Goal: Register for event/course: Register for event/course

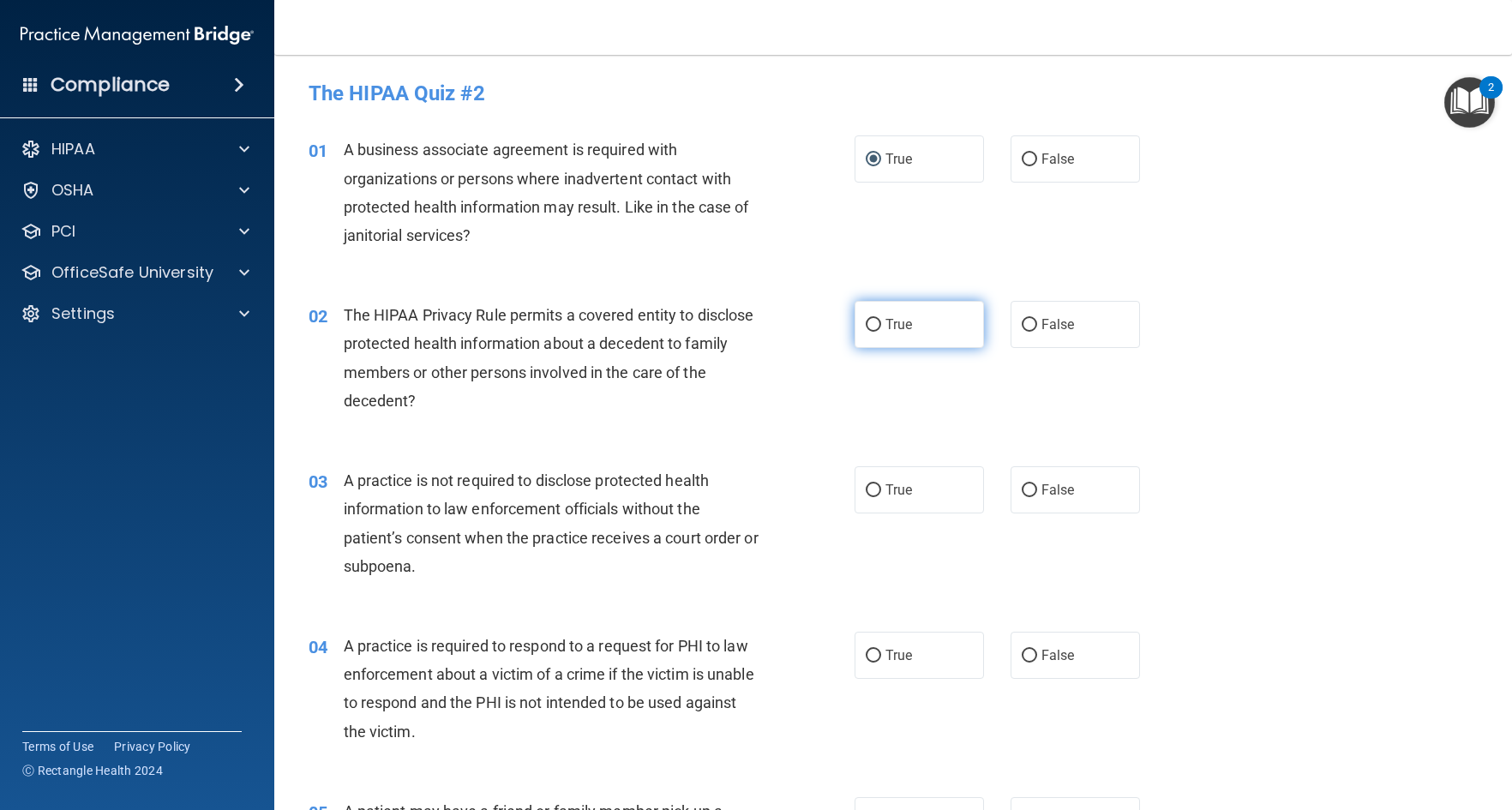
click at [875, 320] on label "True" at bounding box center [919, 324] width 129 height 47
click at [875, 320] on input "True" at bounding box center [873, 326] width 16 height 13
radio input "true"
click at [1023, 486] on input "False" at bounding box center [1029, 491] width 16 height 13
radio input "true"
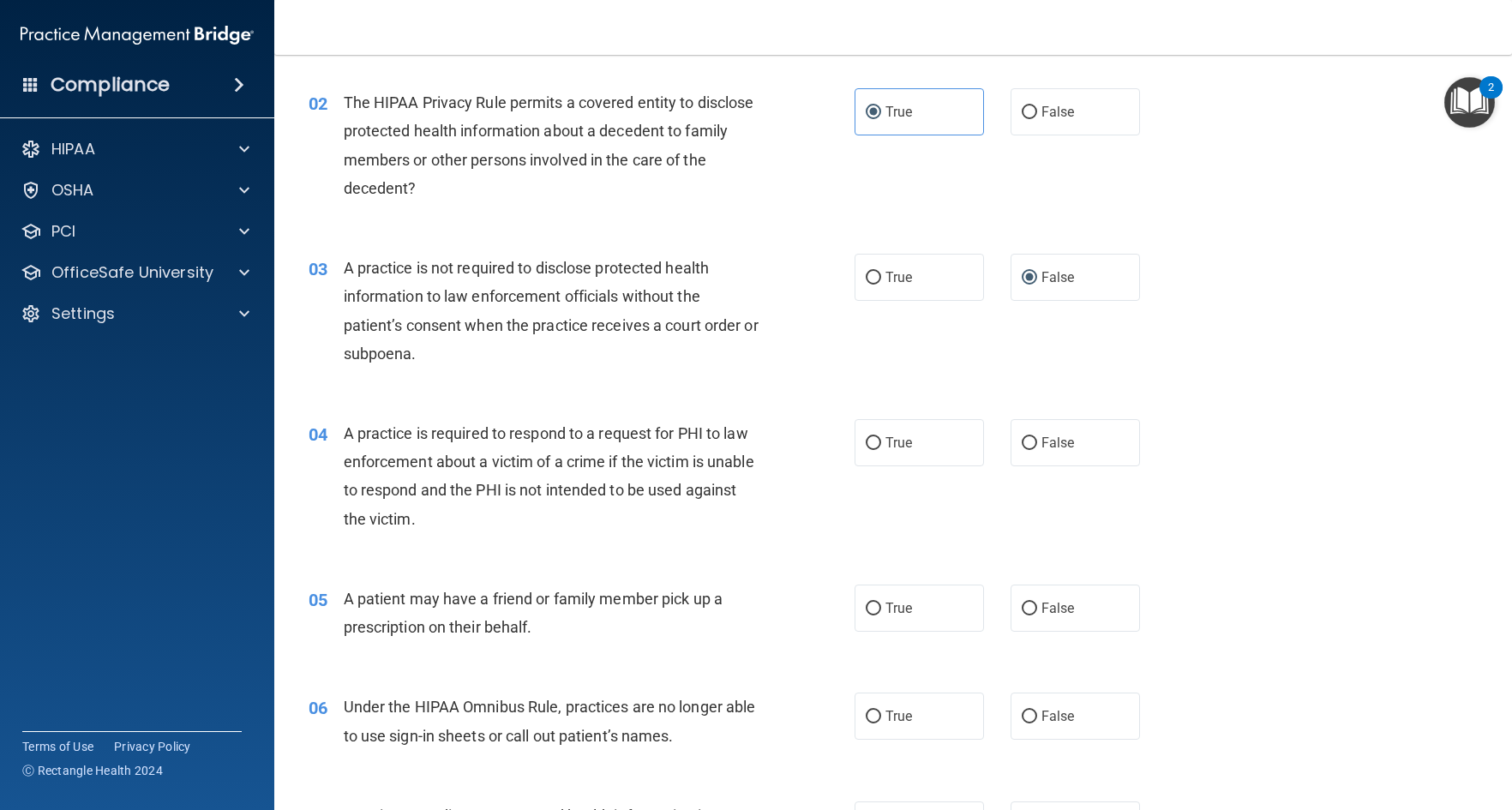
scroll to position [257, 0]
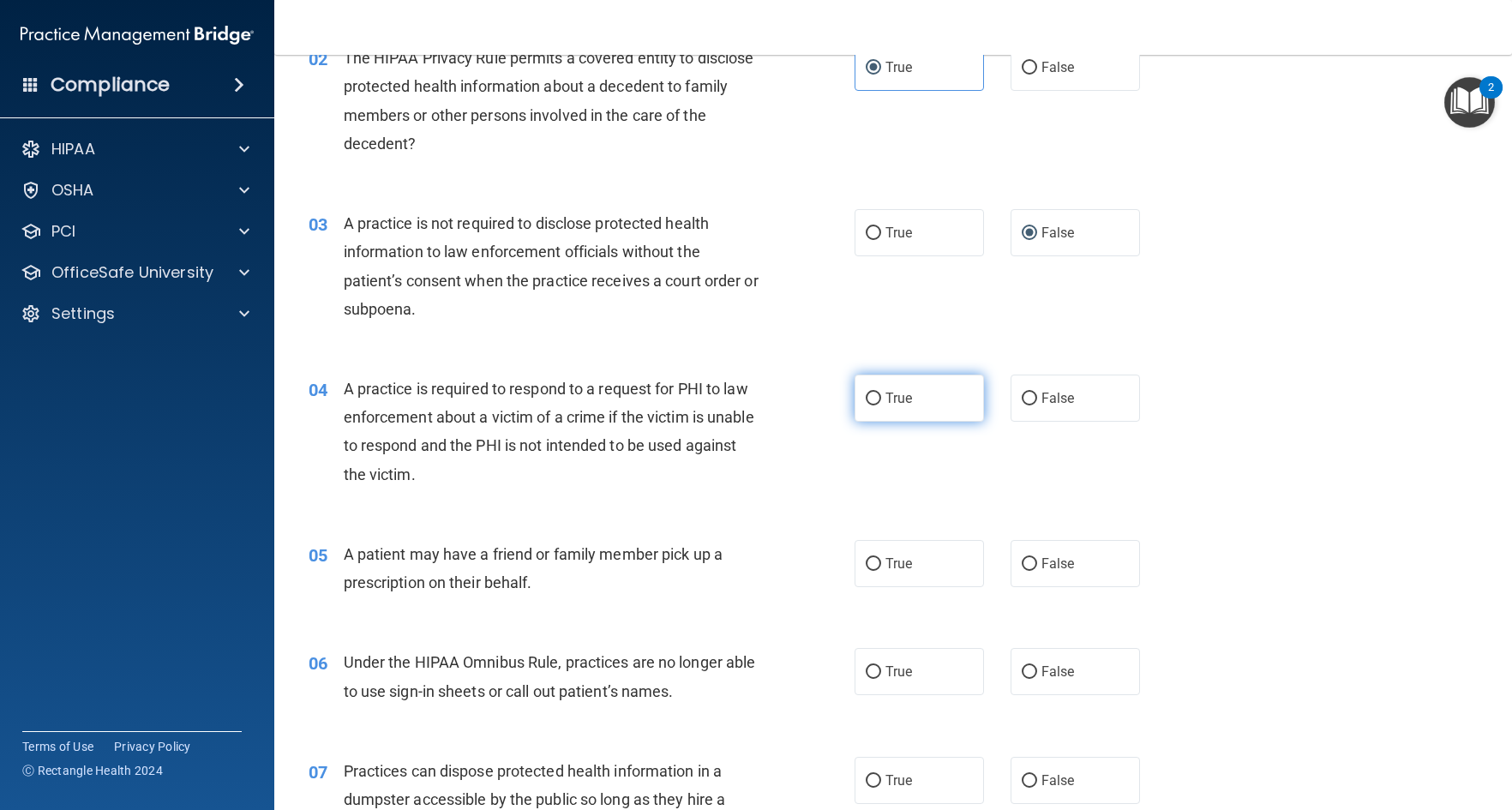
click at [866, 399] on input "True" at bounding box center [873, 399] width 16 height 13
radio input "true"
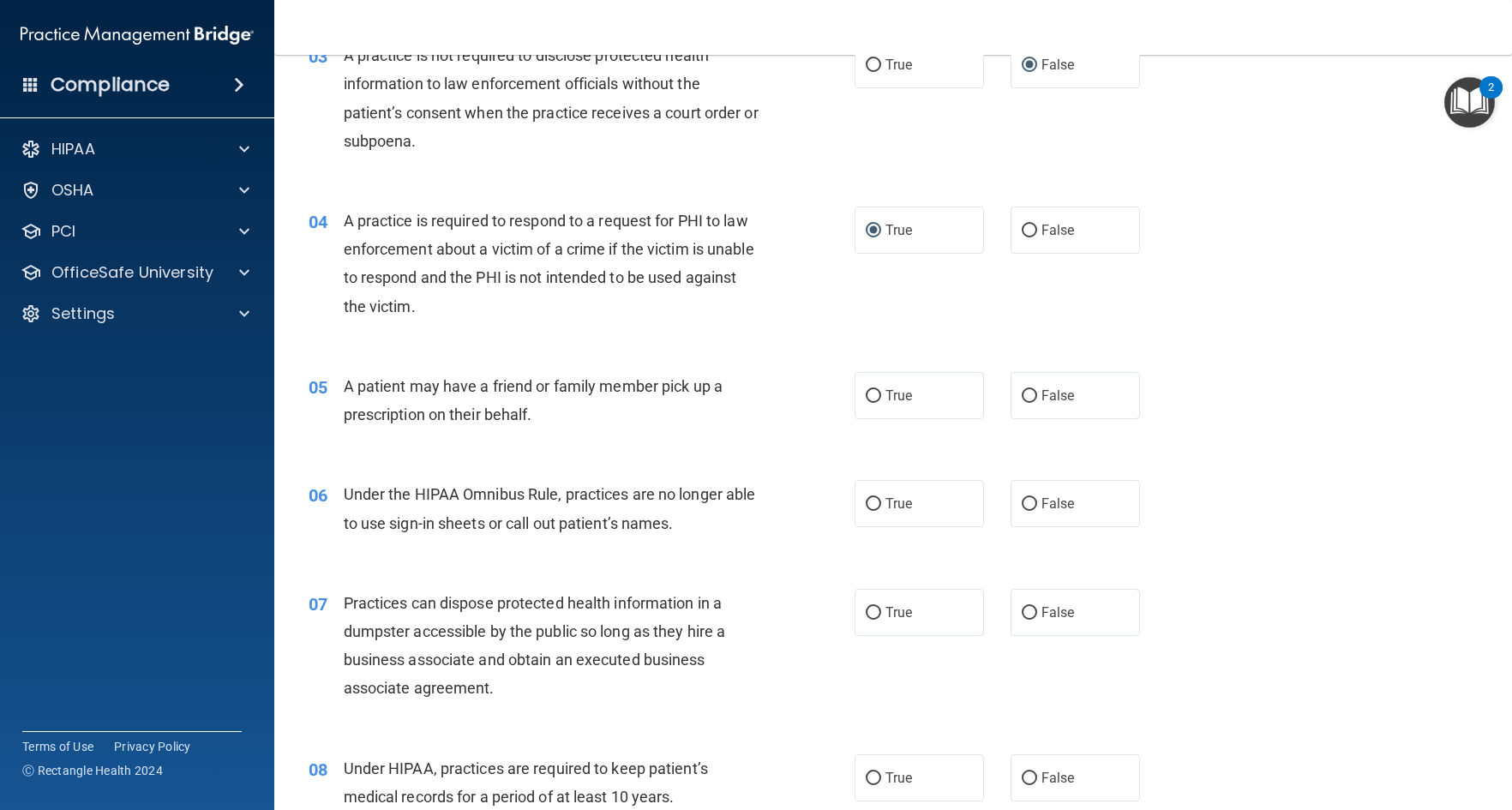
scroll to position [429, 0]
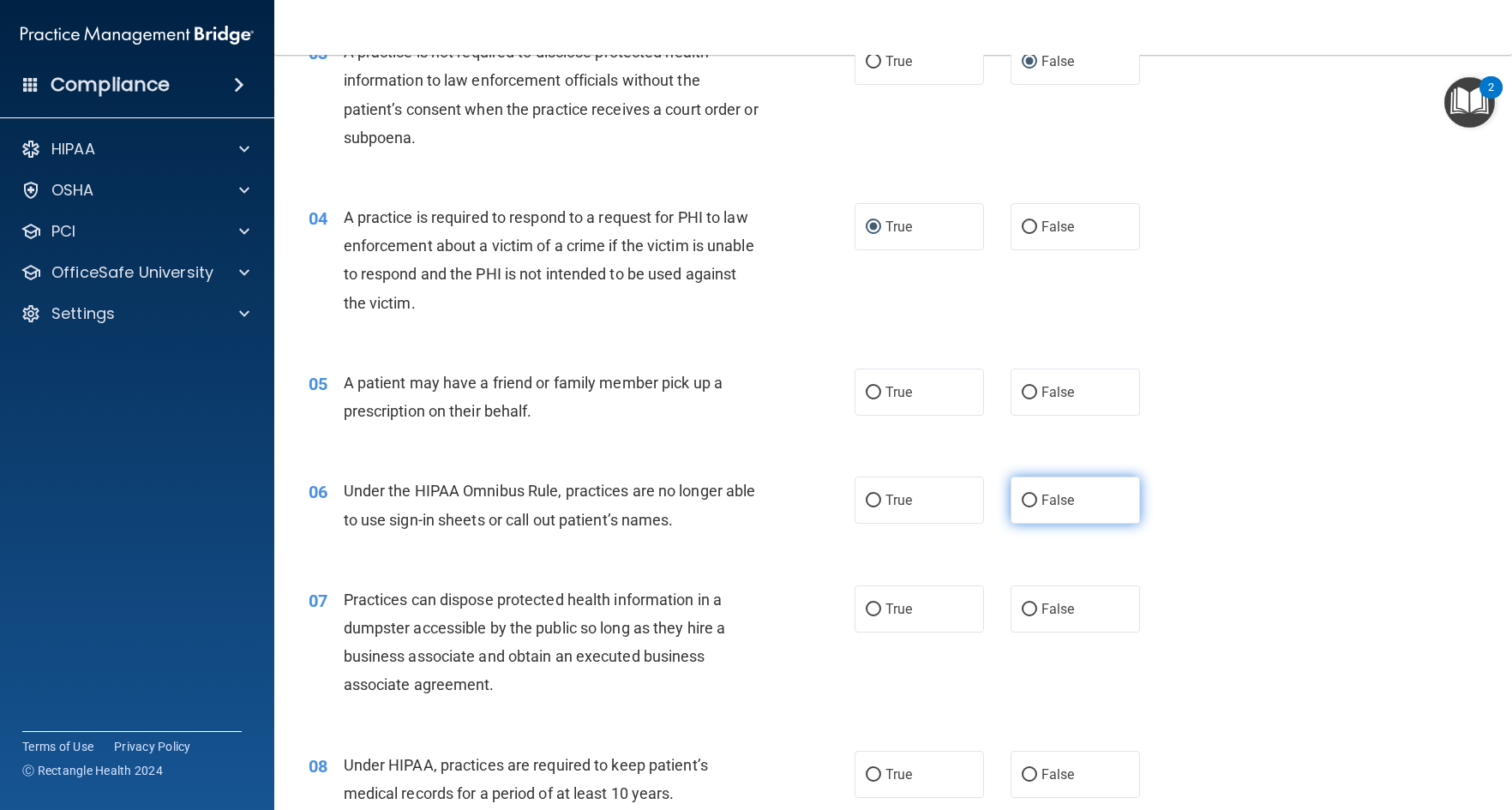
click at [1023, 504] on input "False" at bounding box center [1029, 501] width 16 height 13
radio input "true"
click at [870, 392] on input "True" at bounding box center [873, 393] width 16 height 13
radio input "true"
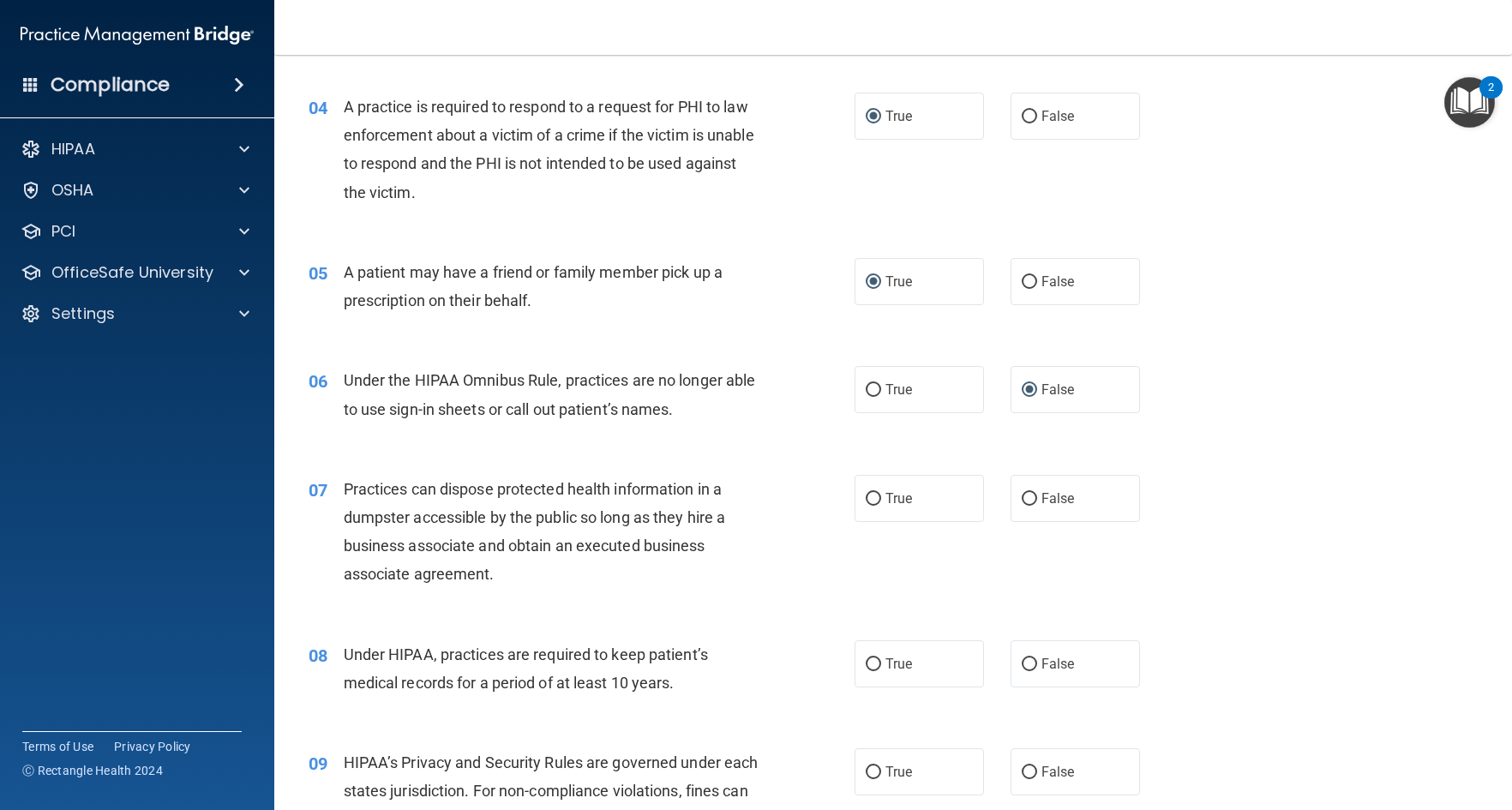
scroll to position [600, 0]
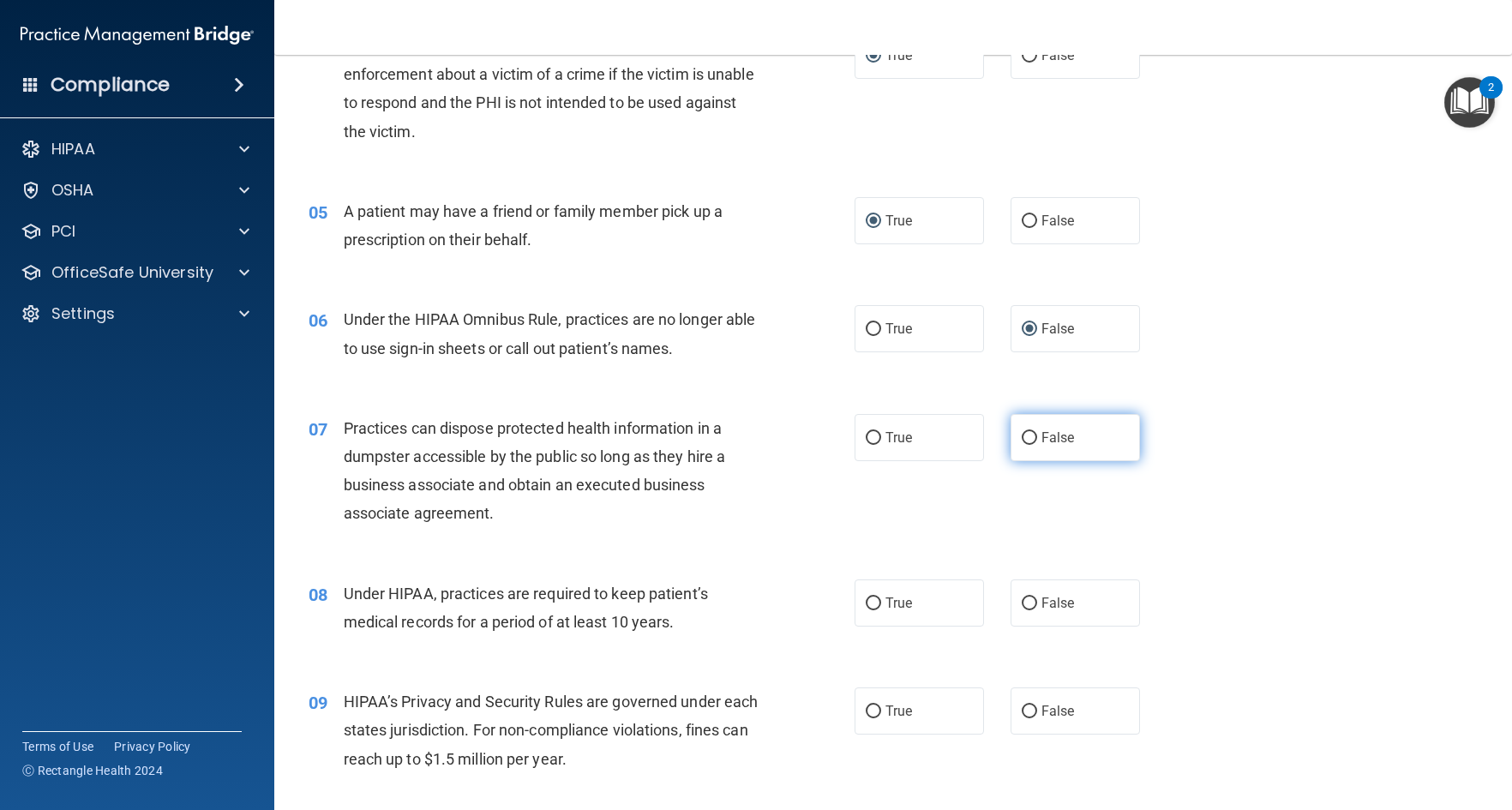
click at [1022, 432] on input "False" at bounding box center [1029, 439] width 16 height 13
radio input "true"
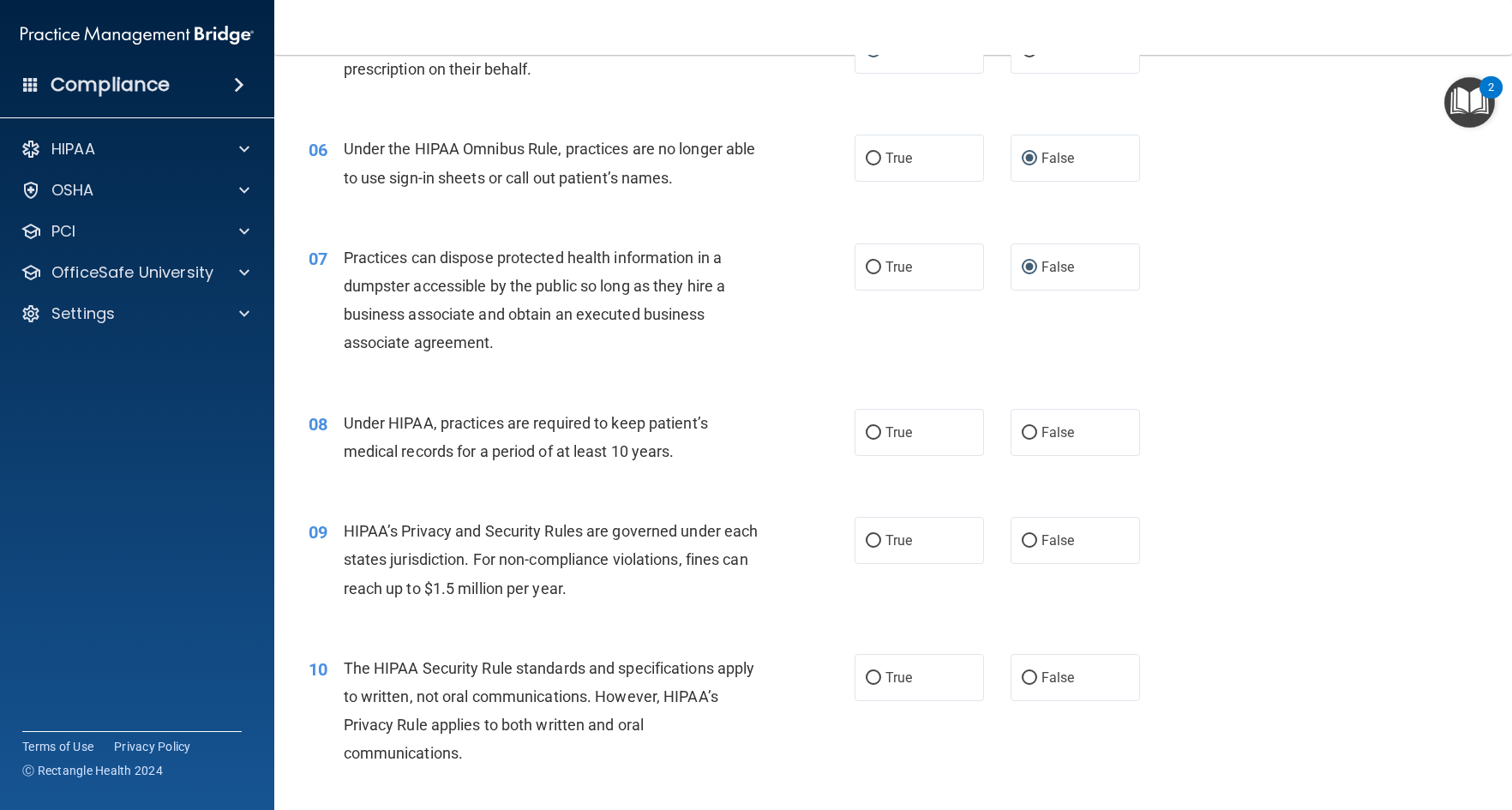
scroll to position [771, 0]
click at [866, 434] on input "True" at bounding box center [873, 432] width 16 height 13
radio input "true"
click at [1022, 543] on input "False" at bounding box center [1029, 540] width 16 height 13
radio input "true"
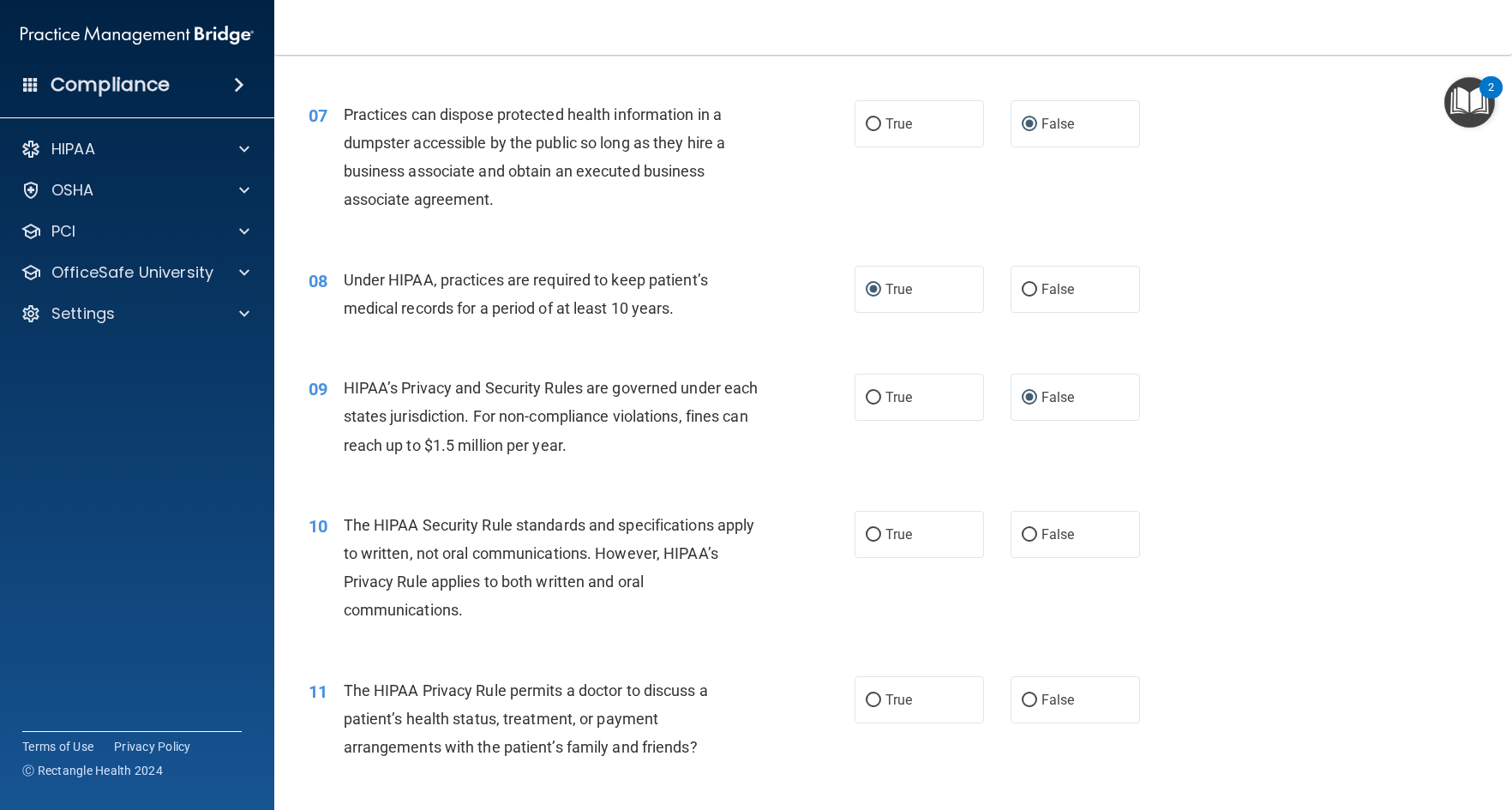
scroll to position [943, 0]
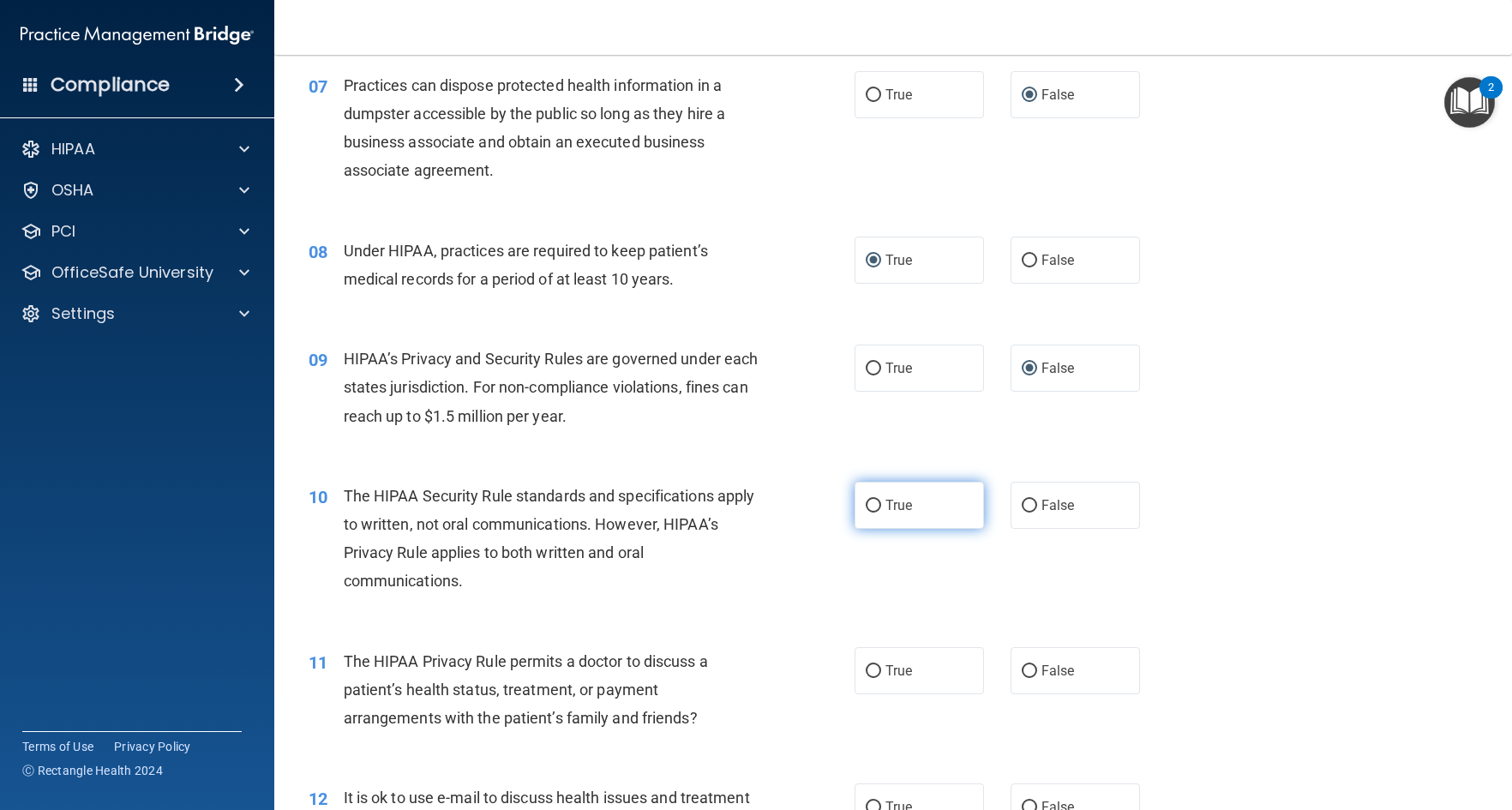
click at [868, 508] on input "True" at bounding box center [873, 507] width 16 height 13
radio input "true"
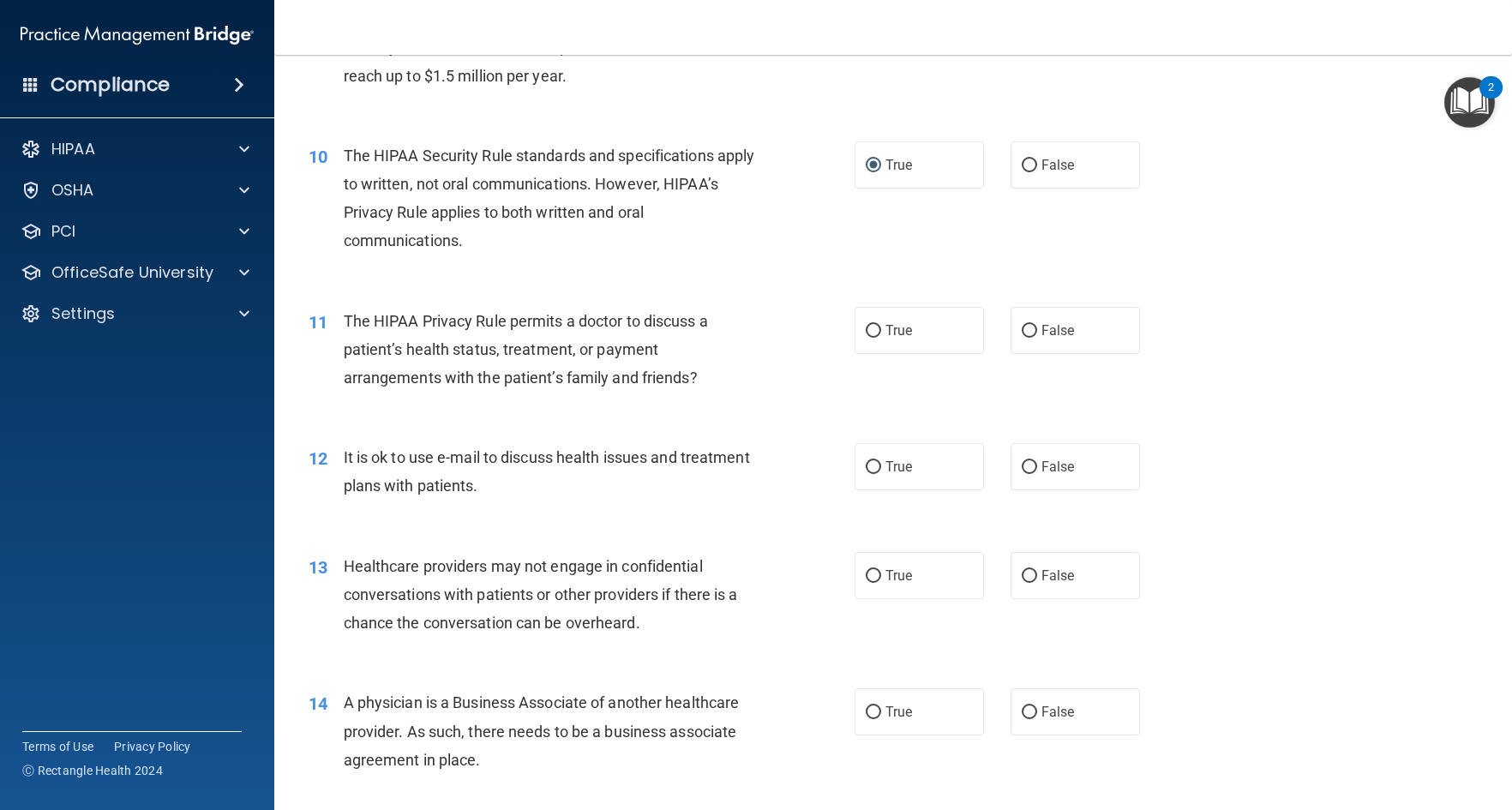
scroll to position [1286, 0]
click at [1022, 329] on input "False" at bounding box center [1029, 328] width 16 height 13
radio input "true"
click at [1022, 466] on input "False" at bounding box center [1029, 465] width 16 height 13
radio input "true"
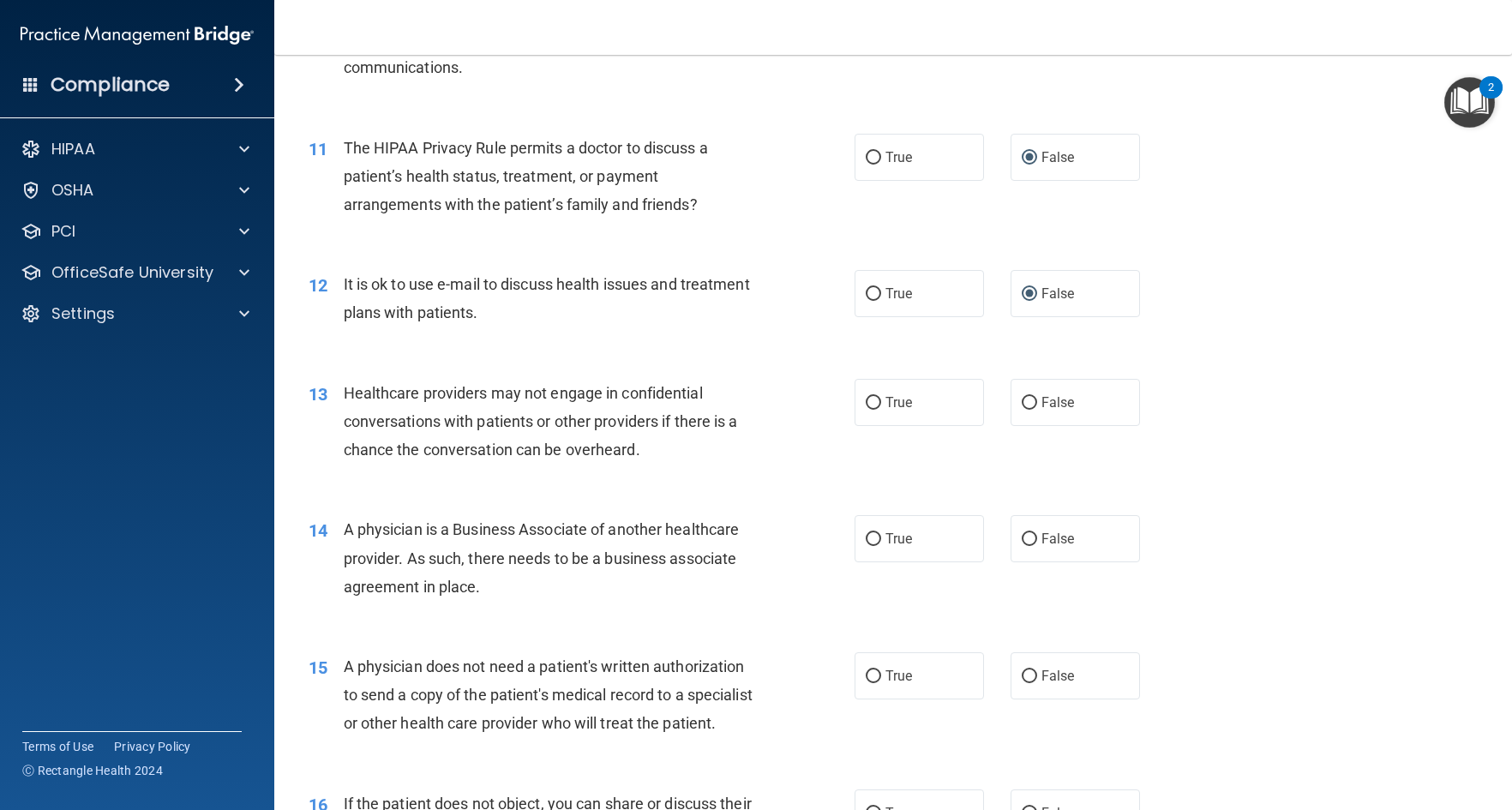
scroll to position [1457, 0]
click at [1022, 536] on input "False" at bounding box center [1029, 539] width 16 height 13
radio input "true"
click at [871, 400] on input "True" at bounding box center [873, 403] width 16 height 13
radio input "true"
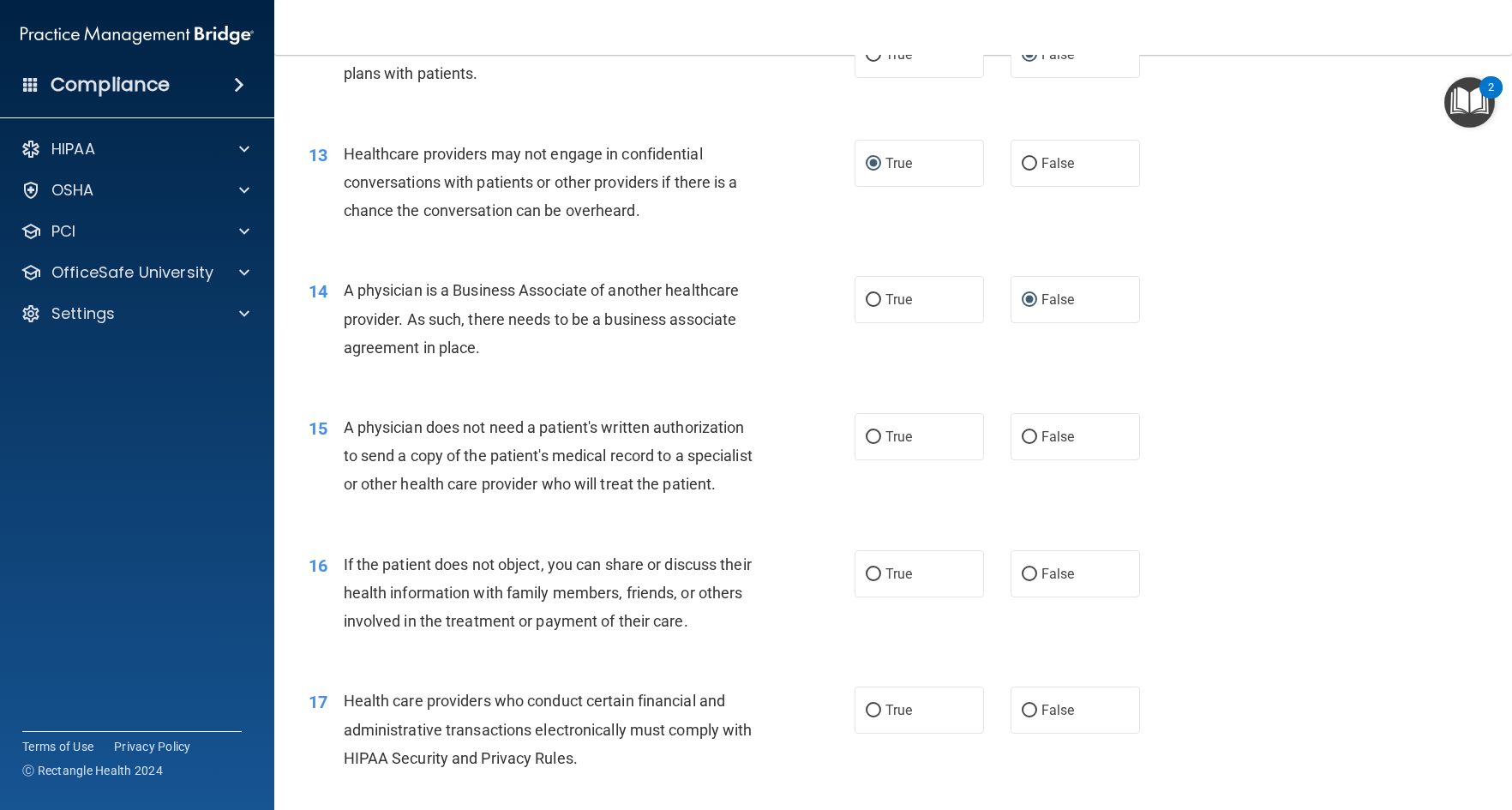
scroll to position [1714, 0]
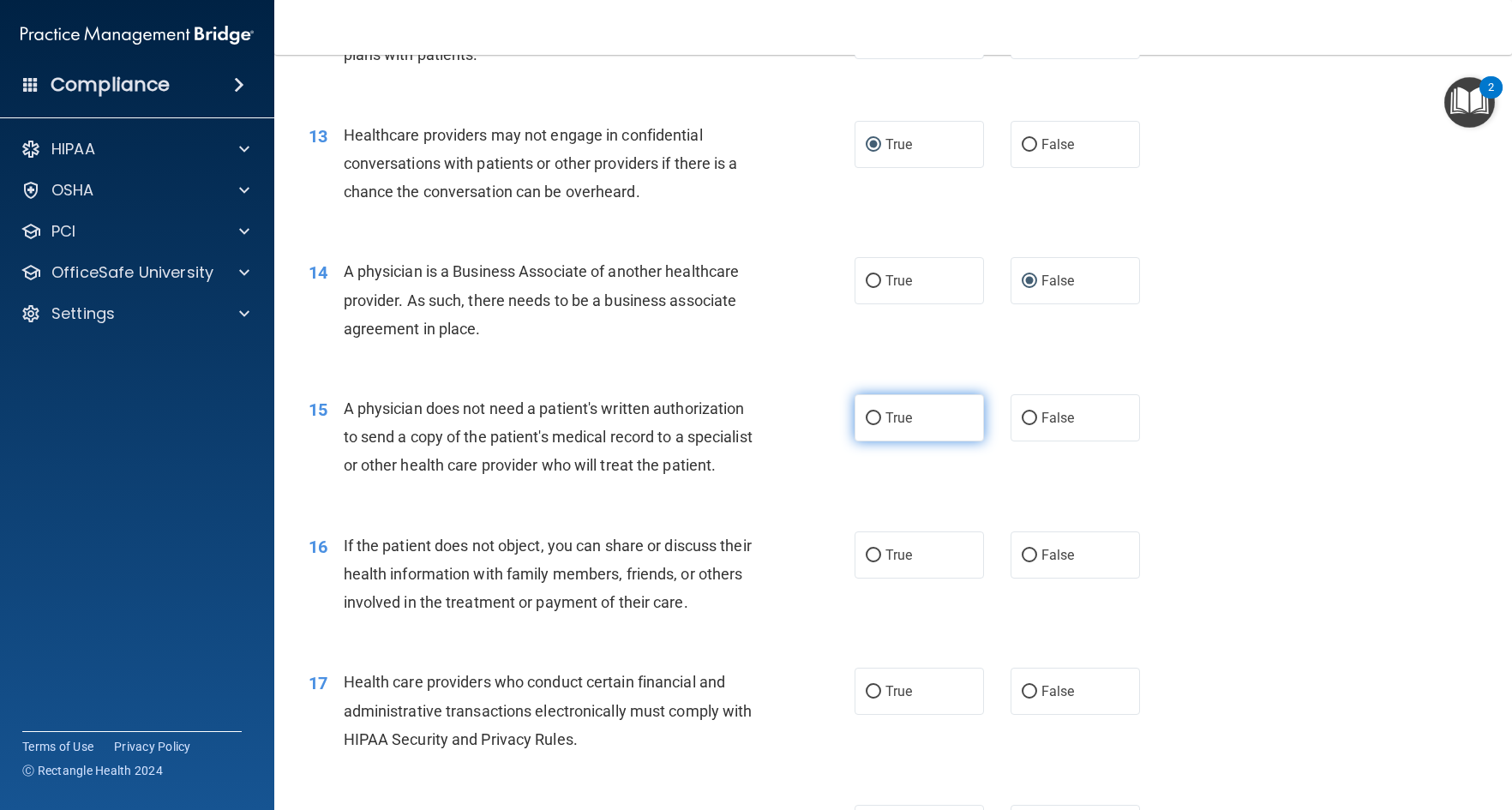
click at [872, 418] on input "True" at bounding box center [873, 418] width 16 height 13
radio input "true"
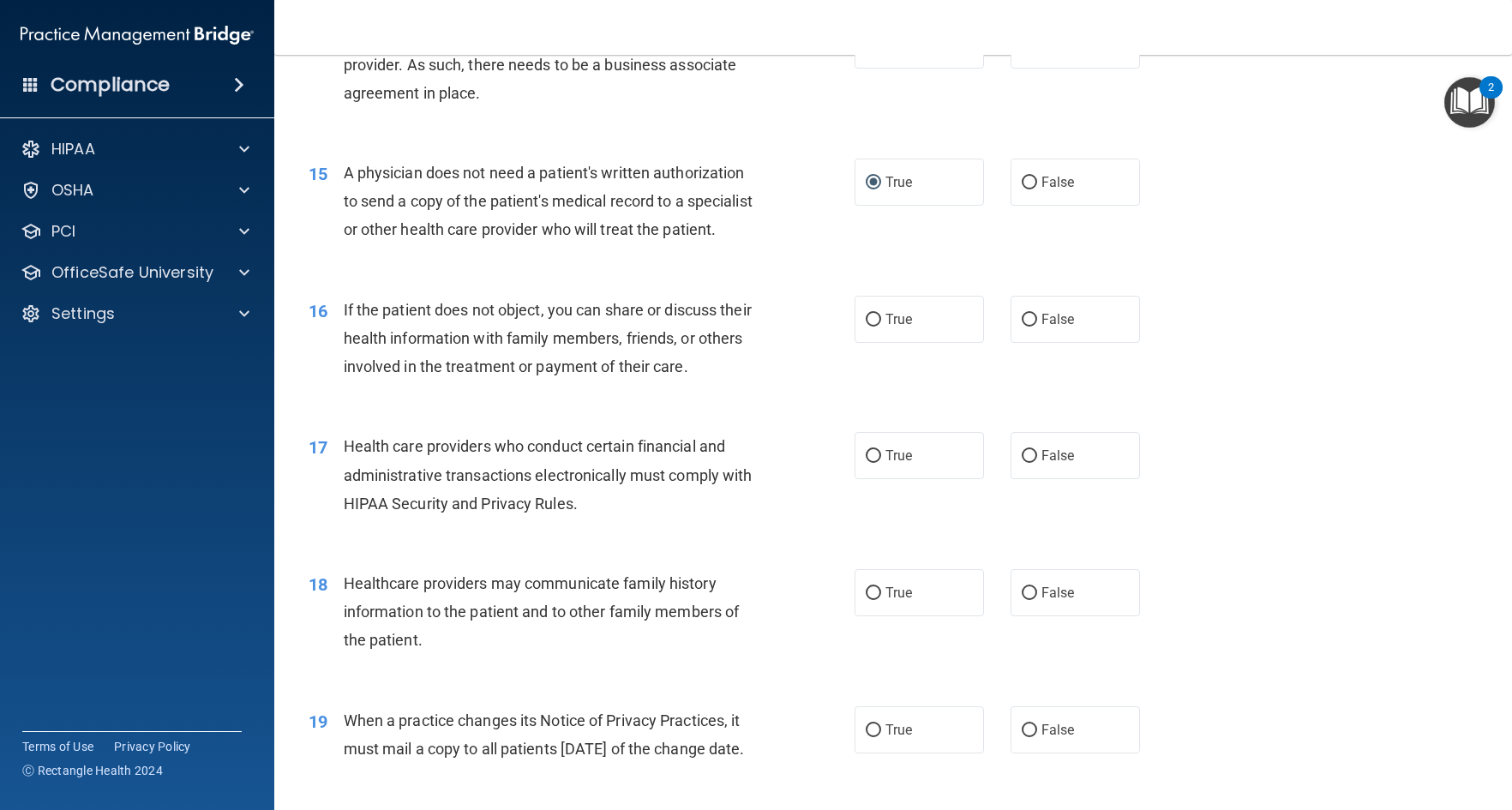
scroll to position [1972, 0]
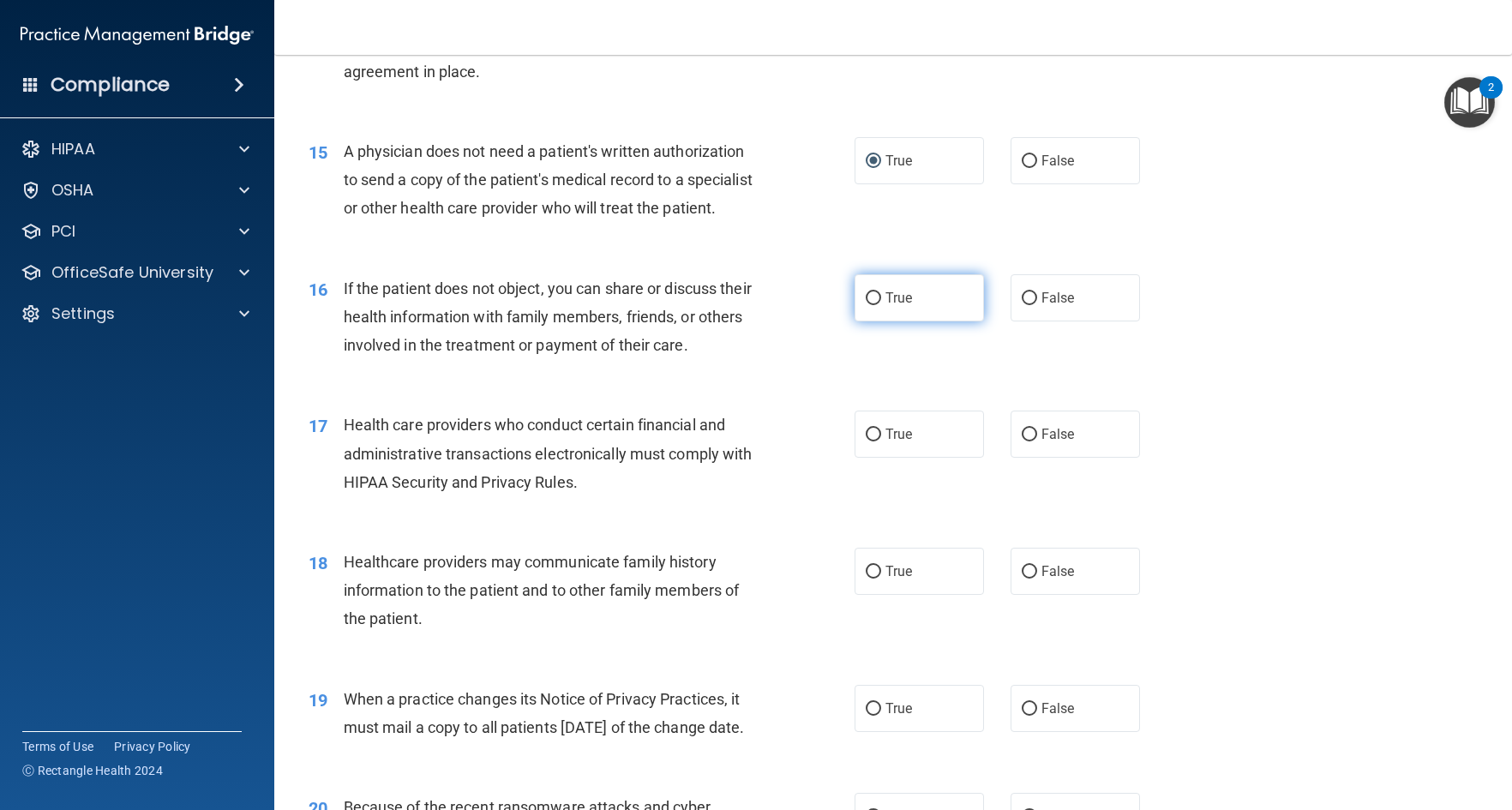
click at [866, 305] on input "True" at bounding box center [873, 299] width 16 height 13
radio input "true"
click at [867, 442] on input "True" at bounding box center [873, 435] width 16 height 13
radio input "true"
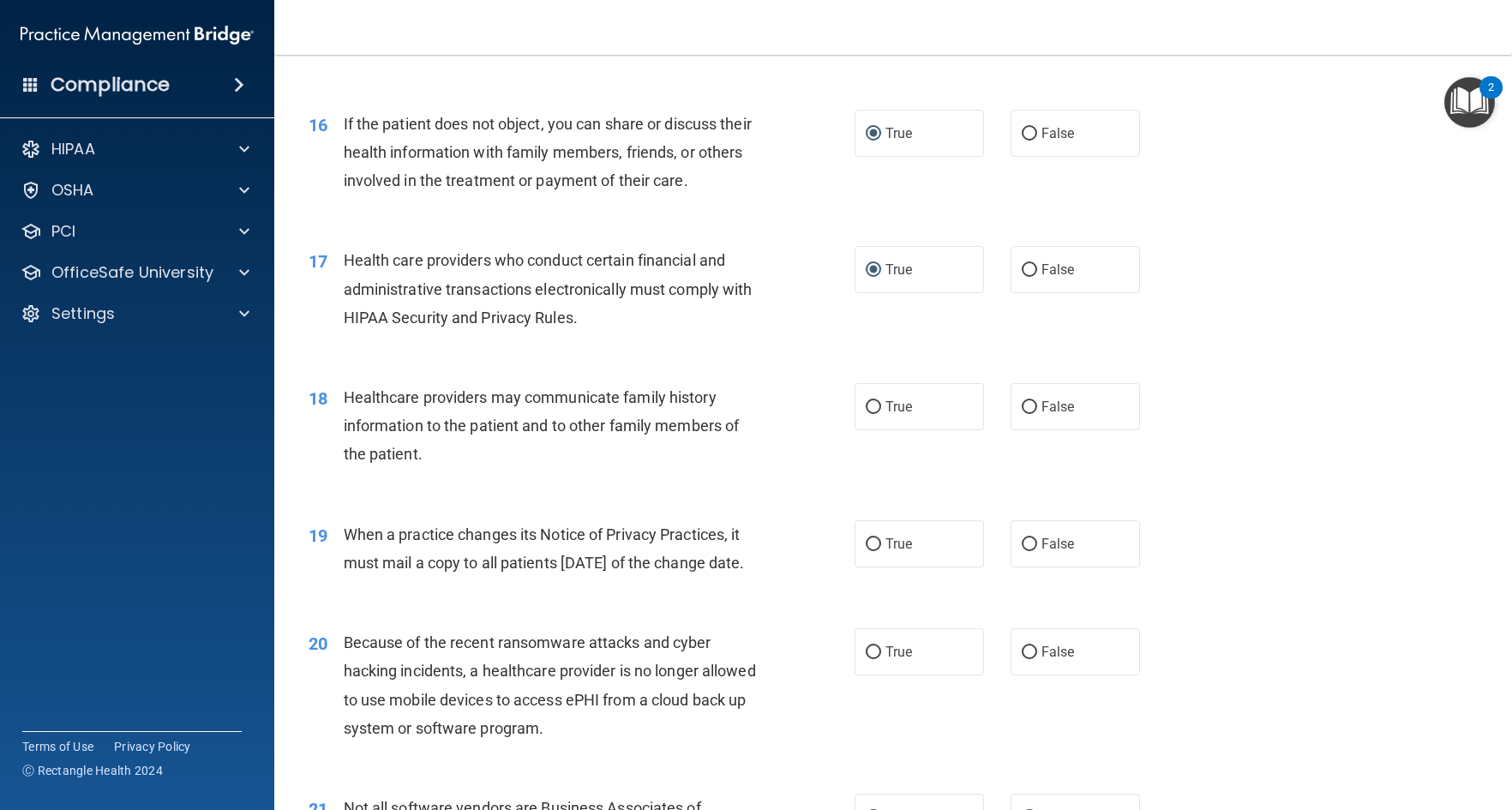
scroll to position [2142, 0]
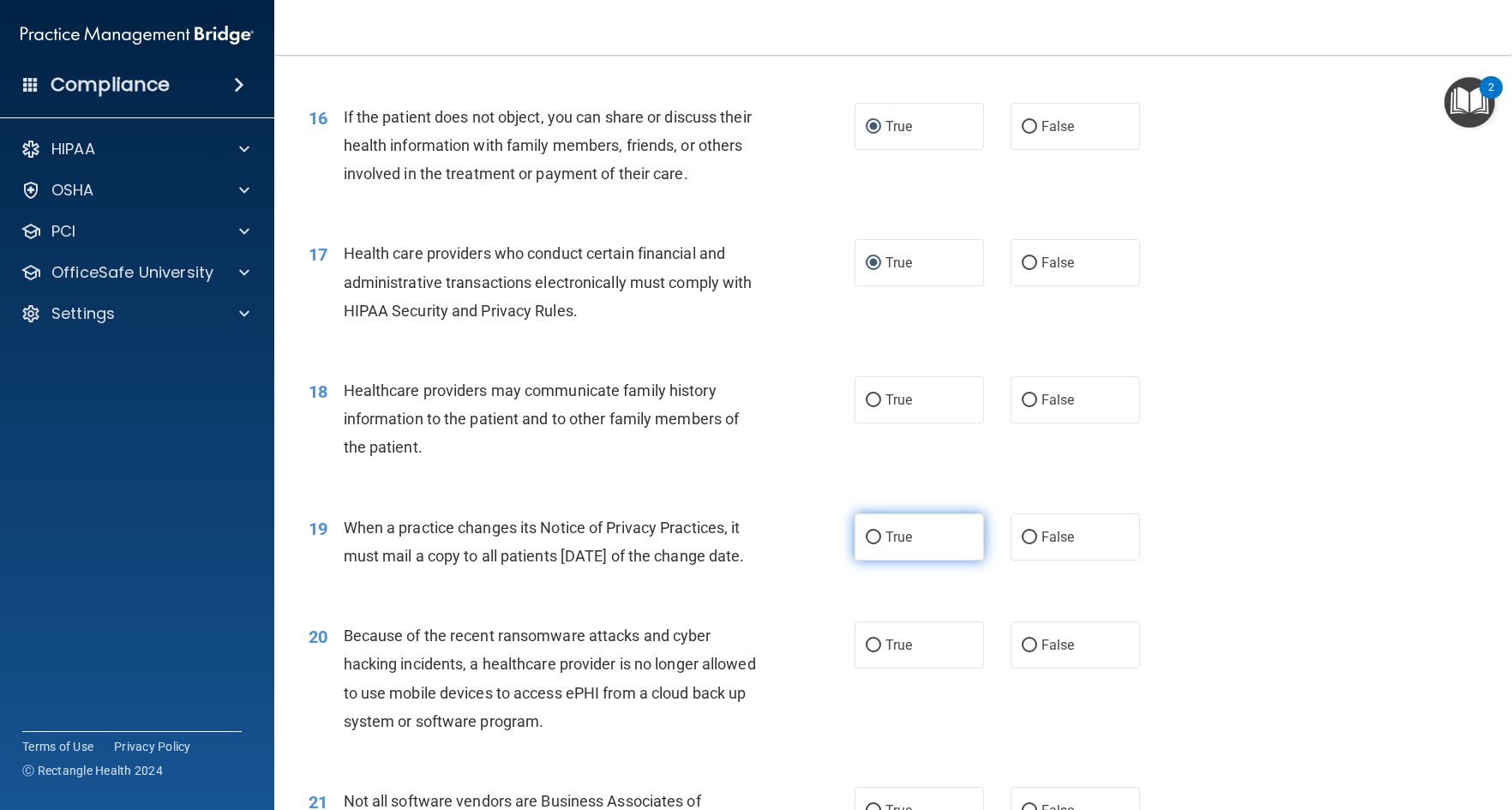
click at [870, 545] on input "True" at bounding box center [873, 538] width 16 height 13
radio input "true"
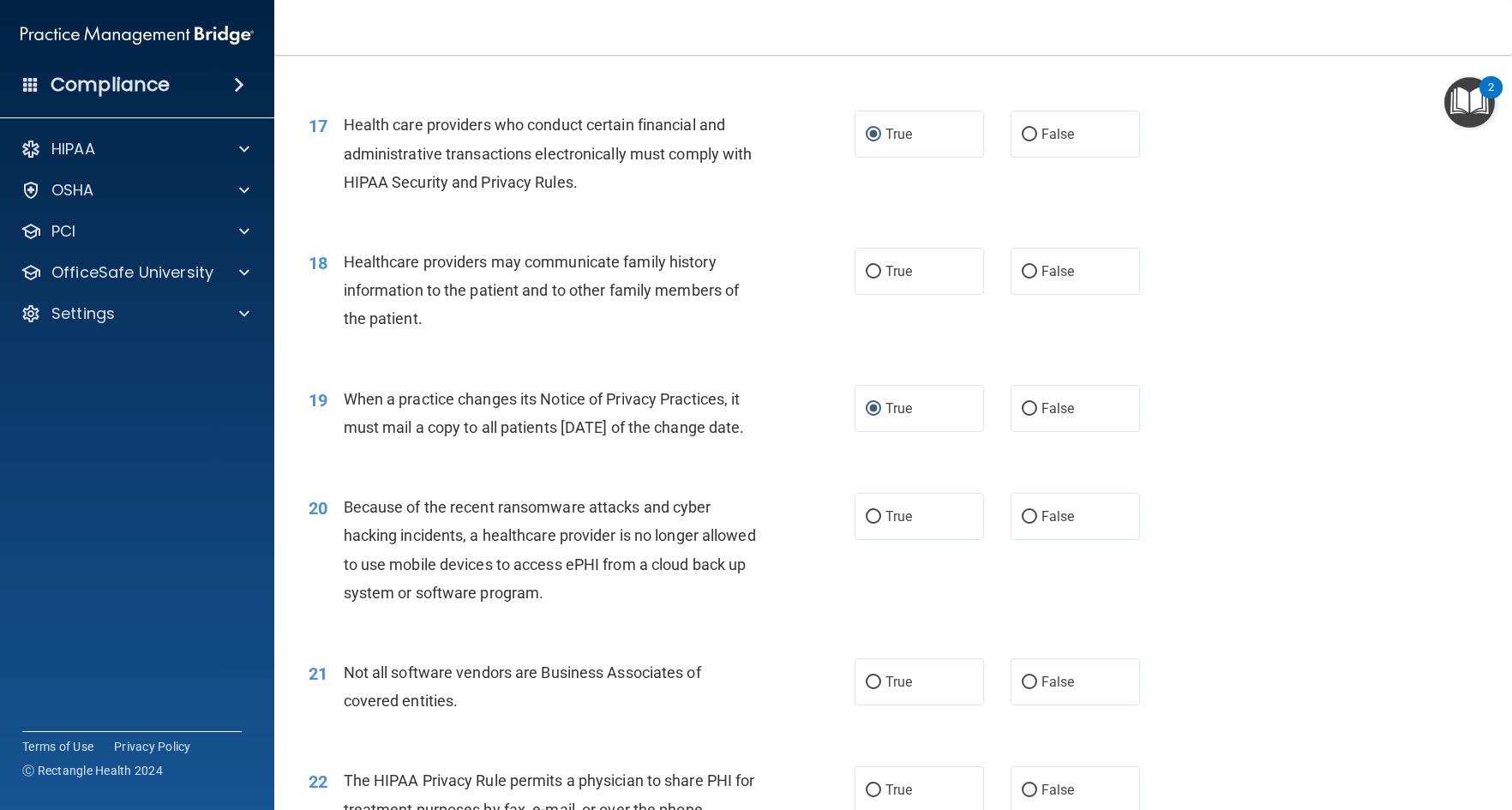
scroll to position [2314, 0]
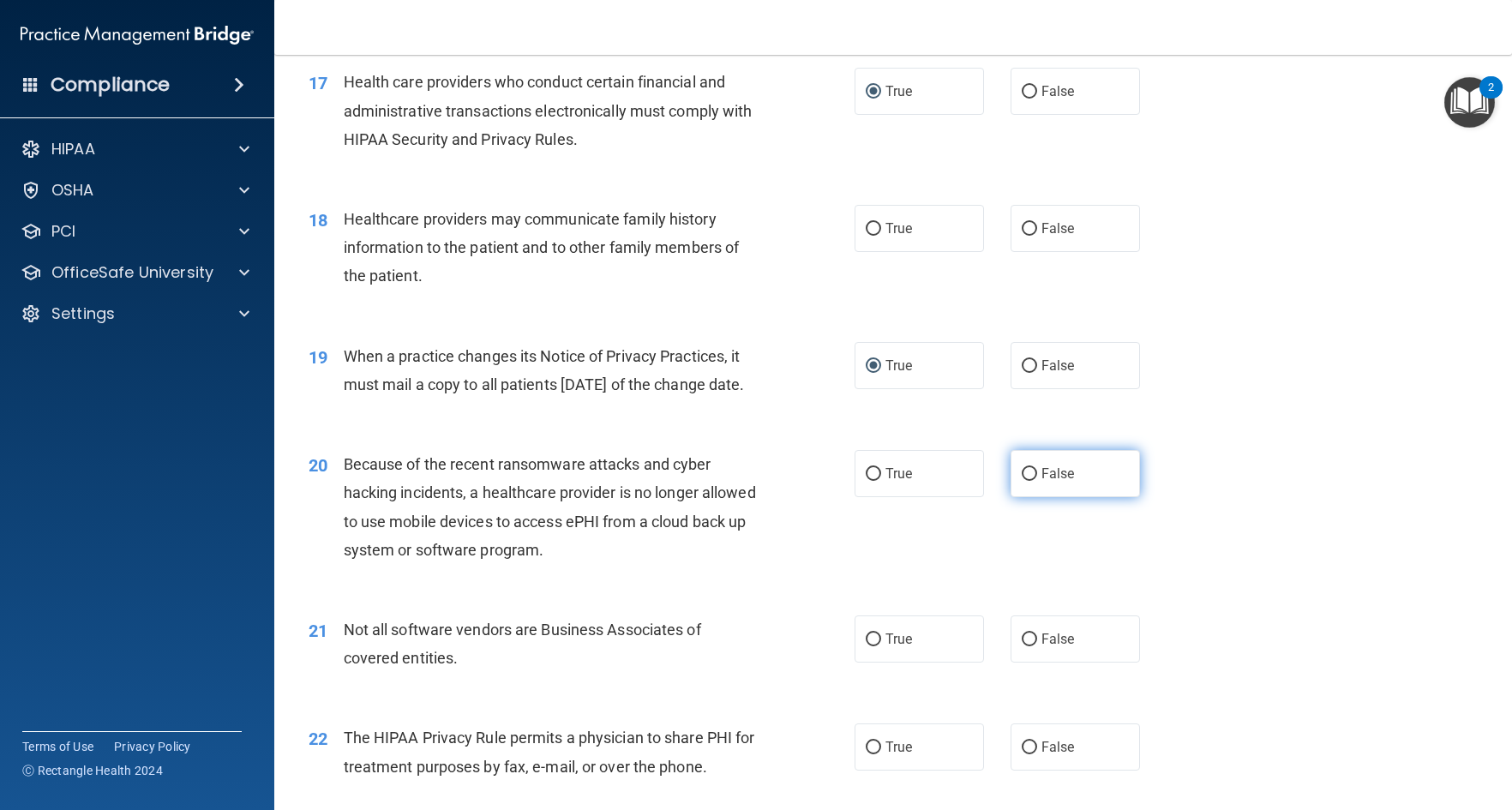
click at [1022, 481] on input "False" at bounding box center [1029, 474] width 16 height 13
radio input "true"
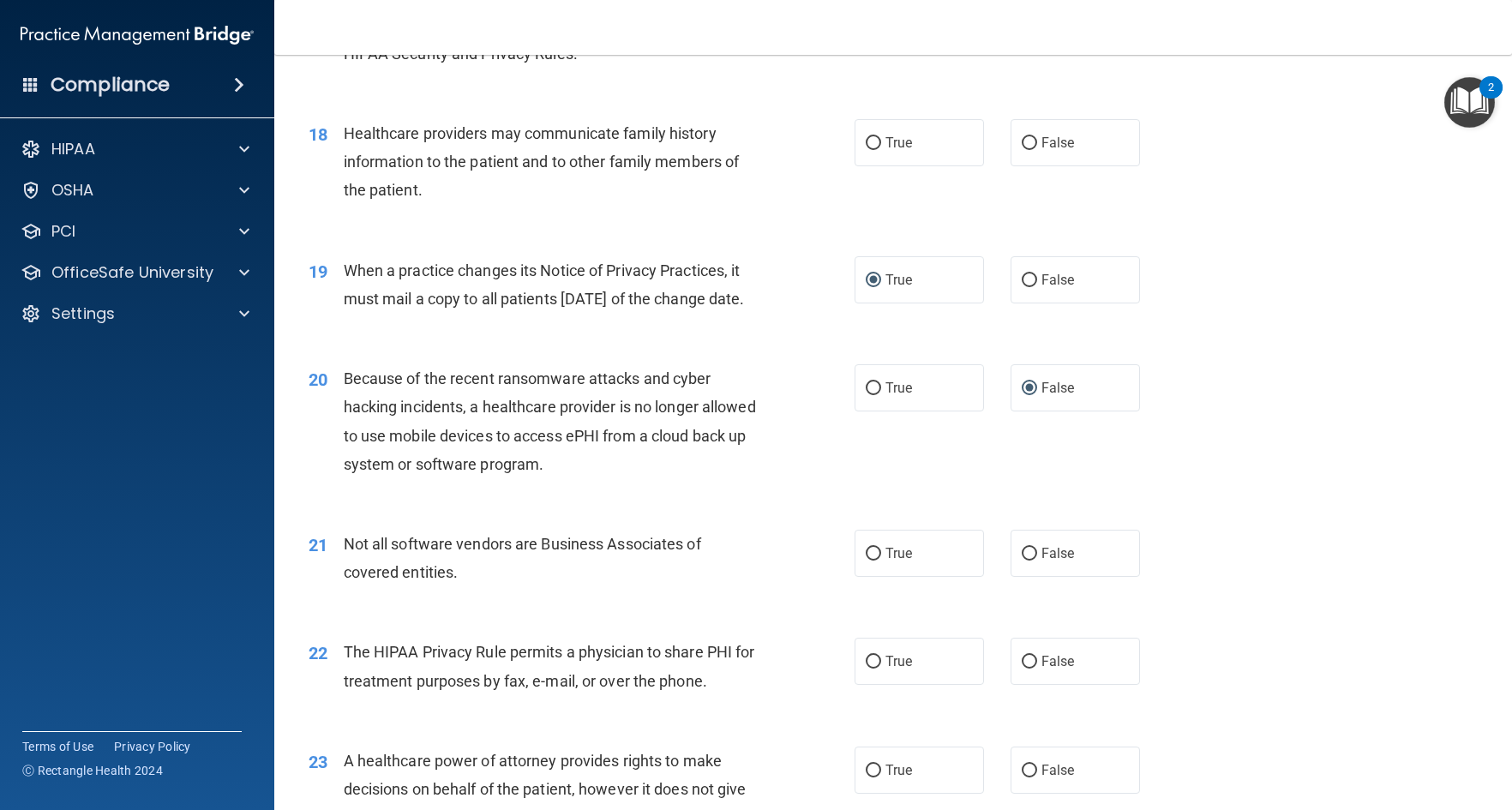
scroll to position [2486, 0]
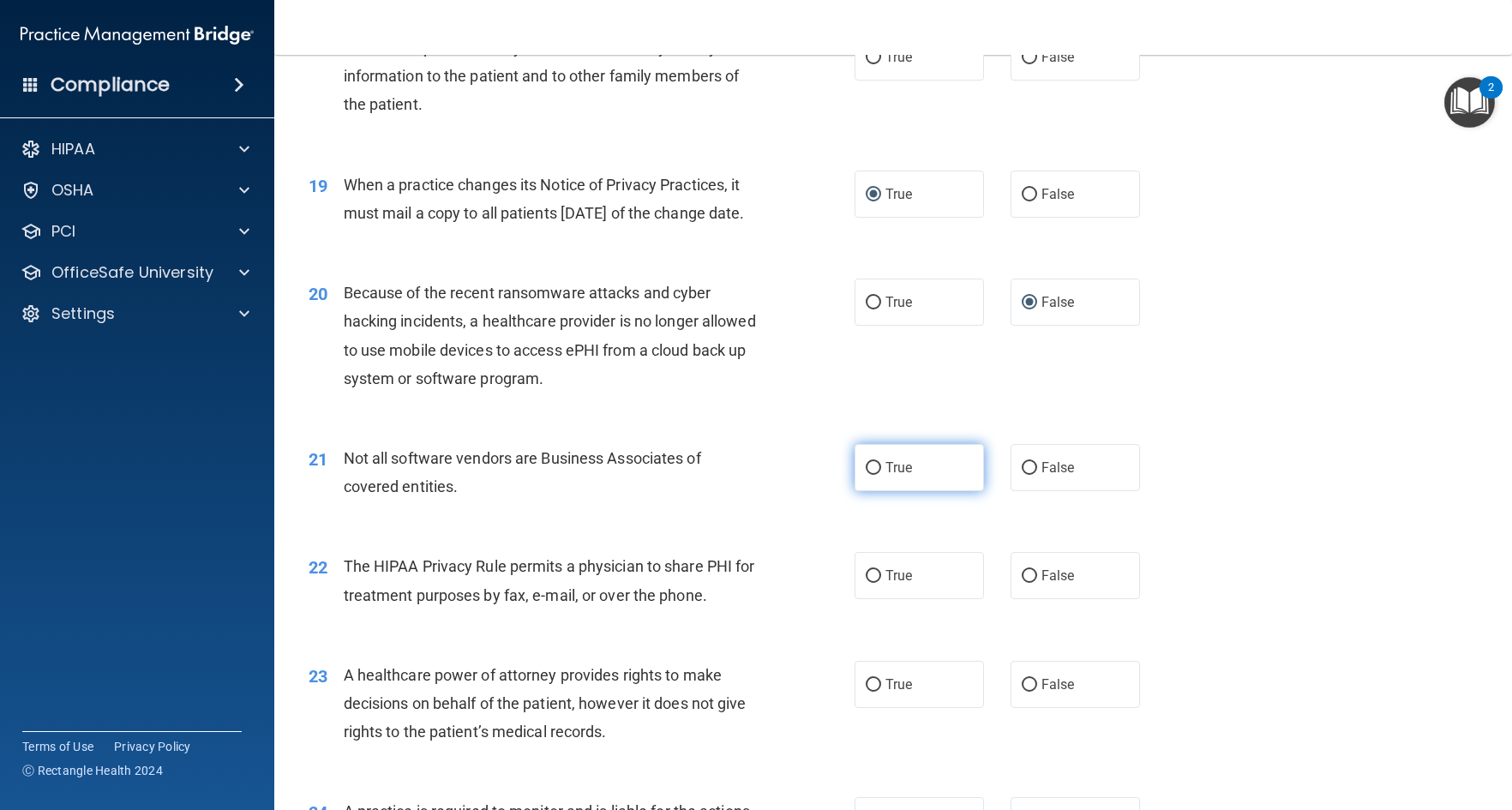
click at [866, 475] on input "True" at bounding box center [873, 469] width 16 height 13
radio input "true"
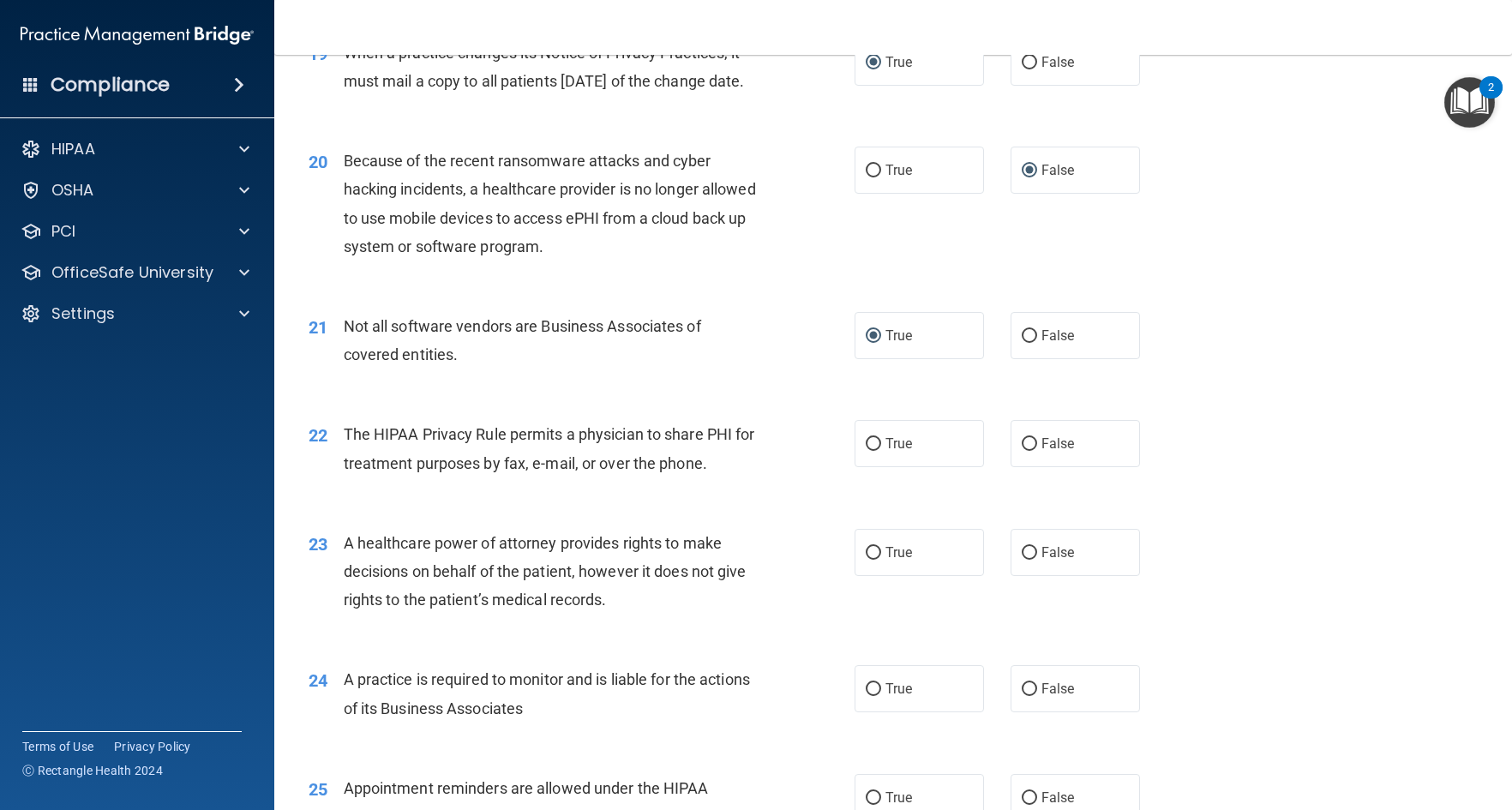
scroll to position [2657, 0]
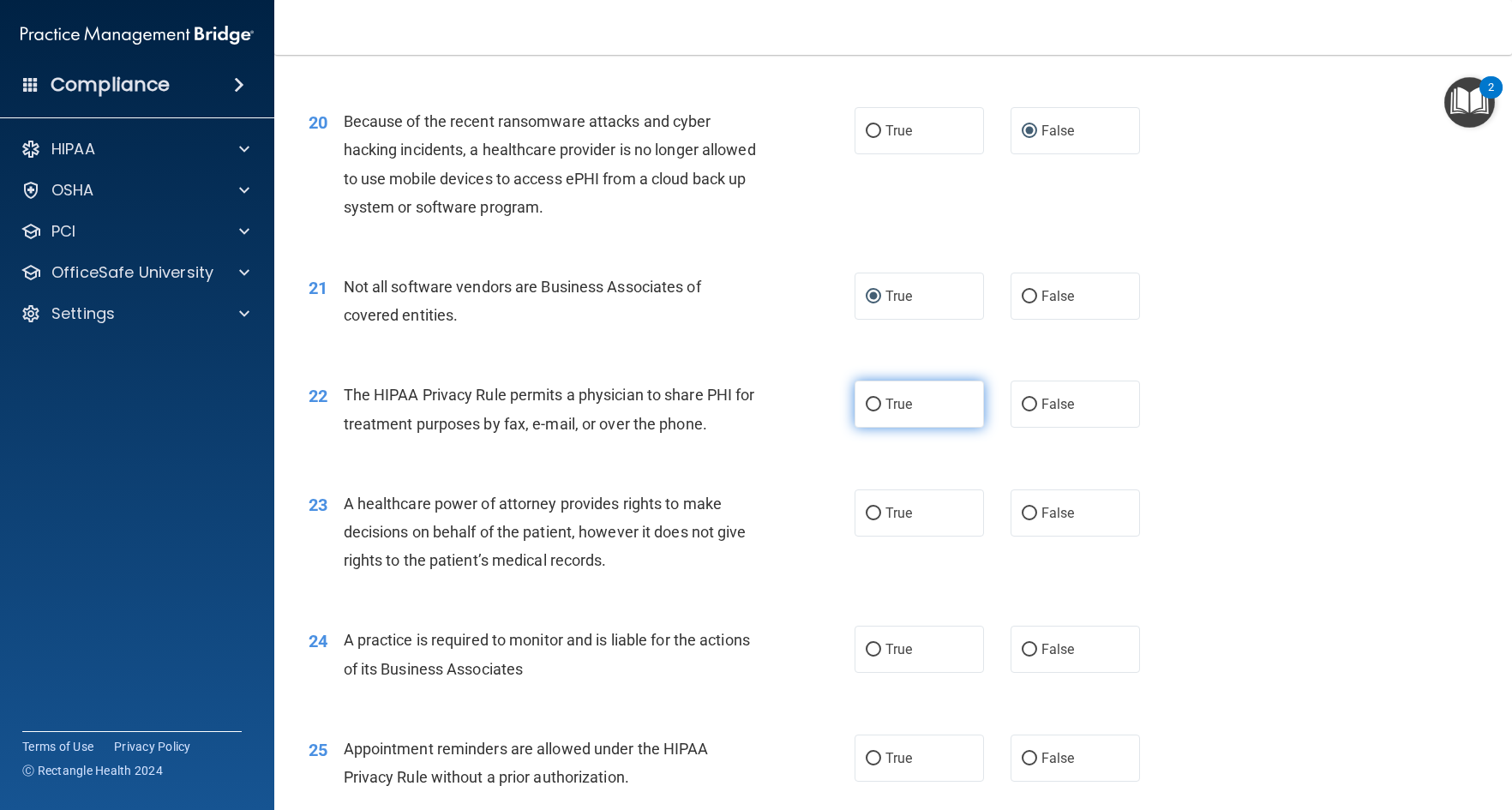
click at [868, 411] on input "True" at bounding box center [873, 405] width 16 height 13
radio input "true"
click at [866, 657] on input "True" at bounding box center [873, 650] width 16 height 13
radio input "true"
click at [1023, 521] on input "False" at bounding box center [1029, 514] width 16 height 13
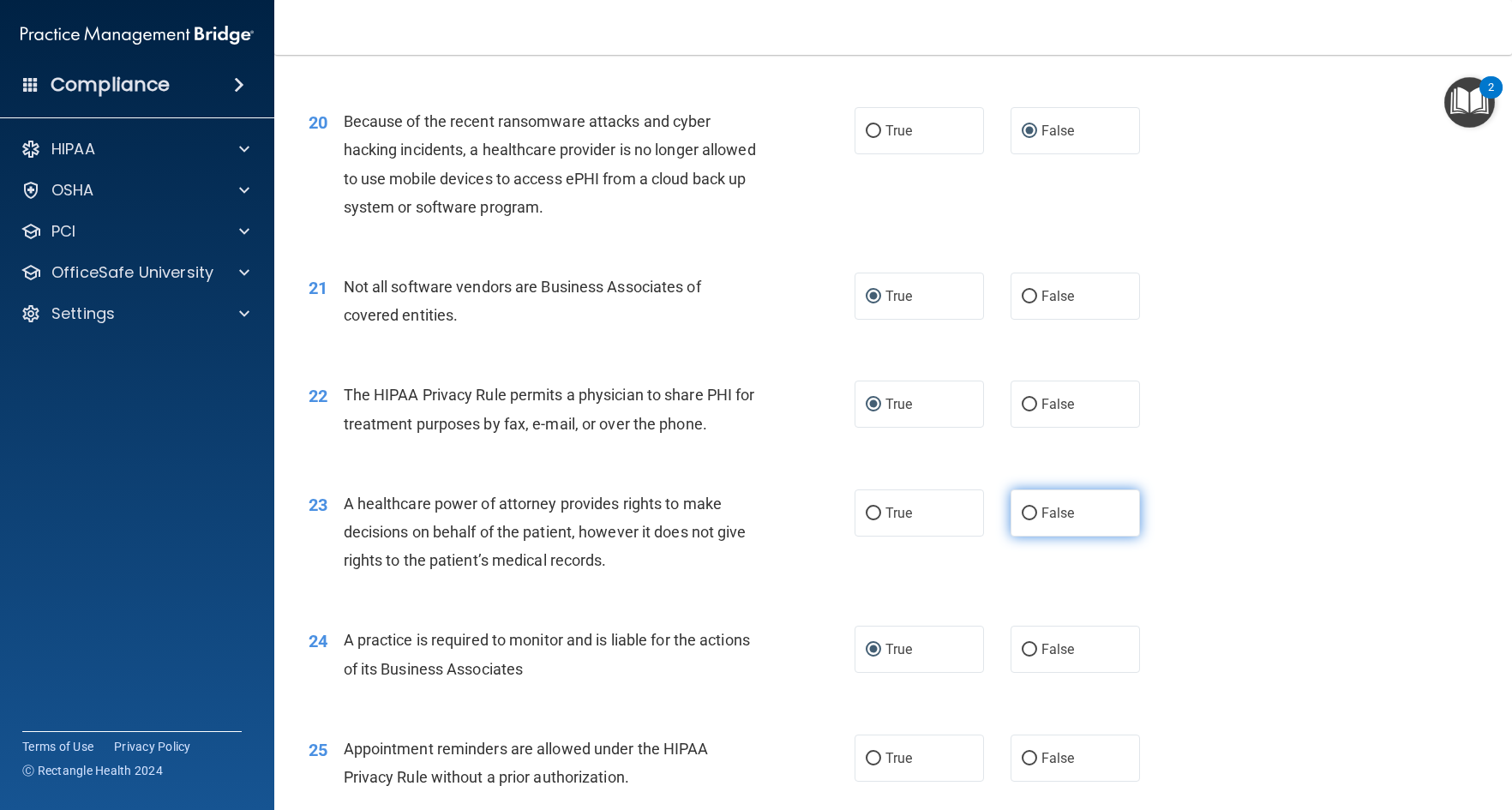
radio input "true"
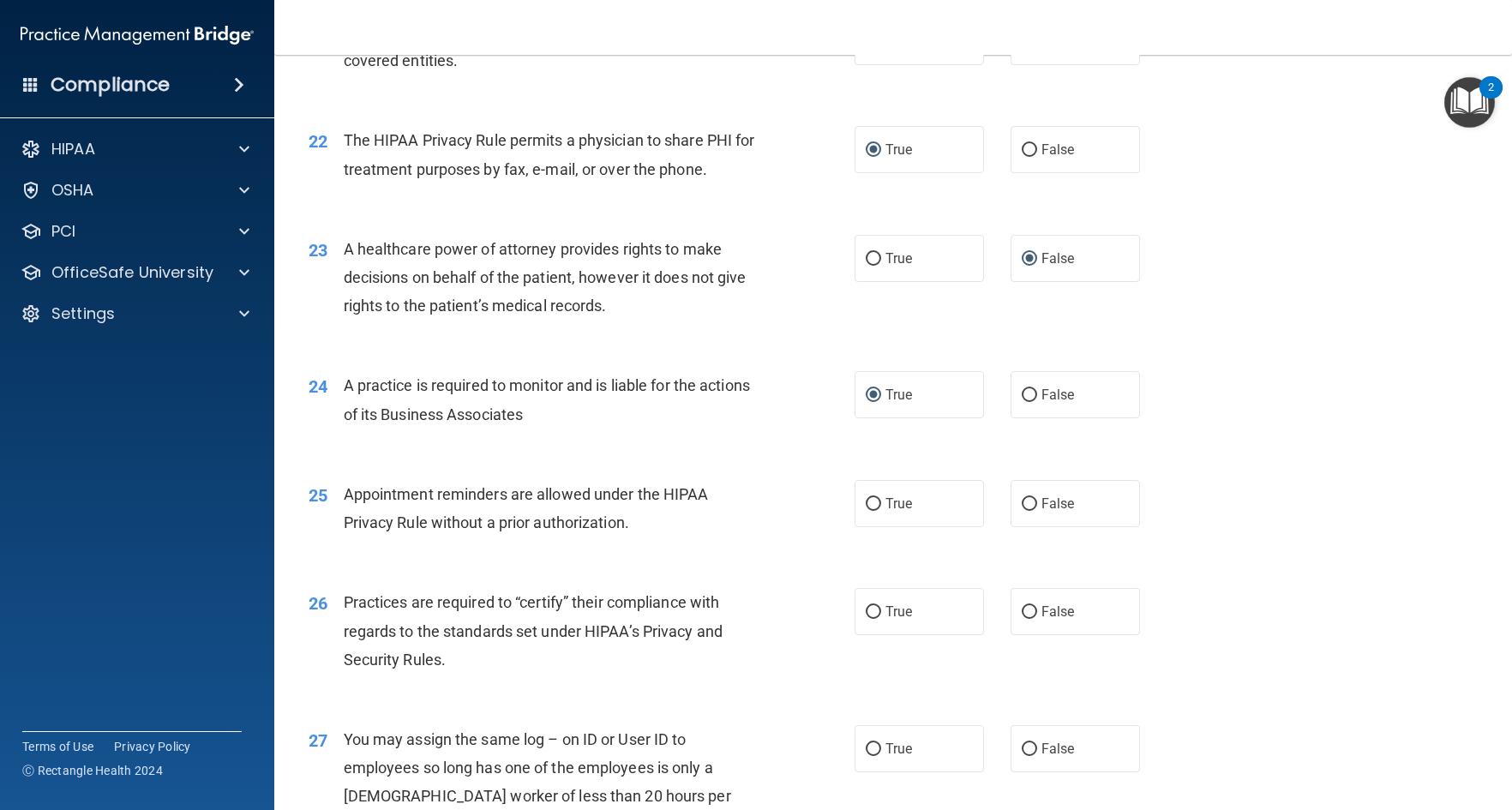
scroll to position [2914, 0]
click at [868, 508] on input "True" at bounding box center [873, 502] width 16 height 13
radio input "true"
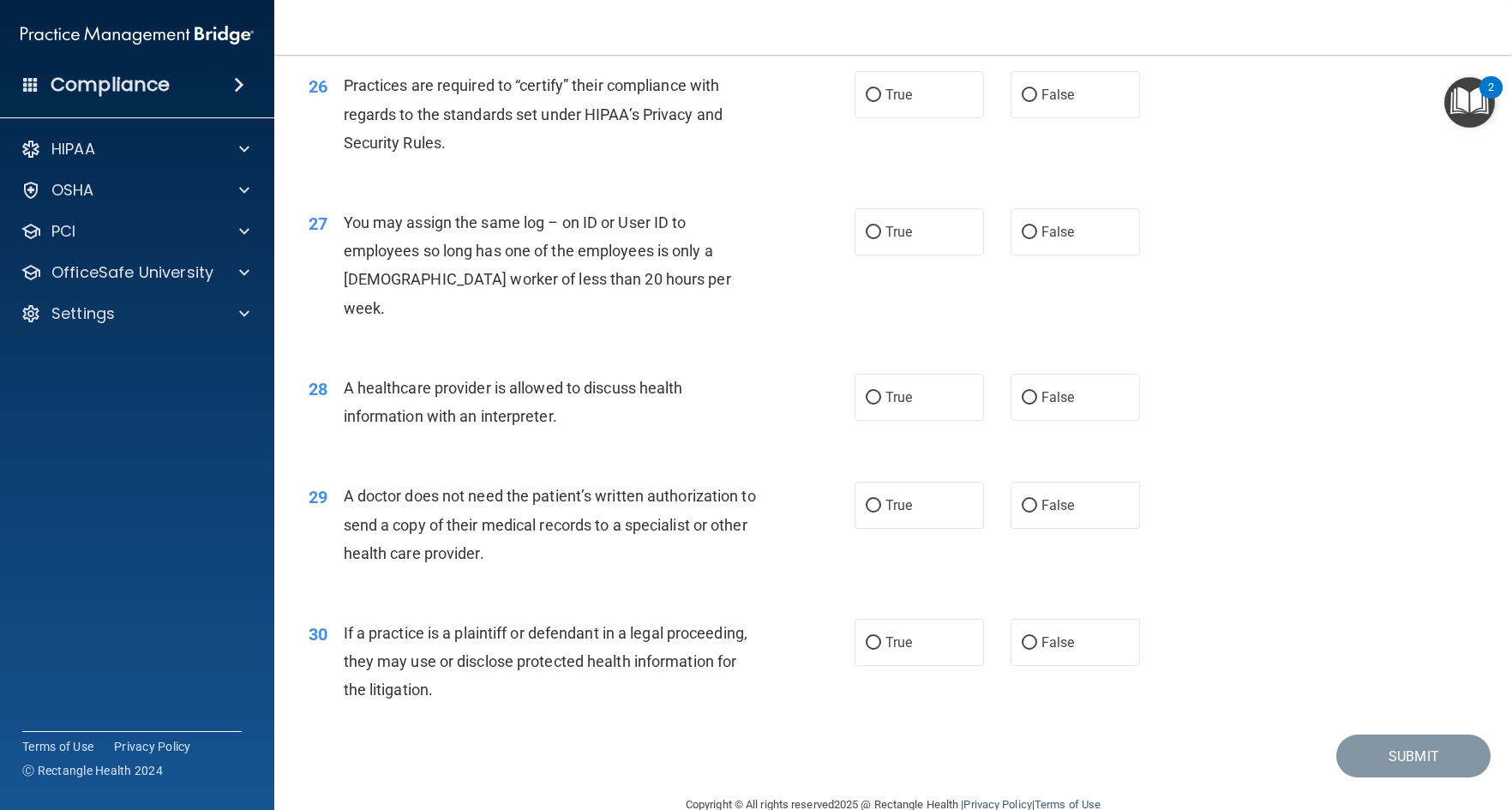
scroll to position [3492, 0]
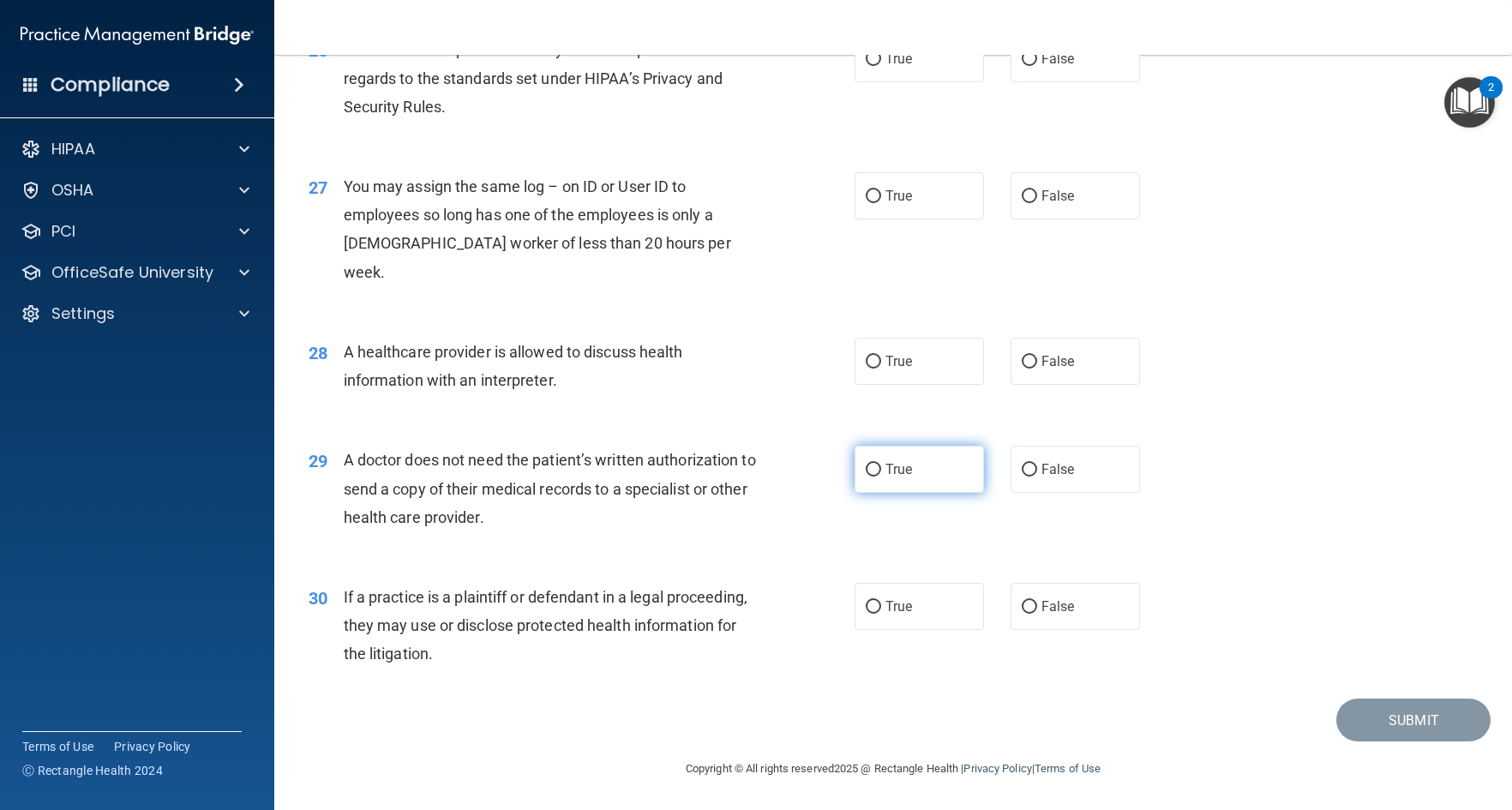
click at [868, 471] on input "True" at bounding box center [873, 470] width 16 height 13
radio input "true"
click at [869, 360] on input "True" at bounding box center [873, 362] width 16 height 13
radio input "true"
click at [1025, 203] on input "False" at bounding box center [1029, 197] width 16 height 13
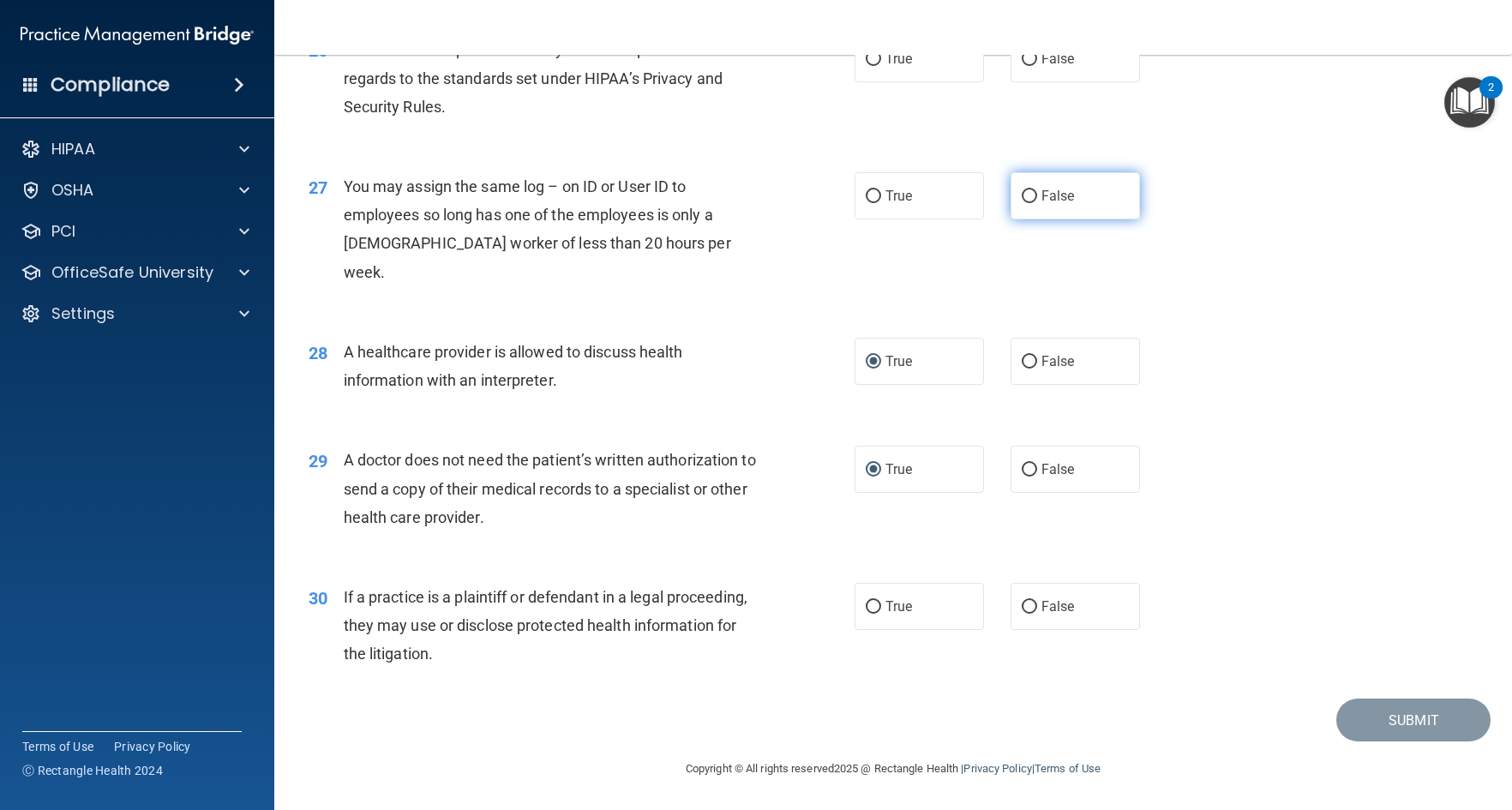
radio input "true"
click at [1022, 605] on input "False" at bounding box center [1029, 608] width 16 height 13
radio input "true"
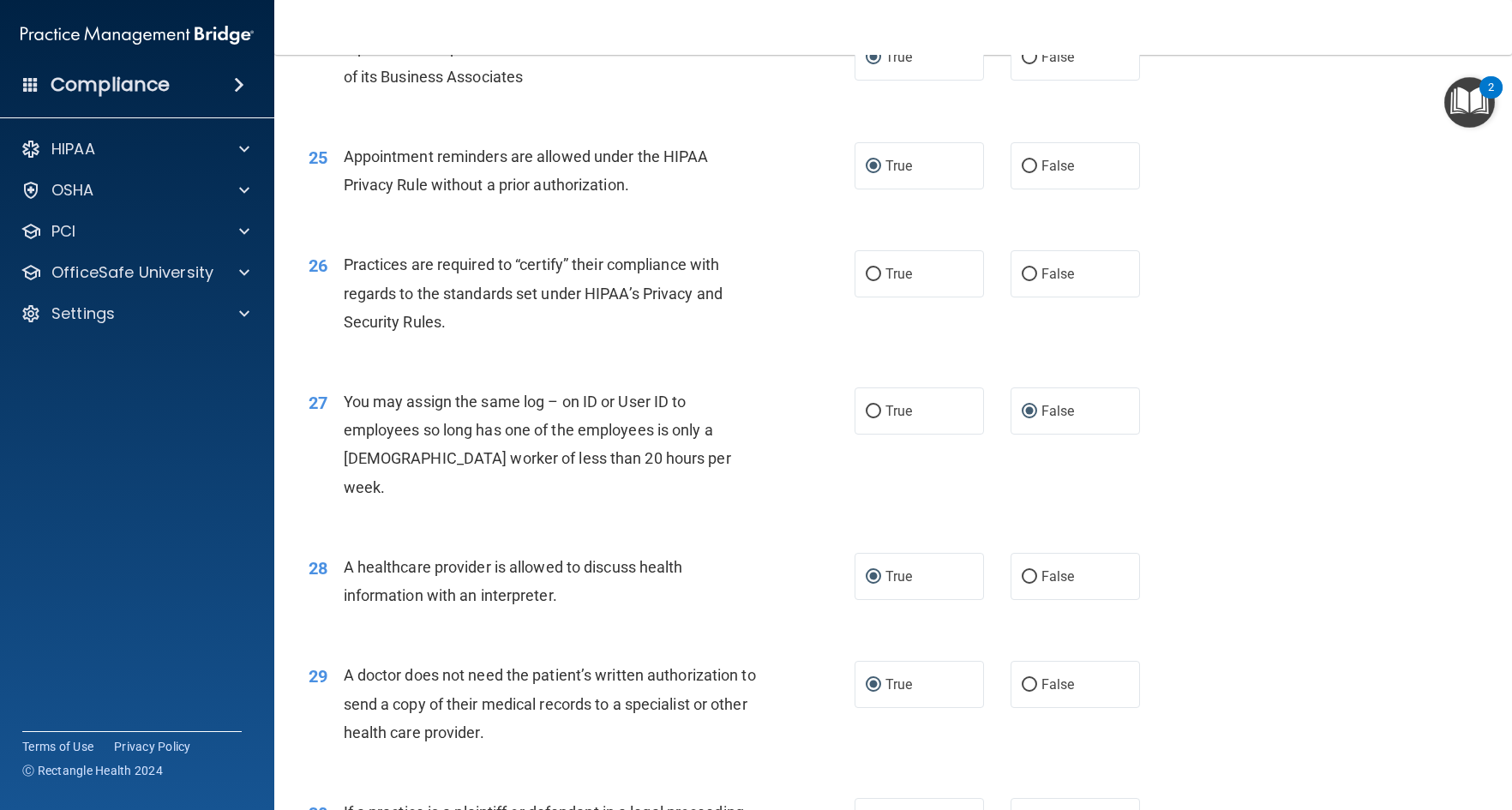
scroll to position [3235, 0]
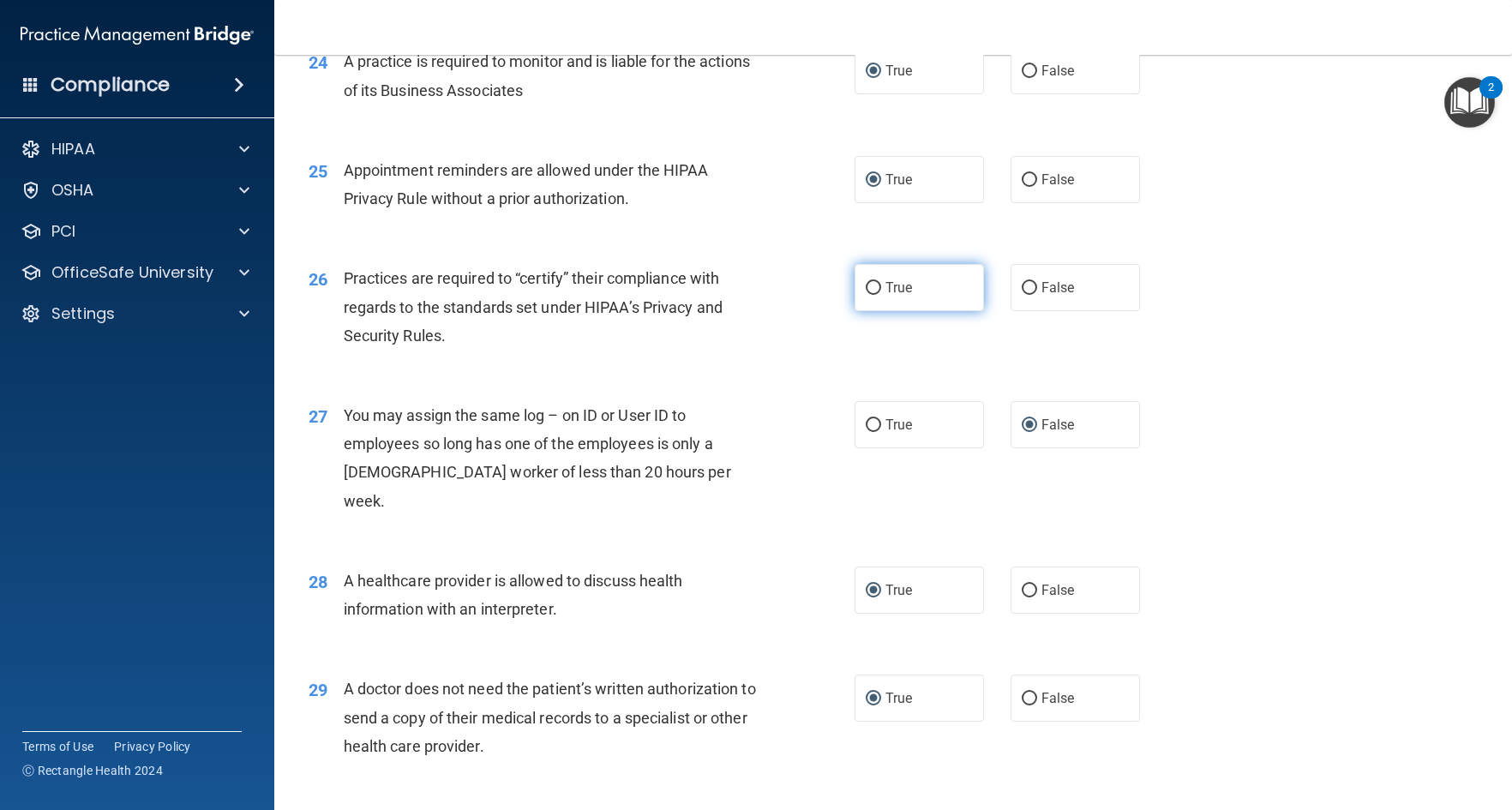
click at [866, 295] on input "True" at bounding box center [873, 289] width 16 height 13
radio input "true"
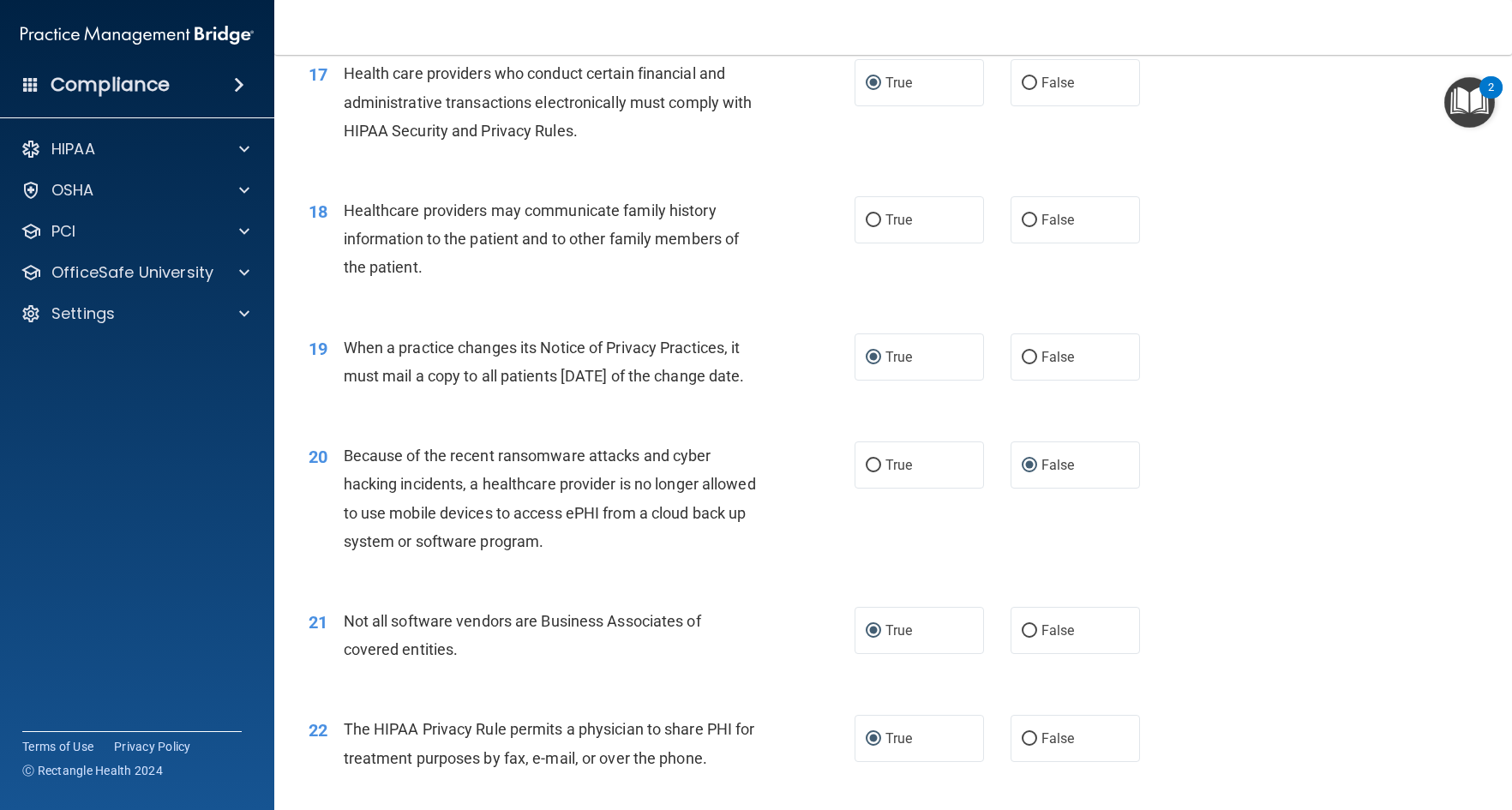
scroll to position [2207, 0]
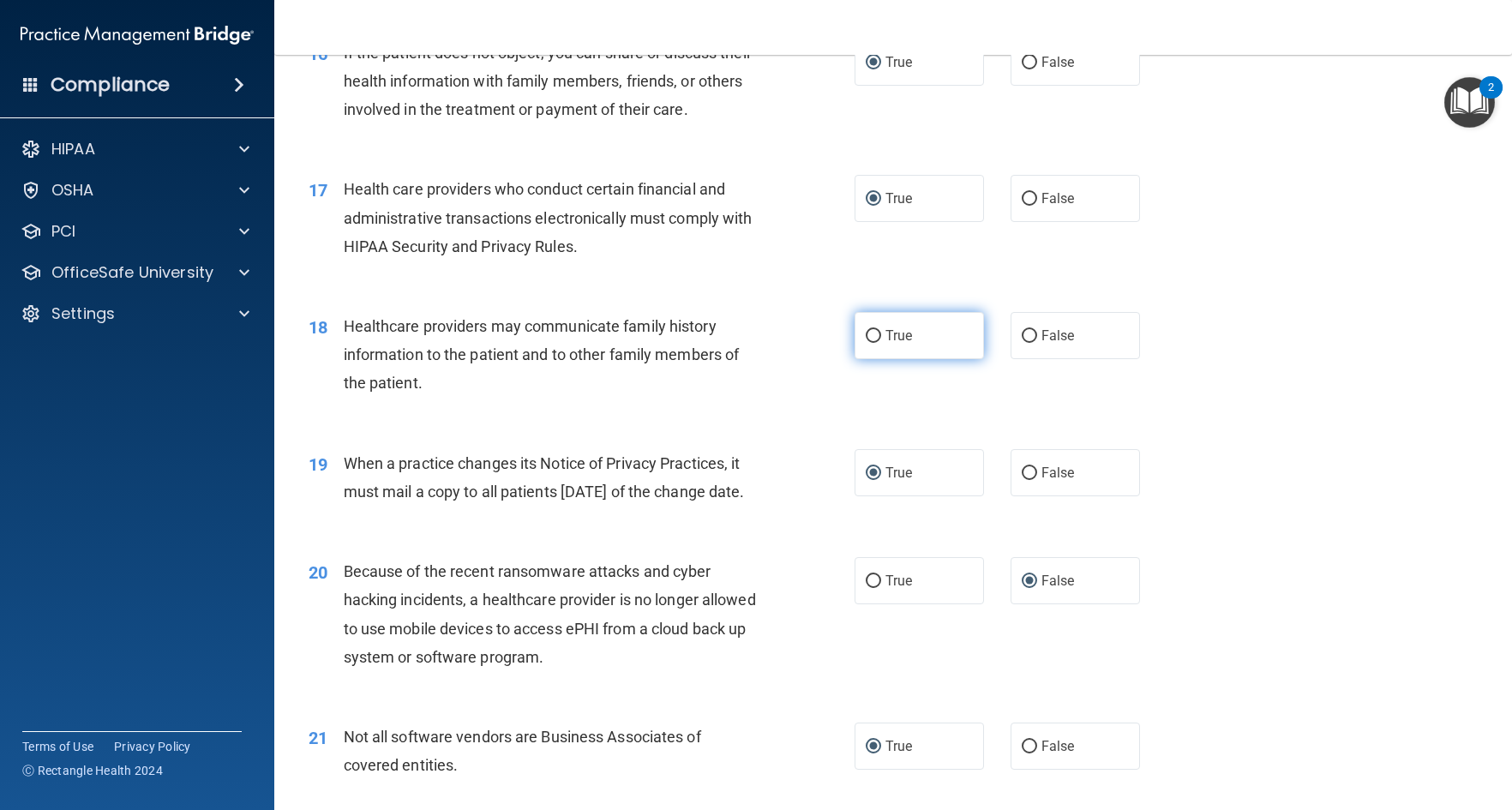
click at [867, 342] on input "True" at bounding box center [873, 337] width 16 height 13
radio input "true"
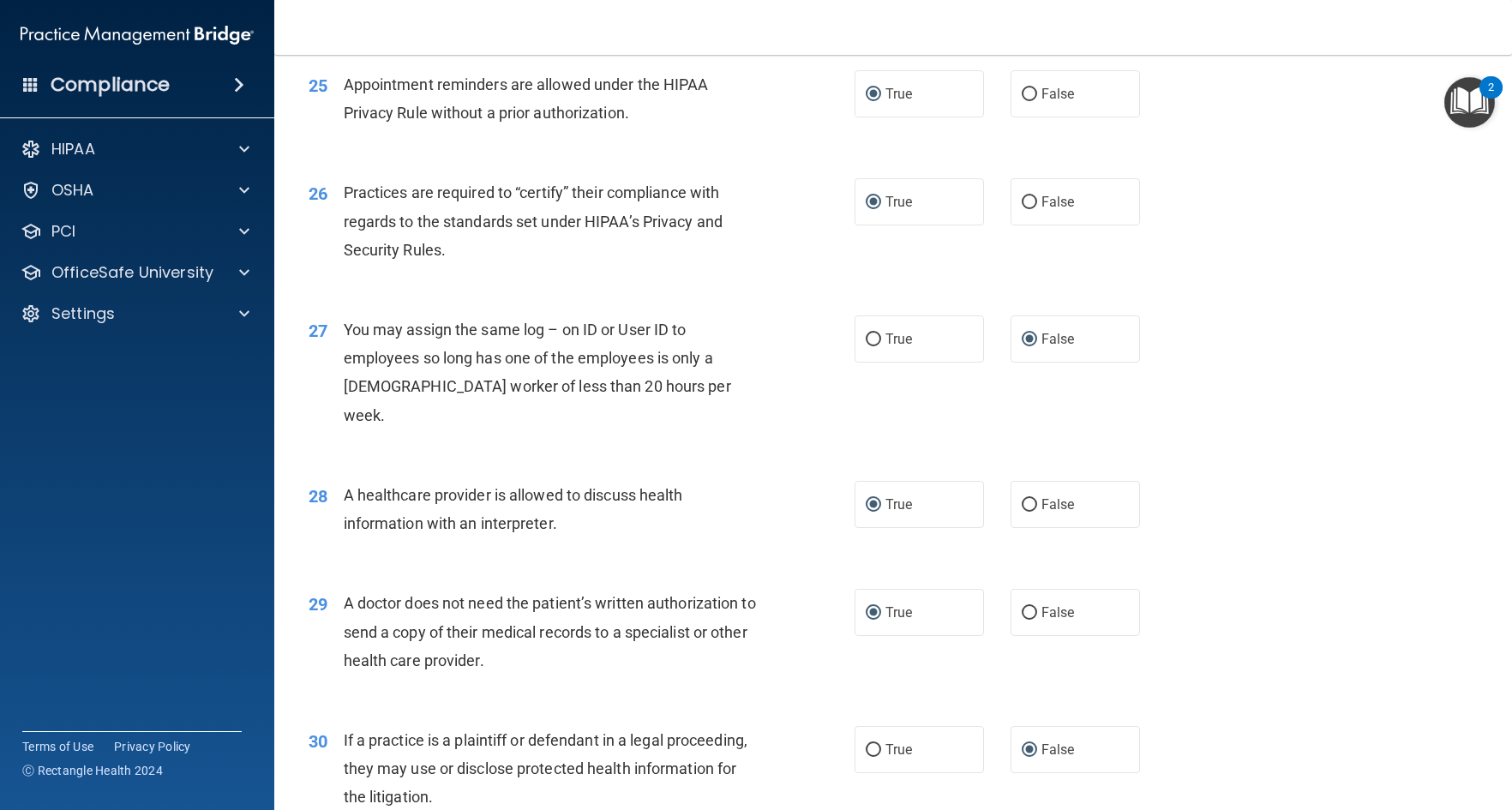
scroll to position [3407, 0]
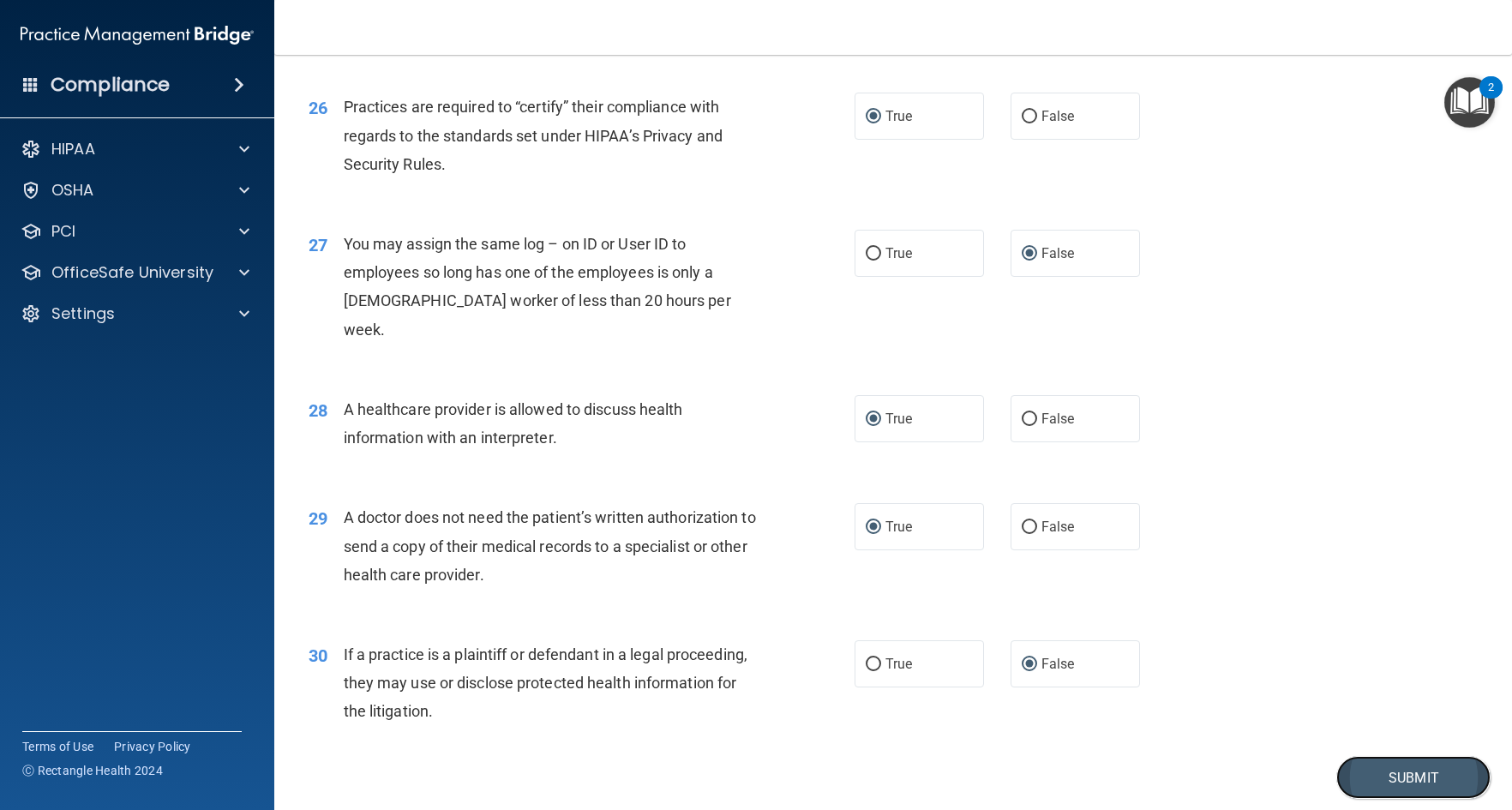
click at [1398, 797] on button "Submit" at bounding box center [1414, 778] width 154 height 44
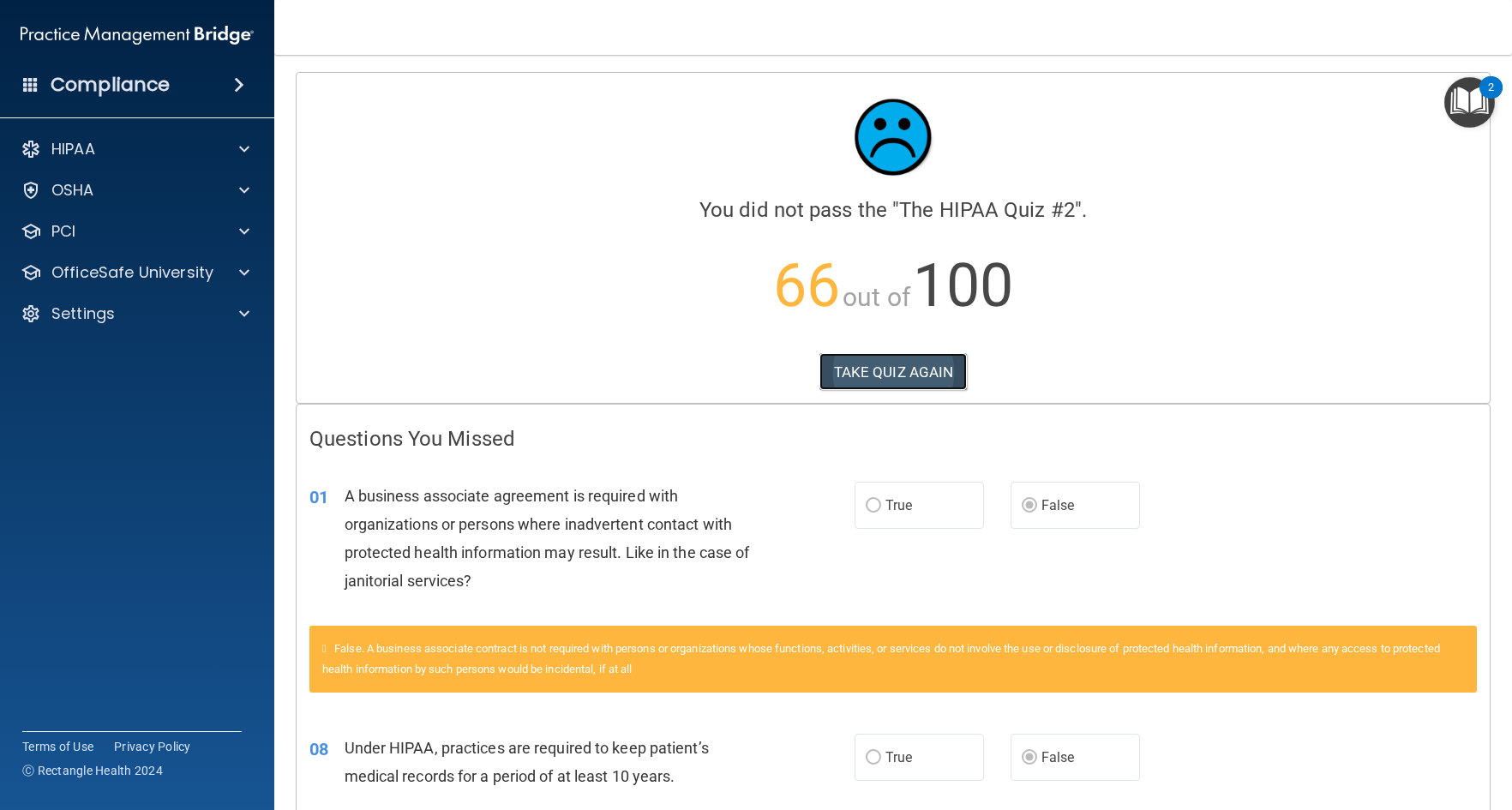
click at [857, 370] on button "TAKE QUIZ AGAIN" at bounding box center [894, 372] width 149 height 38
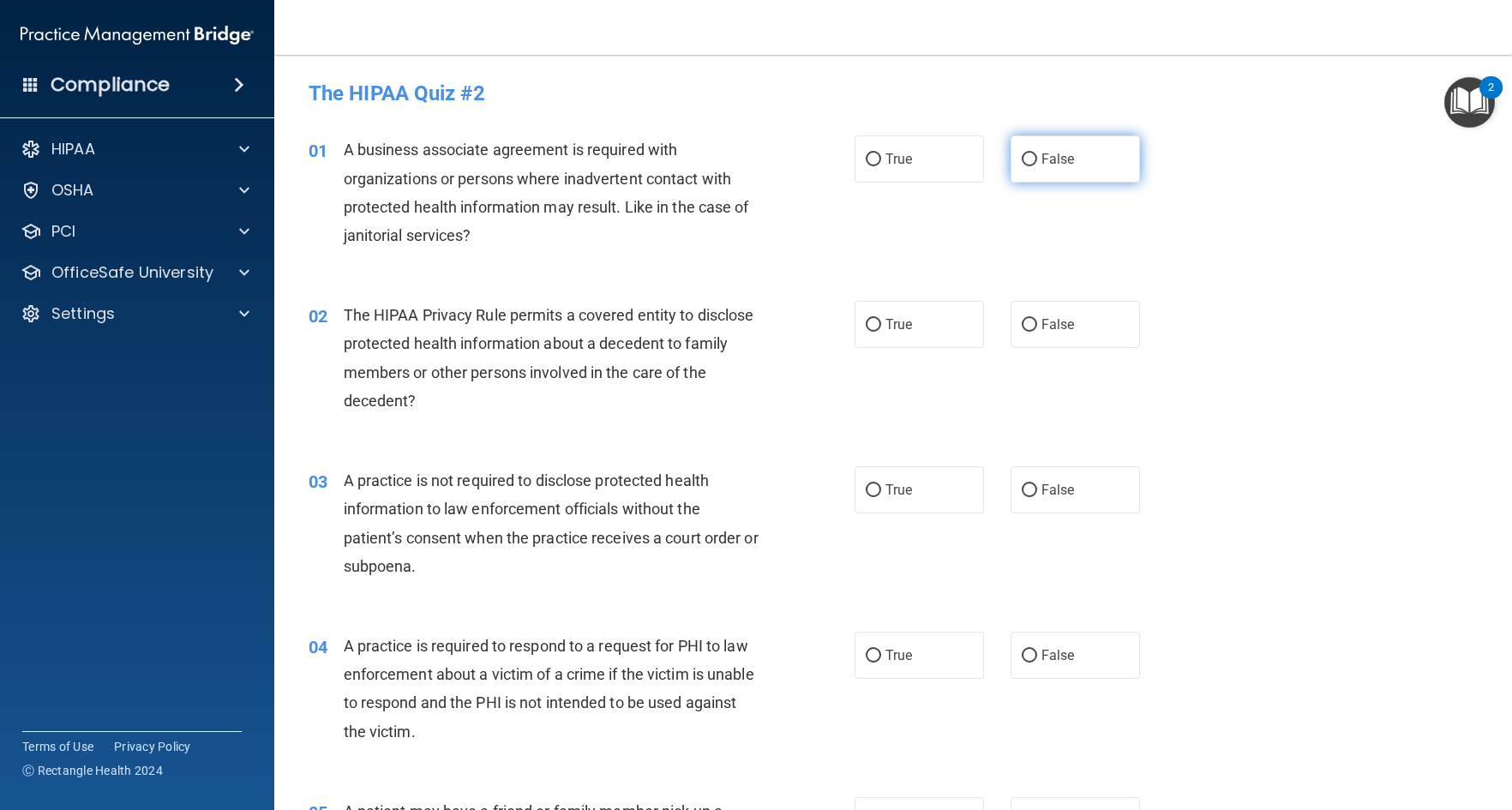
click at [1026, 155] on input "False" at bounding box center [1029, 160] width 16 height 13
radio input "true"
click at [866, 322] on input "True" at bounding box center [873, 326] width 16 height 13
radio input "true"
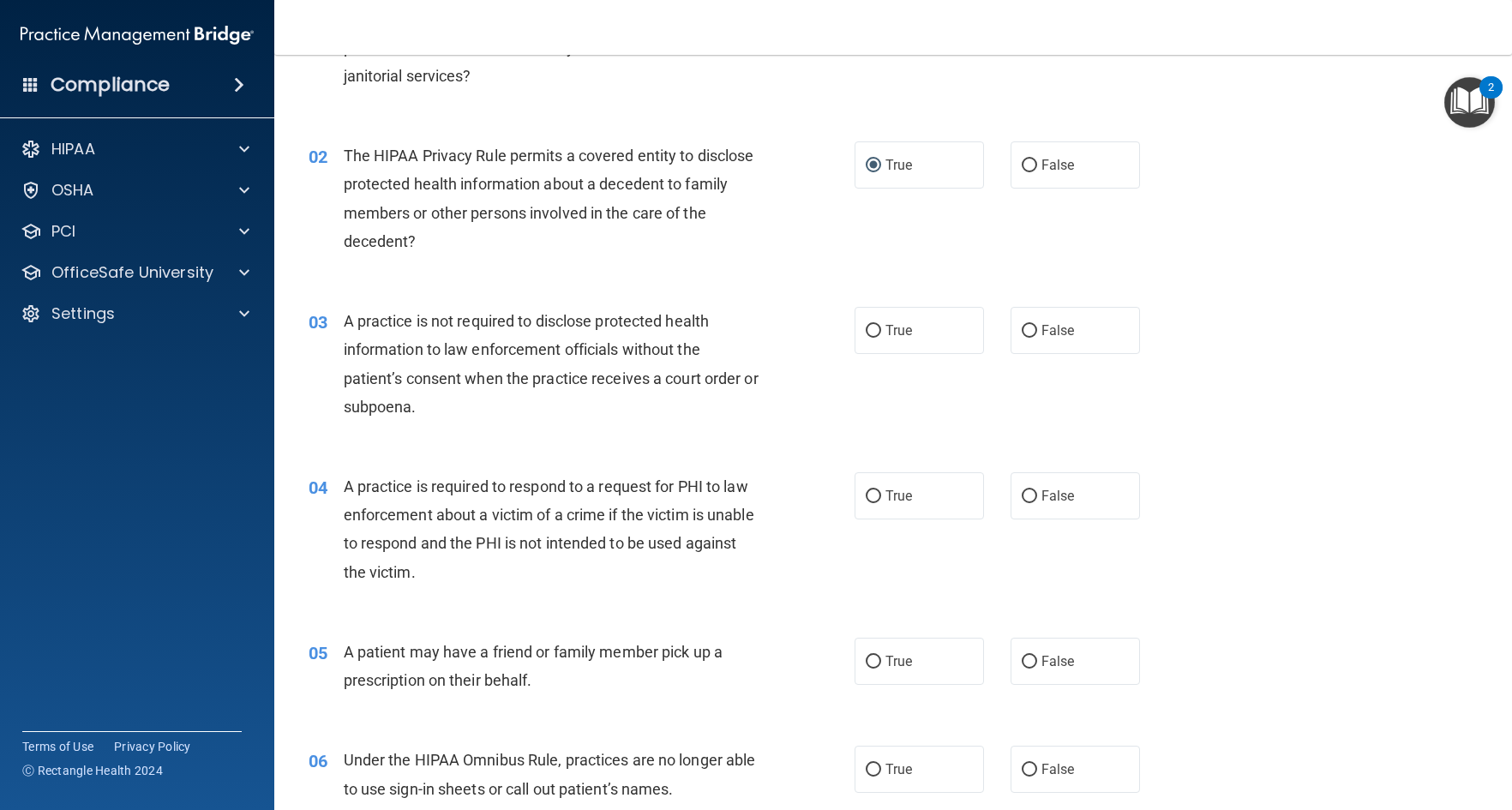
scroll to position [172, 0]
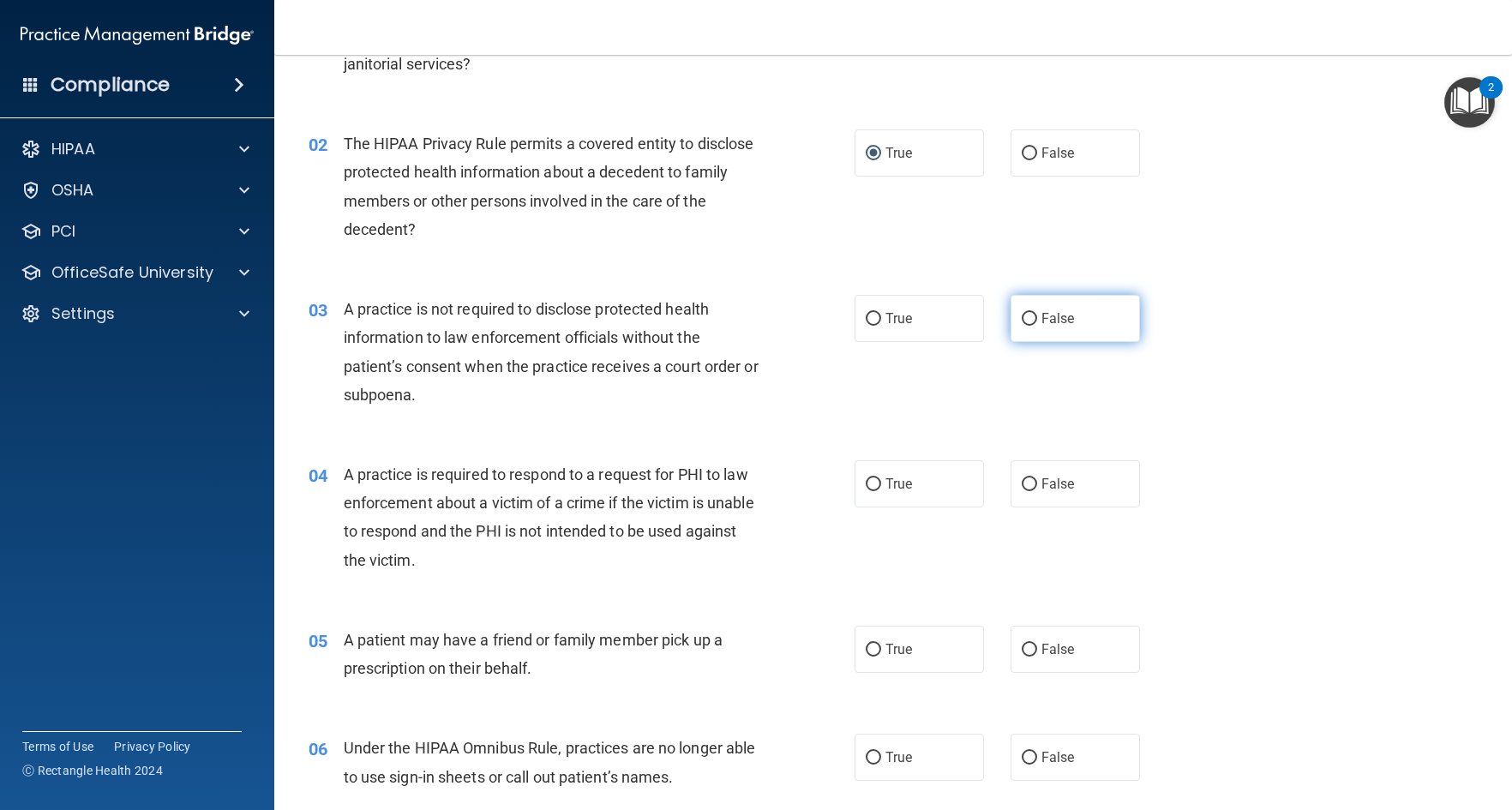
click at [1022, 316] on input "False" at bounding box center [1029, 319] width 16 height 13
radio input "true"
click at [868, 482] on input "True" at bounding box center [873, 484] width 16 height 13
radio input "true"
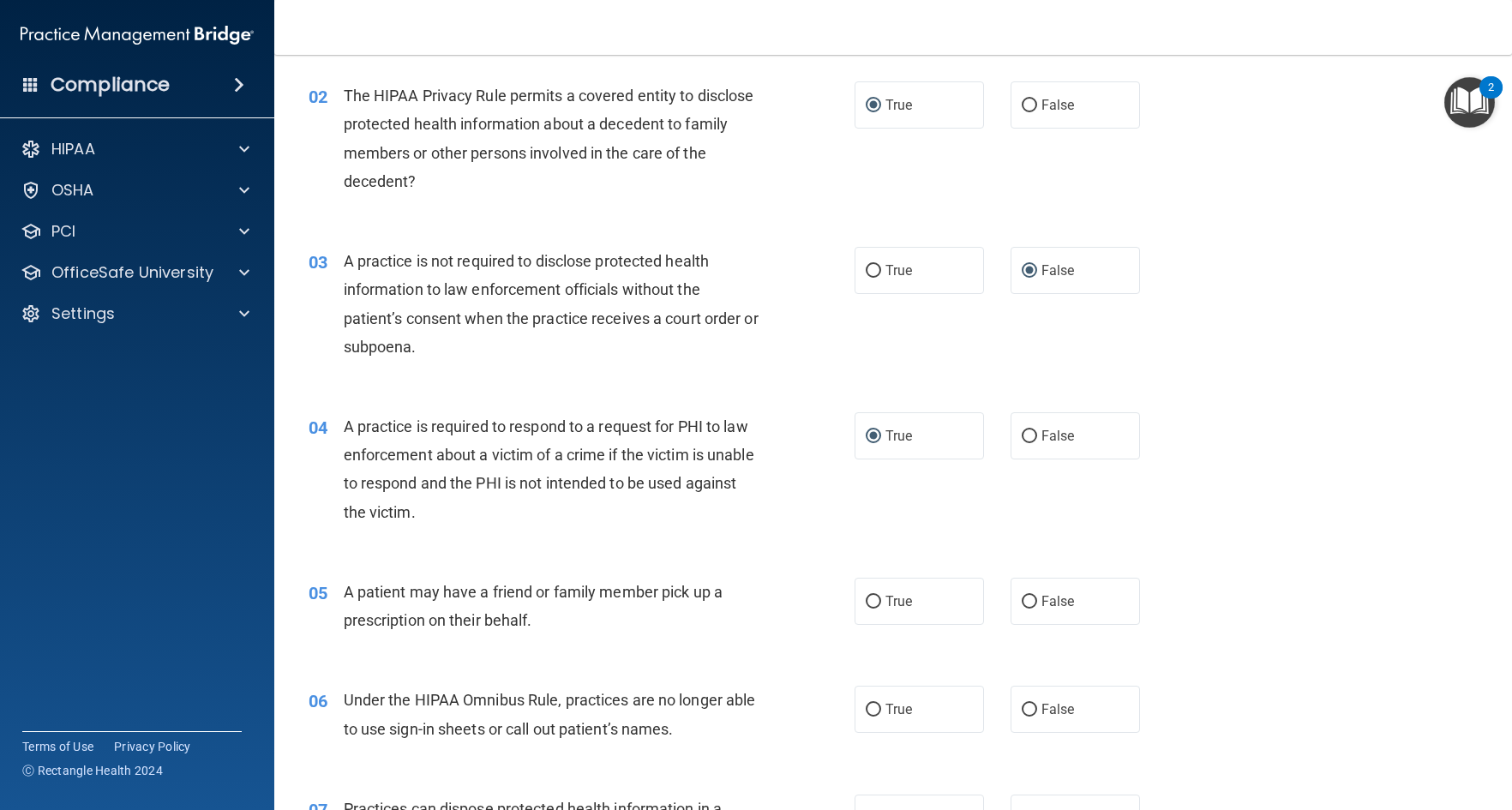
scroll to position [342, 0]
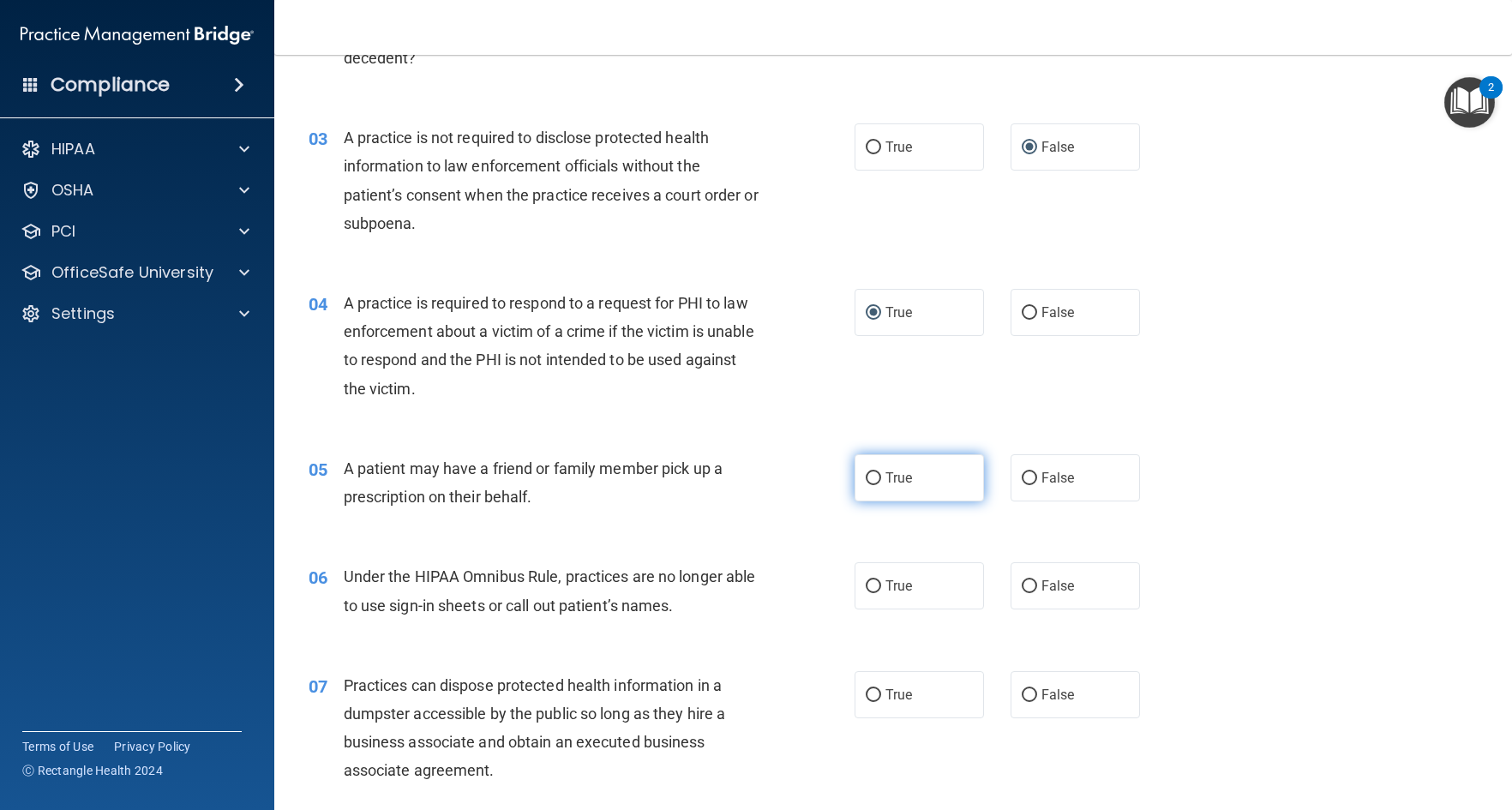
click at [868, 480] on input "True" at bounding box center [873, 479] width 16 height 13
radio input "true"
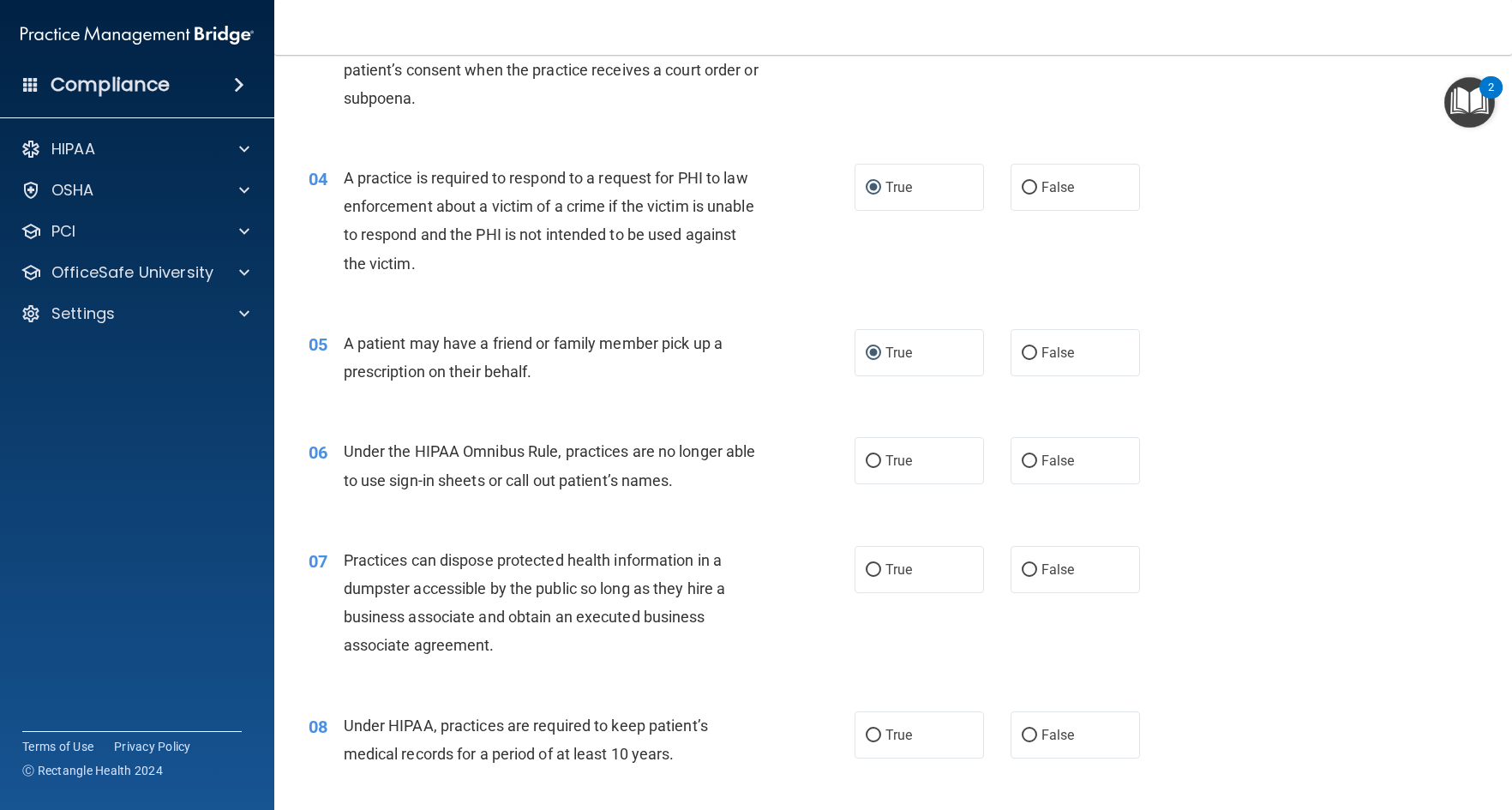
scroll to position [514, 0]
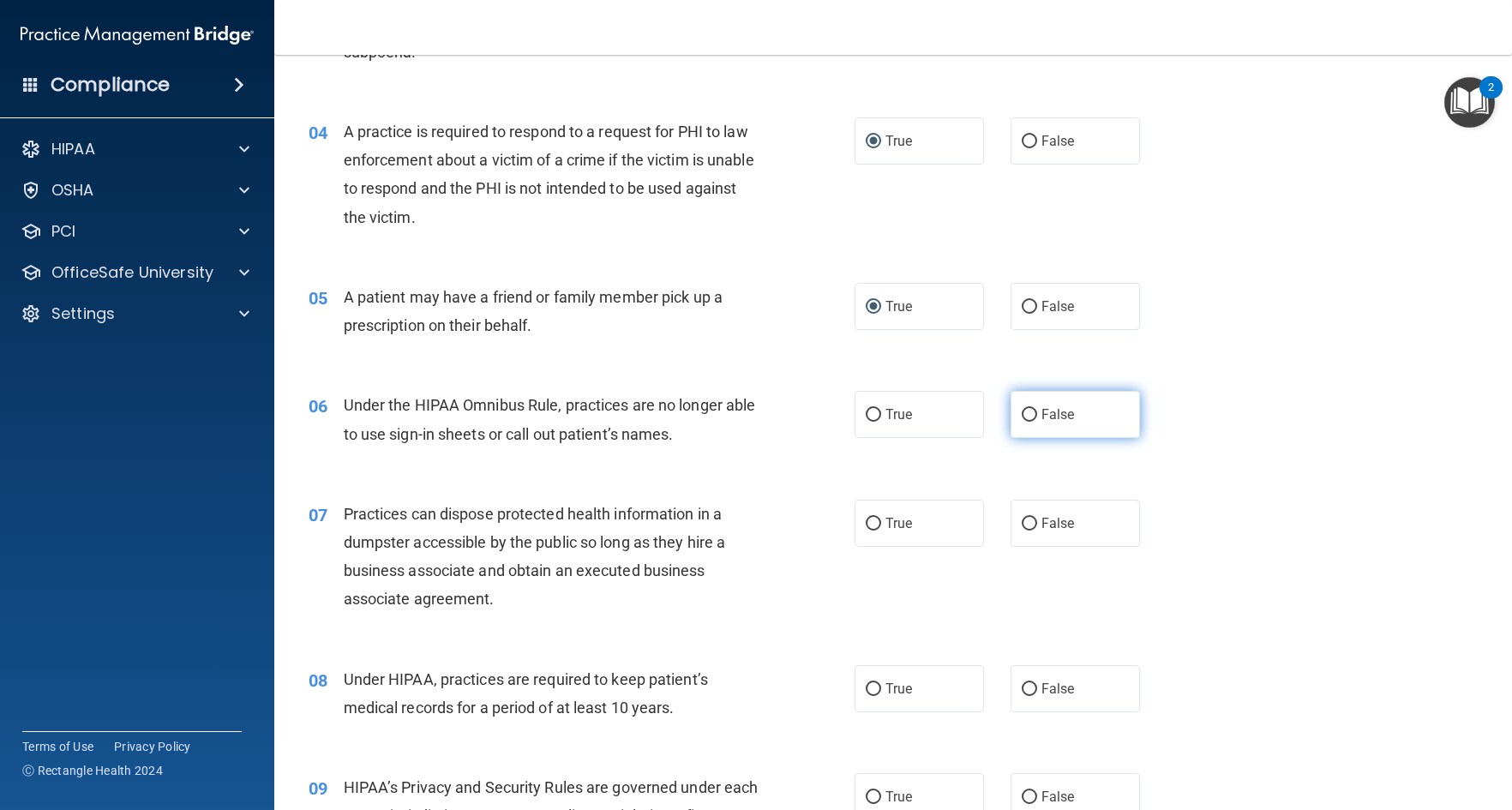
click at [1013, 413] on label "False" at bounding box center [1075, 414] width 129 height 47
click at [1022, 413] on input "False" at bounding box center [1029, 416] width 16 height 13
radio input "true"
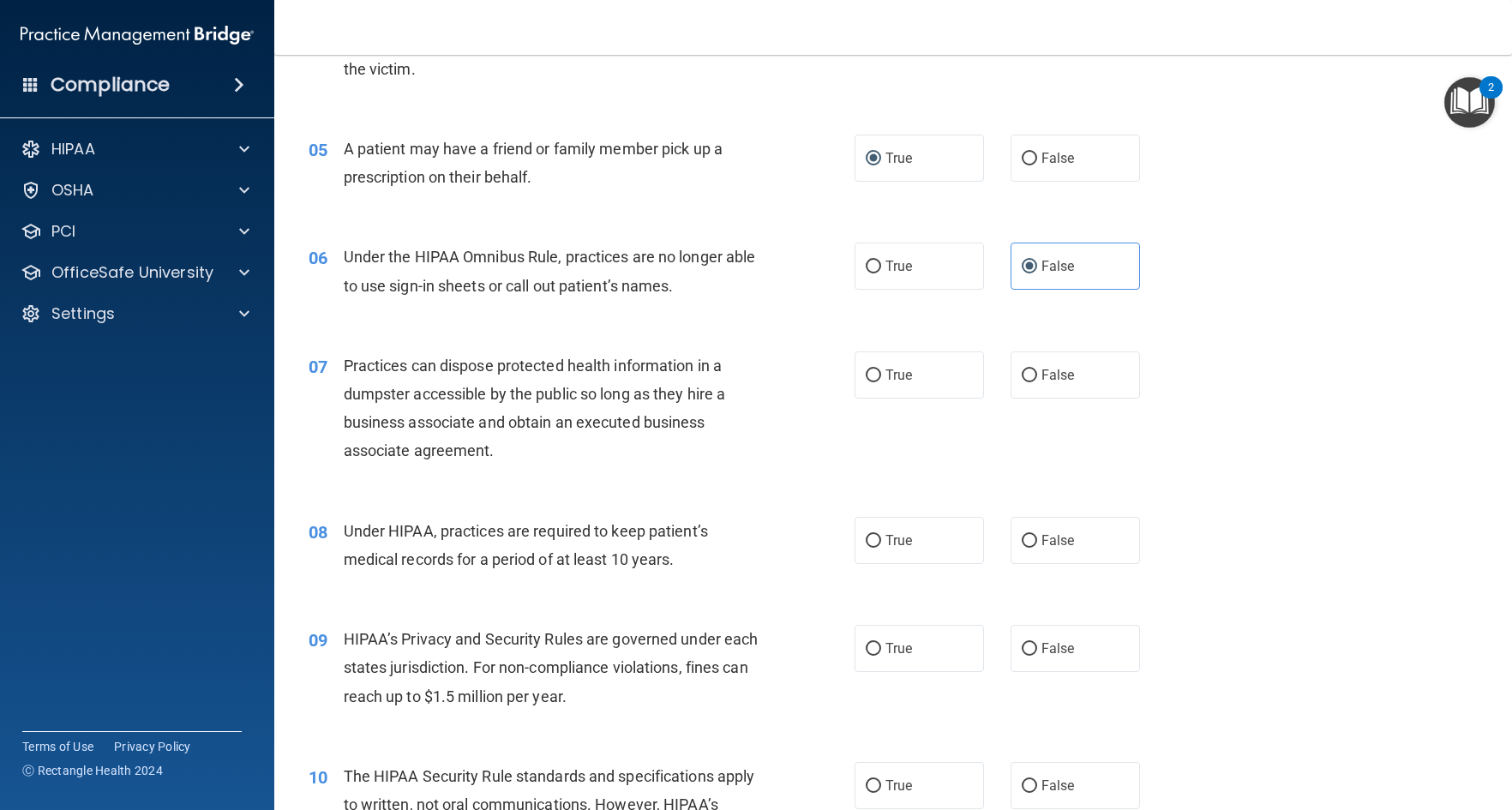
scroll to position [686, 0]
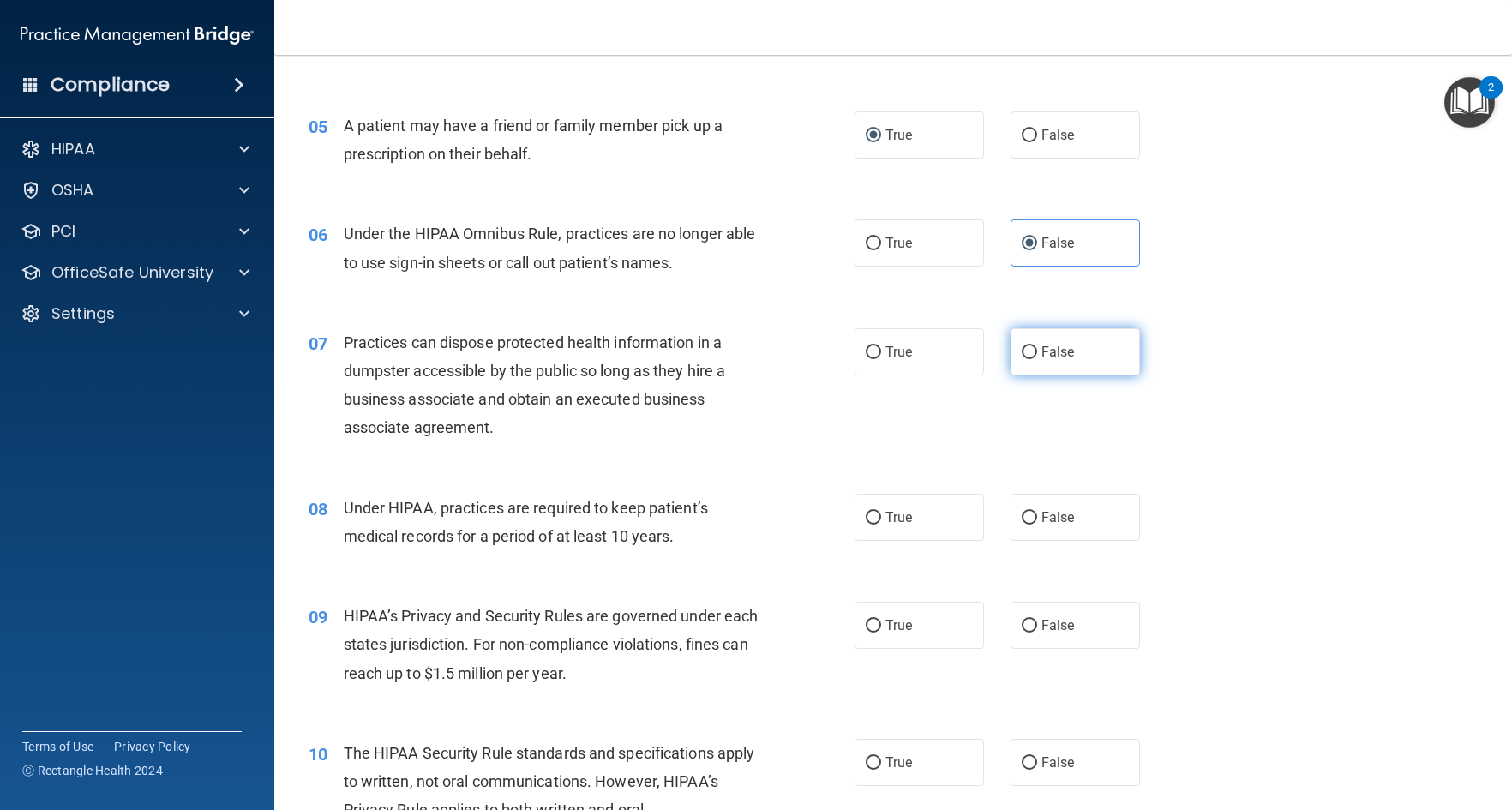
click at [1025, 352] on input "False" at bounding box center [1029, 353] width 16 height 13
radio input "true"
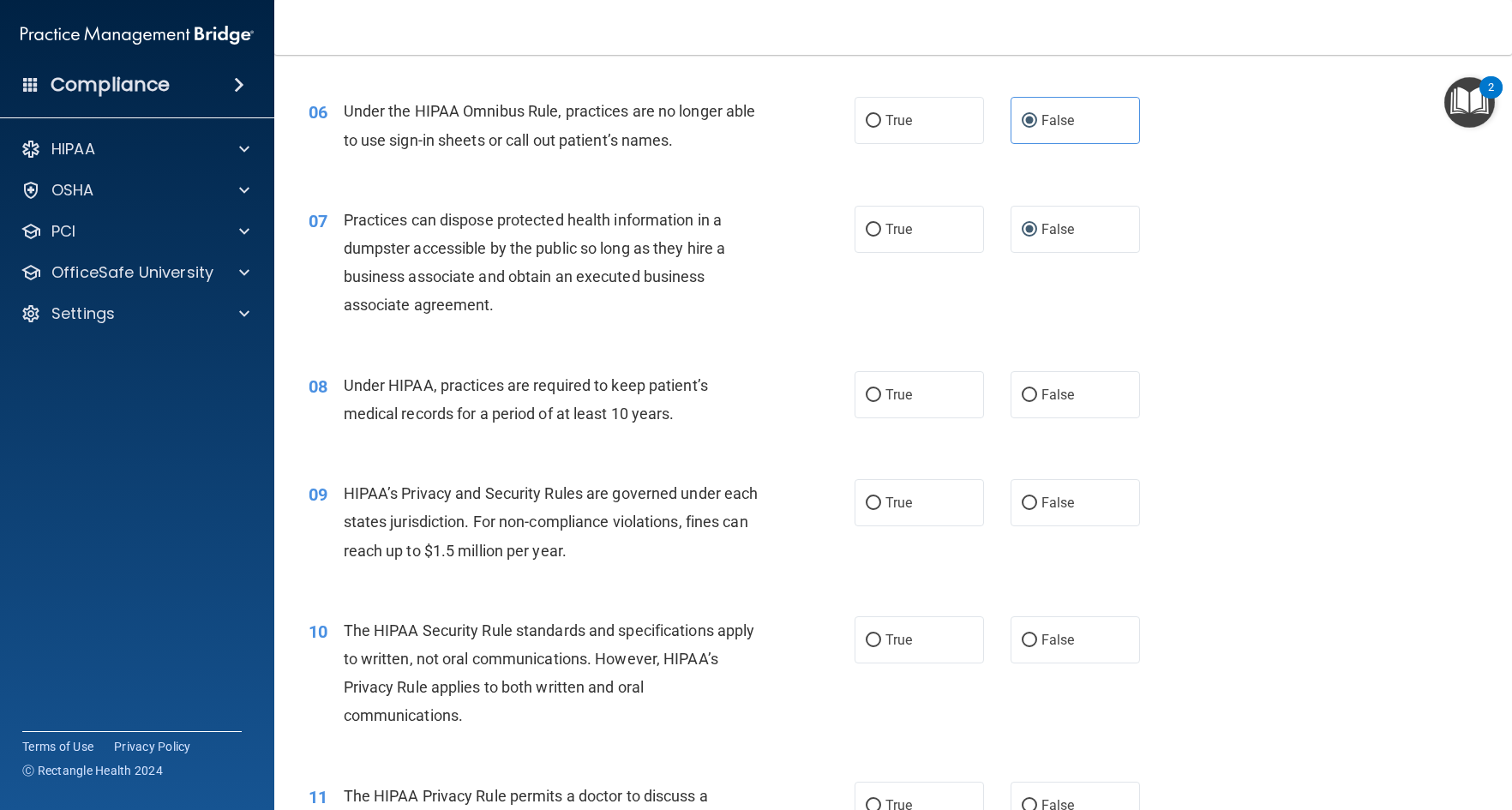
scroll to position [857, 0]
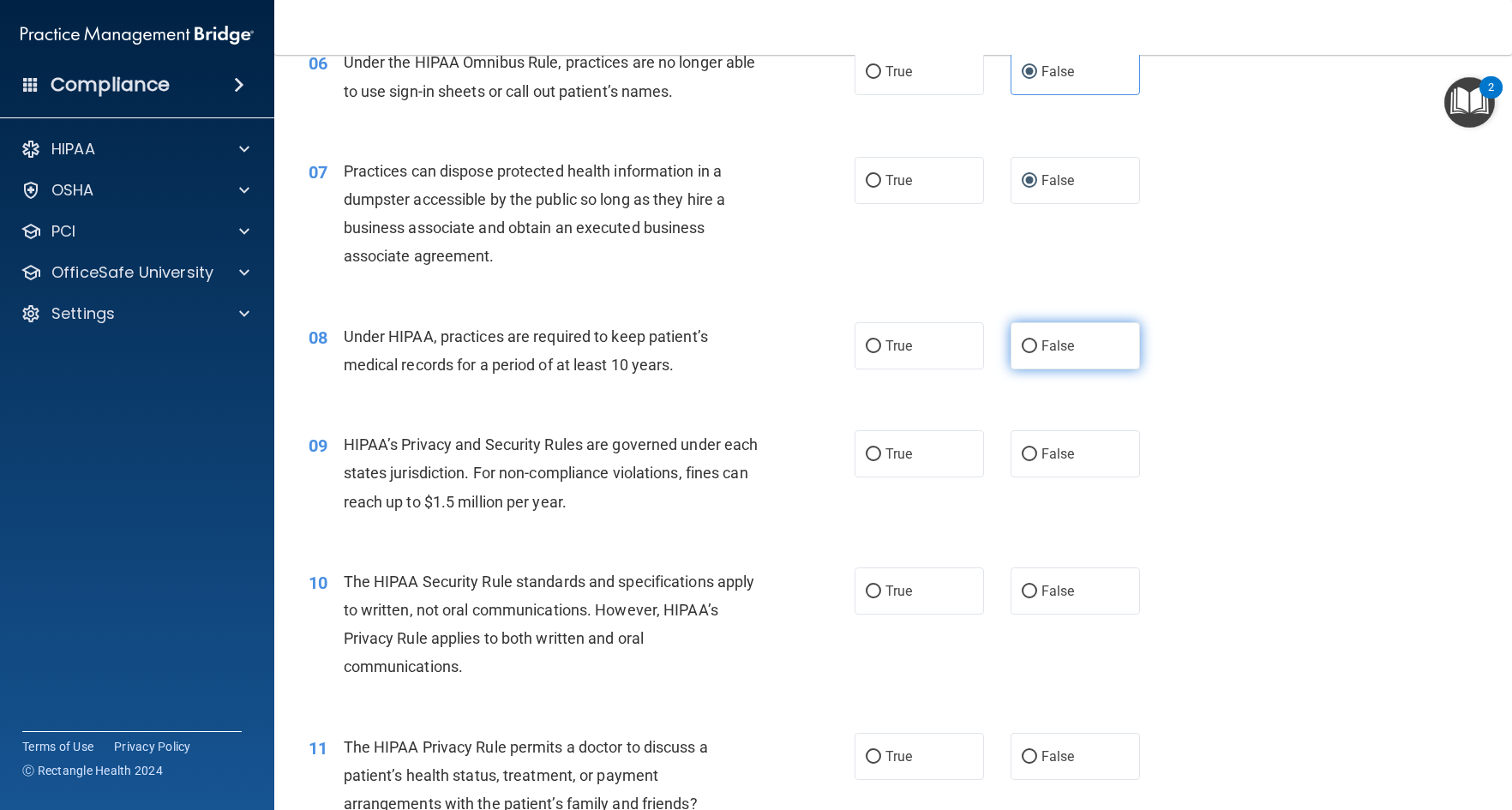
click at [1022, 347] on input "False" at bounding box center [1029, 347] width 16 height 13
radio input "true"
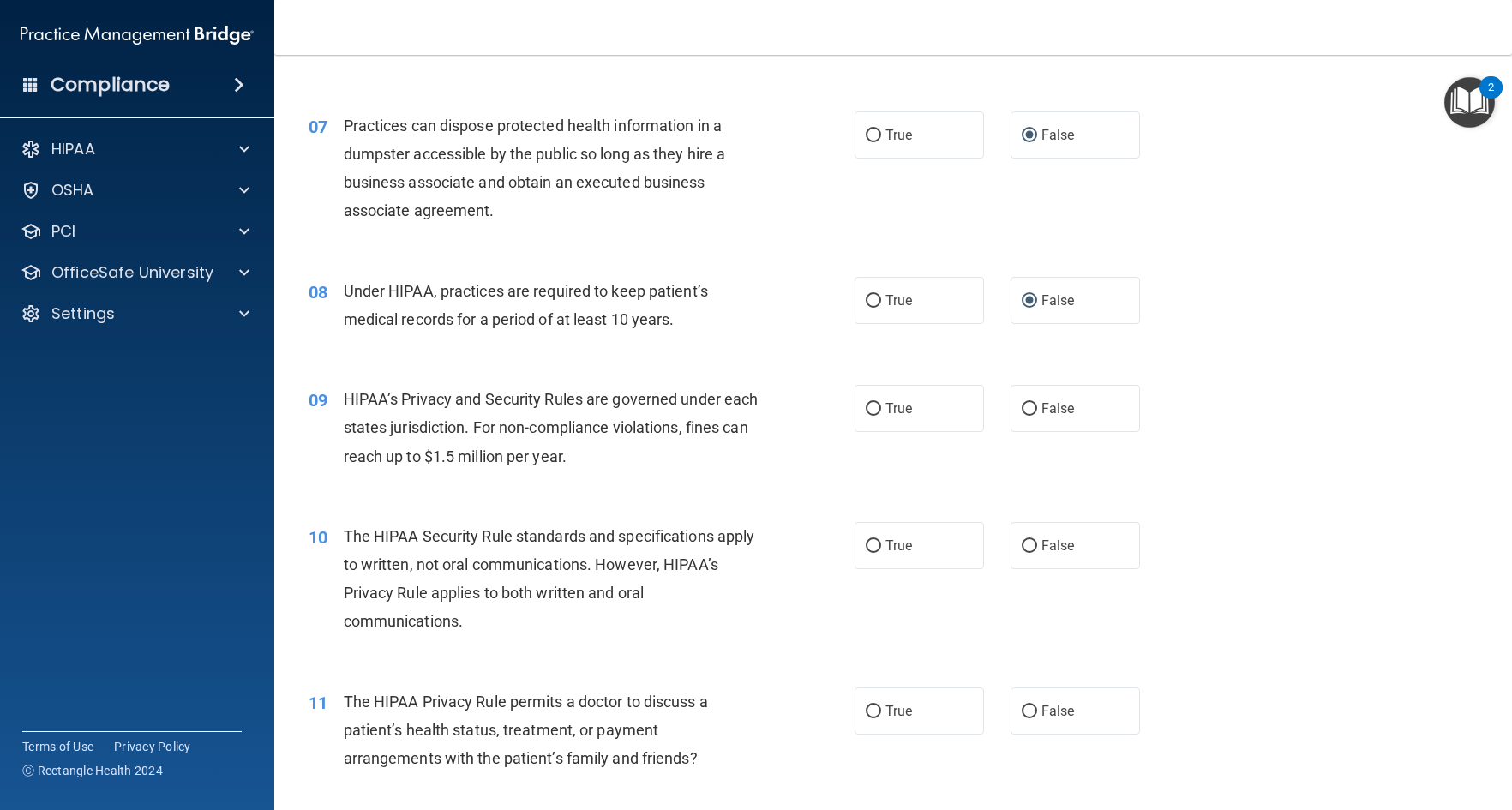
scroll to position [1028, 0]
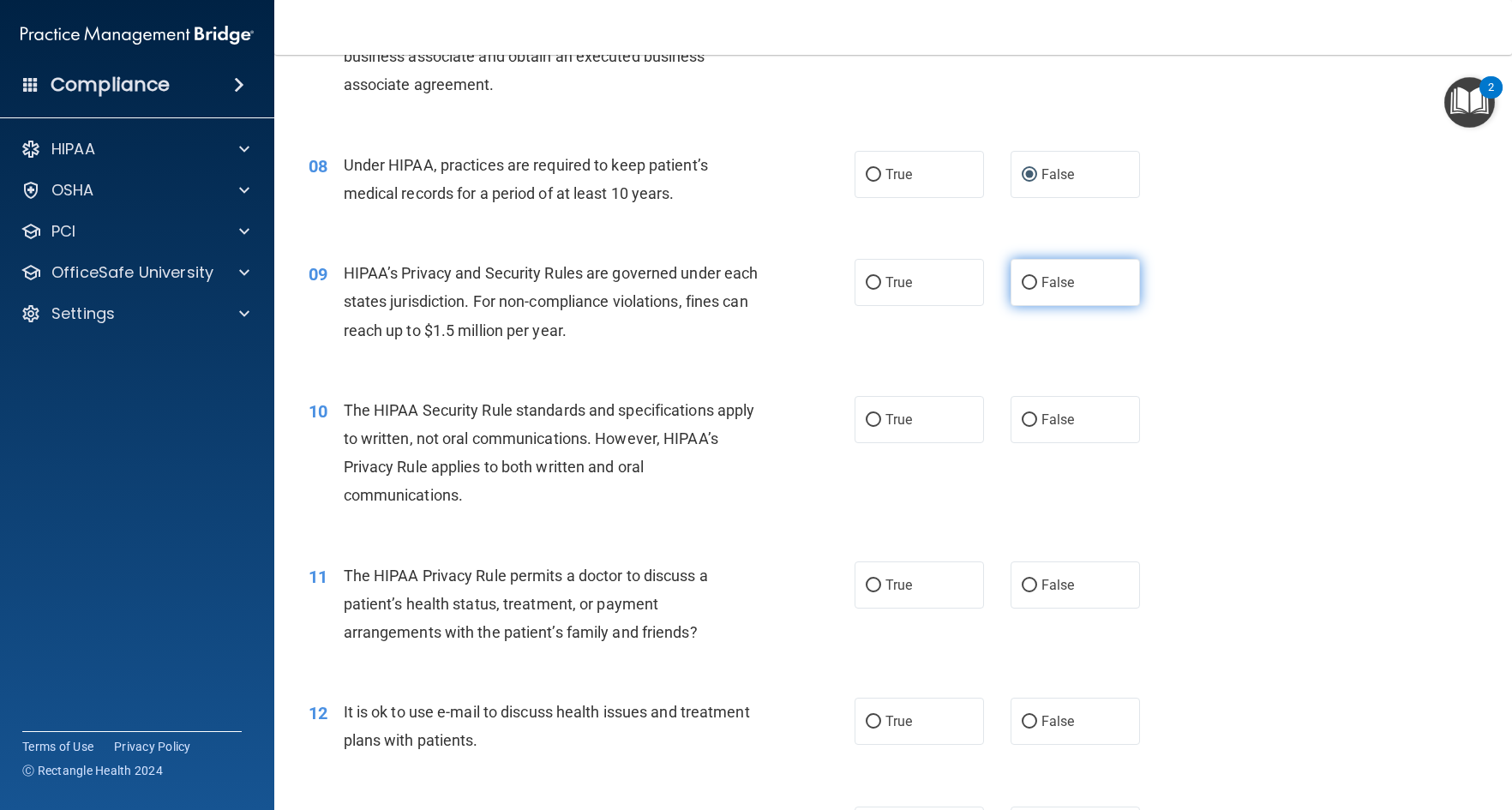
click at [1022, 284] on input "False" at bounding box center [1029, 283] width 16 height 13
radio input "true"
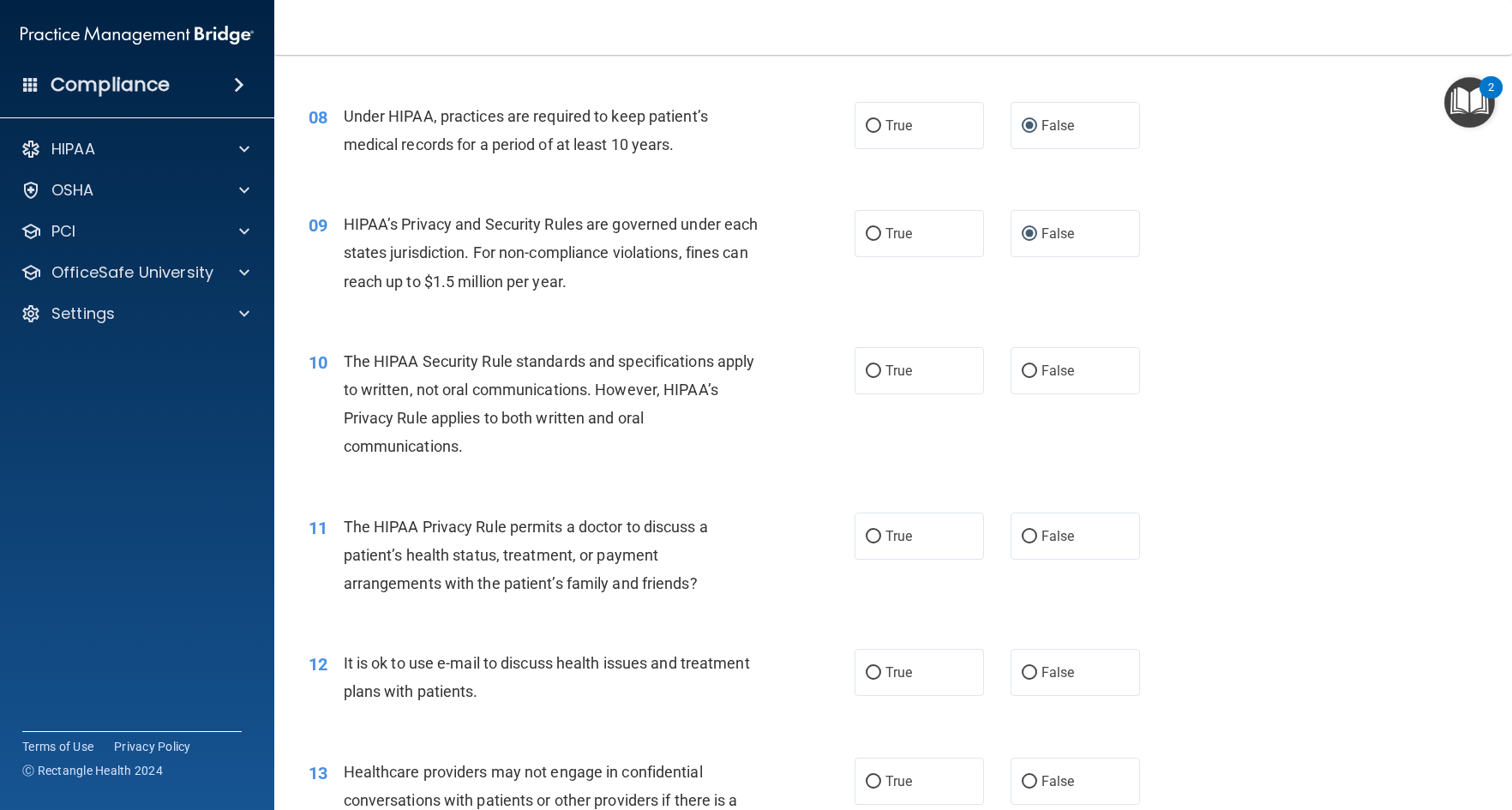
scroll to position [1114, 0]
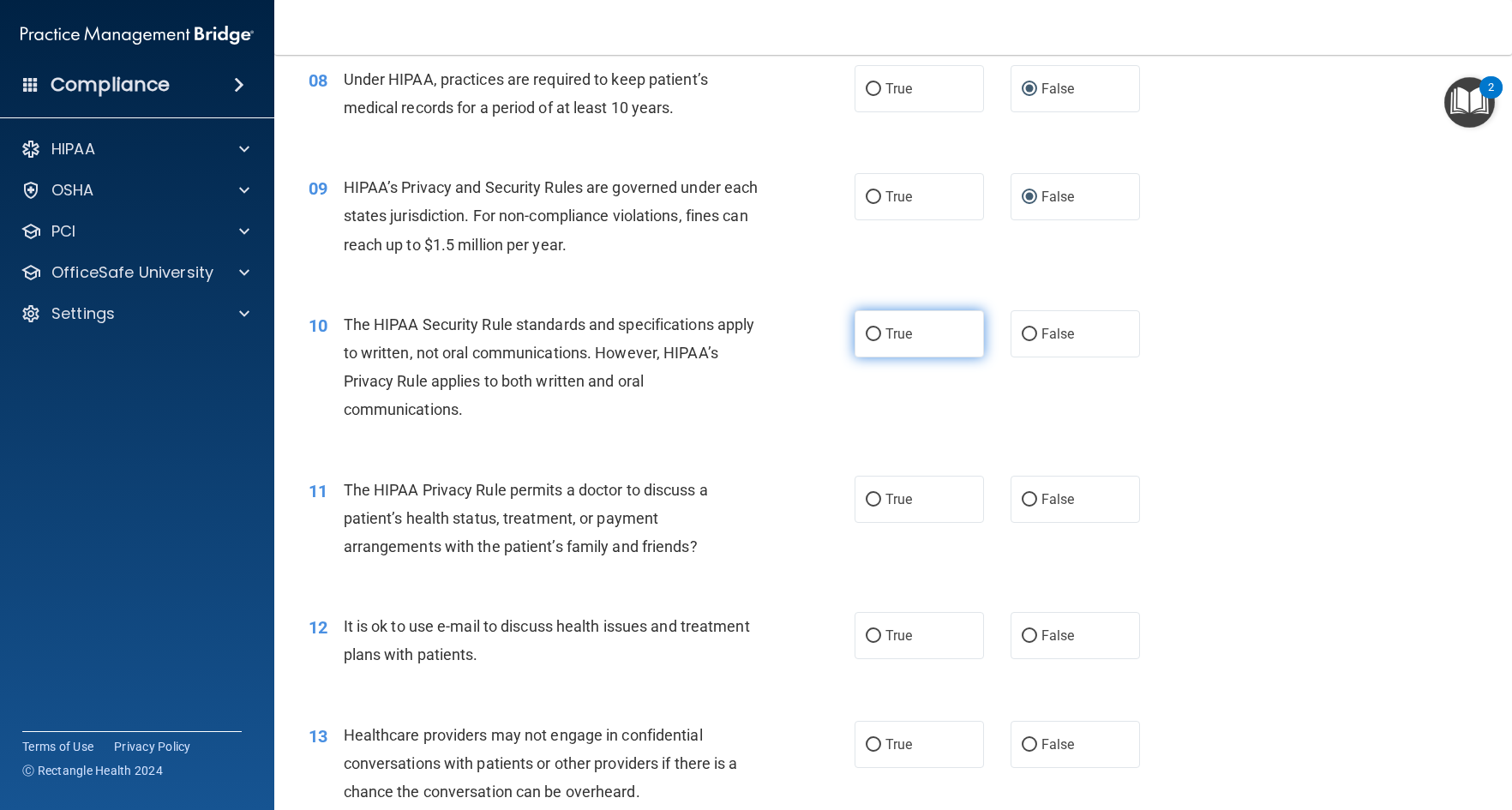
click at [871, 333] on input "True" at bounding box center [873, 335] width 16 height 13
radio input "true"
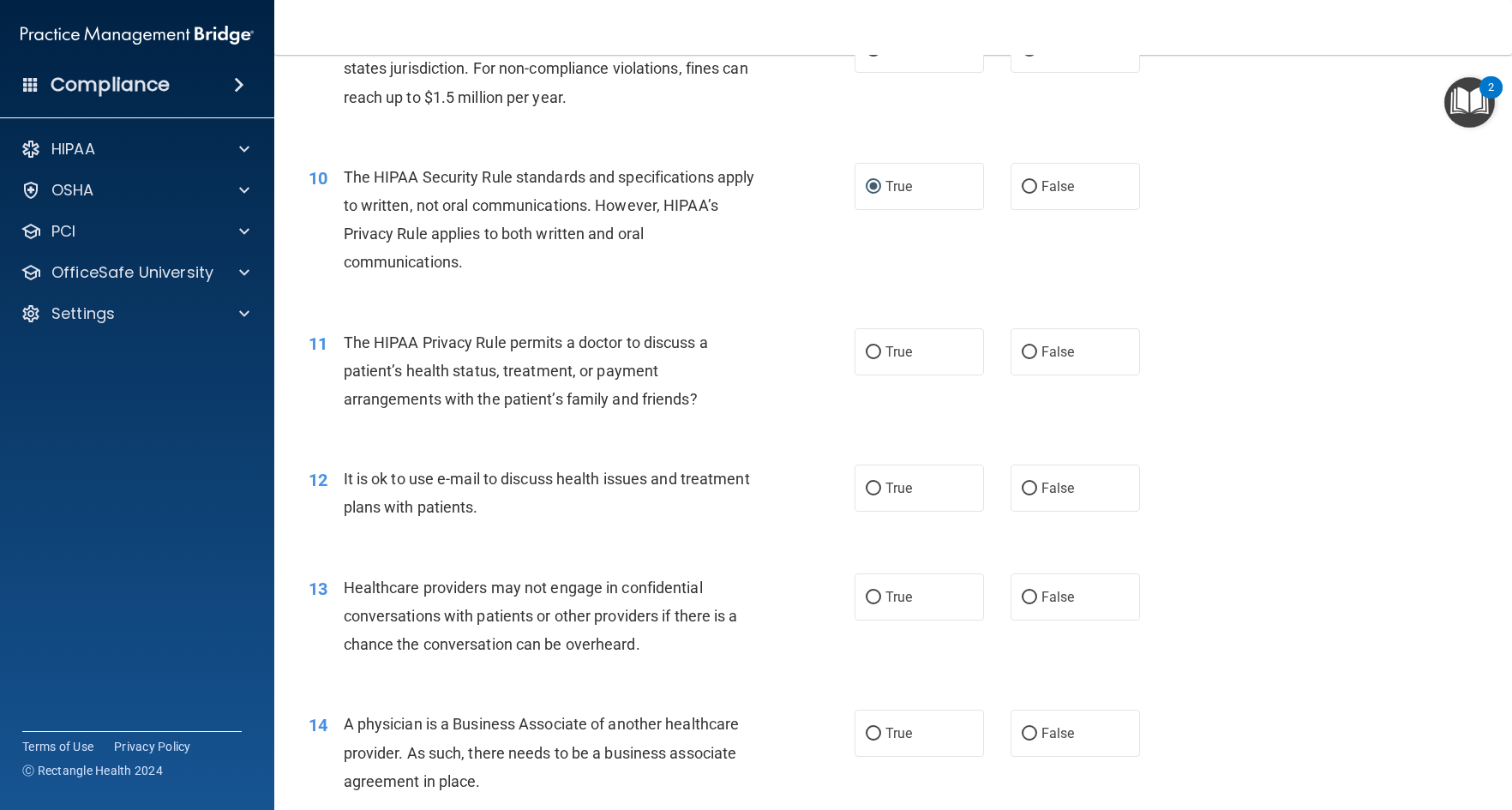
scroll to position [1286, 0]
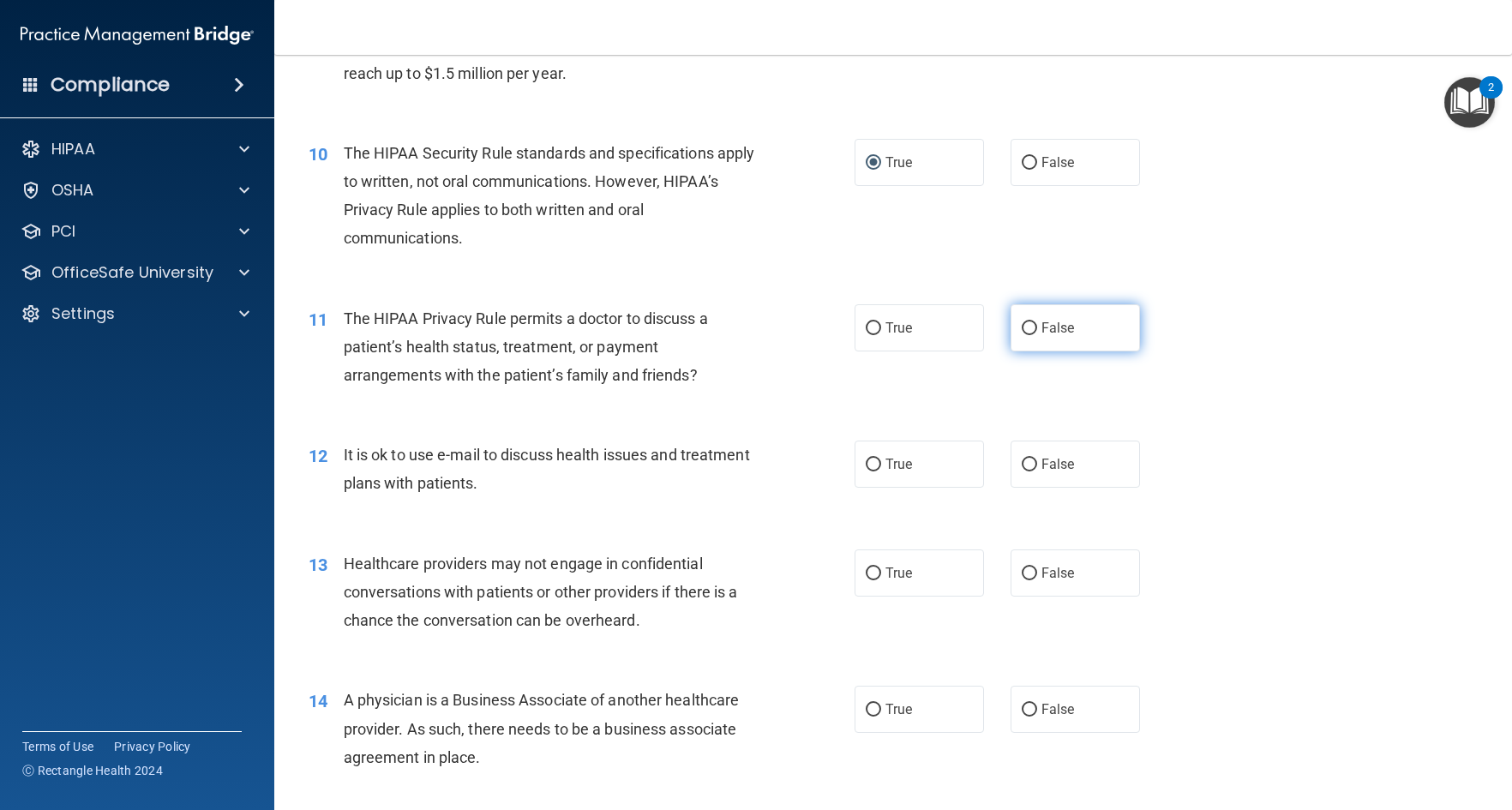
click at [1022, 328] on input "False" at bounding box center [1029, 328] width 16 height 13
radio input "true"
click at [871, 461] on input "True" at bounding box center [873, 465] width 16 height 13
radio input "true"
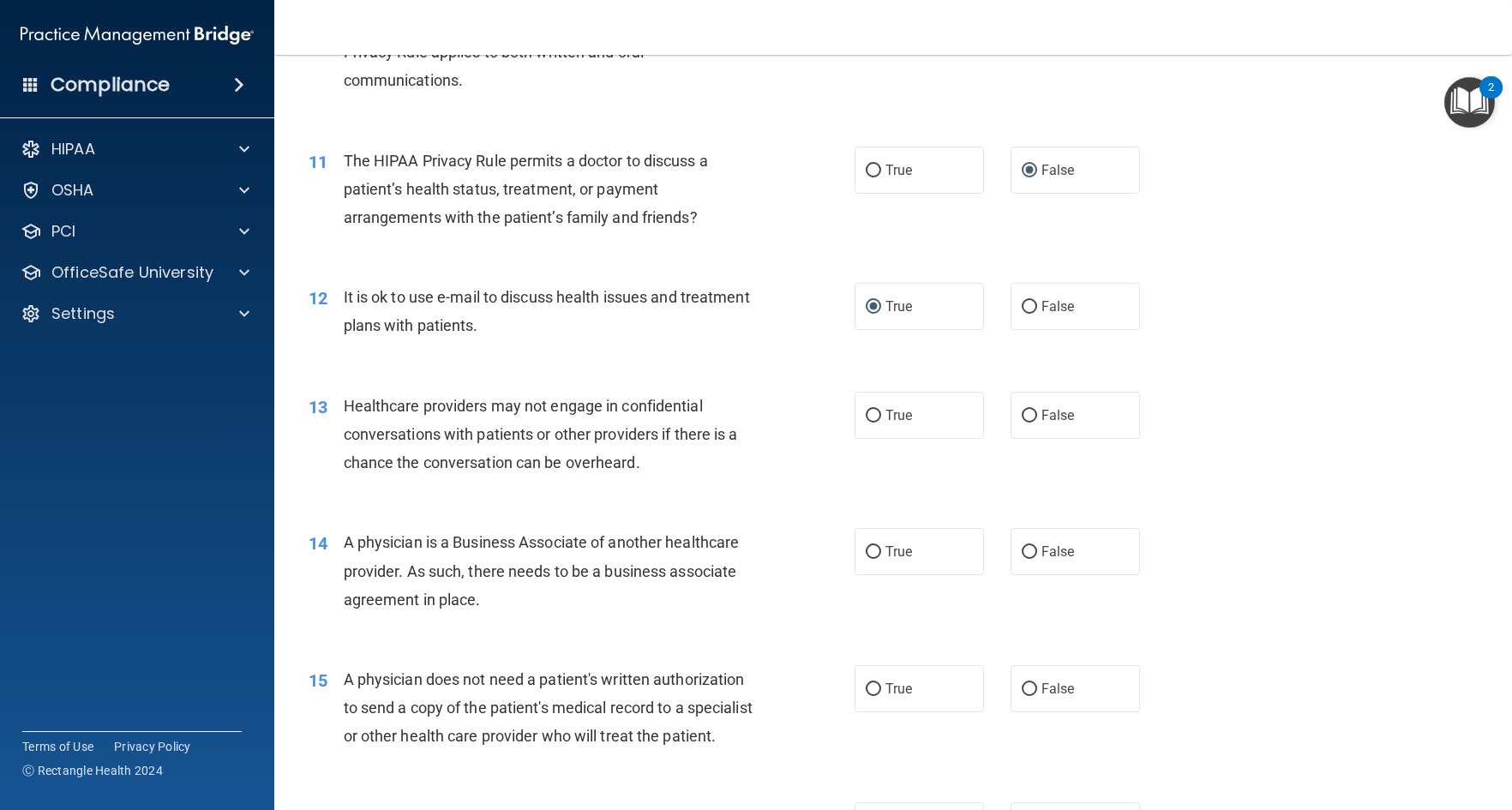
scroll to position [1457, 0]
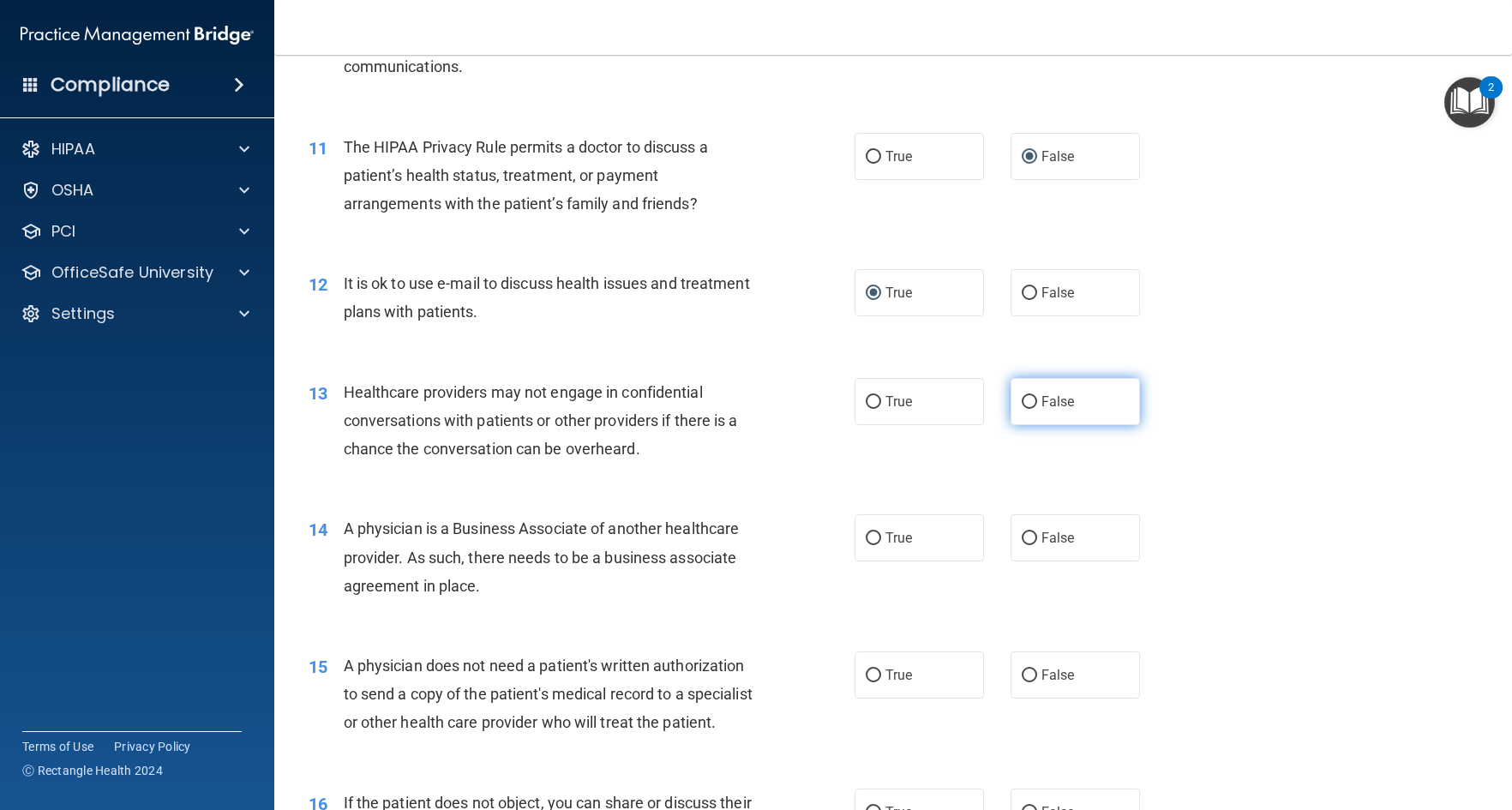
click at [1022, 396] on input "False" at bounding box center [1029, 403] width 16 height 13
radio input "true"
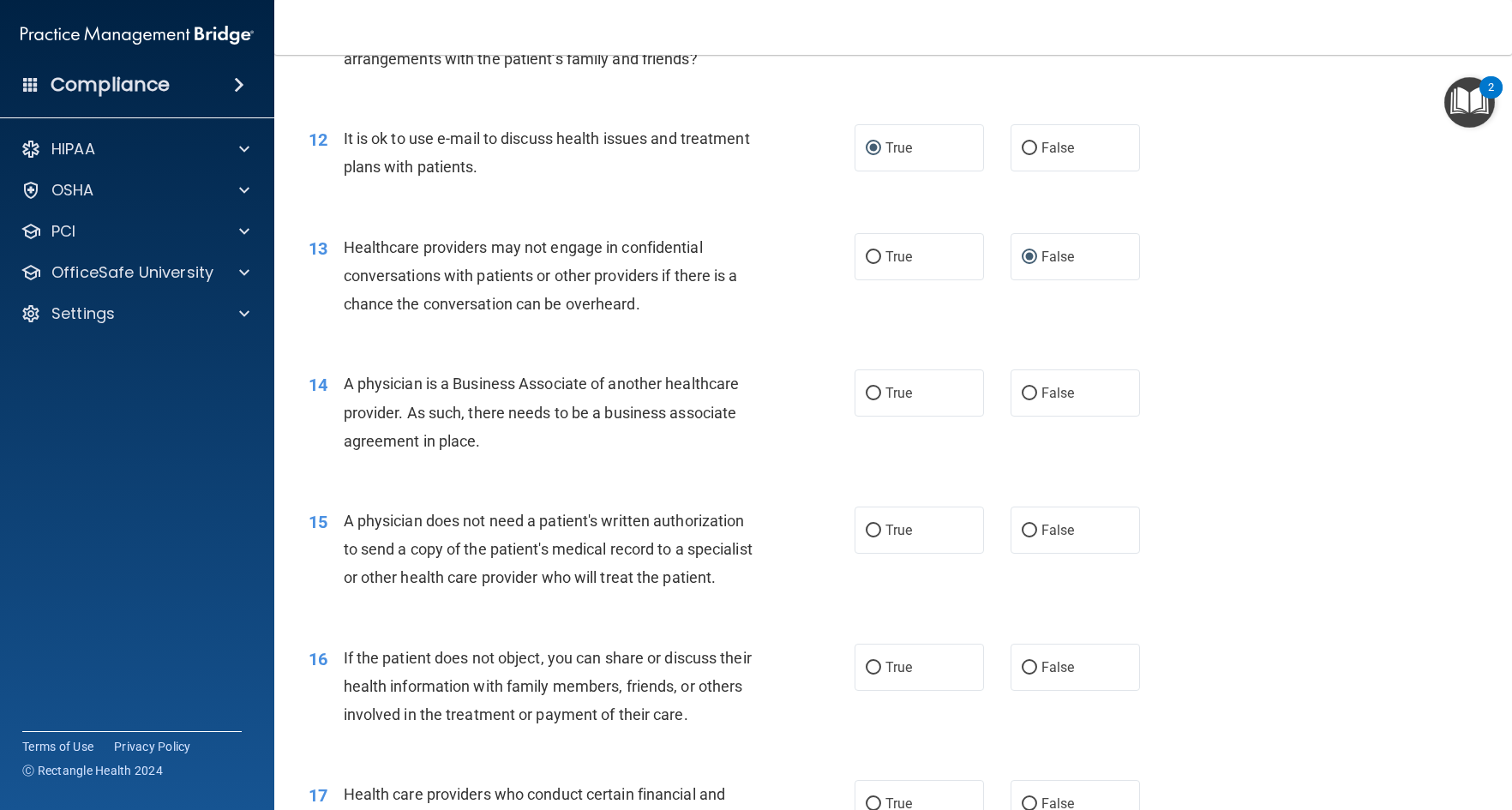
scroll to position [1628, 0]
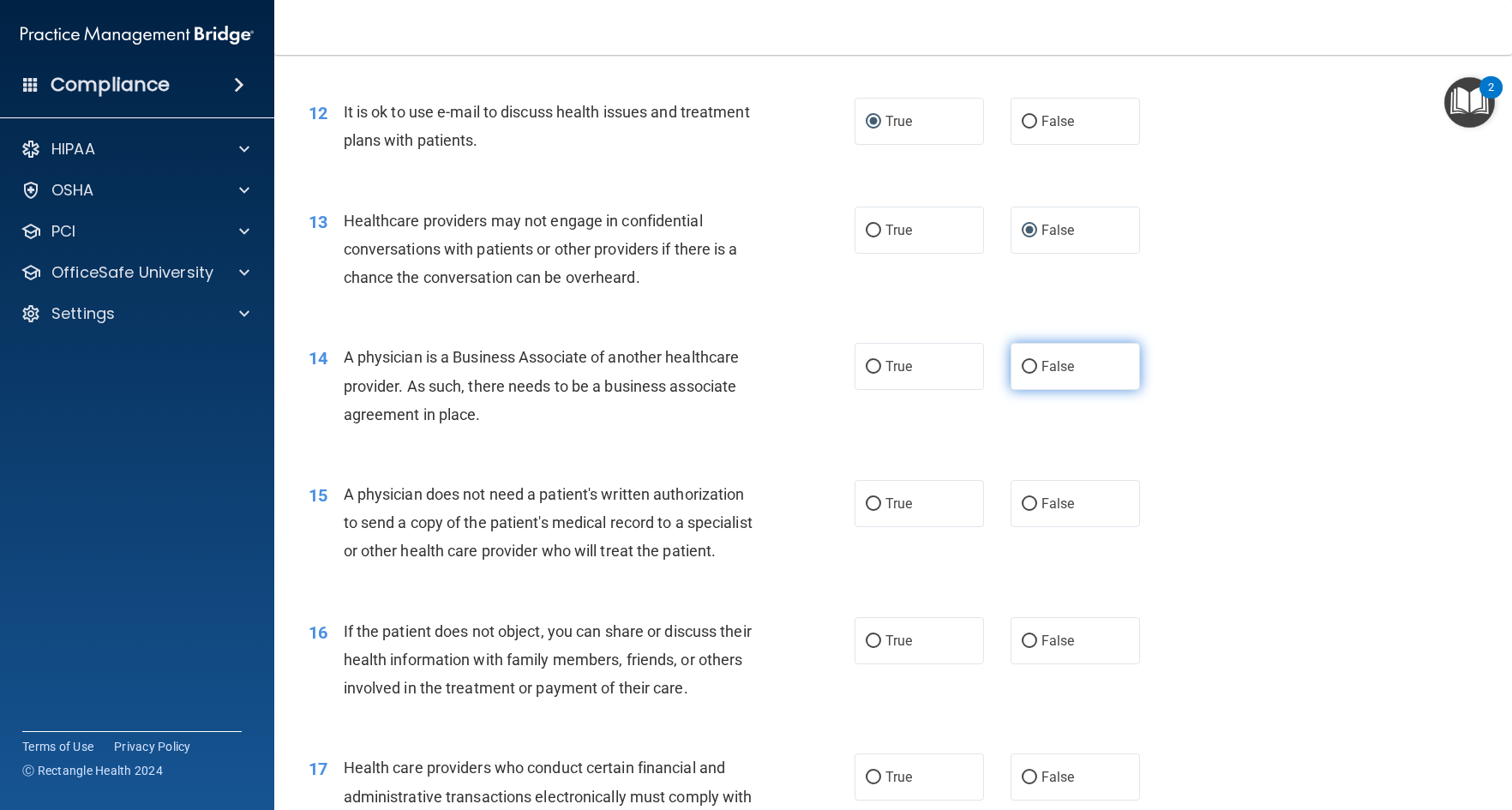
click at [1022, 366] on input "False" at bounding box center [1029, 367] width 16 height 13
radio input "true"
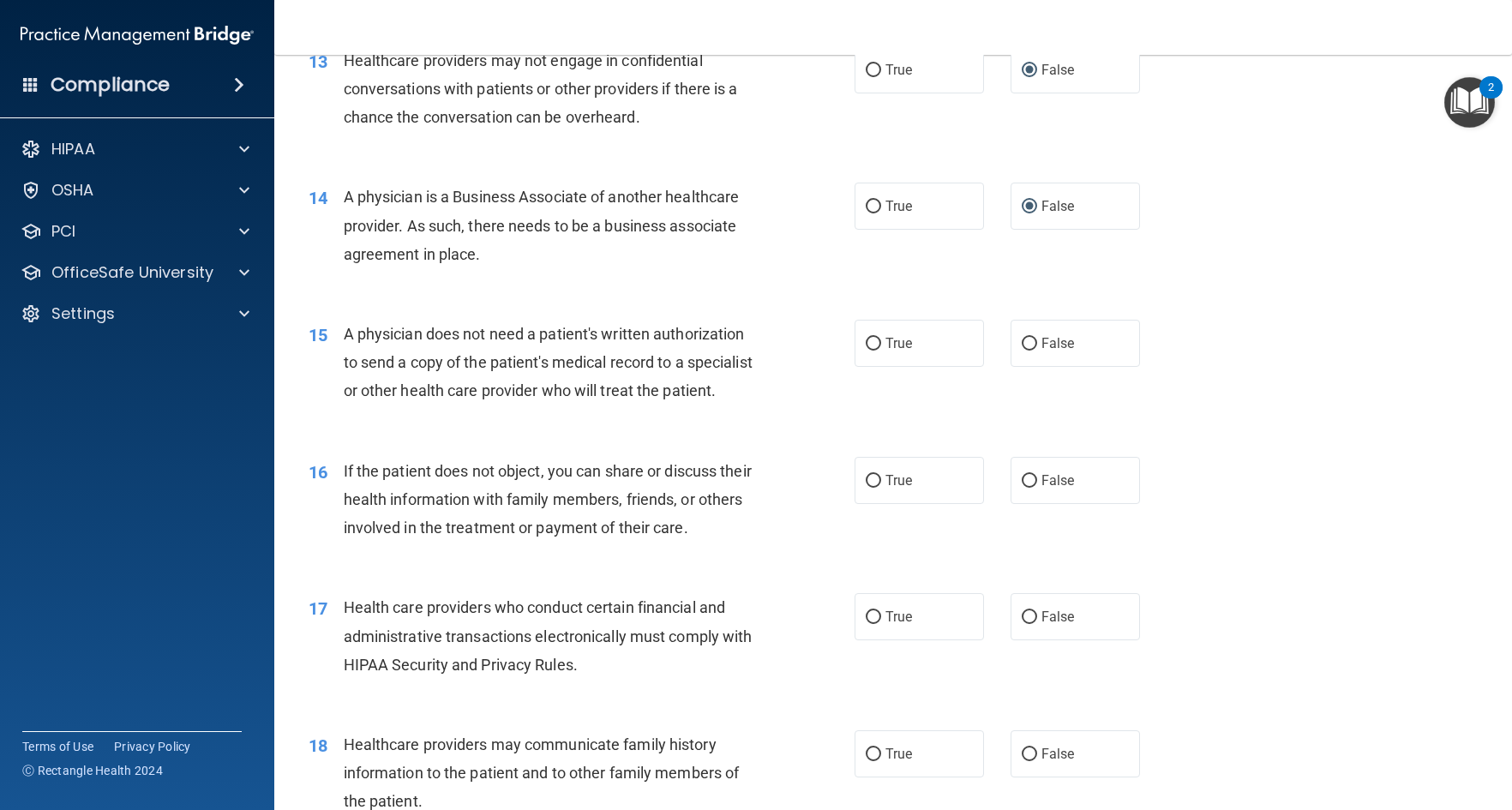
scroll to position [1800, 0]
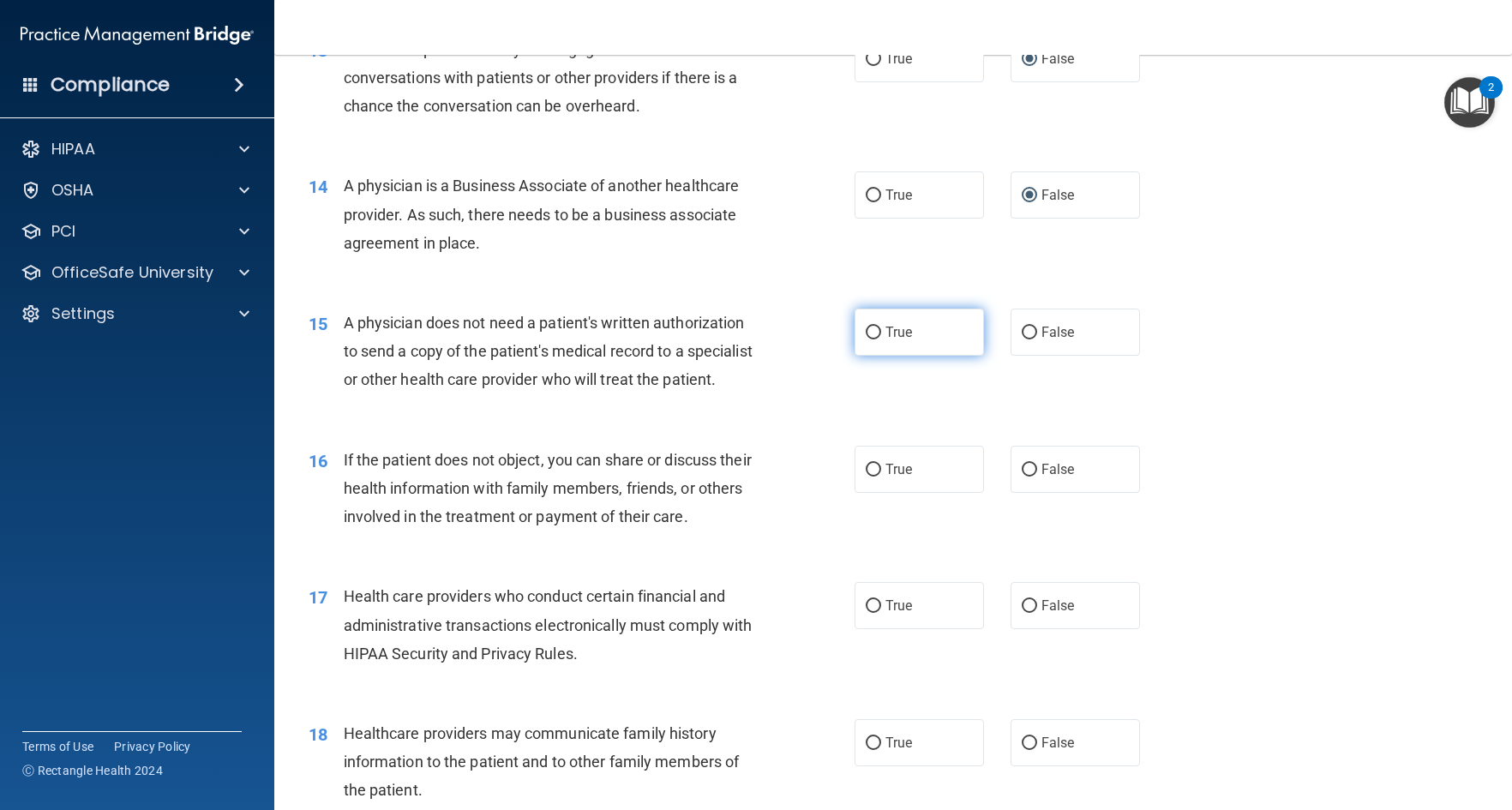
click at [870, 331] on input "True" at bounding box center [873, 333] width 16 height 13
radio input "true"
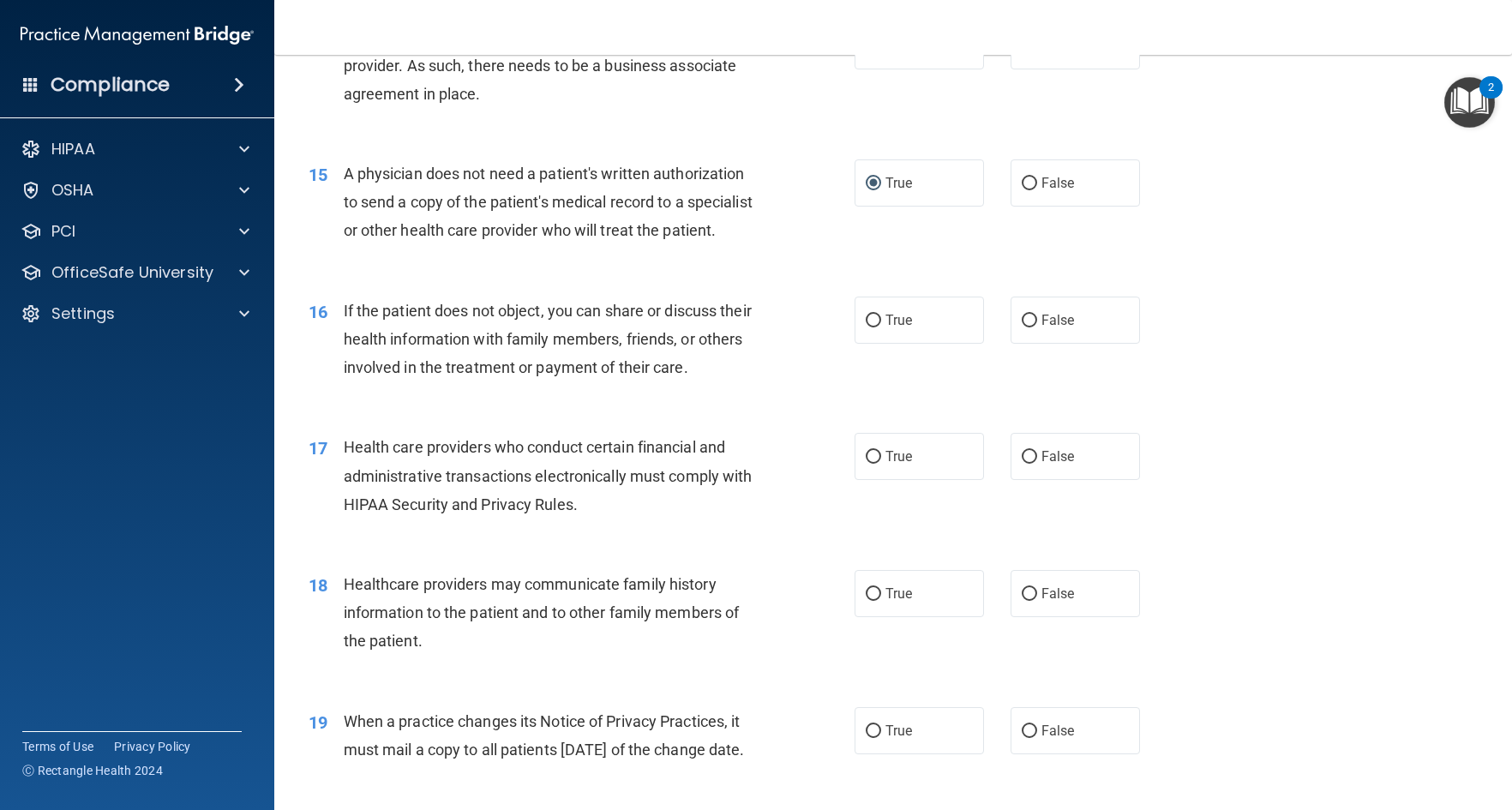
scroll to position [1972, 0]
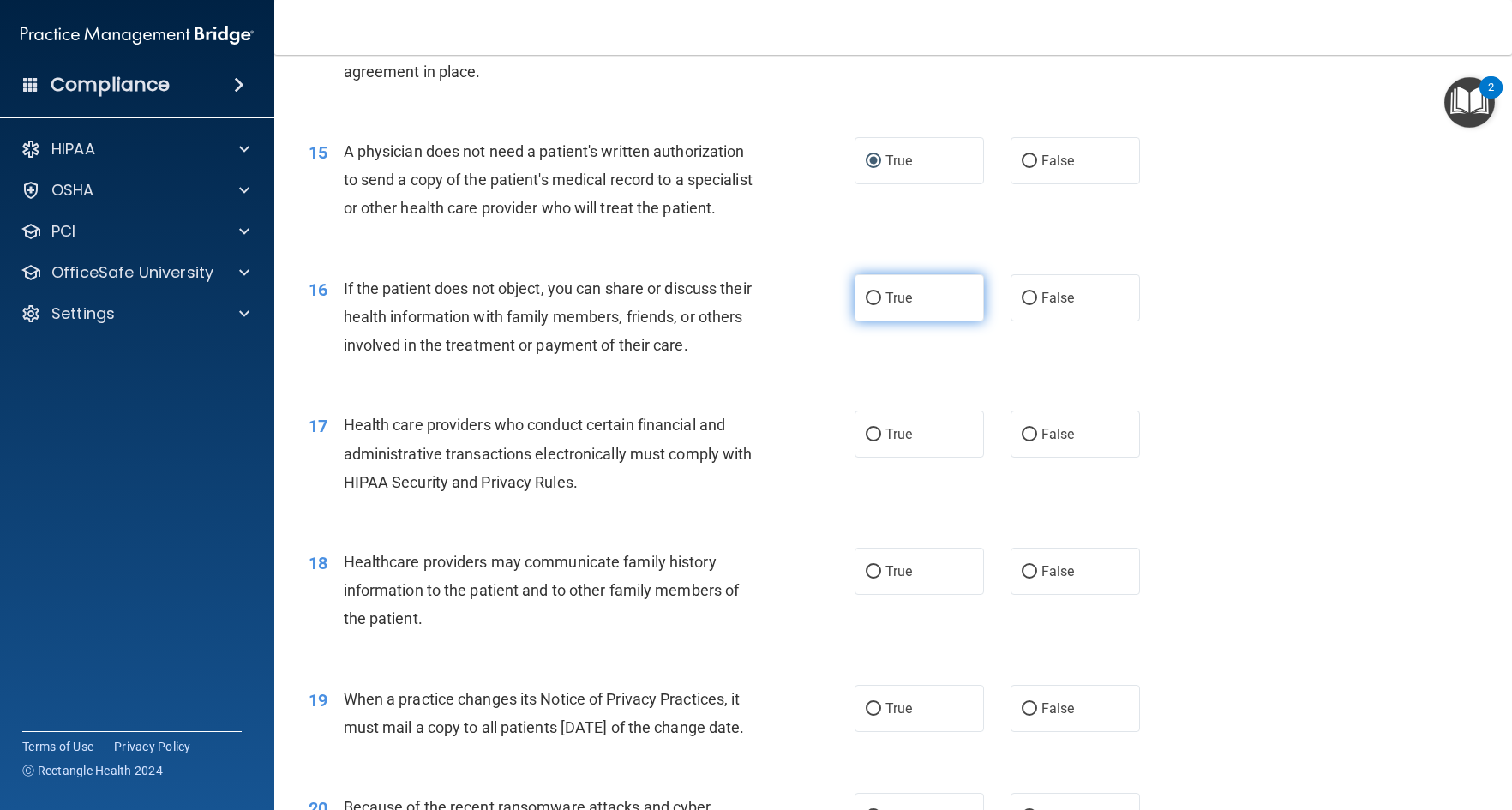
click at [866, 305] on input "True" at bounding box center [873, 299] width 16 height 13
radio input "true"
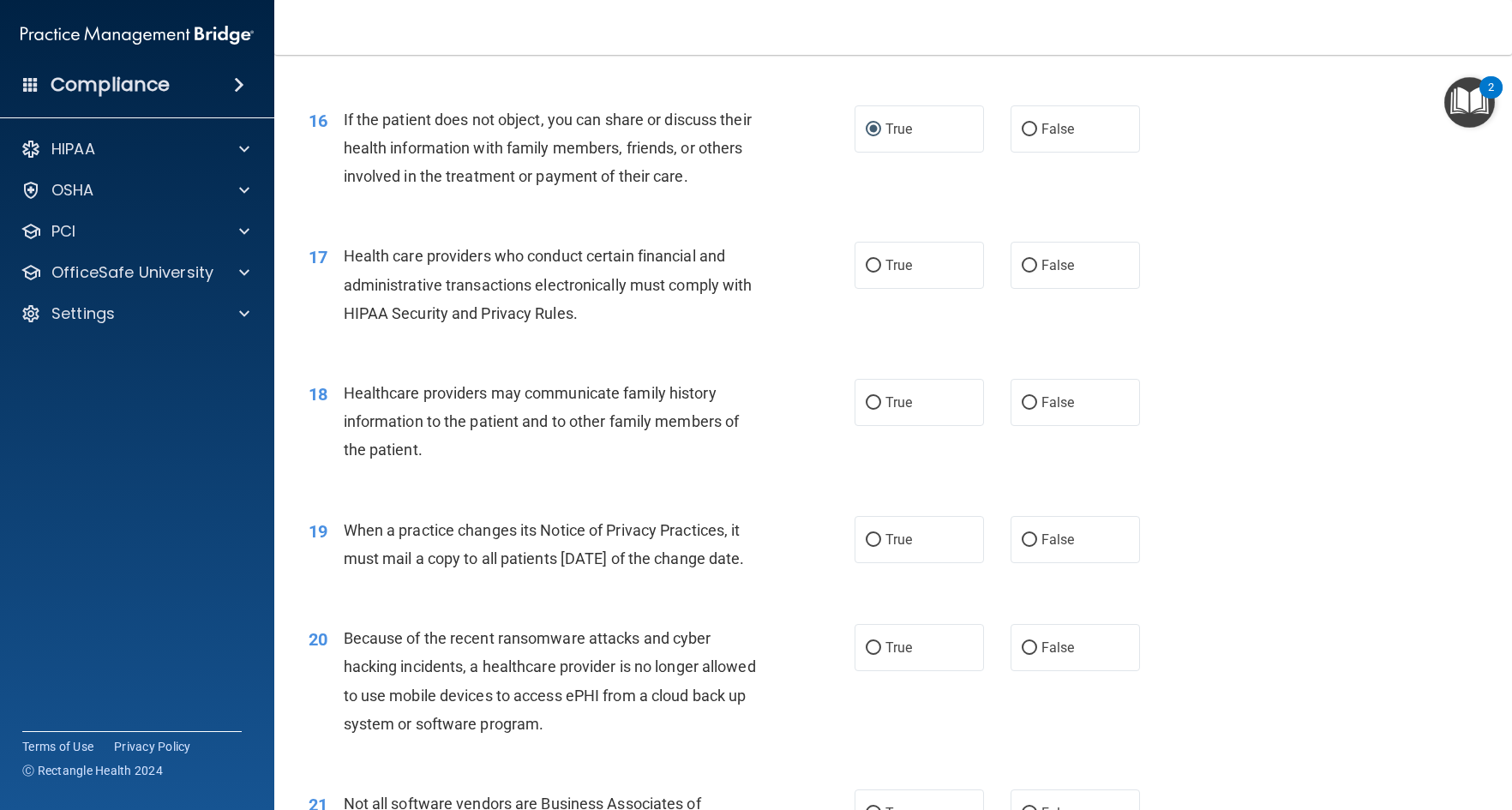
scroll to position [2142, 0]
click at [872, 270] on input "True" at bounding box center [873, 264] width 16 height 13
radio input "true"
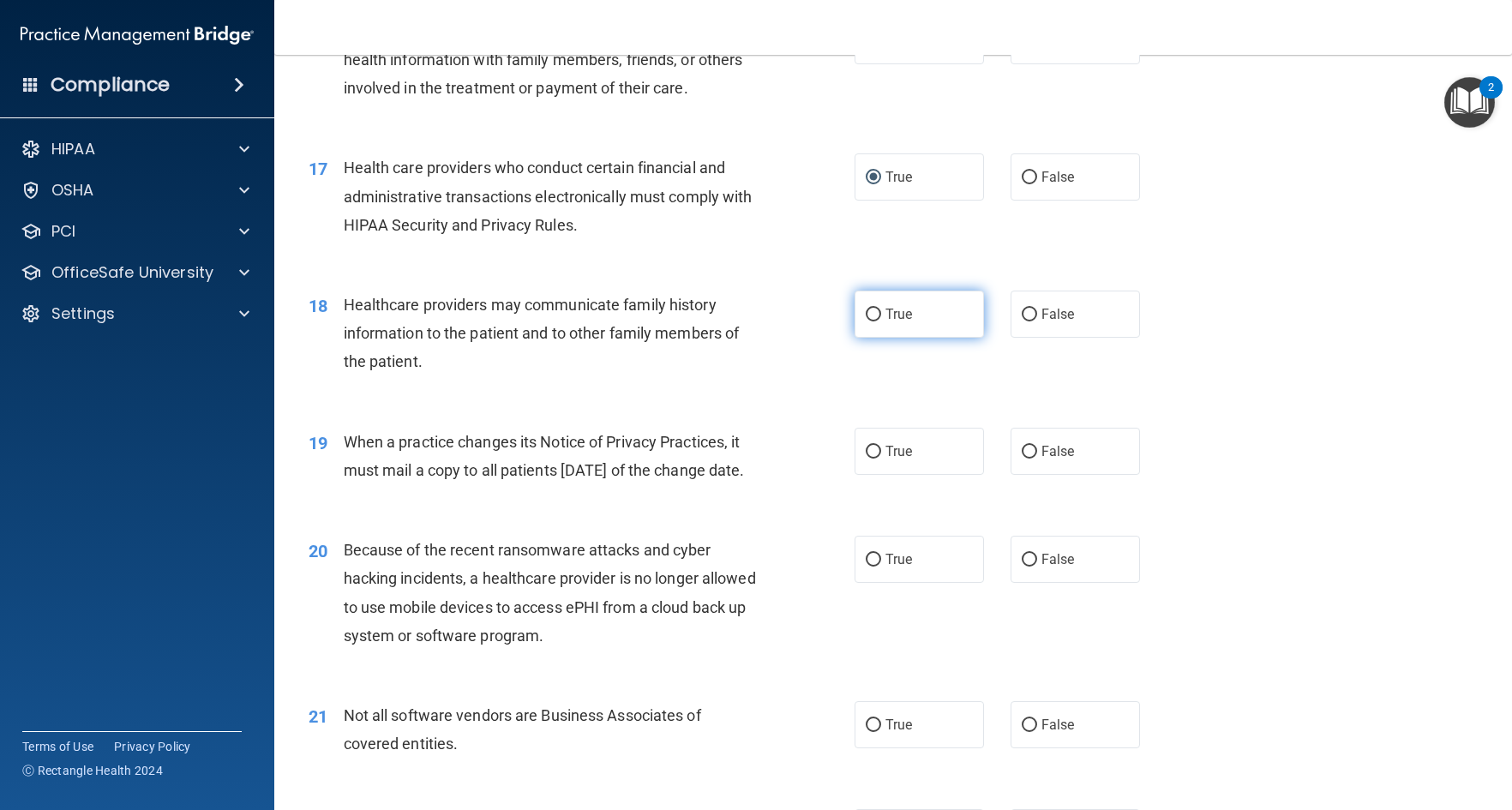
click at [866, 321] on input "True" at bounding box center [873, 315] width 16 height 13
radio input "true"
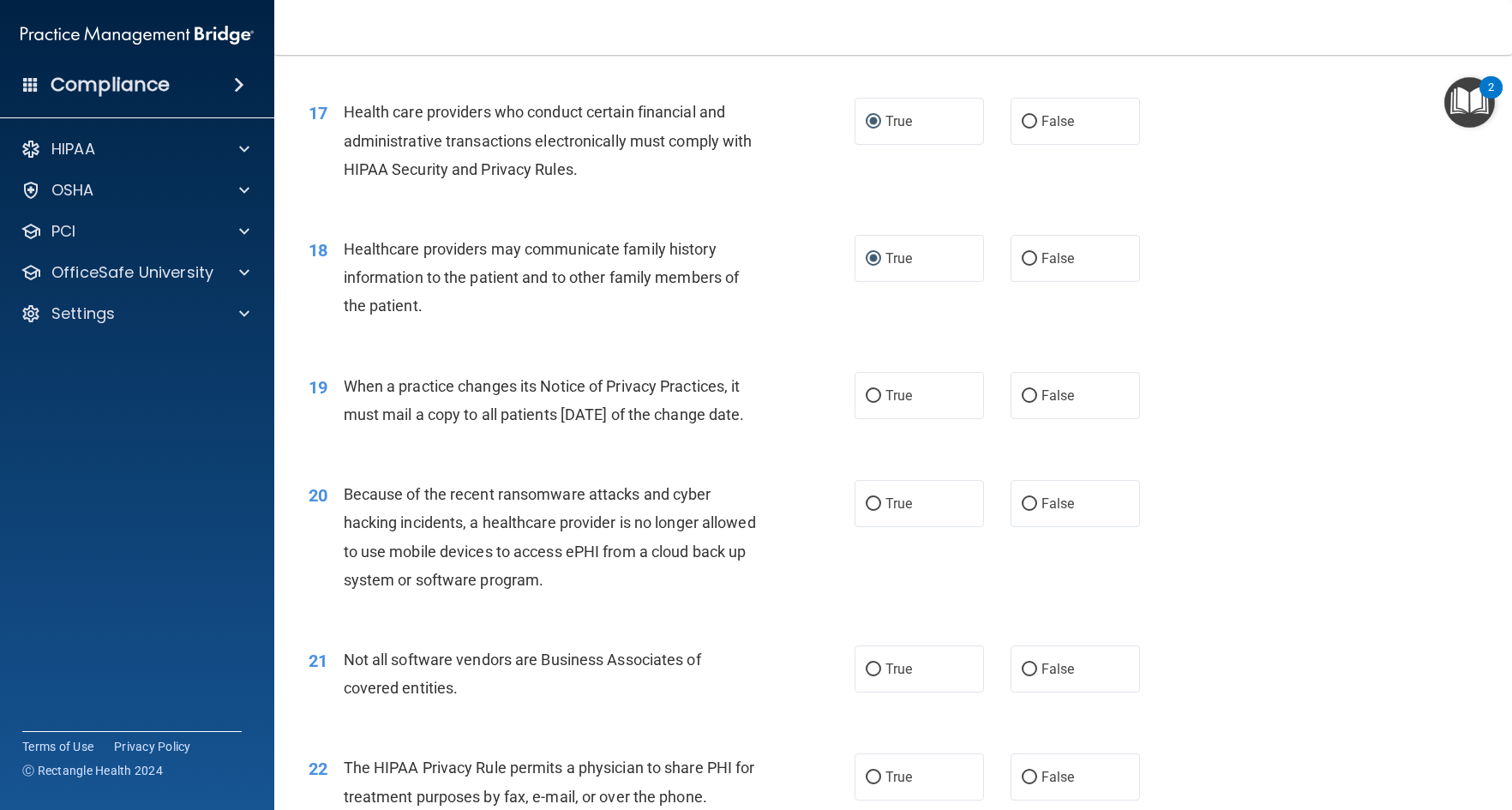
scroll to position [2314, 0]
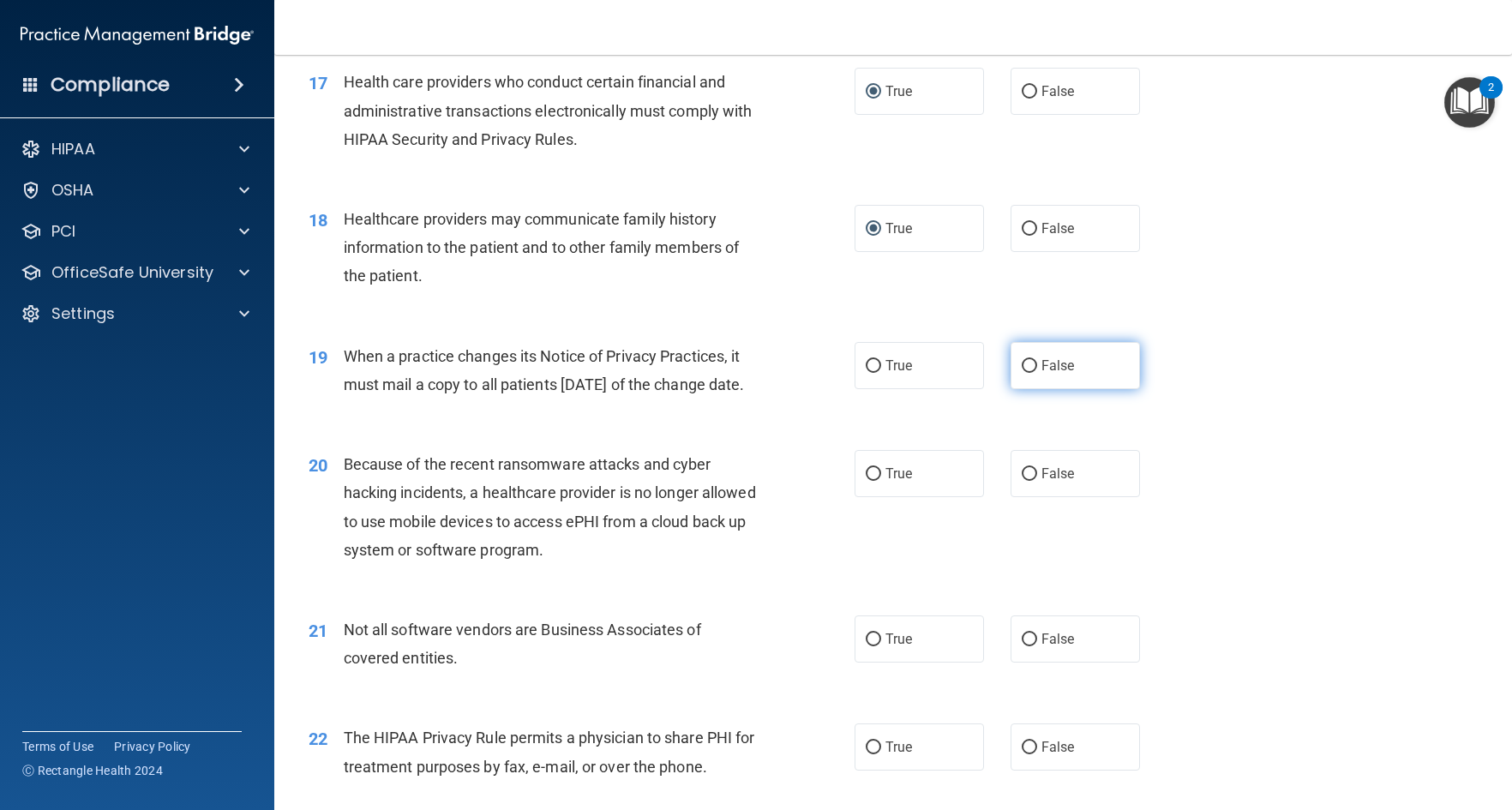
click at [1022, 373] on input "False" at bounding box center [1029, 366] width 16 height 13
radio input "true"
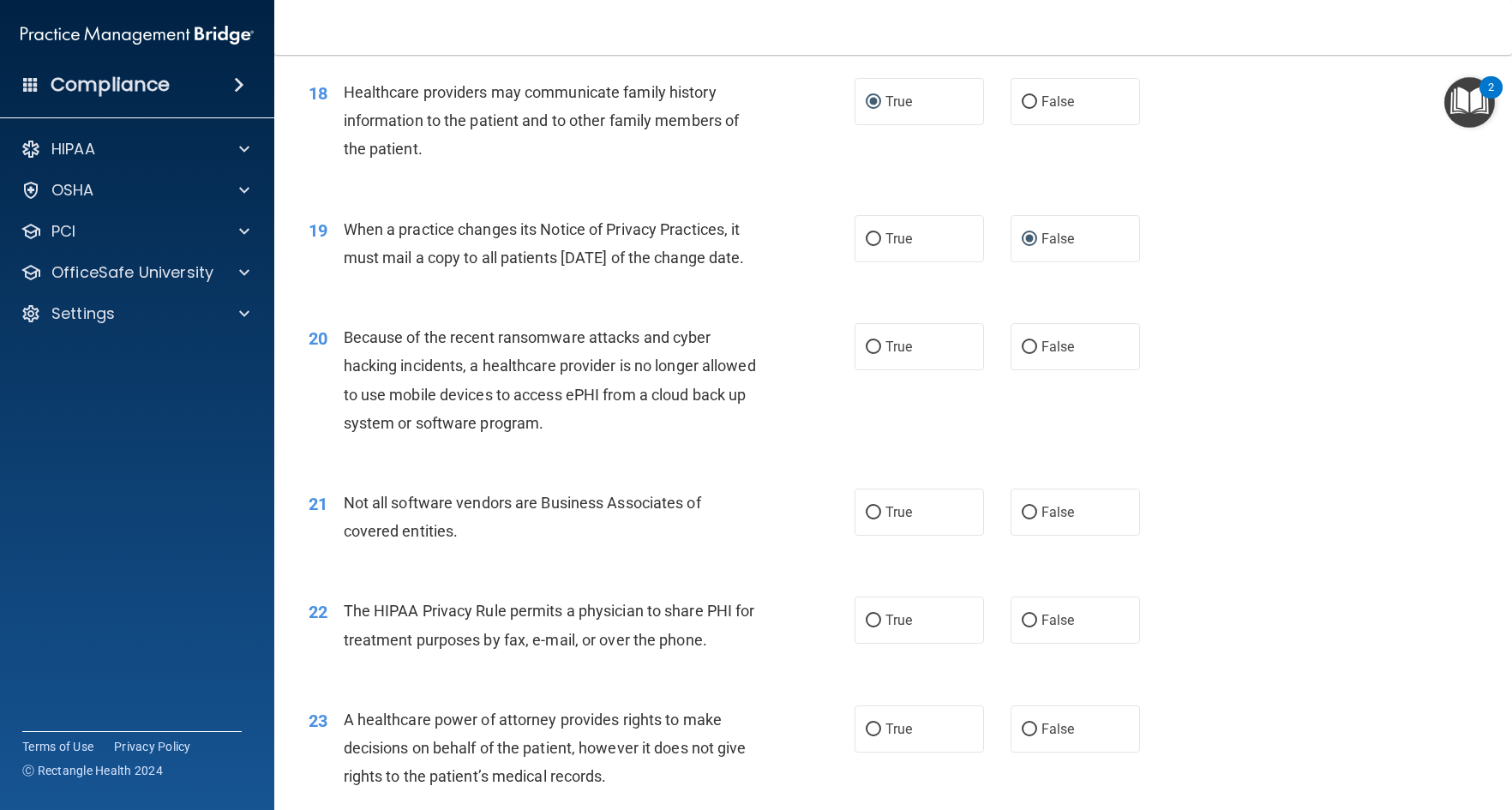
scroll to position [2486, 0]
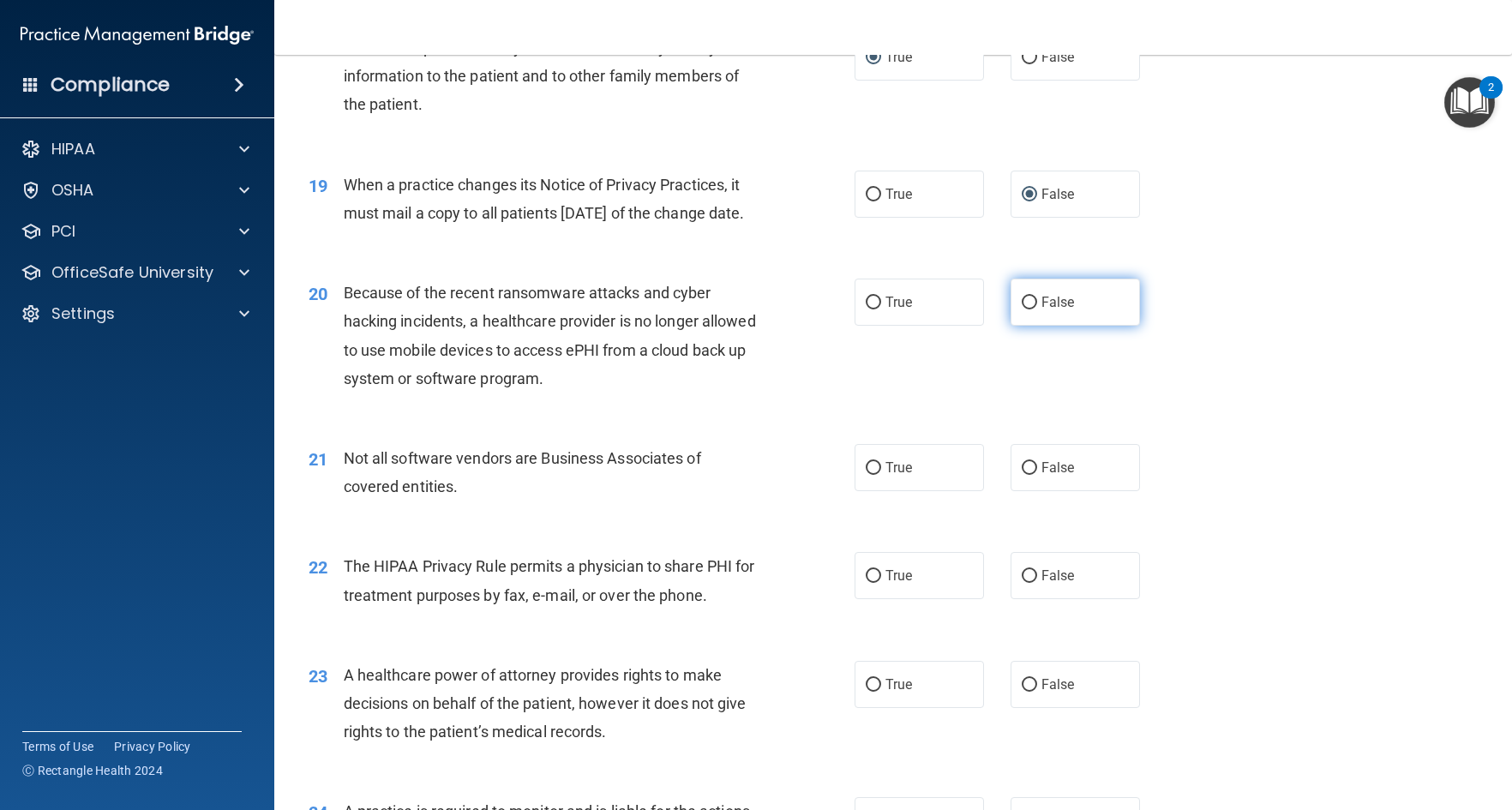
click at [1022, 309] on input "False" at bounding box center [1029, 303] width 16 height 13
radio input "true"
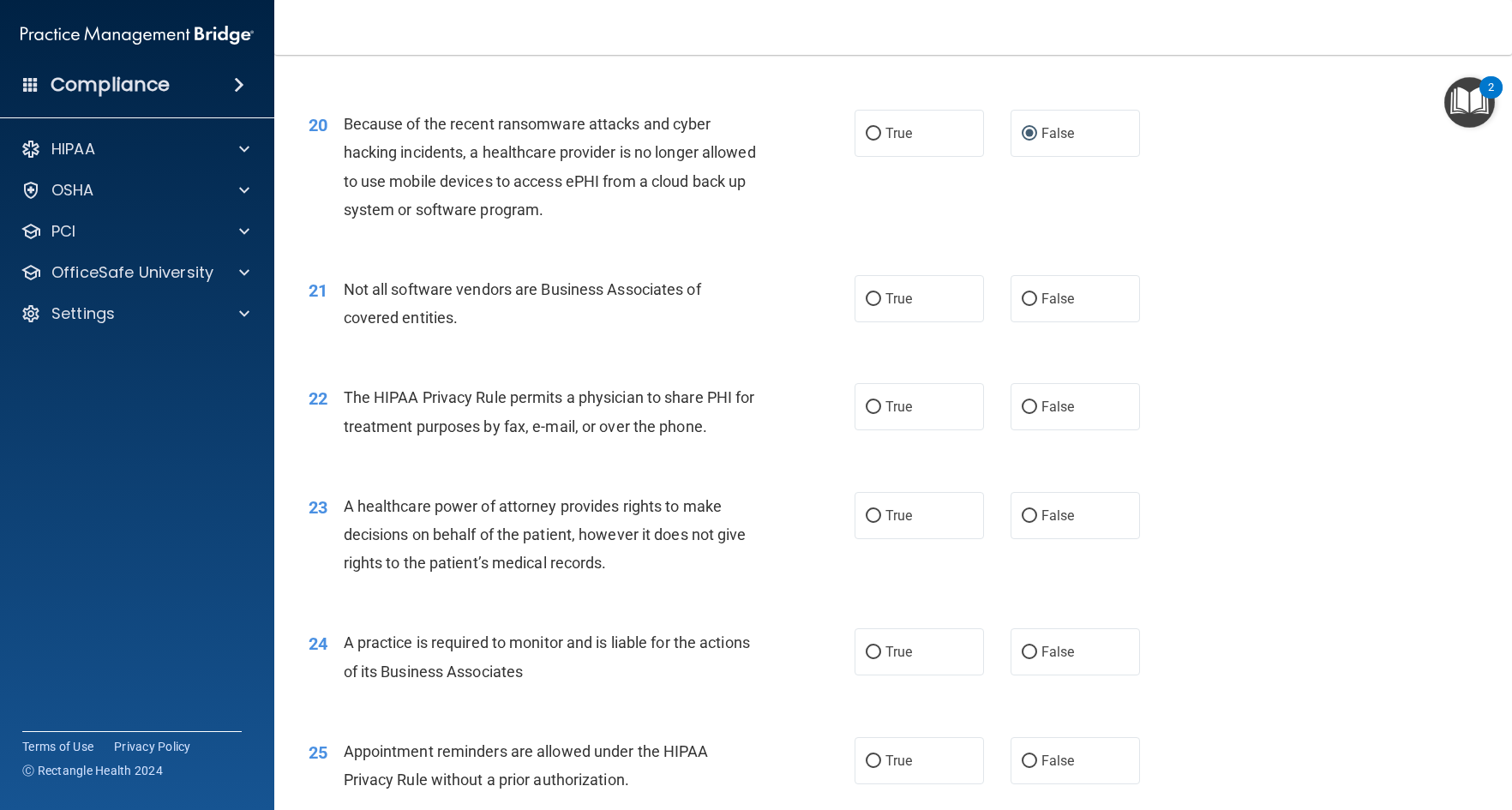
scroll to position [2657, 0]
click at [866, 303] on input "True" at bounding box center [873, 297] width 16 height 13
radio input "true"
click at [866, 411] on input "True" at bounding box center [873, 405] width 16 height 13
radio input "true"
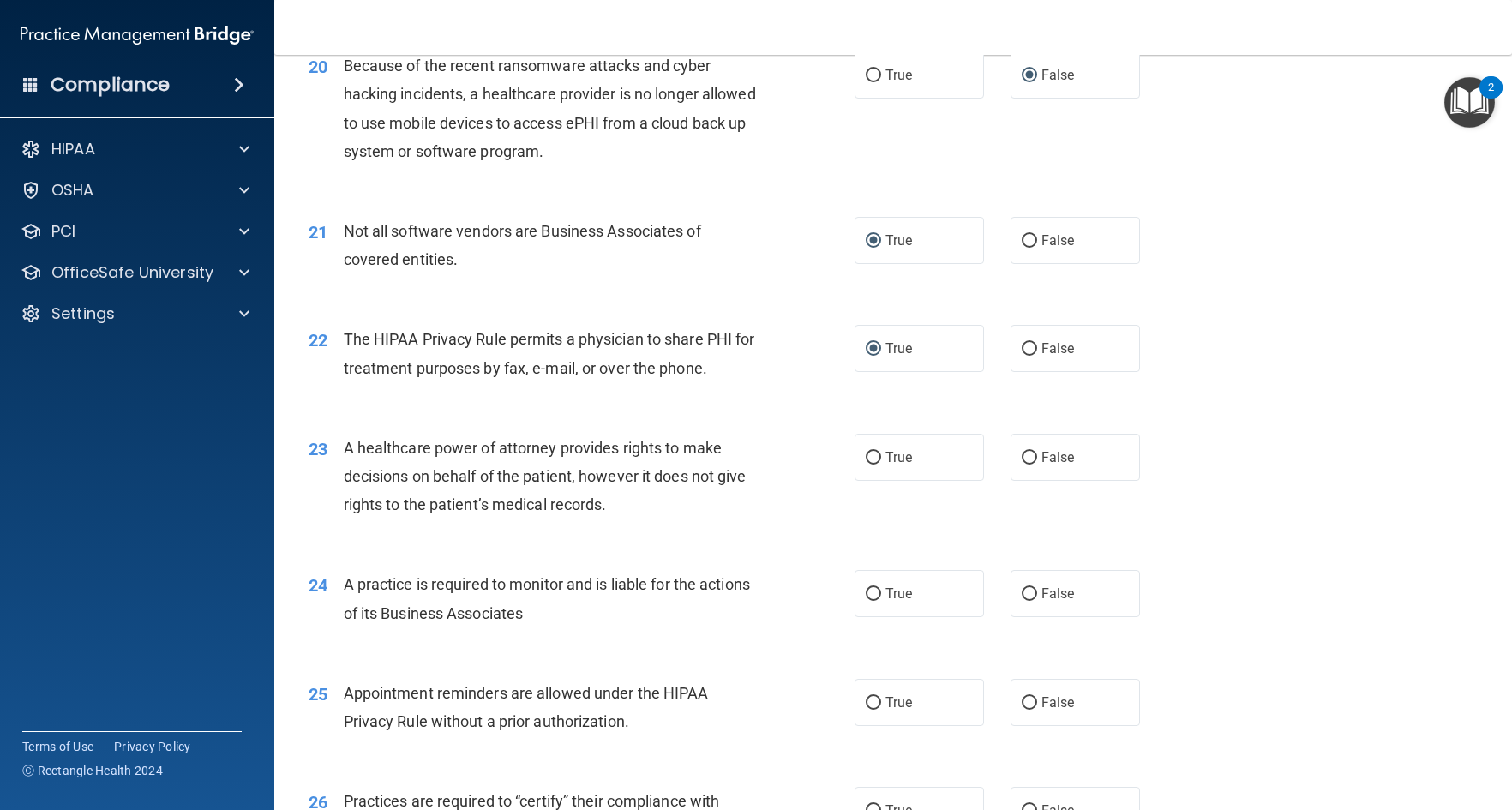
scroll to position [2828, 0]
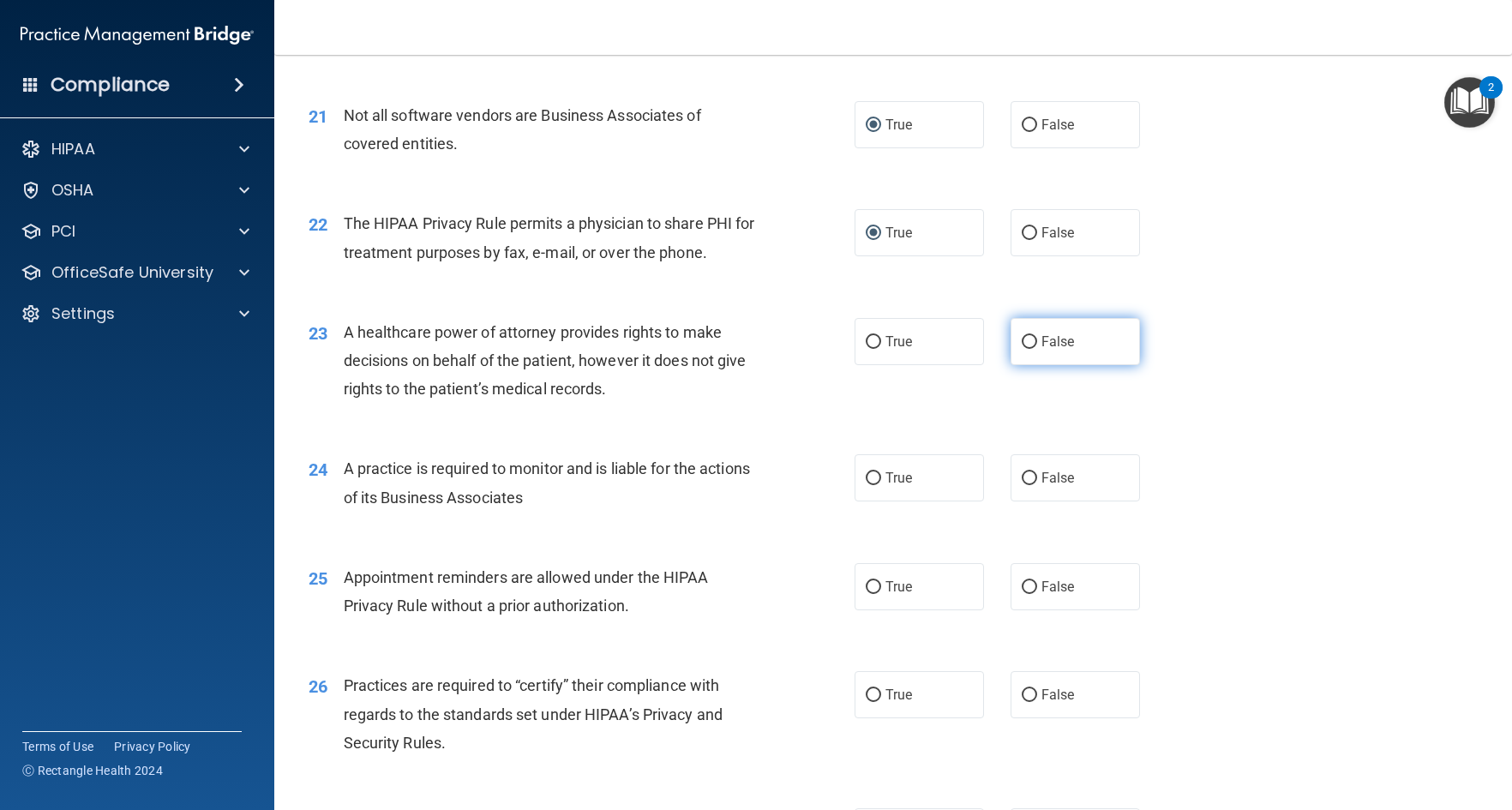
click at [1022, 349] on input "False" at bounding box center [1029, 342] width 16 height 13
radio input "true"
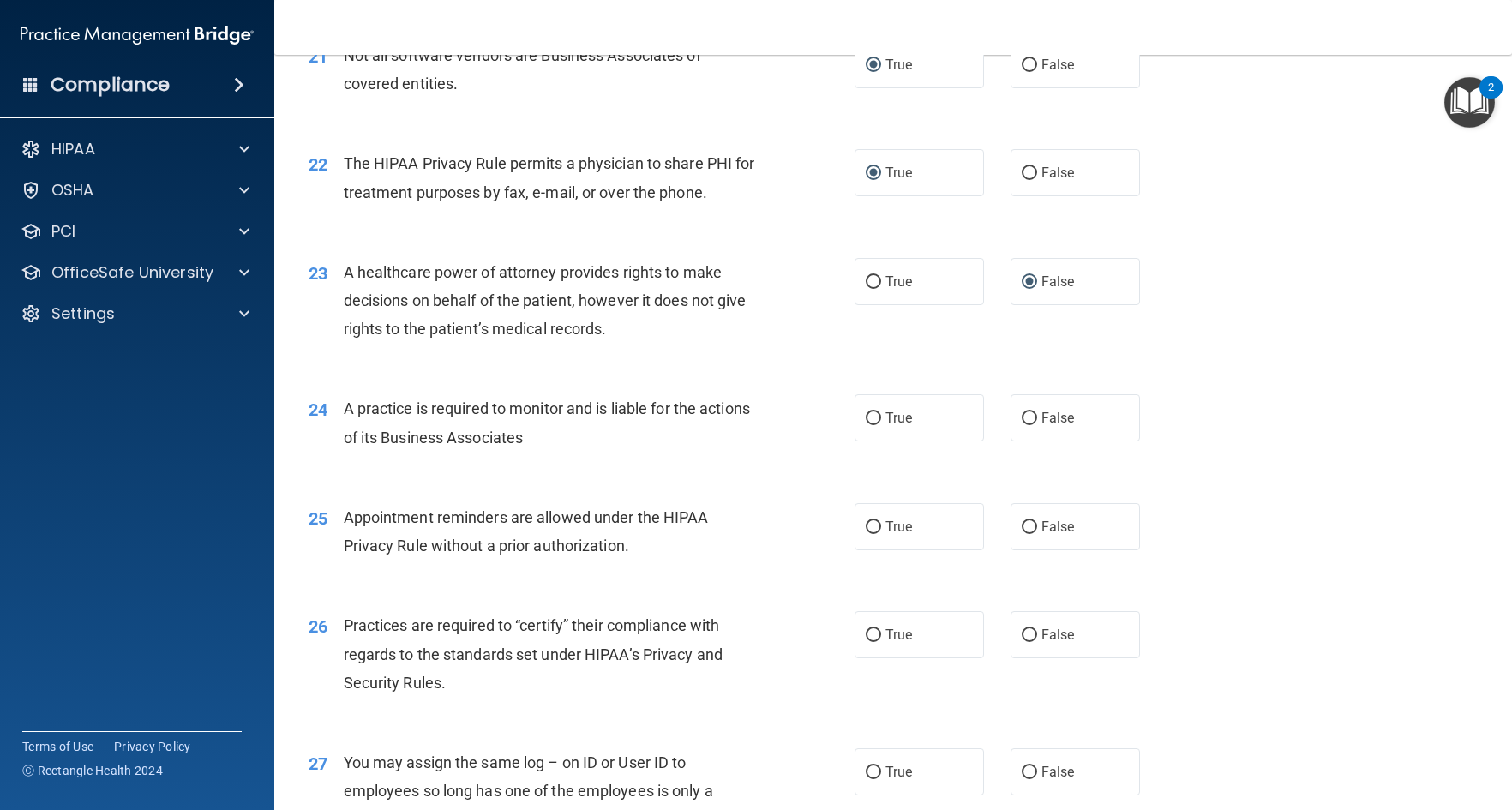
scroll to position [2914, 0]
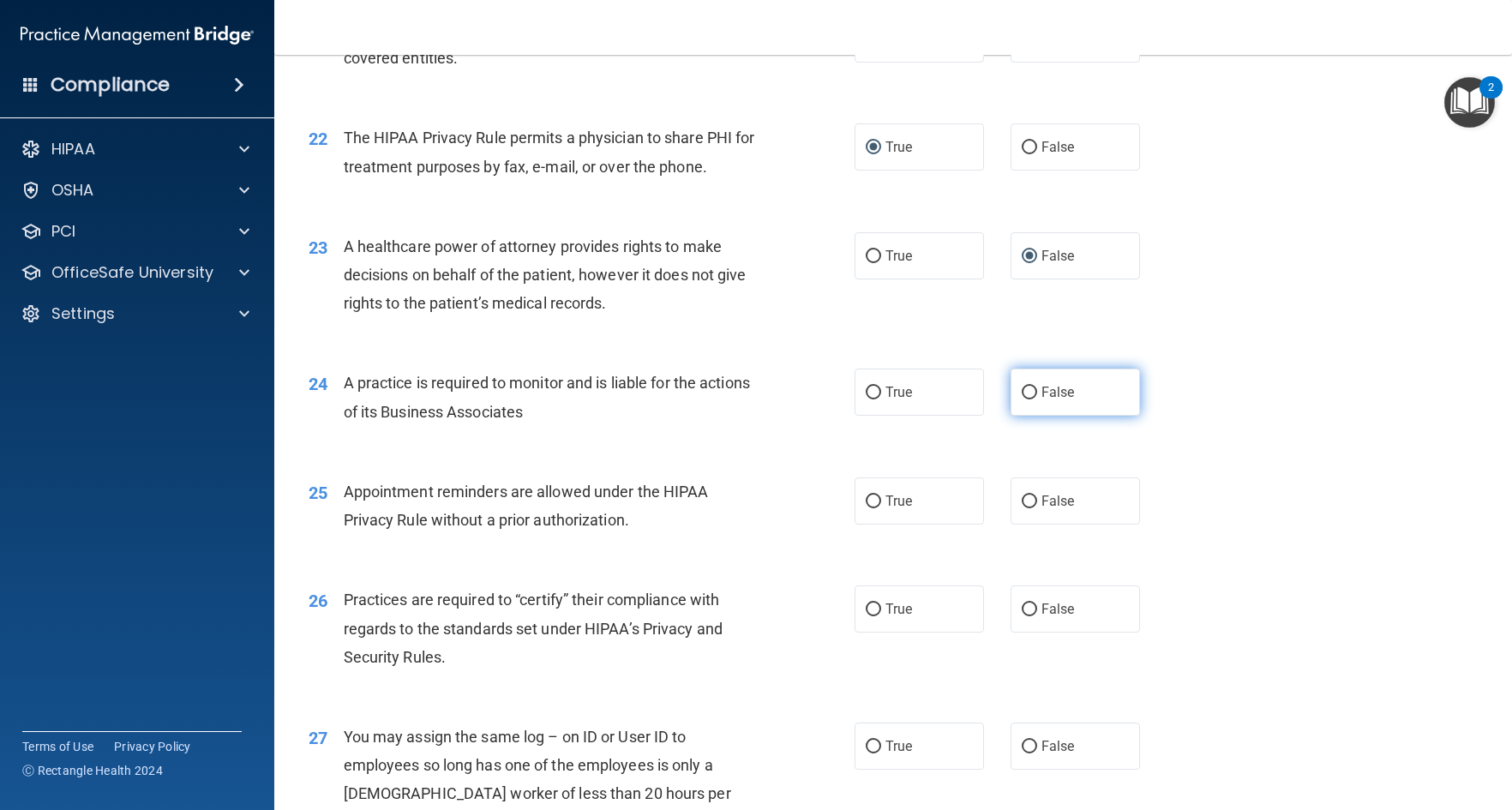
click at [1022, 399] on input "False" at bounding box center [1029, 393] width 16 height 13
radio input "true"
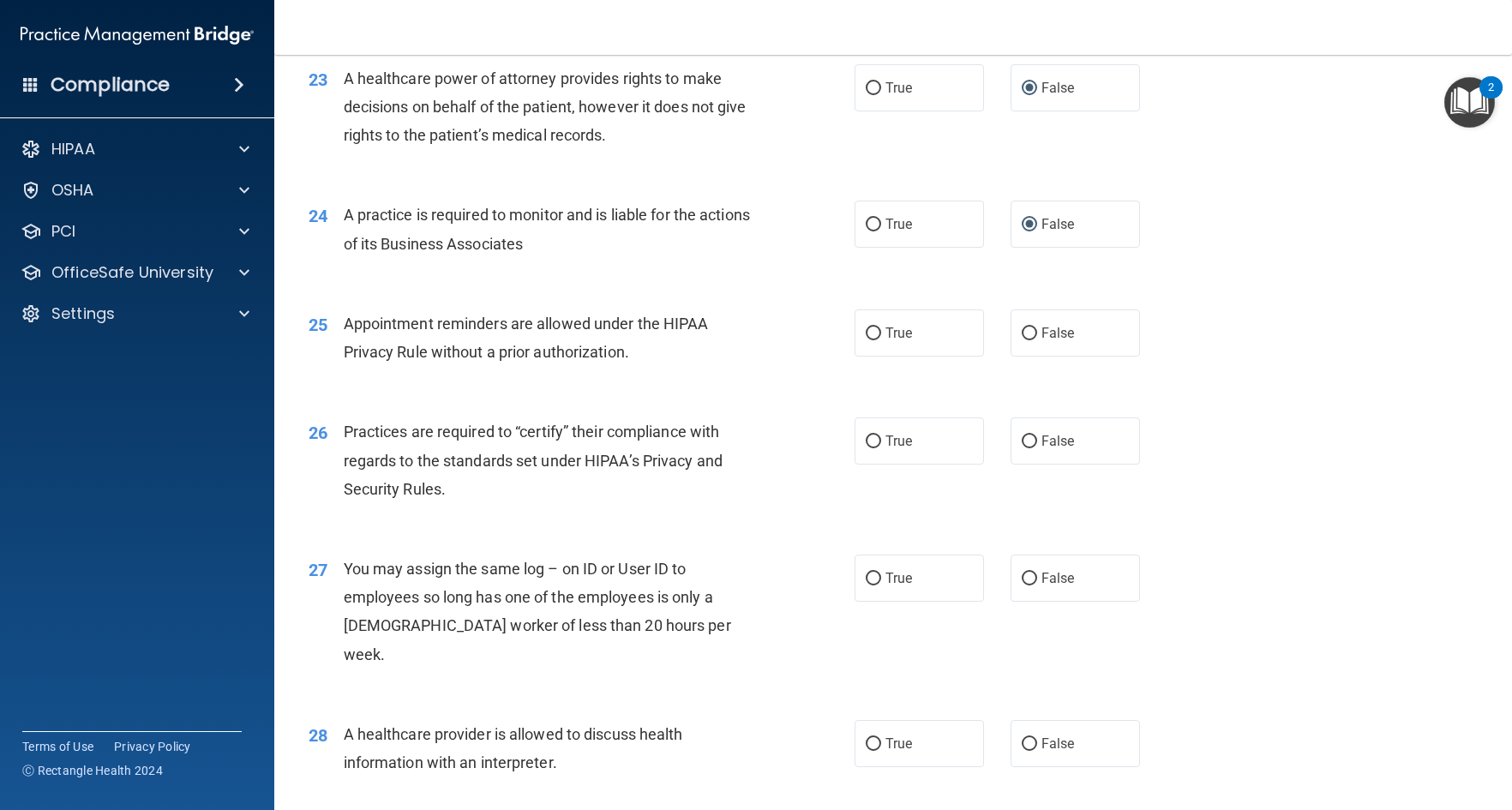
scroll to position [3085, 0]
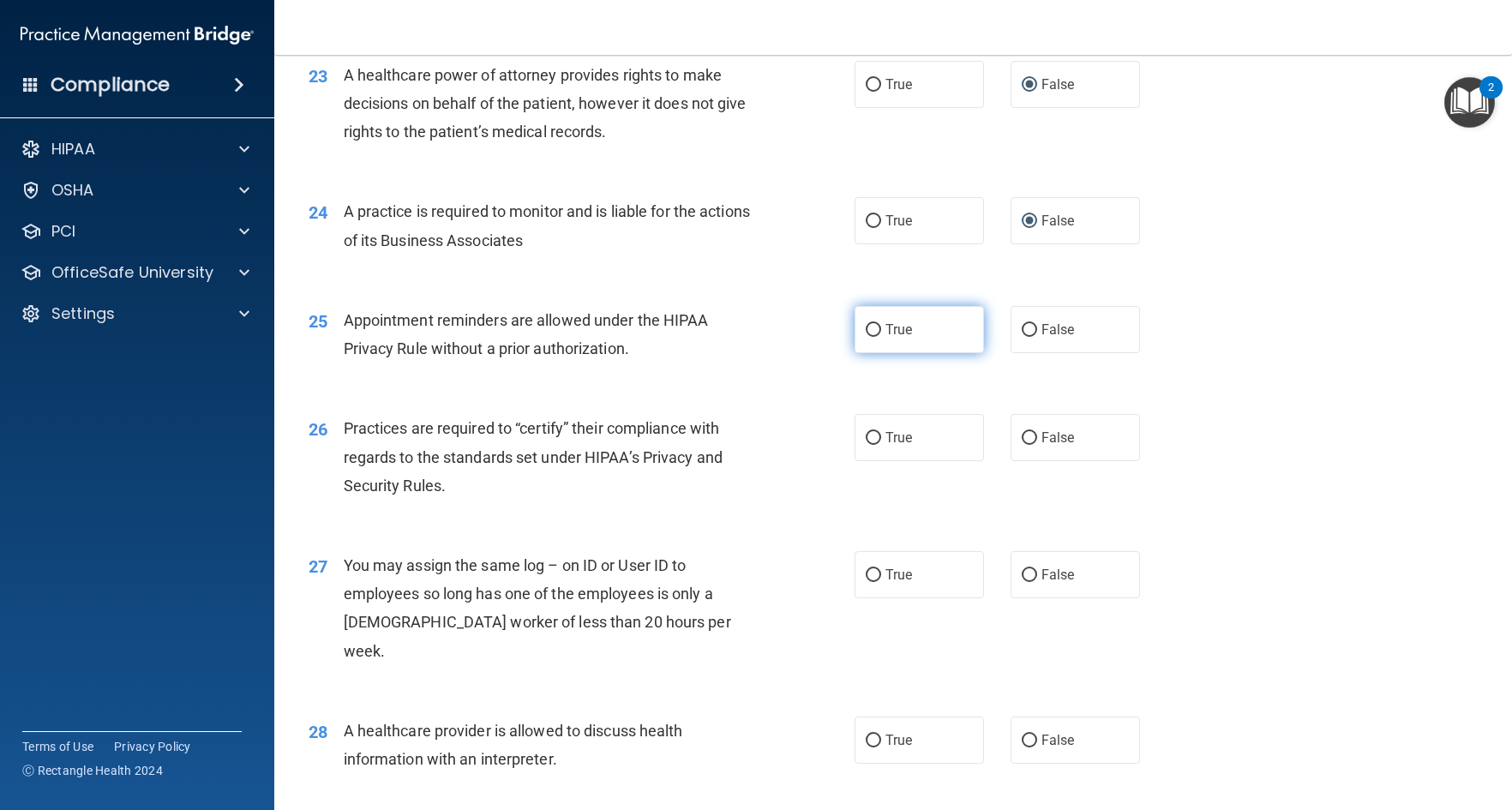
click at [869, 337] on input "True" at bounding box center [873, 330] width 16 height 13
radio input "true"
click at [1025, 444] on input "False" at bounding box center [1029, 439] width 16 height 13
radio input "true"
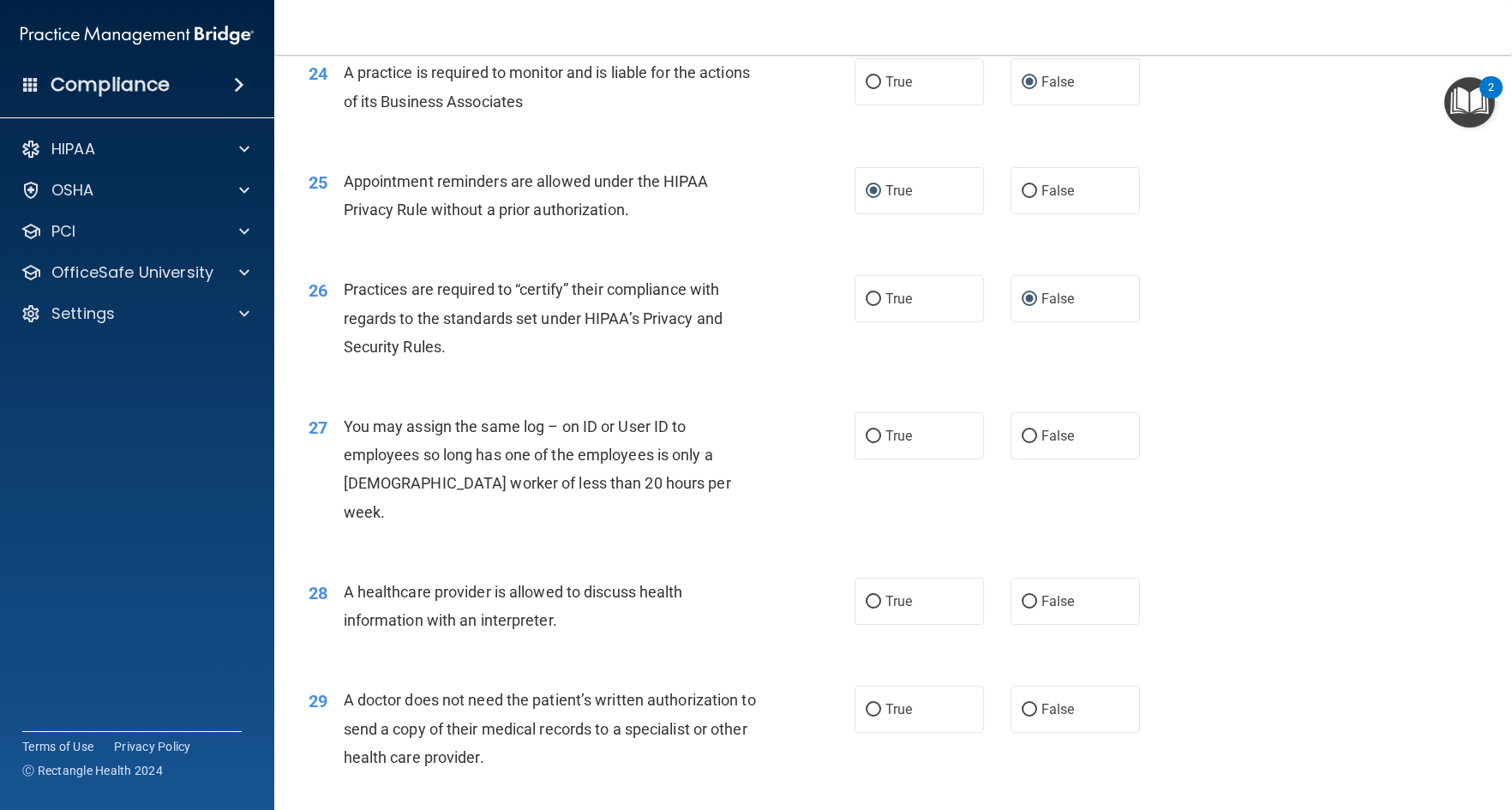
scroll to position [3257, 0]
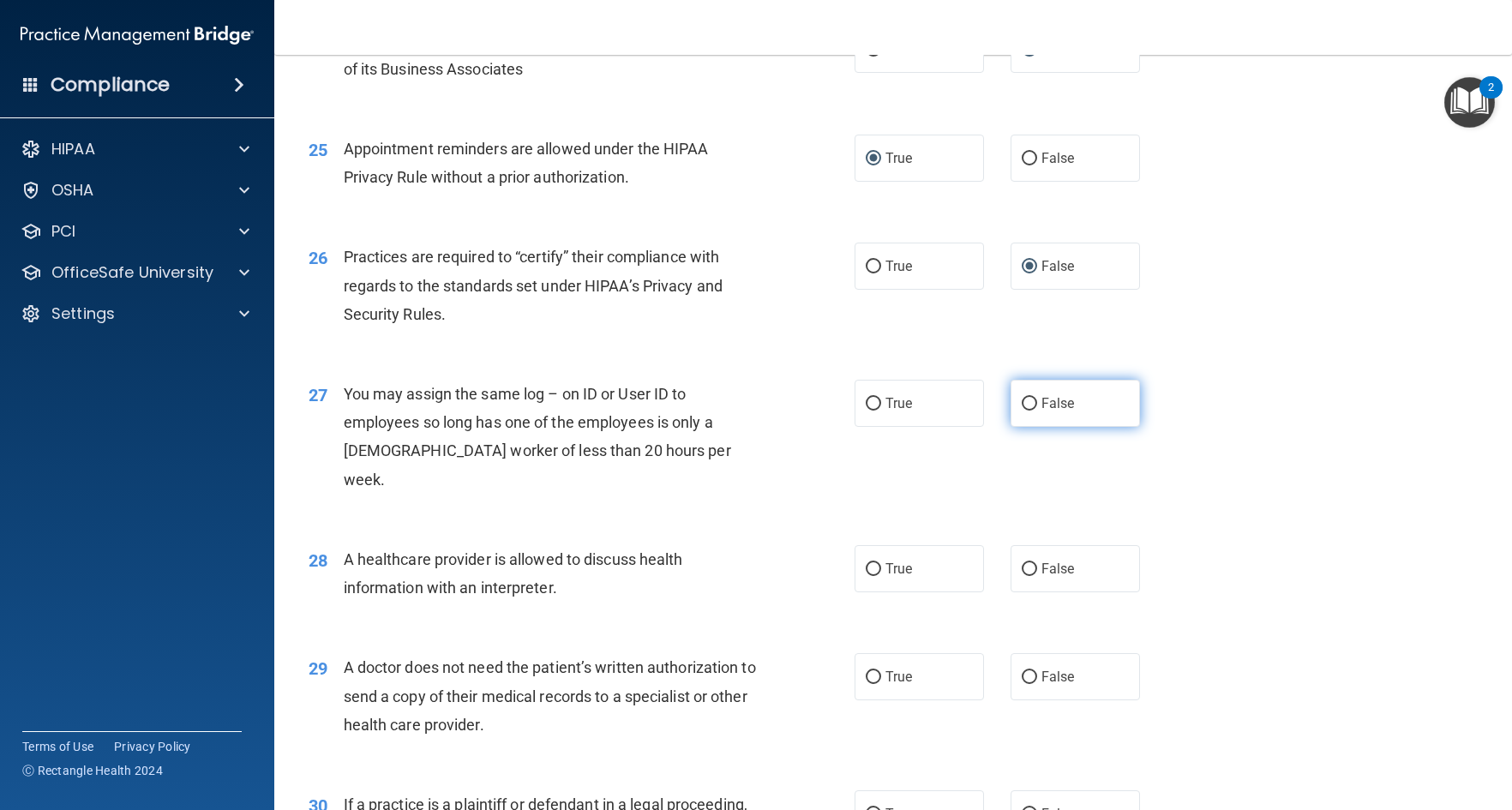
click at [1022, 410] on input "False" at bounding box center [1029, 405] width 16 height 13
radio input "true"
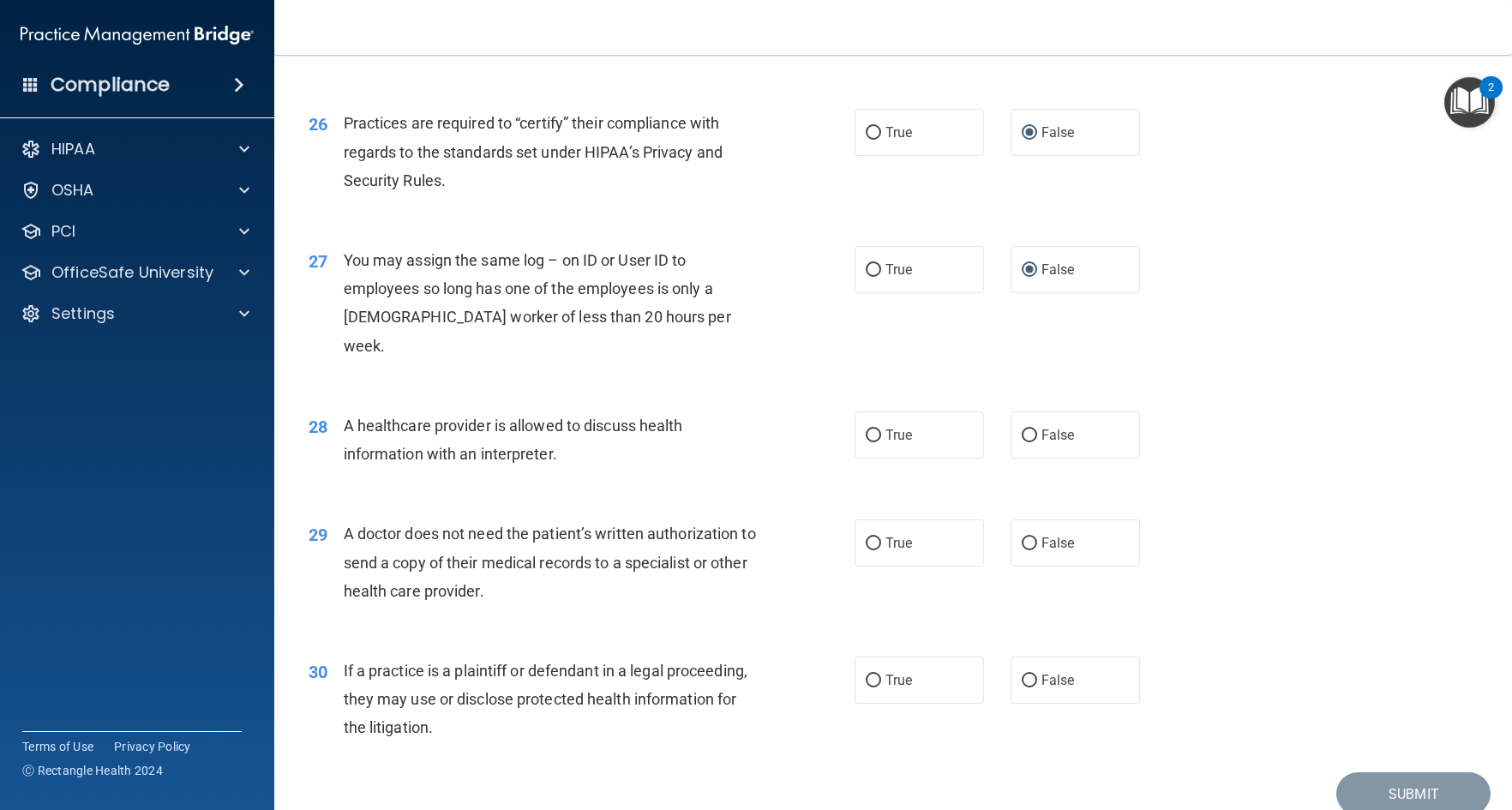
scroll to position [3428, 0]
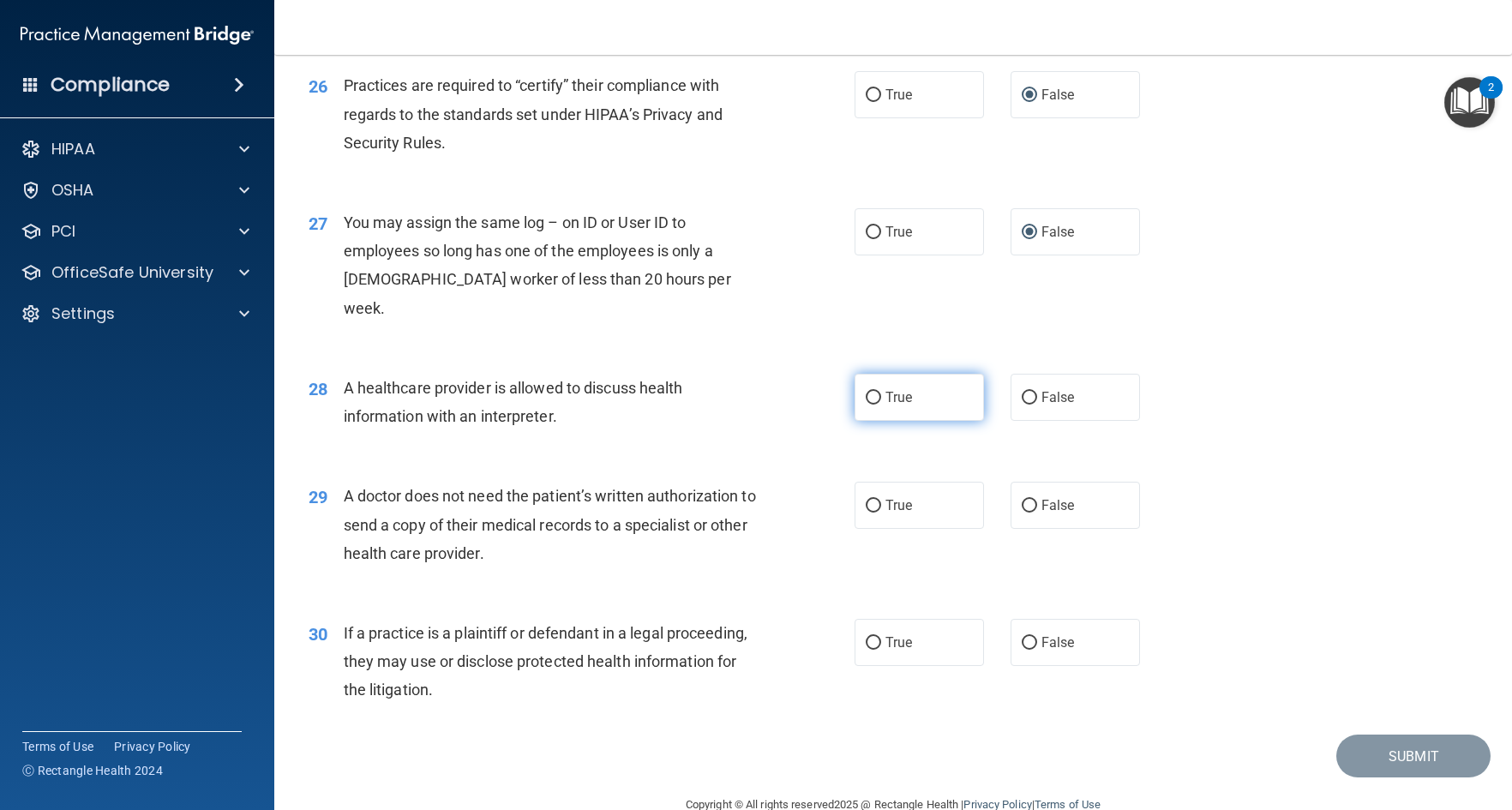
click at [866, 405] on input "True" at bounding box center [873, 398] width 16 height 13
radio input "true"
click at [866, 512] on input "True" at bounding box center [873, 507] width 16 height 13
radio input "true"
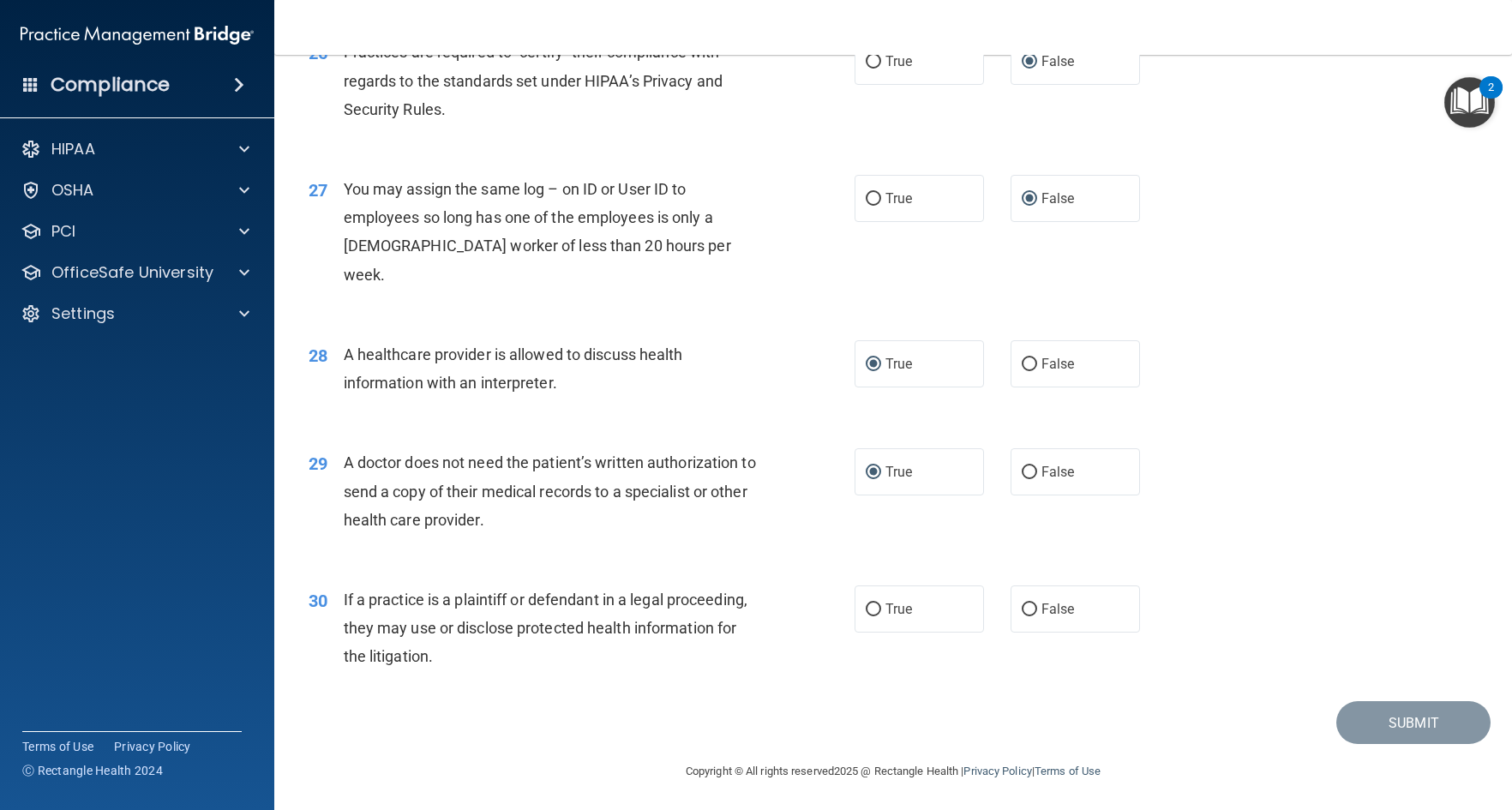
scroll to position [3492, 0]
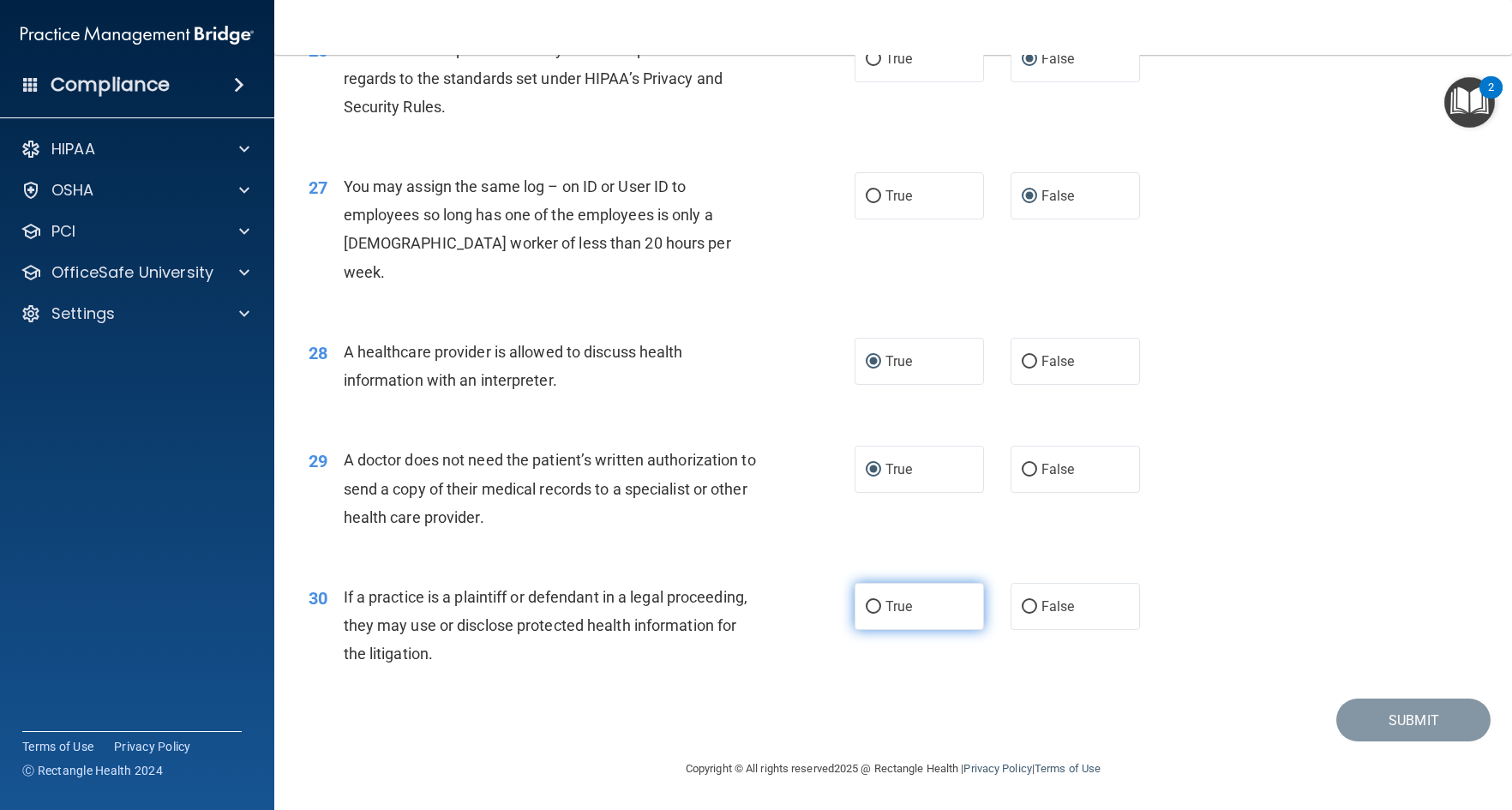
click at [872, 610] on input "True" at bounding box center [873, 608] width 16 height 13
radio input "true"
click at [1407, 614] on div "30 If a practice is a plaintiff or defendant in a legal proceeding, they may us…" at bounding box center [894, 630] width 1195 height 137
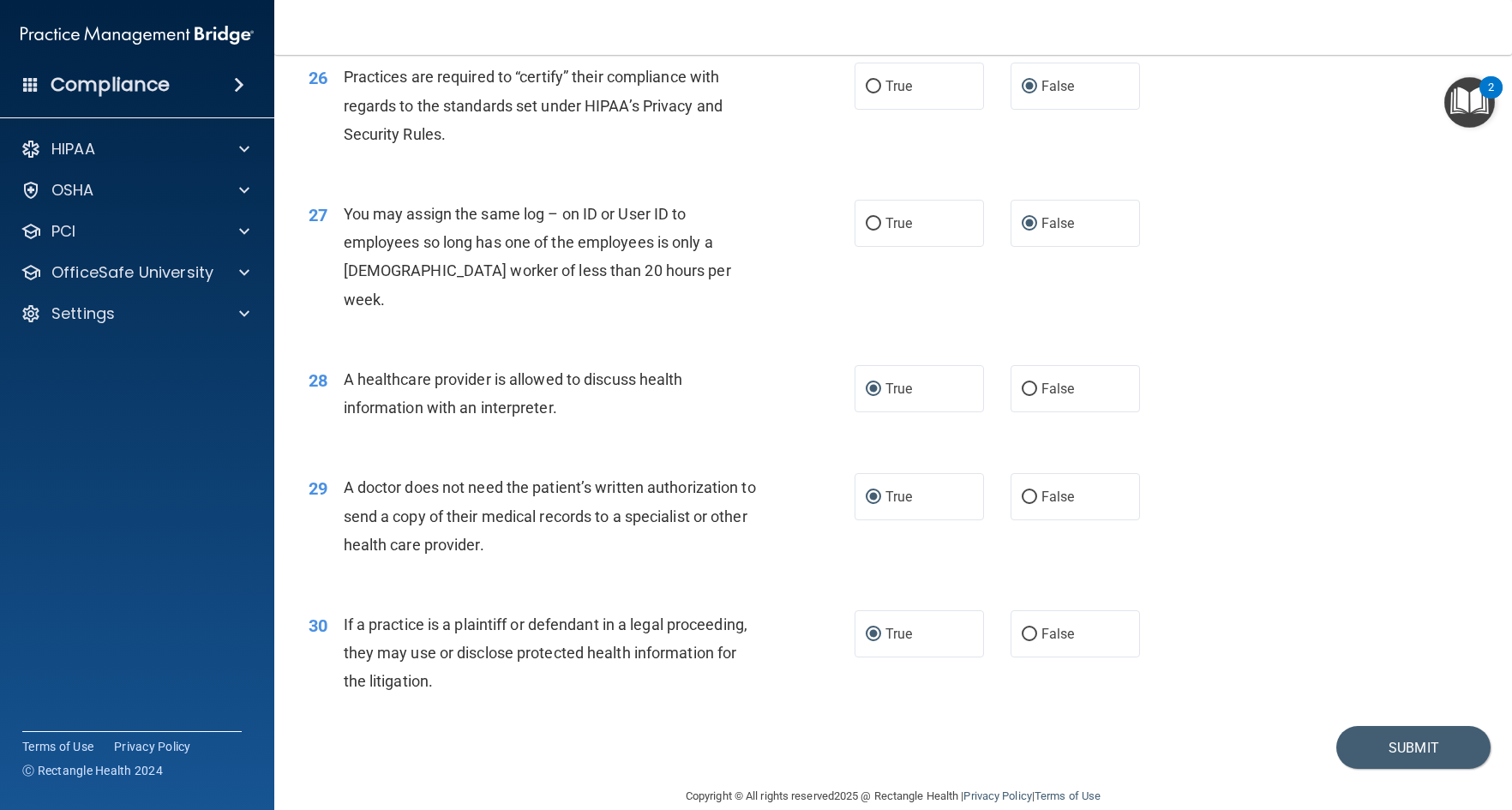
scroll to position [3407, 0]
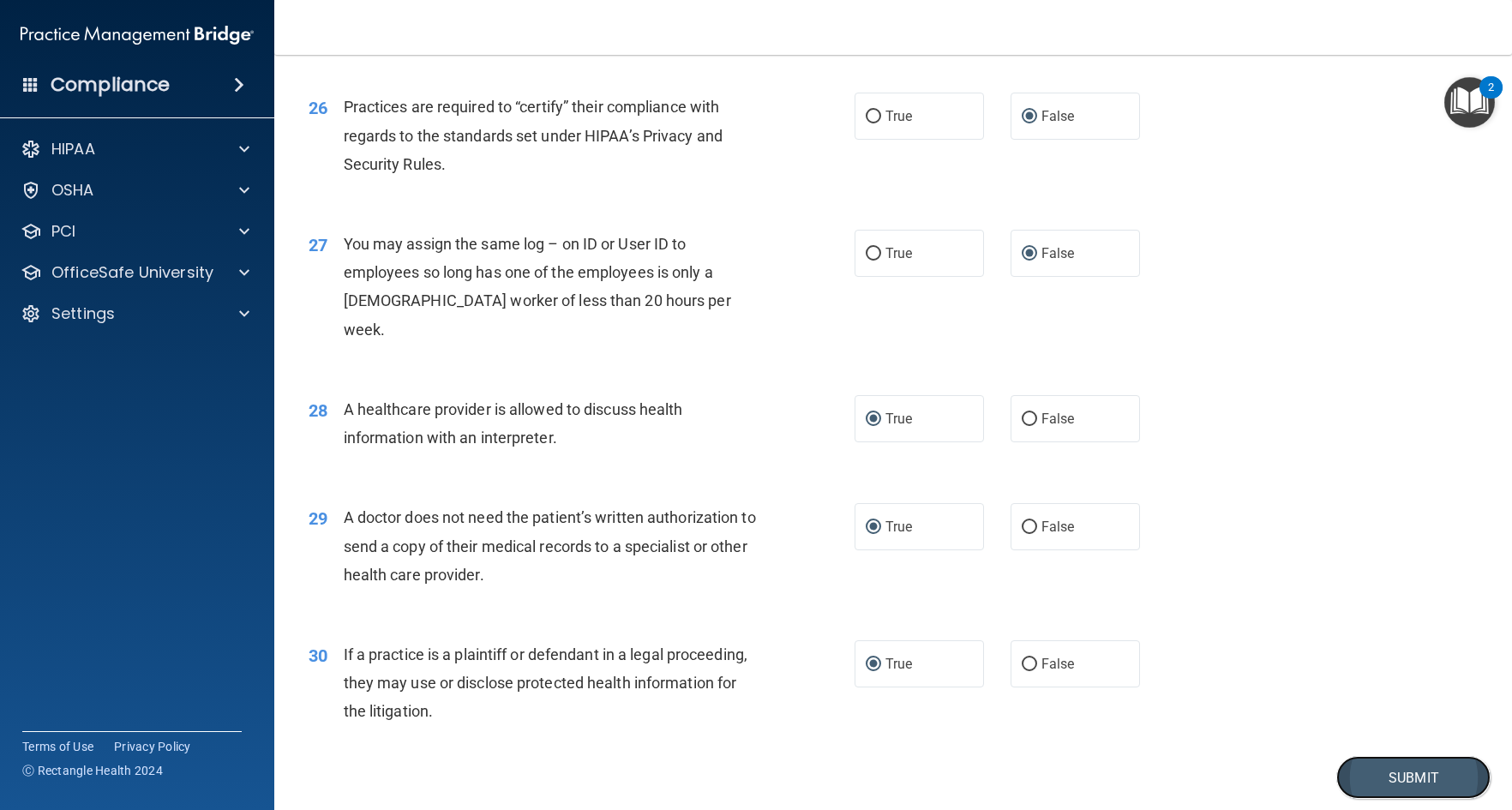
click at [1425, 792] on button "Submit" at bounding box center [1414, 778] width 154 height 44
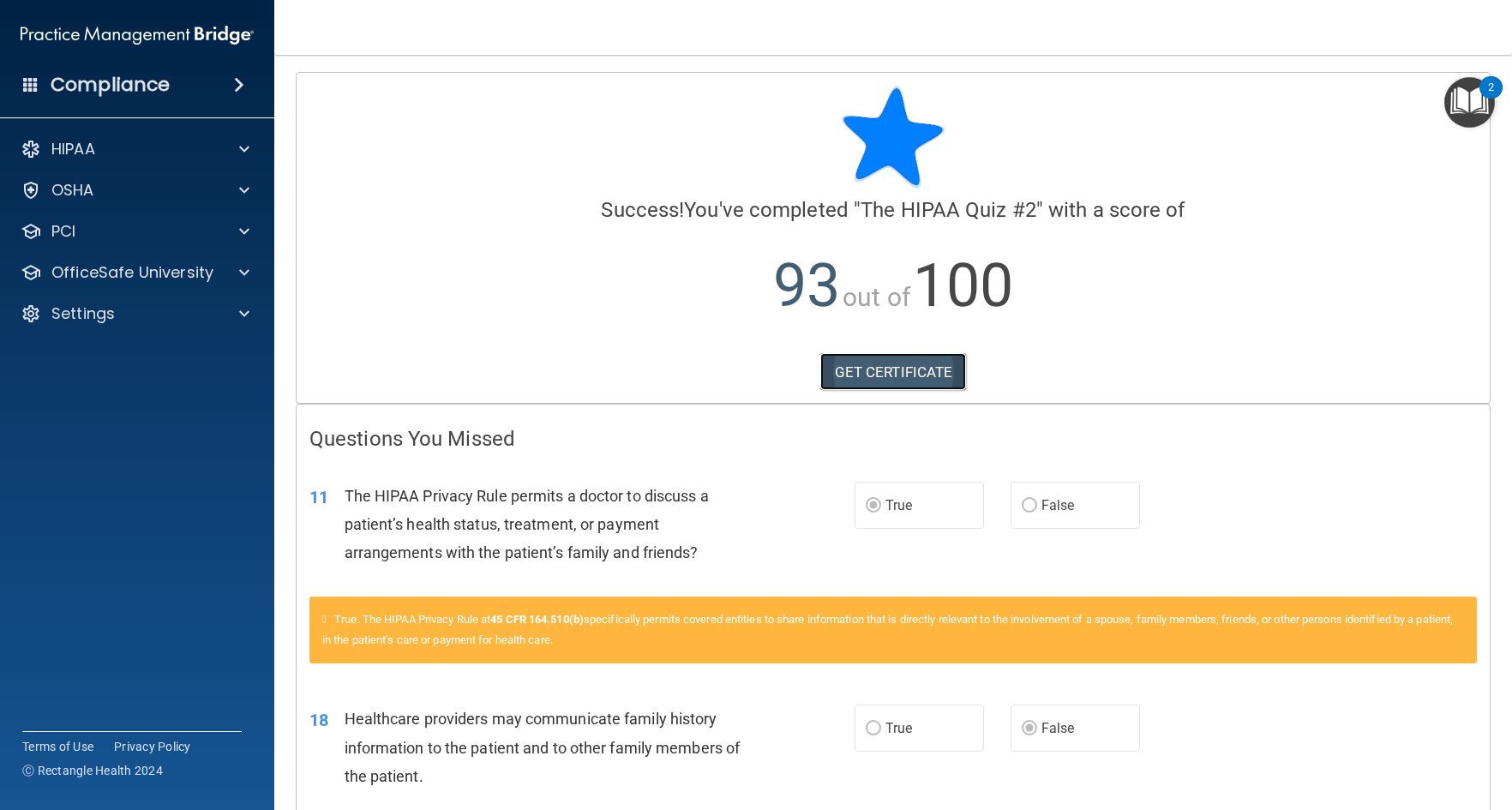
click at [865, 373] on link "GET CERTIFICATE" at bounding box center [894, 372] width 147 height 38
click at [1472, 95] on img "Open Resource Center, 2 new notifications" at bounding box center [1470, 102] width 51 height 51
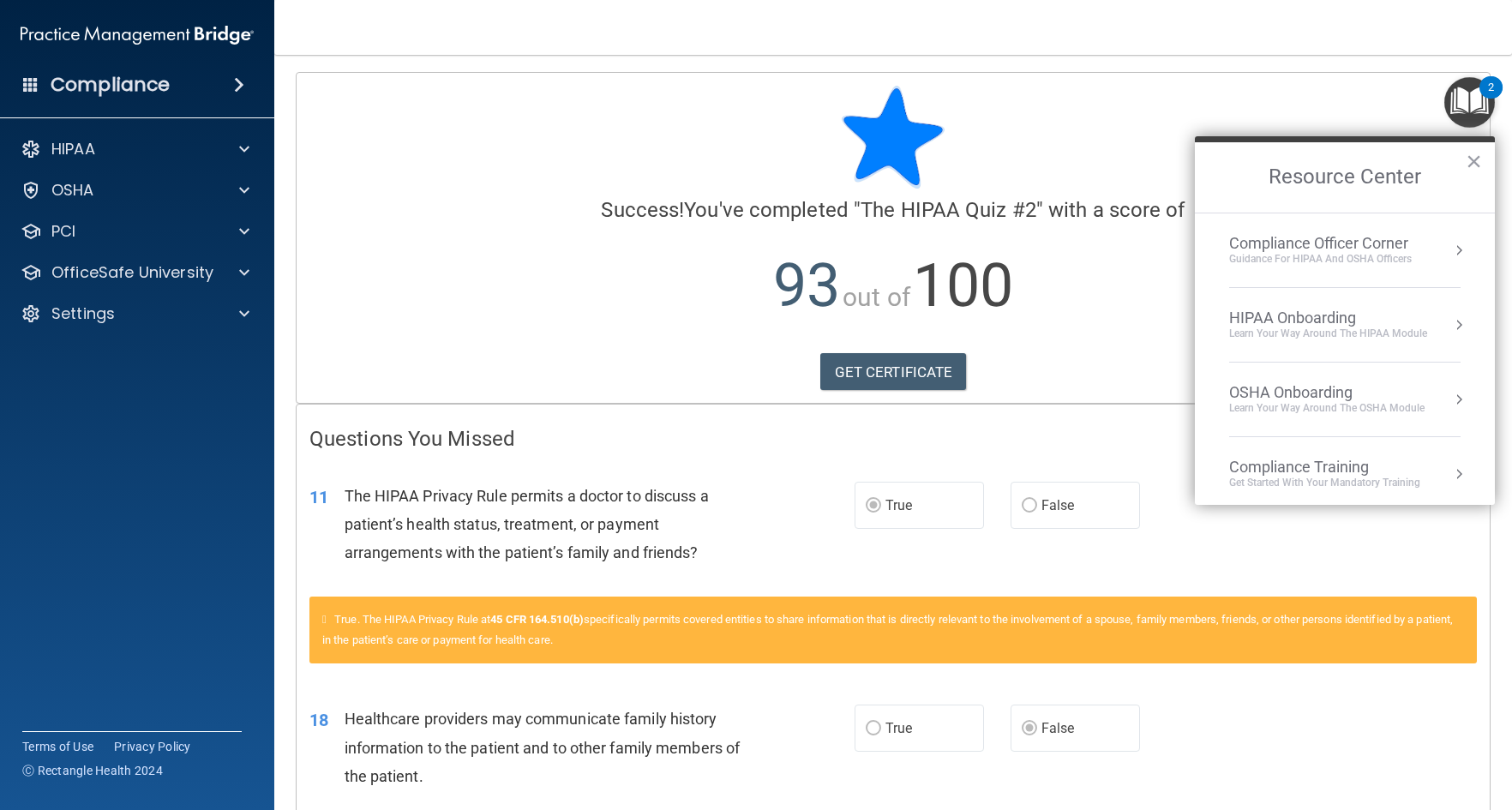
click at [527, 138] on div at bounding box center [893, 136] width 1168 height 103
click at [118, 269] on p "OfficeSafe University" at bounding box center [132, 273] width 162 height 20
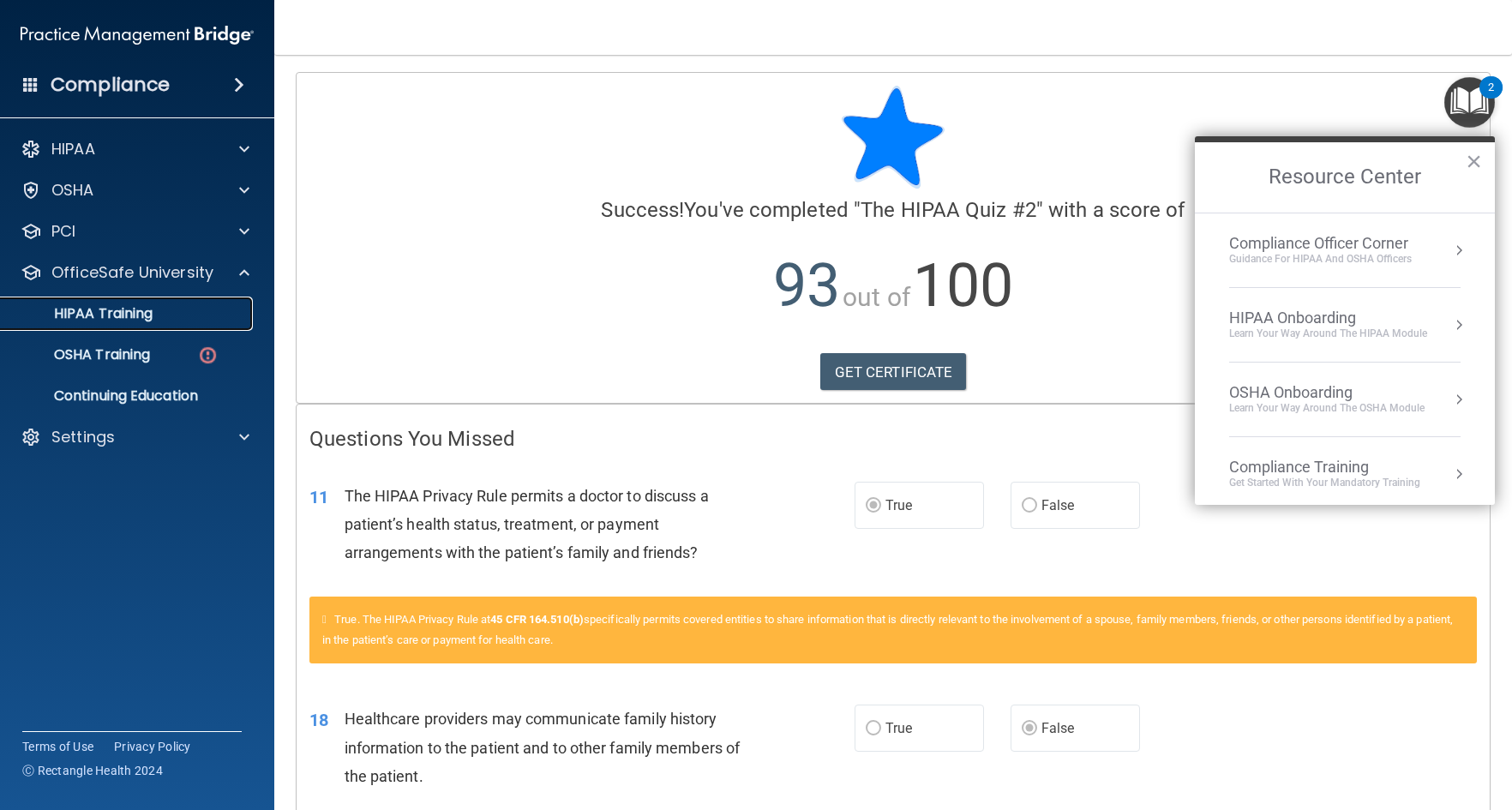
click at [101, 315] on p "HIPAA Training" at bounding box center [82, 314] width 141 height 17
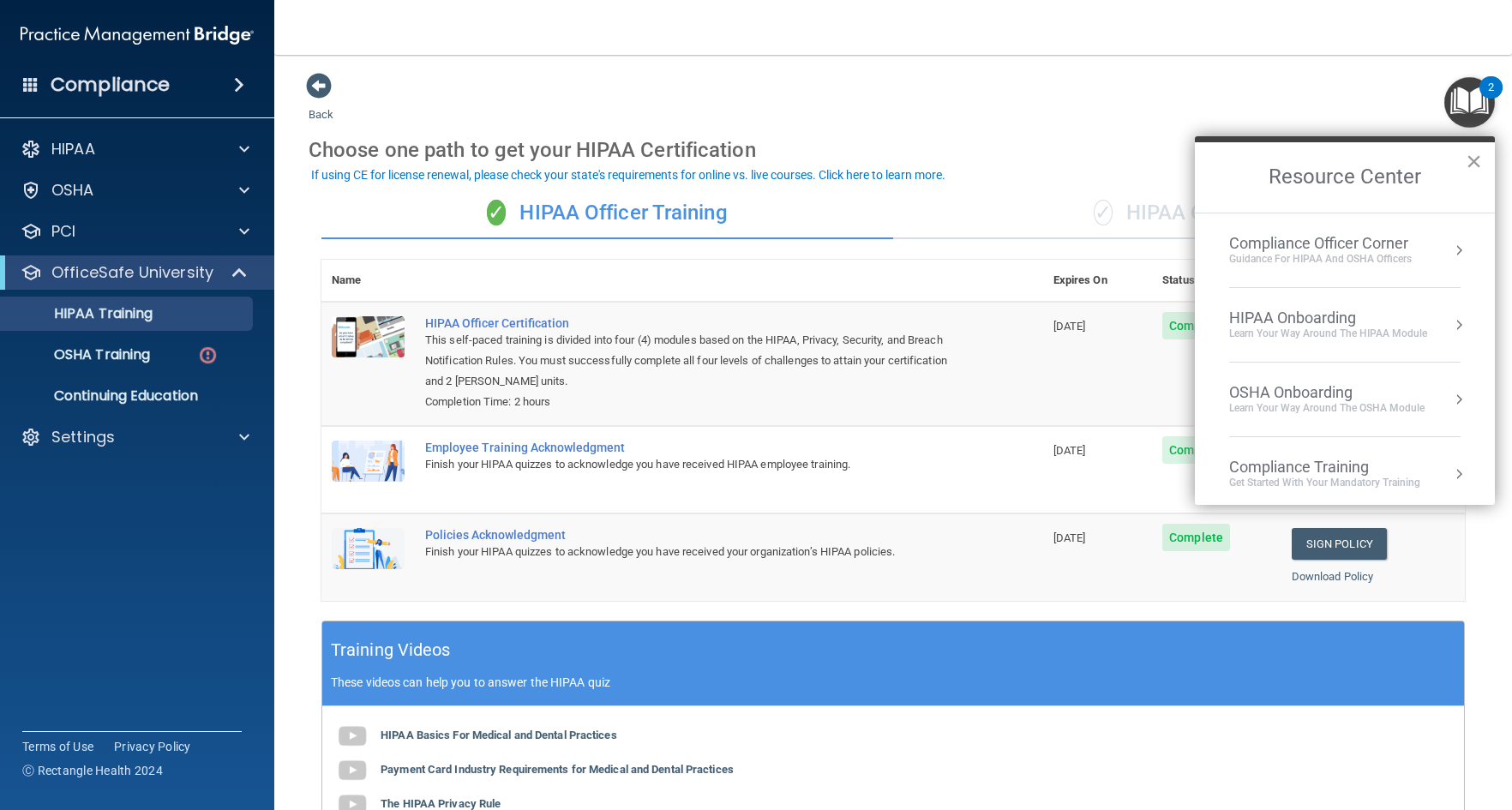
click at [1472, 160] on button "×" at bounding box center [1475, 161] width 17 height 28
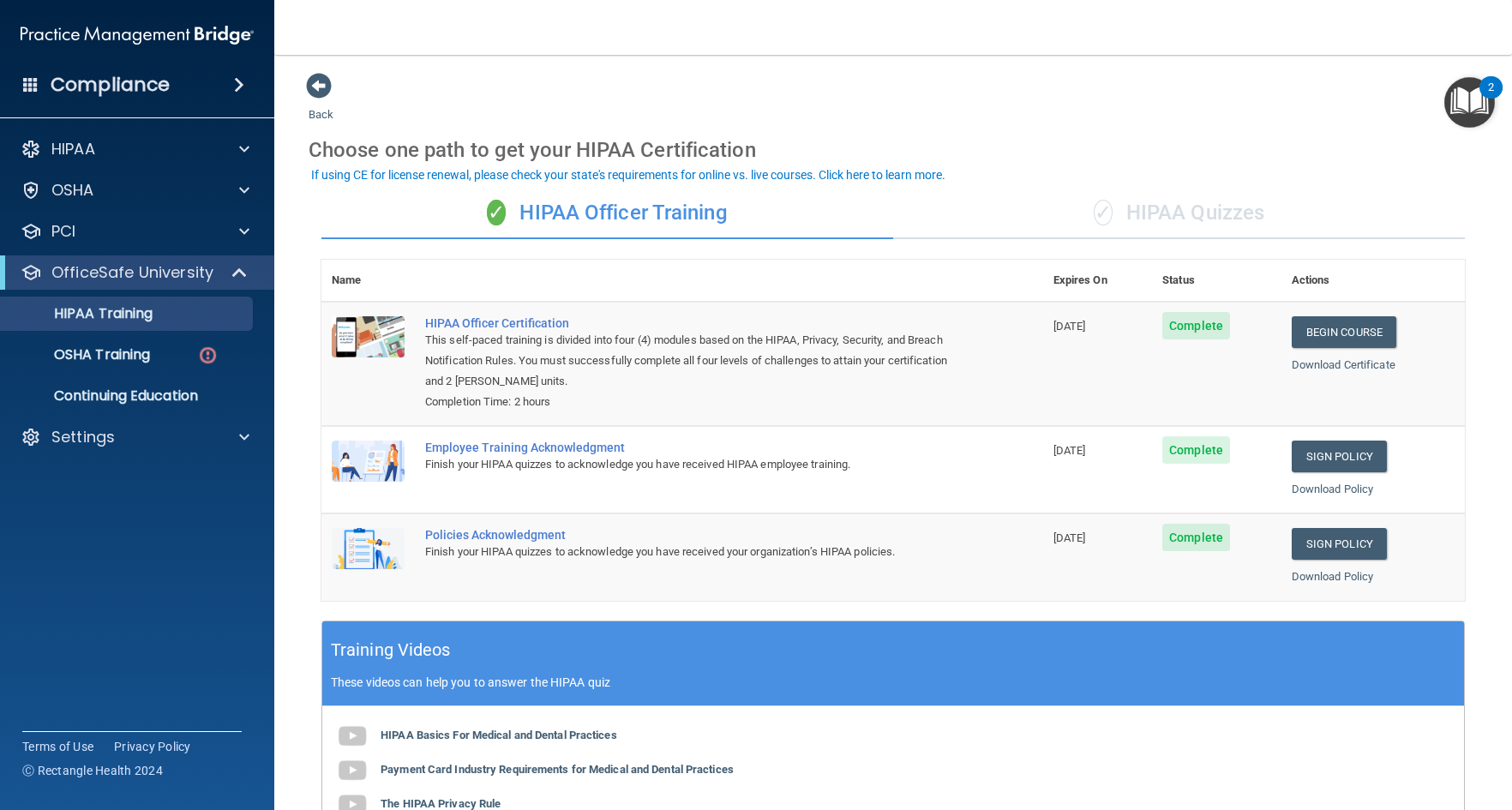
click at [1170, 218] on div "✓ HIPAA Quizzes" at bounding box center [1180, 212] width 572 height 51
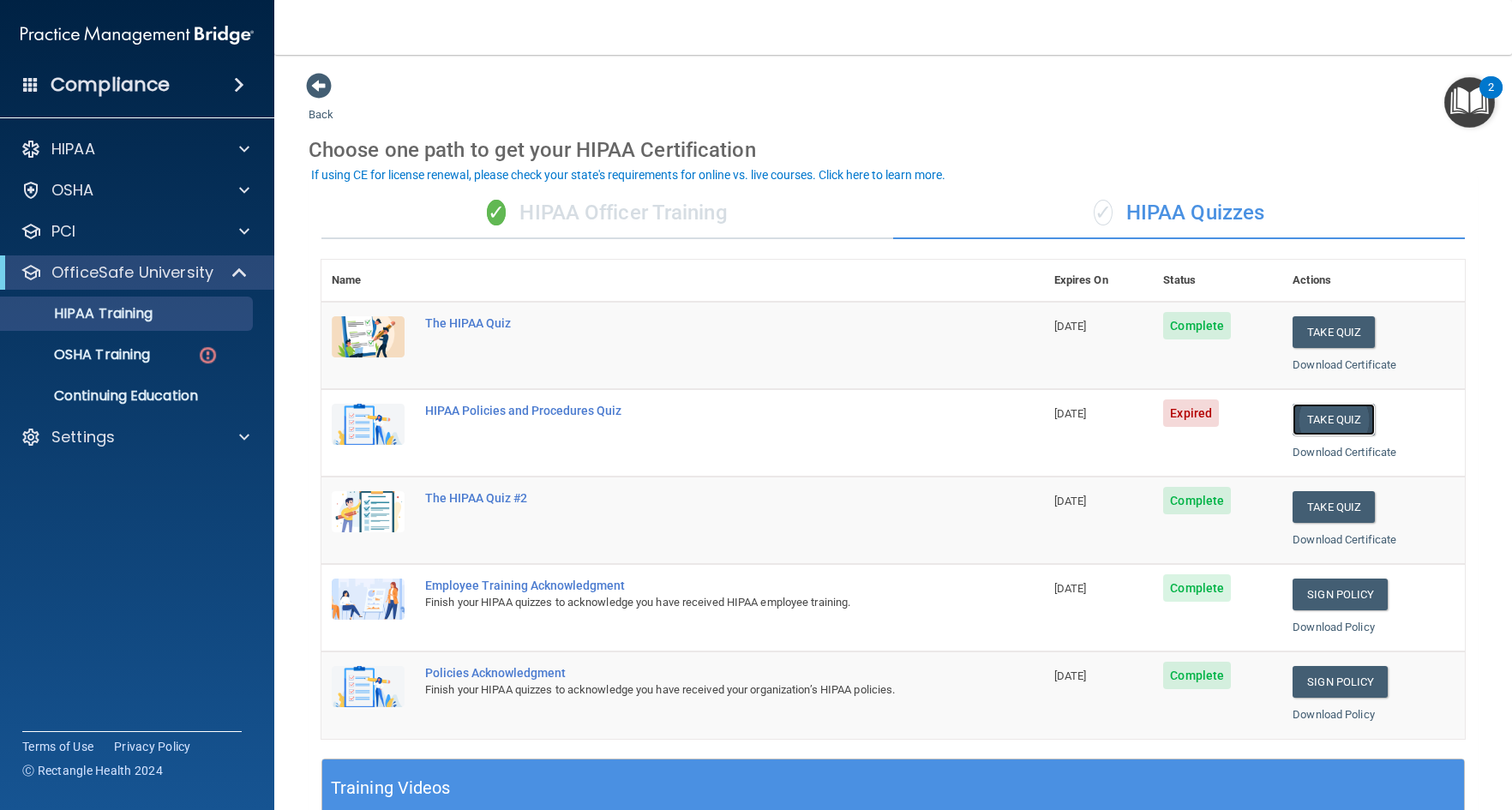
click at [1310, 419] on button "Take Quiz" at bounding box center [1334, 419] width 83 height 32
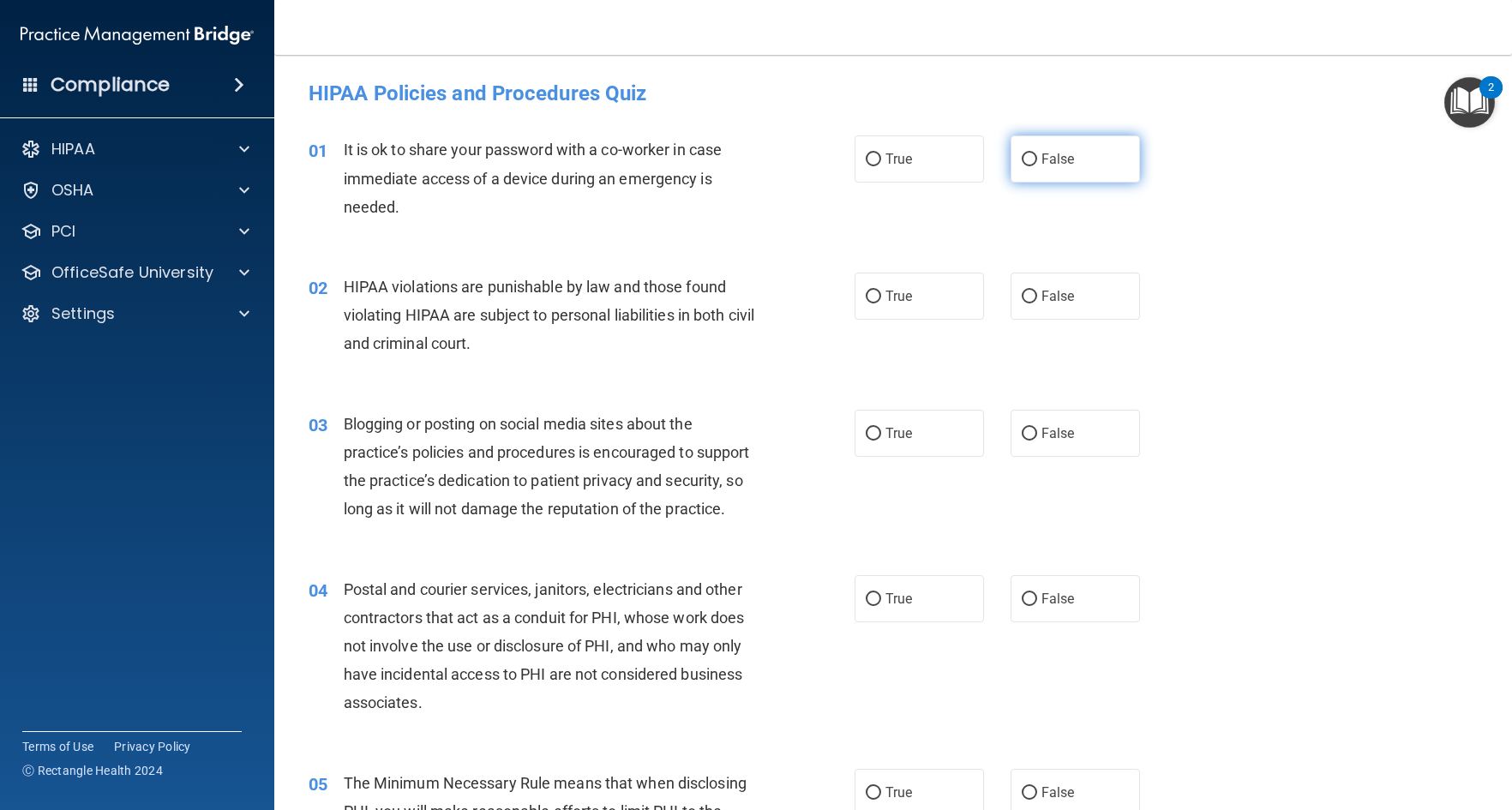
click at [1022, 163] on input "False" at bounding box center [1029, 160] width 16 height 13
radio input "true"
click at [866, 290] on input "True" at bounding box center [873, 297] width 16 height 13
radio input "true"
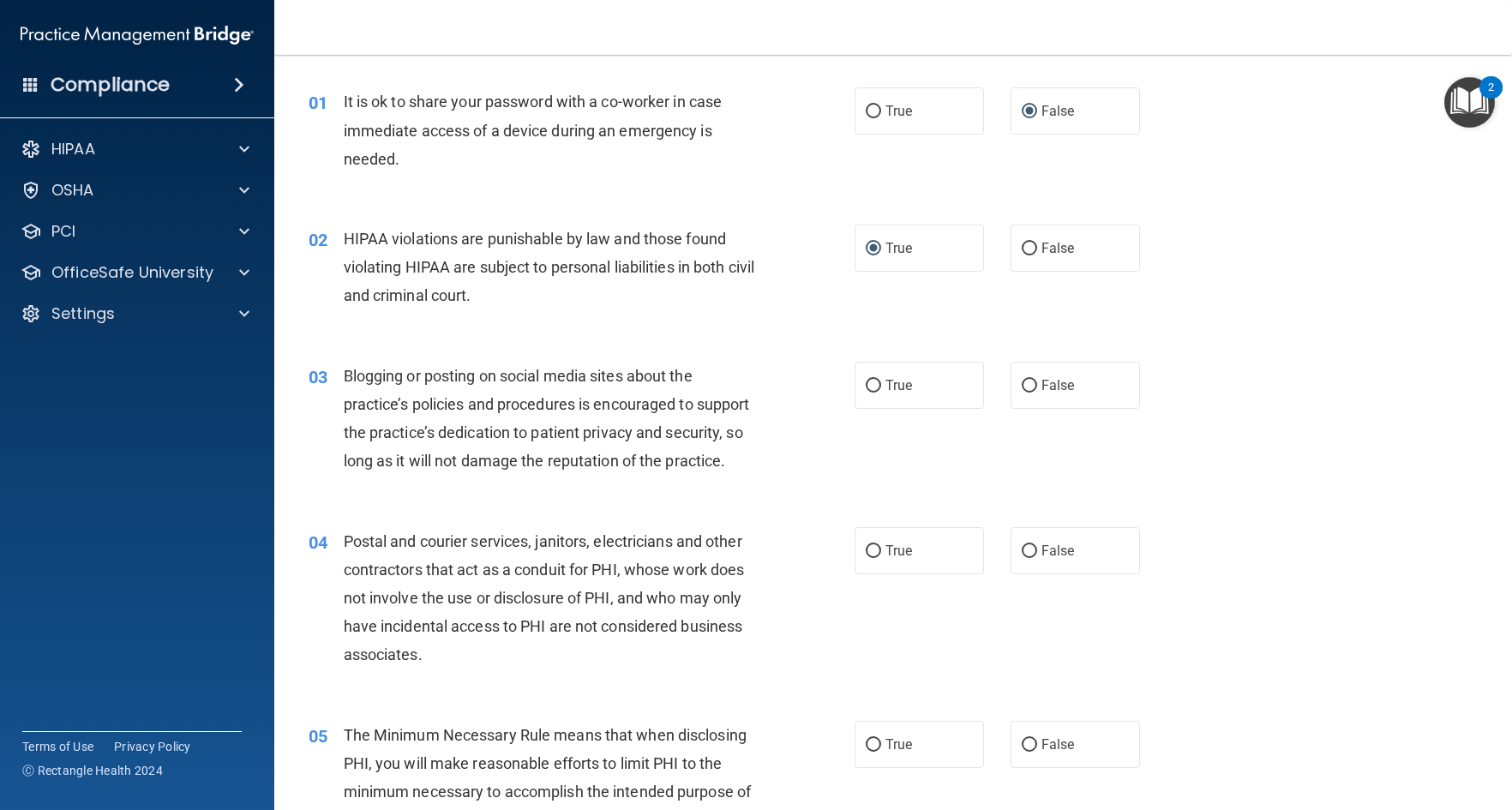
scroll to position [85, 0]
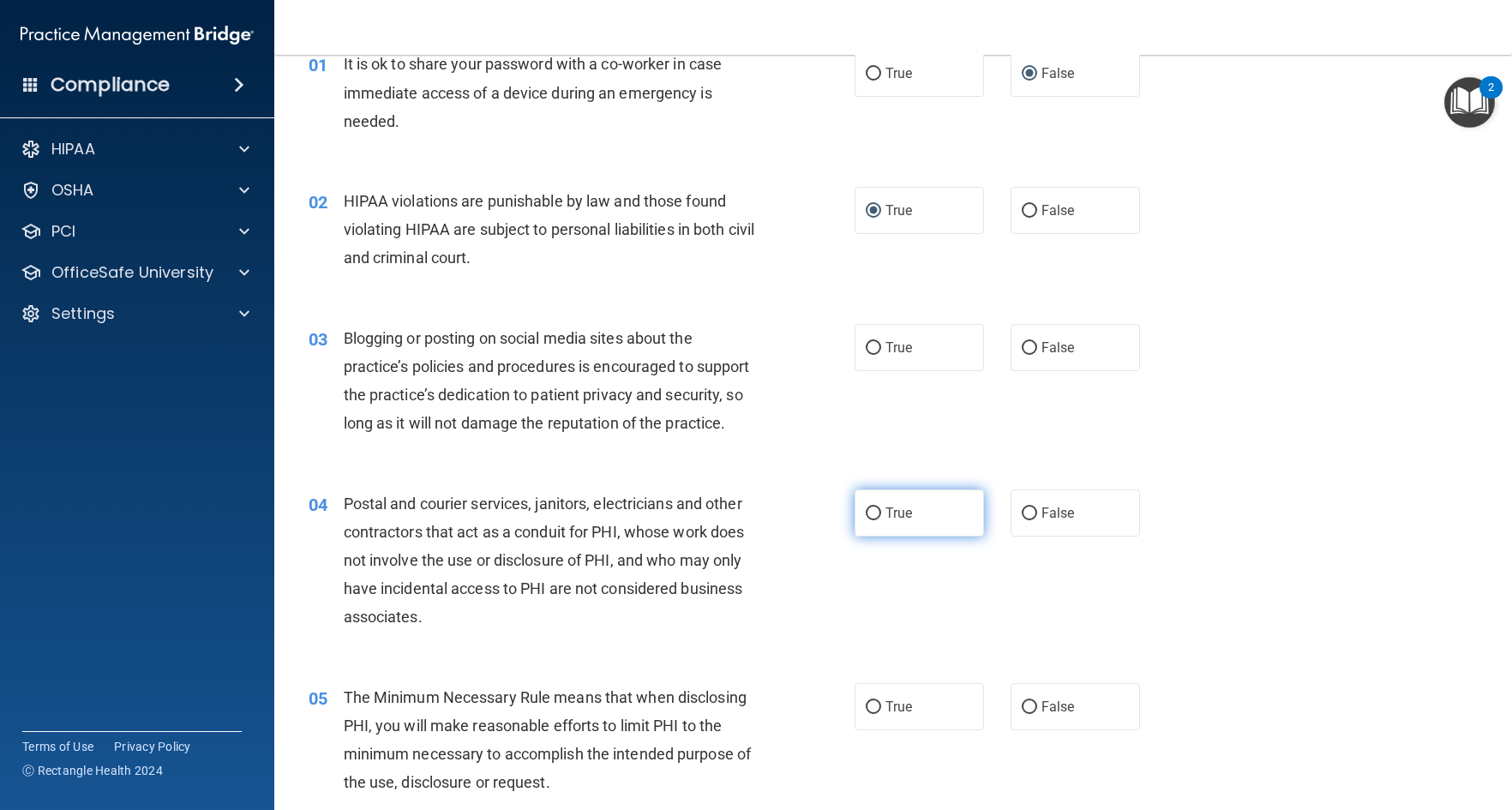
click at [866, 521] on input "True" at bounding box center [873, 514] width 16 height 13
radio input "true"
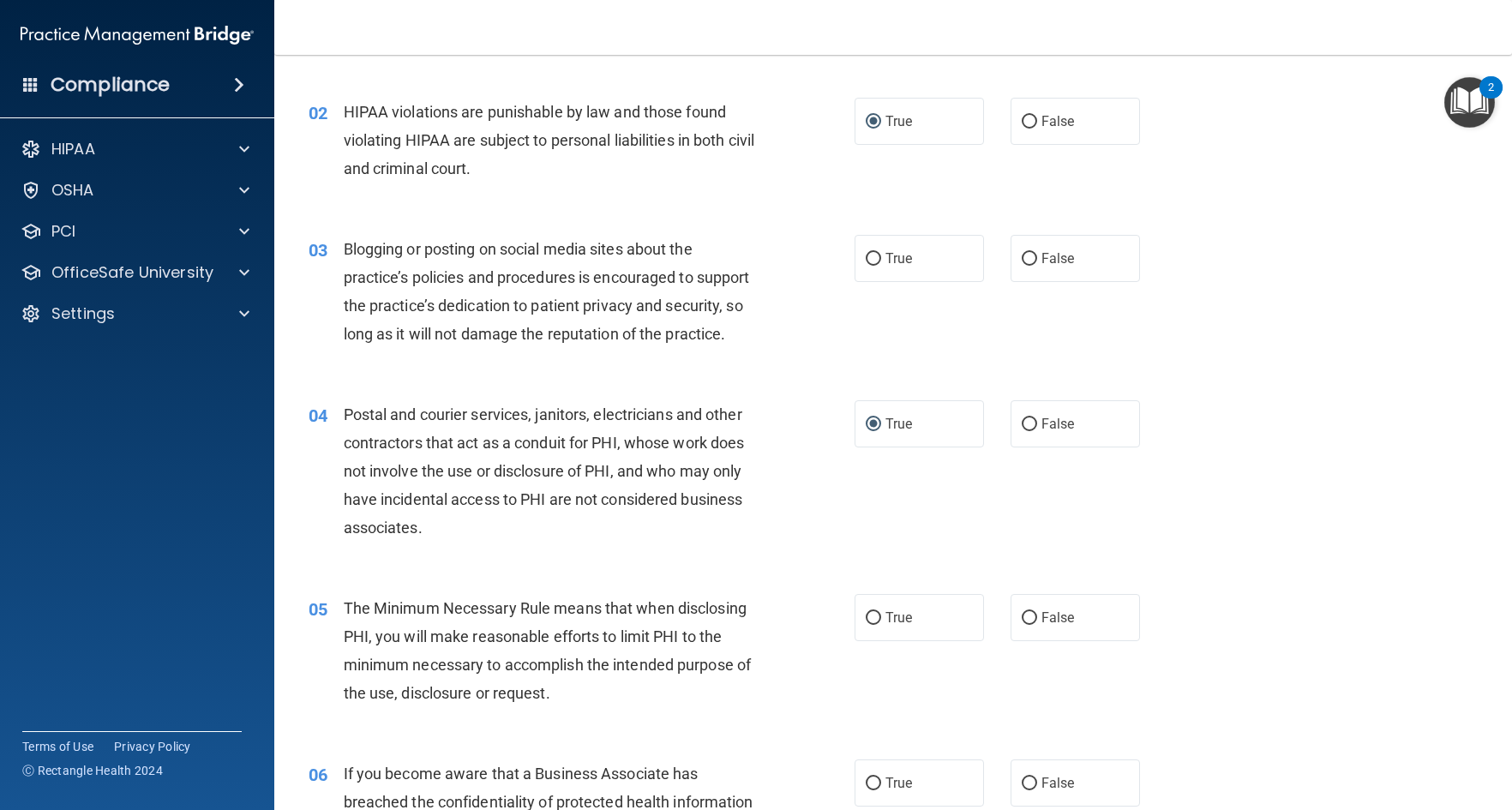
scroll to position [257, 0]
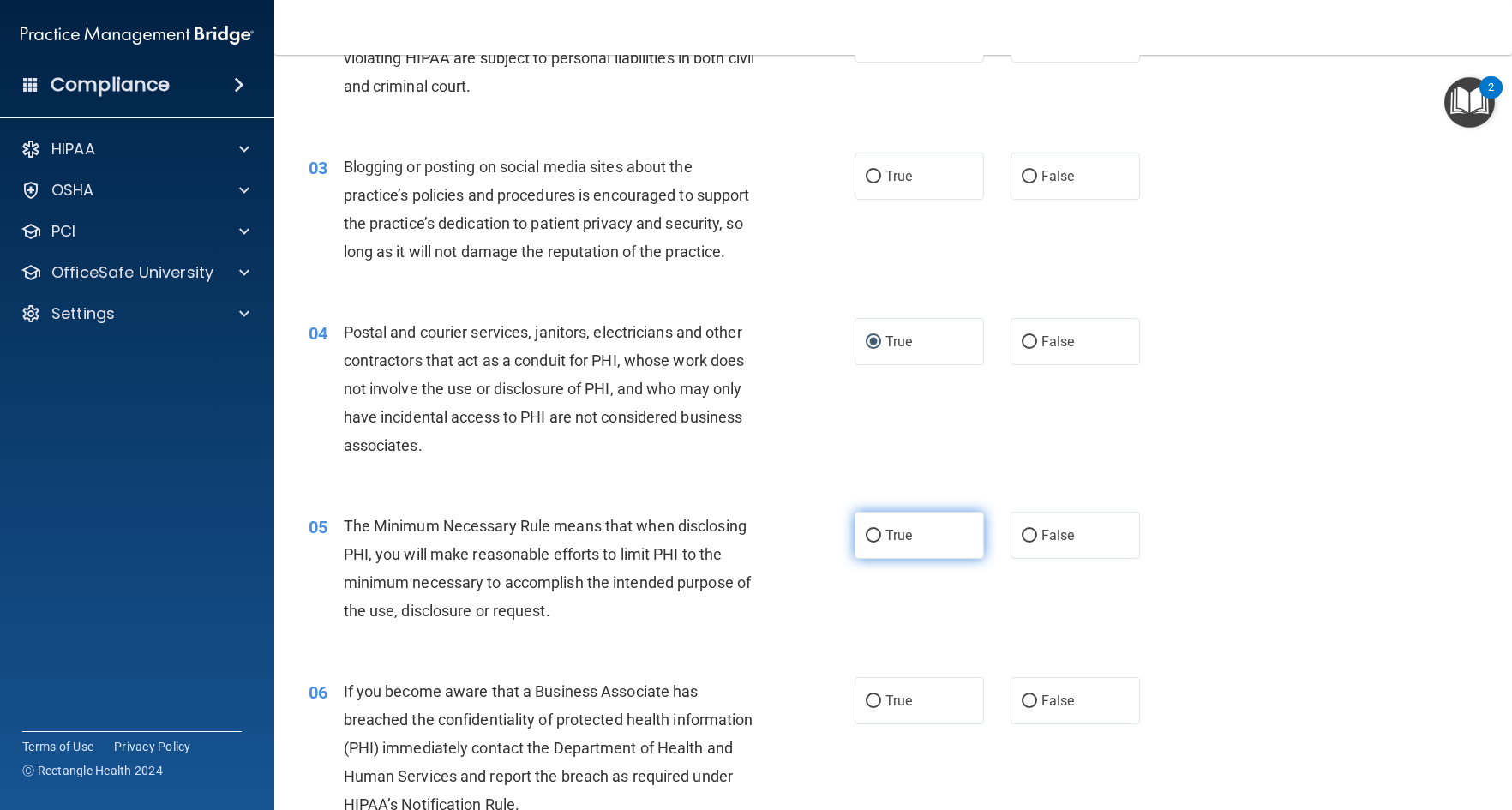
click at [866, 543] on input "True" at bounding box center [873, 536] width 16 height 13
radio input "true"
click at [1024, 174] on input "False" at bounding box center [1029, 177] width 16 height 13
radio input "true"
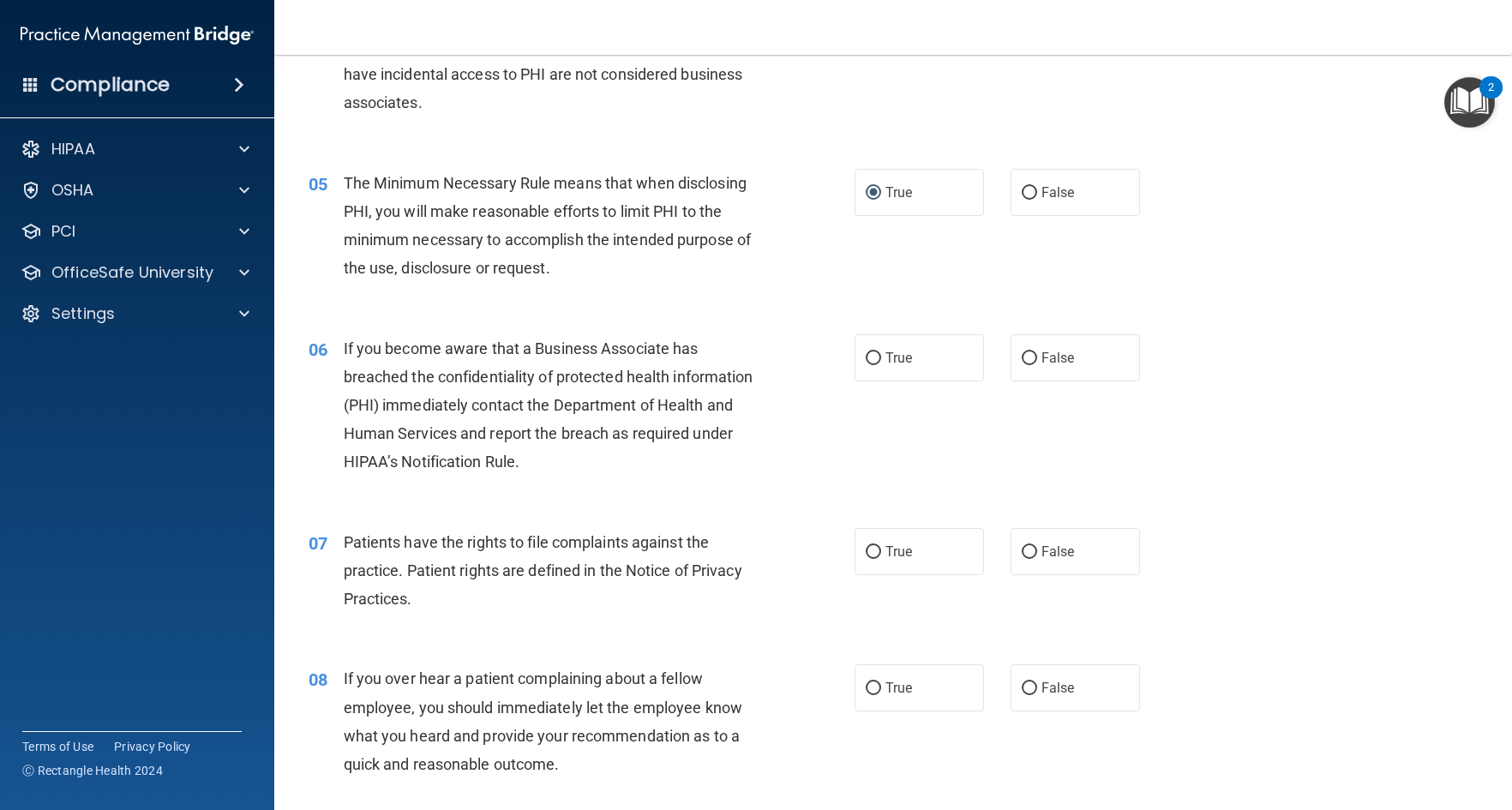
scroll to position [686, 0]
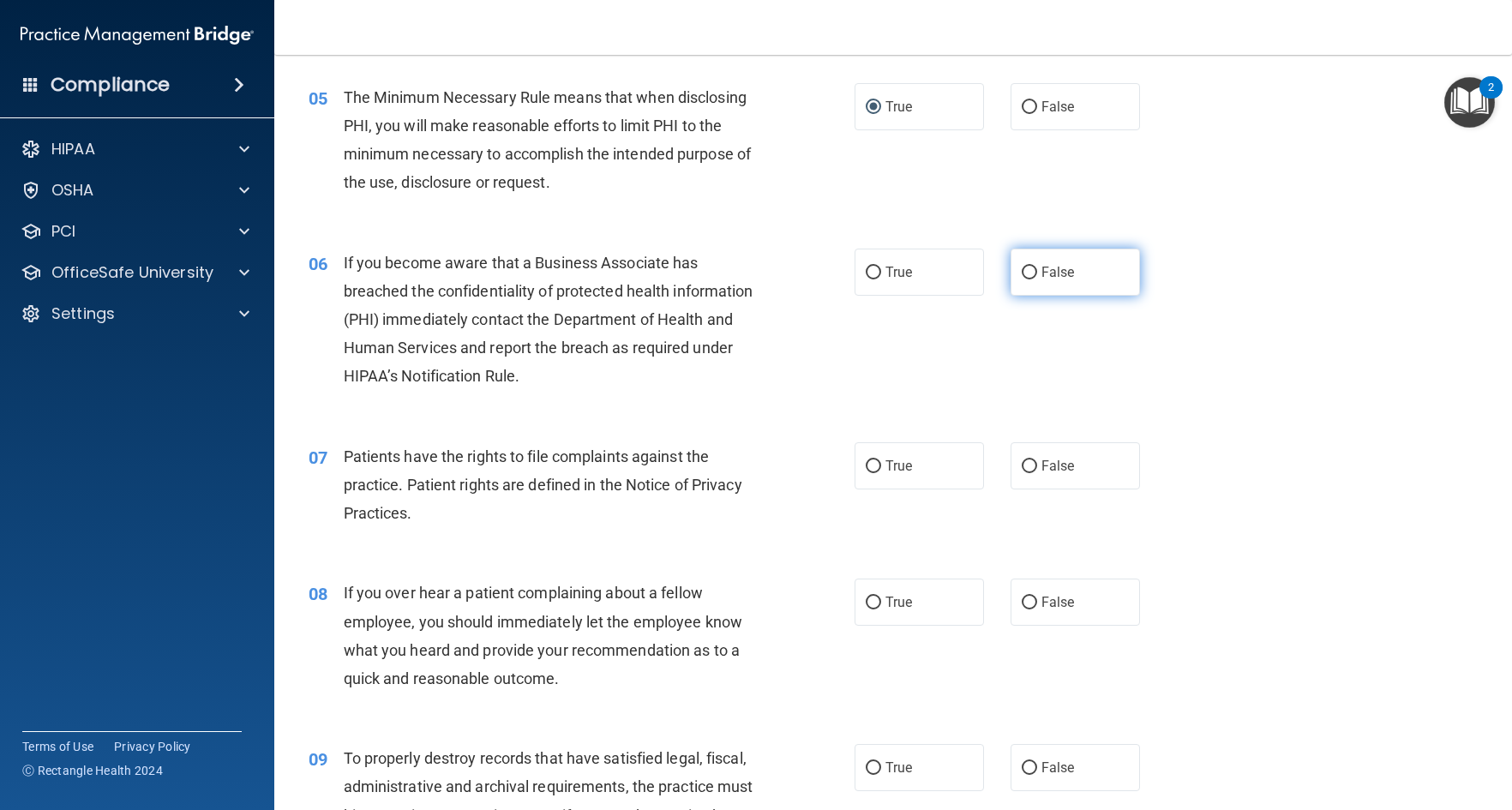
click at [1022, 279] on input "False" at bounding box center [1029, 273] width 16 height 13
radio input "true"
click at [868, 473] on input "True" at bounding box center [873, 467] width 16 height 13
radio input "true"
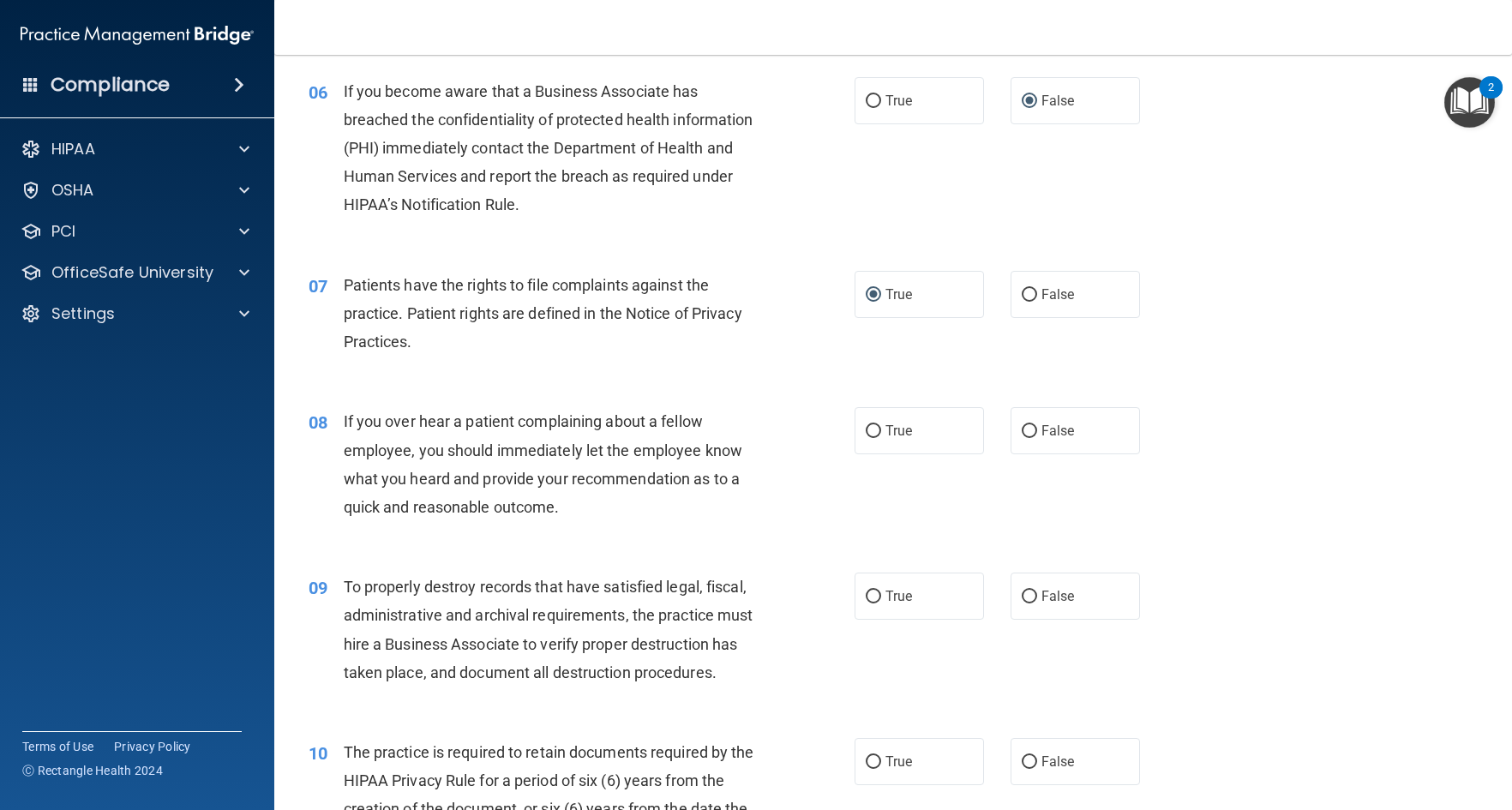
scroll to position [943, 0]
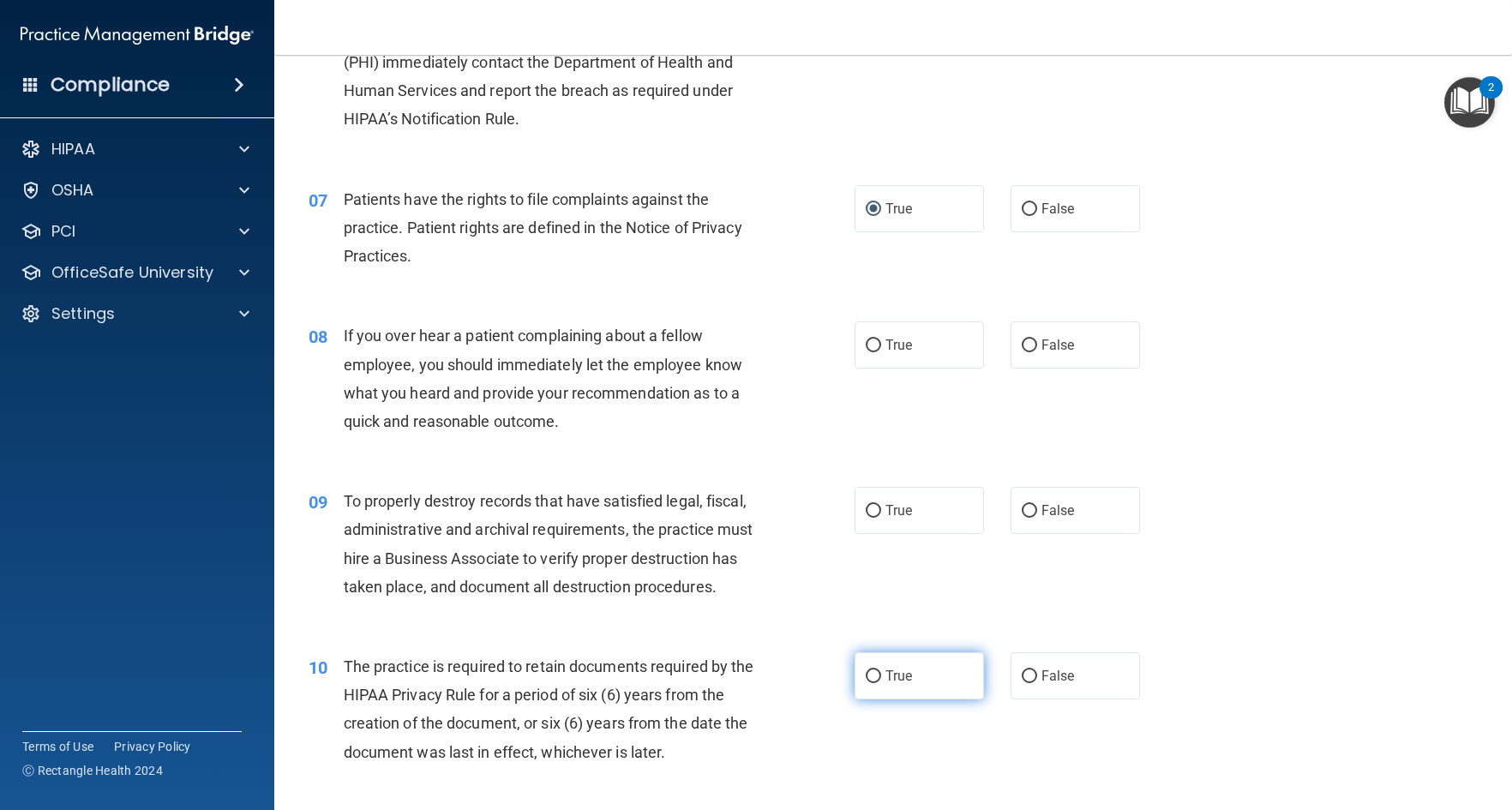
click at [867, 683] on input "True" at bounding box center [873, 676] width 16 height 13
radio input "true"
click at [867, 518] on input "True" at bounding box center [873, 511] width 16 height 13
radio input "true"
click at [1022, 353] on input "False" at bounding box center [1029, 346] width 16 height 13
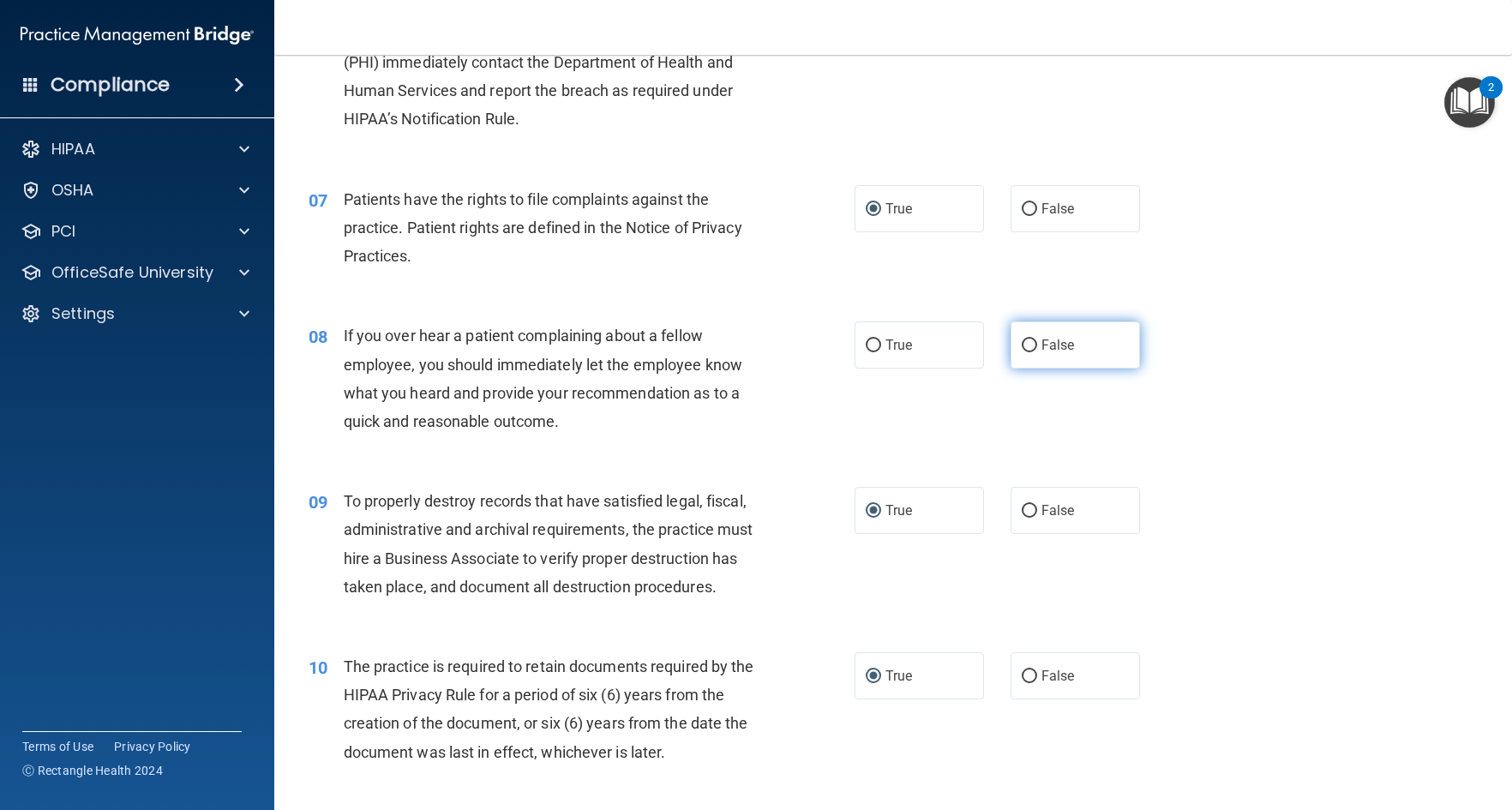
radio input "true"
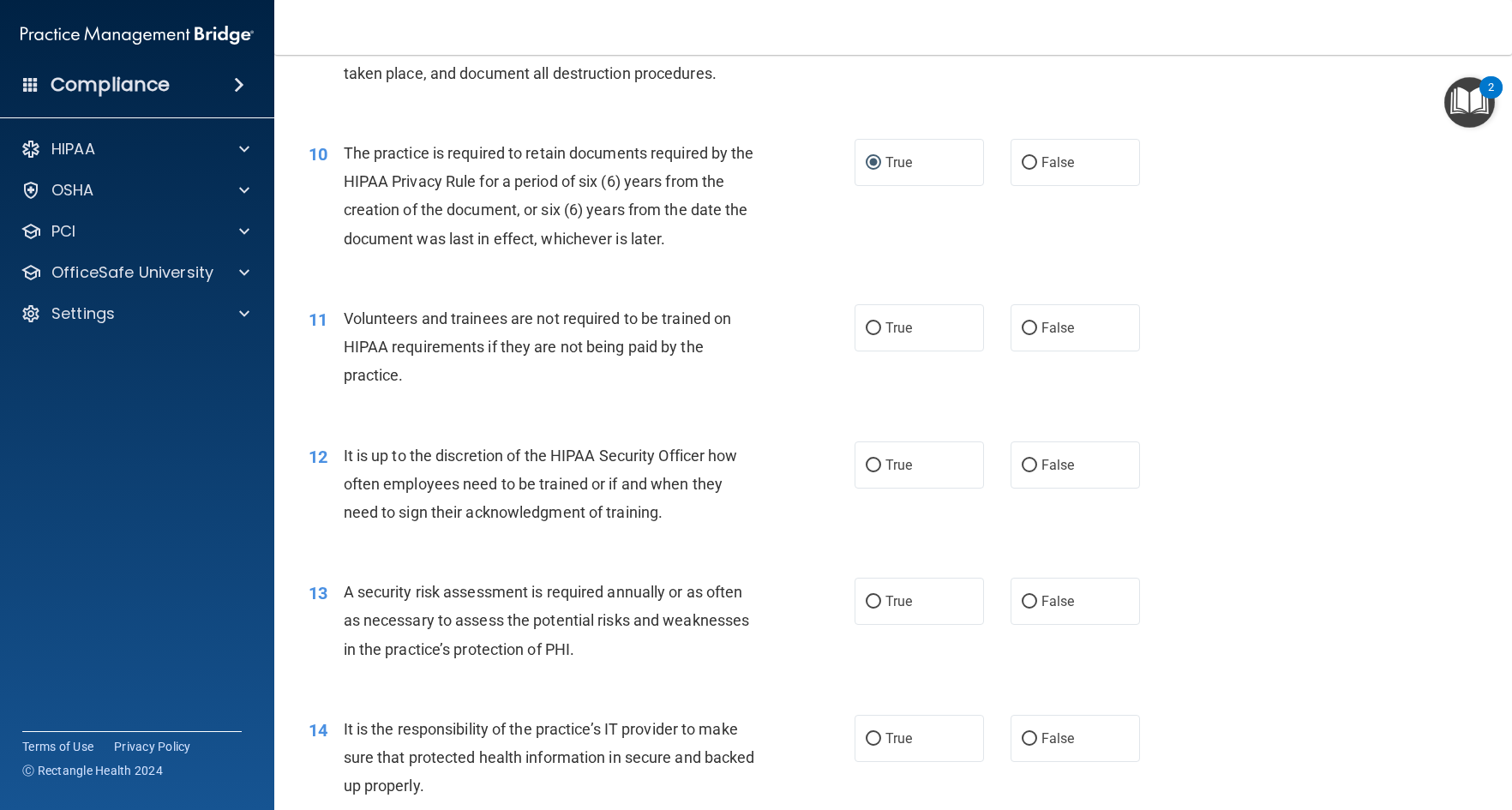
scroll to position [1457, 0]
click at [1022, 334] on input "False" at bounding box center [1029, 328] width 16 height 13
radio input "true"
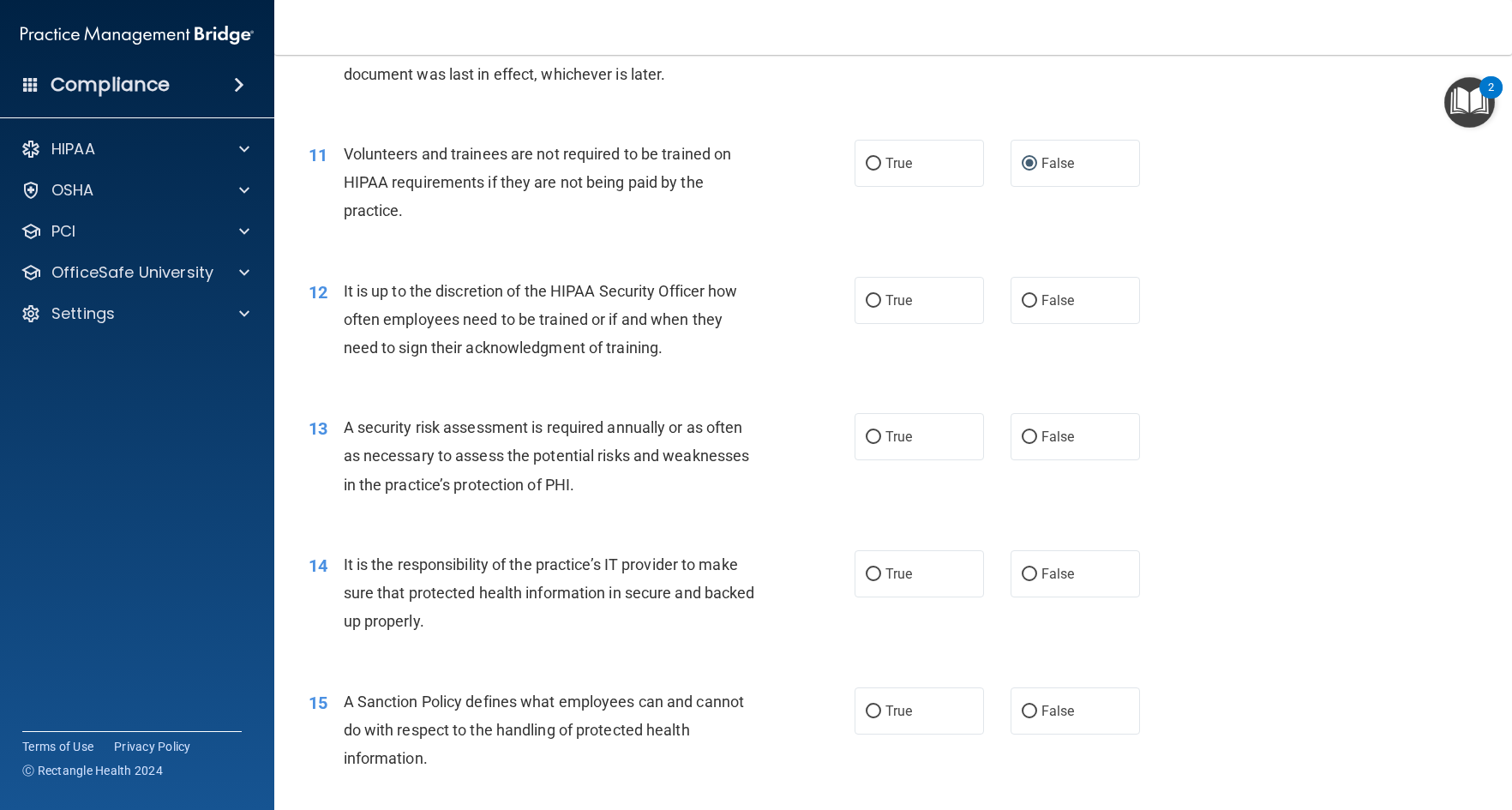
scroll to position [1628, 0]
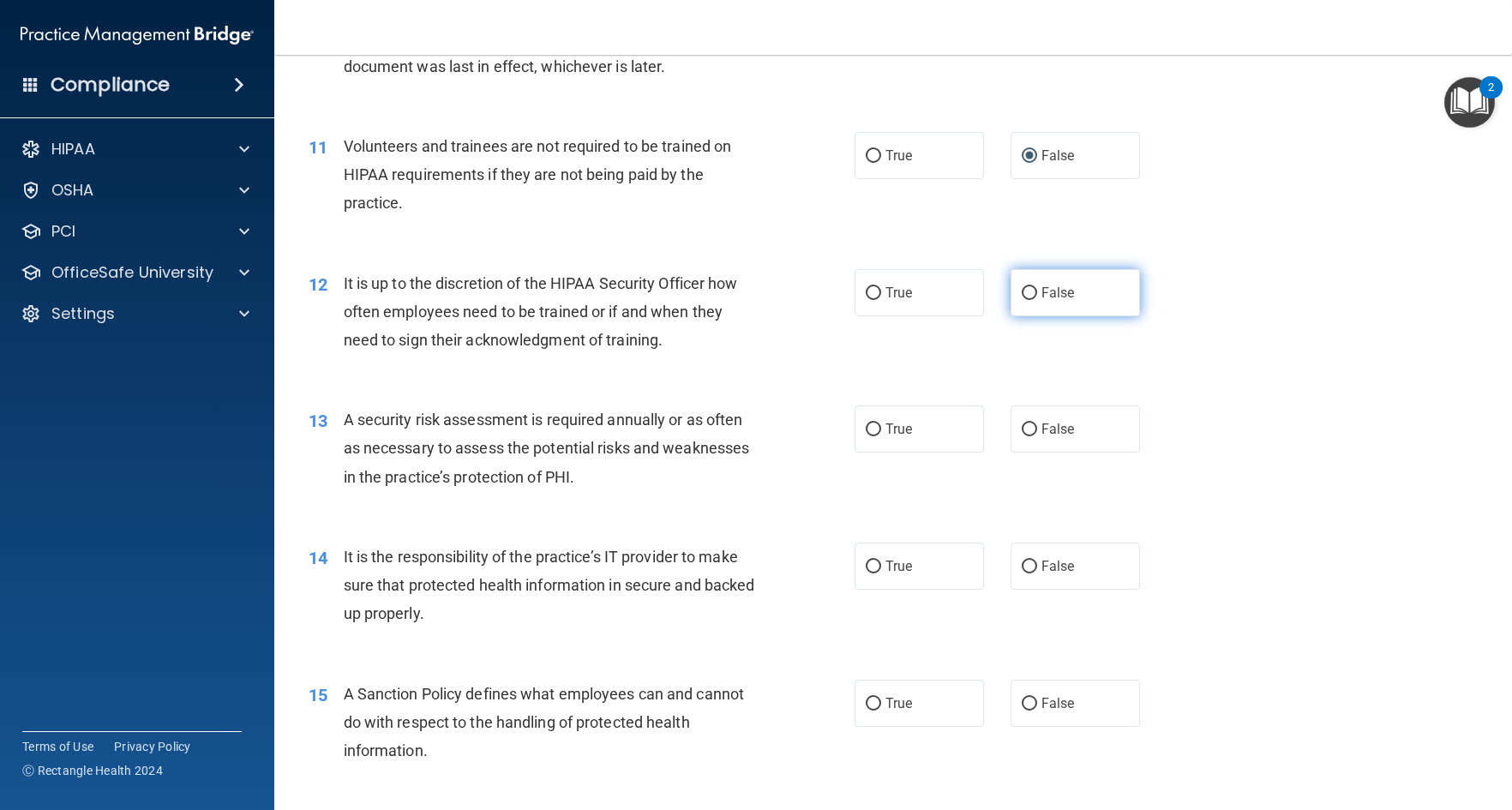
click at [1022, 300] on input "False" at bounding box center [1029, 293] width 16 height 13
radio input "true"
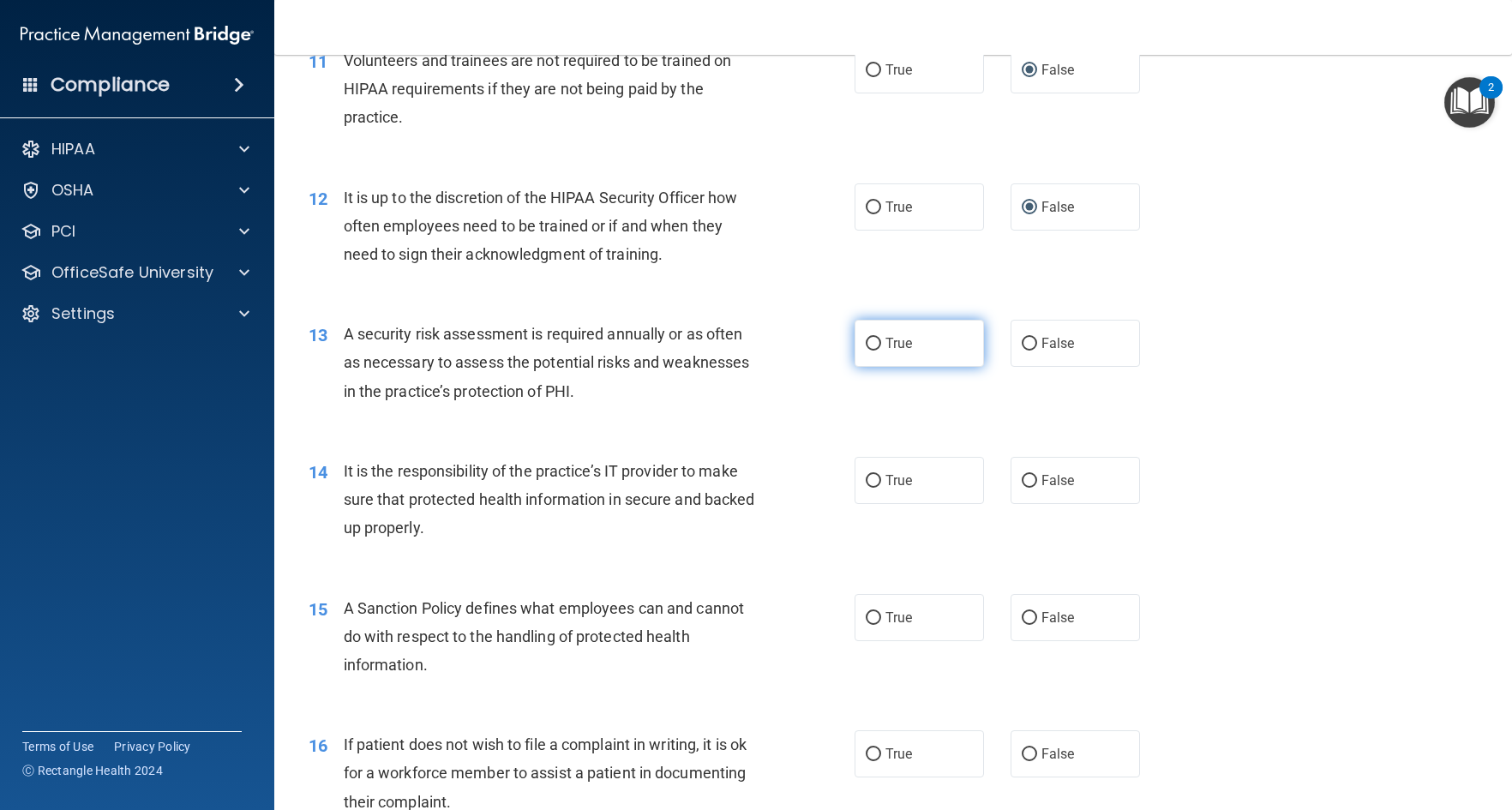
click at [866, 351] on input "True" at bounding box center [873, 344] width 16 height 13
radio input "true"
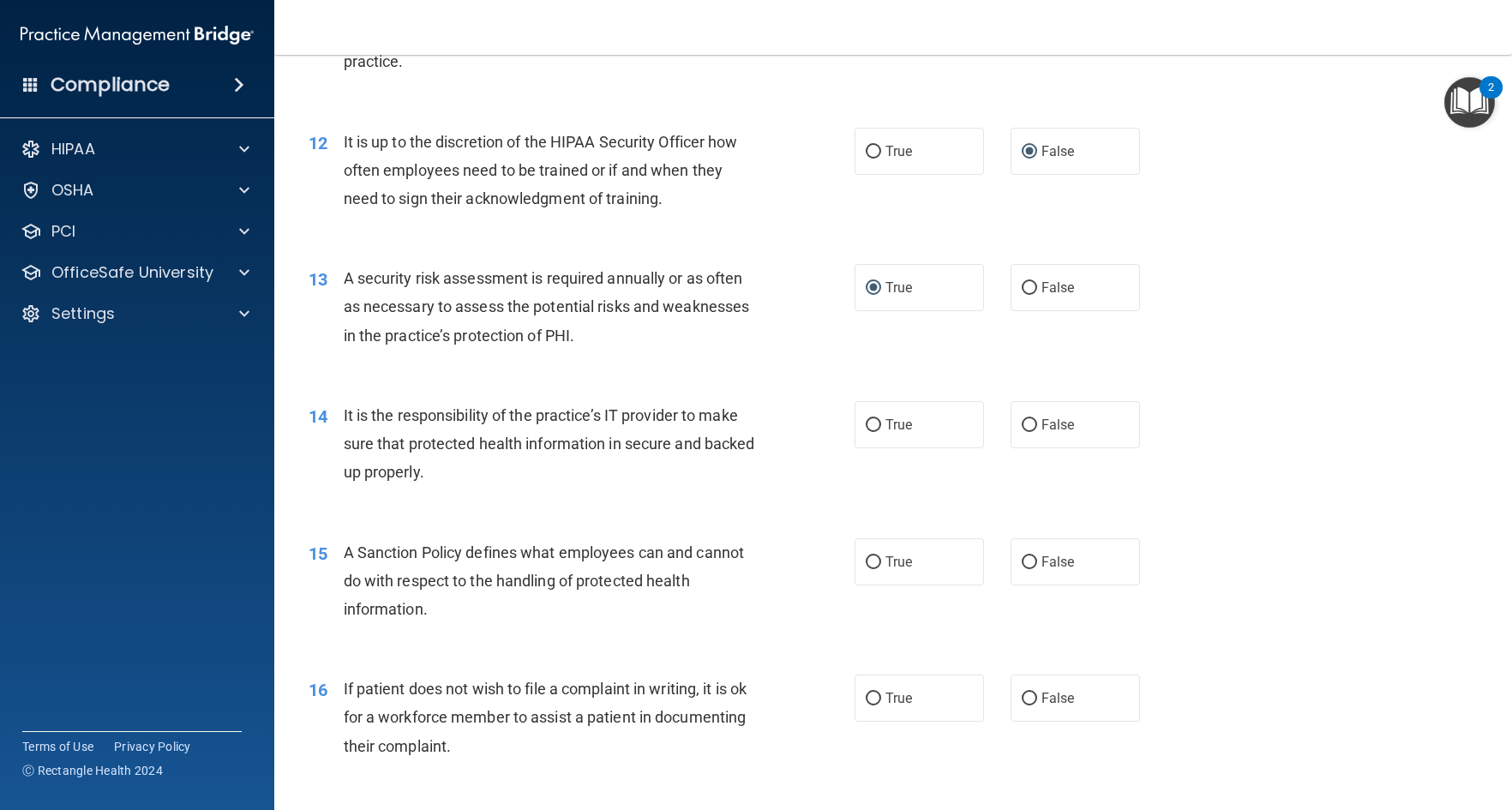
scroll to position [1800, 0]
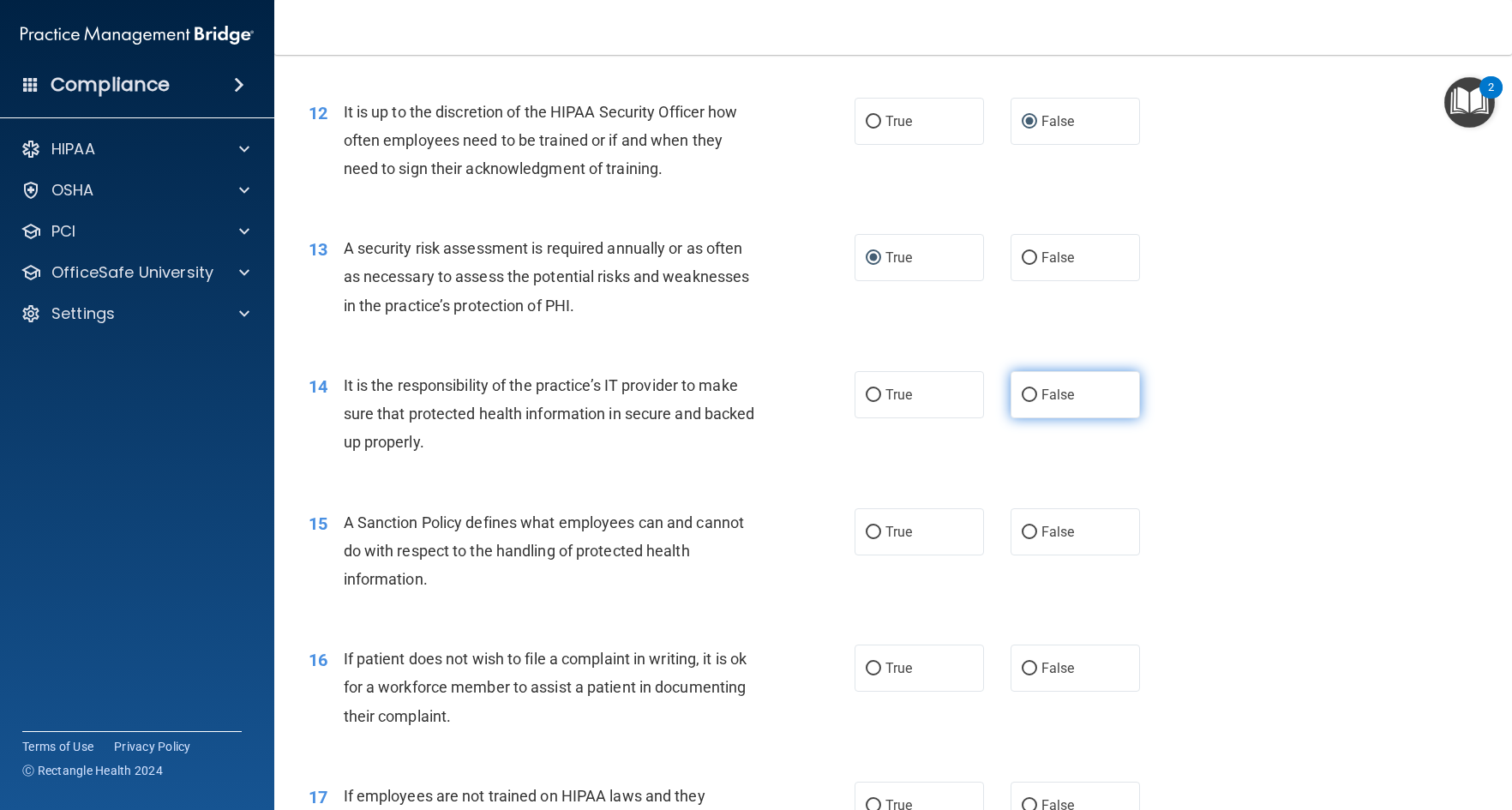
click at [1022, 402] on input "False" at bounding box center [1029, 395] width 16 height 13
radio input "true"
click at [1022, 539] on input "False" at bounding box center [1029, 533] width 16 height 13
radio input "true"
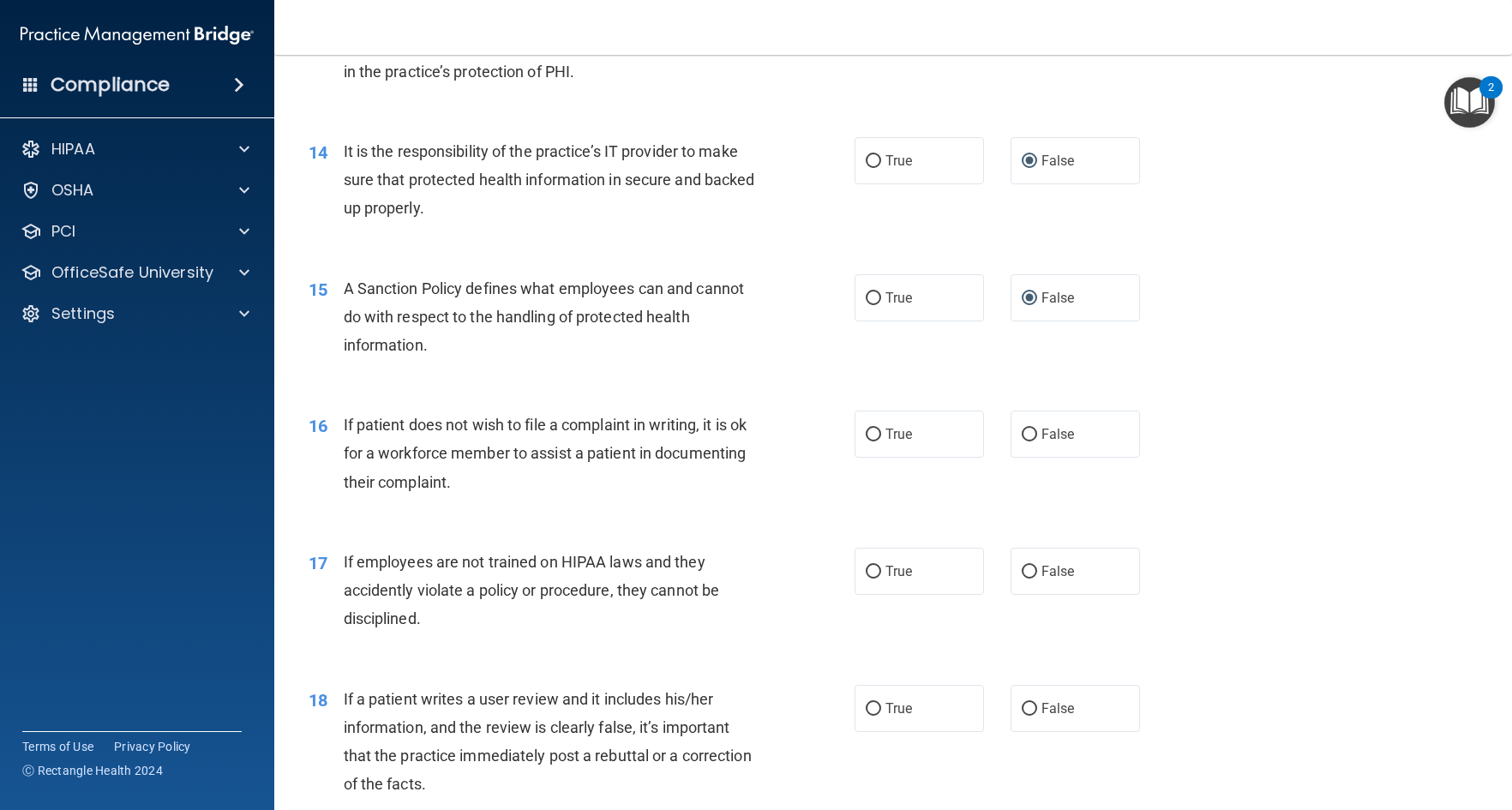
scroll to position [2057, 0]
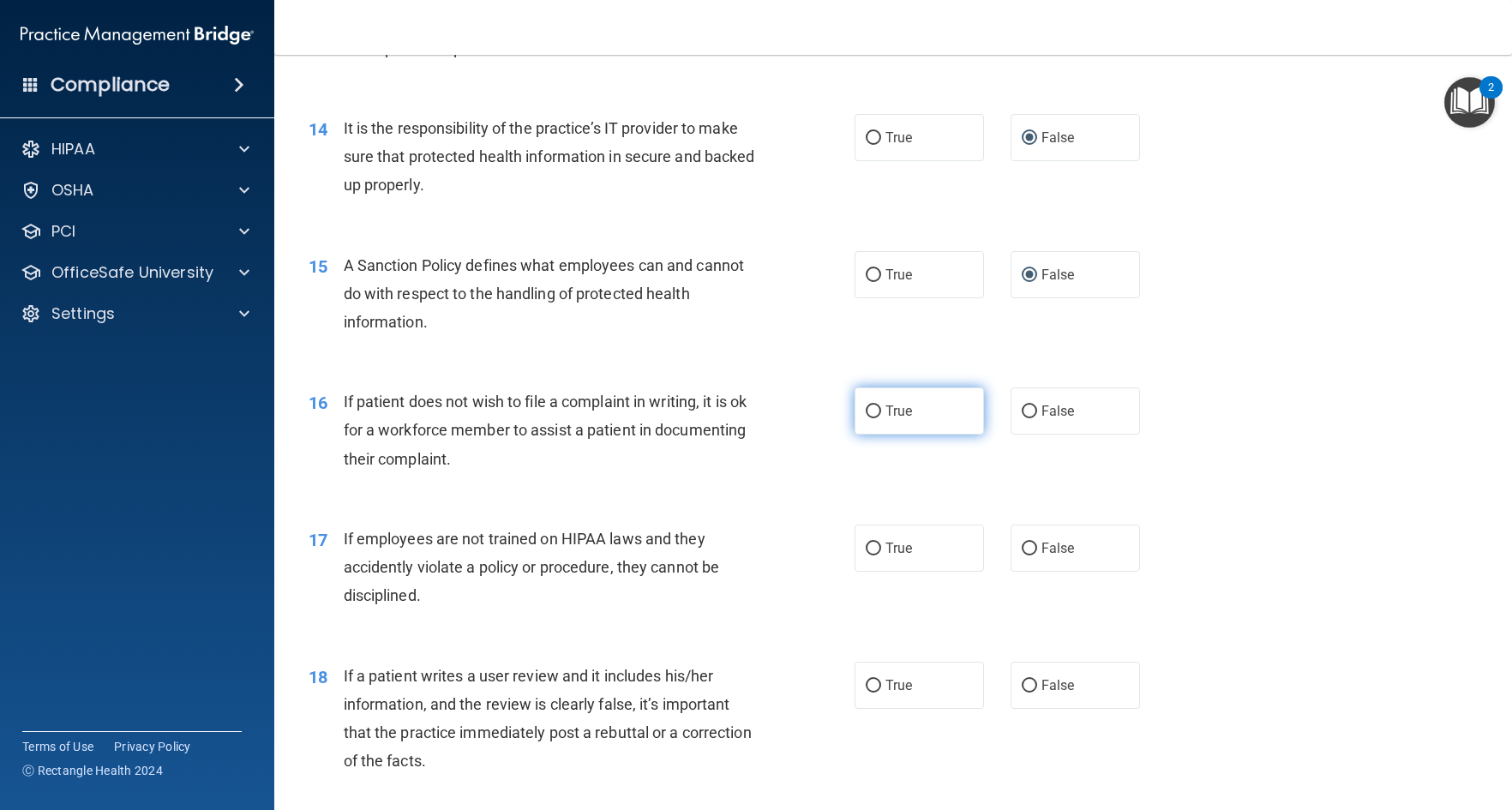
click at [871, 418] on input "True" at bounding box center [873, 412] width 16 height 13
radio input "true"
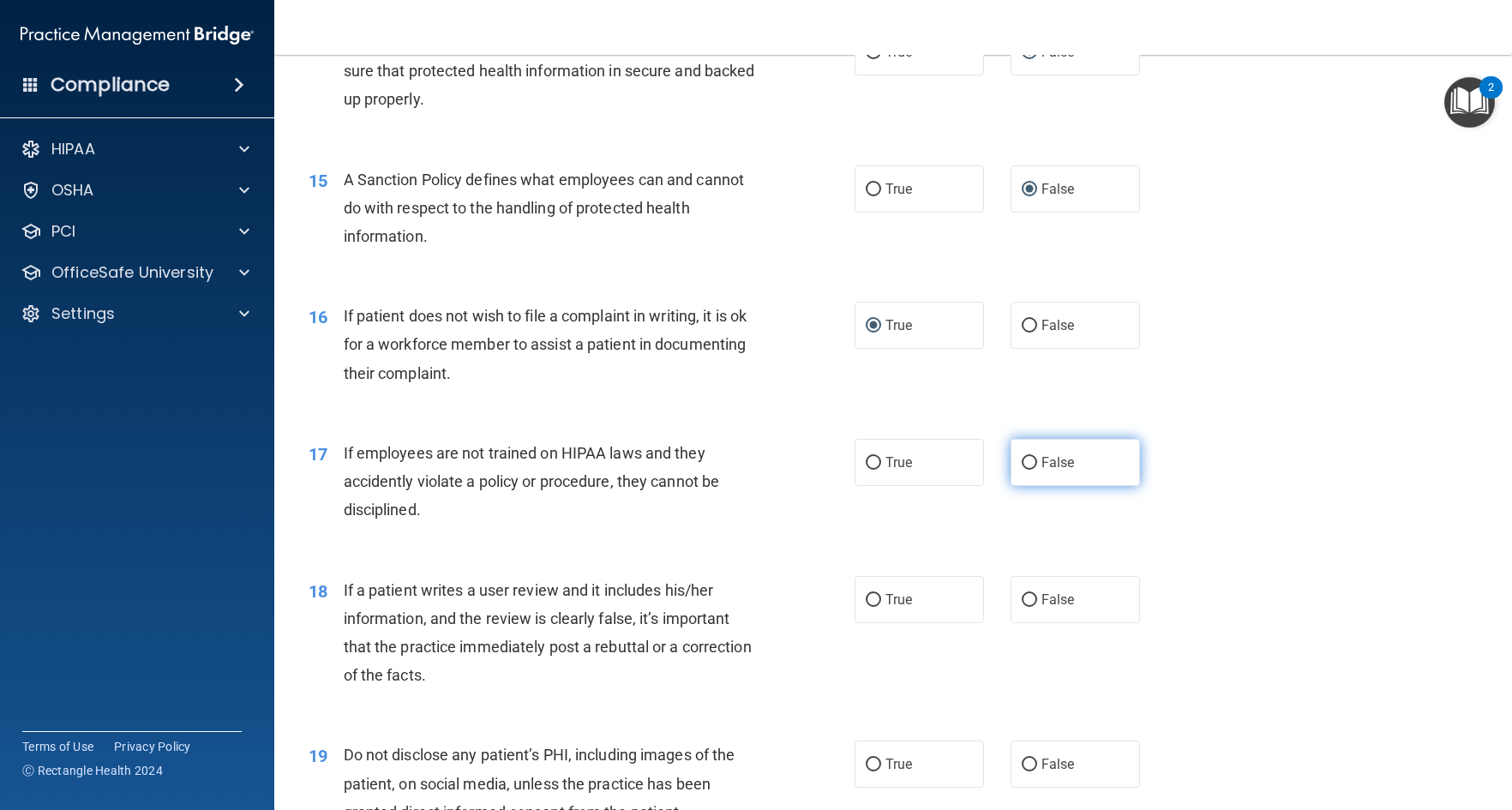
click at [1028, 469] on input "False" at bounding box center [1029, 463] width 16 height 13
radio input "true"
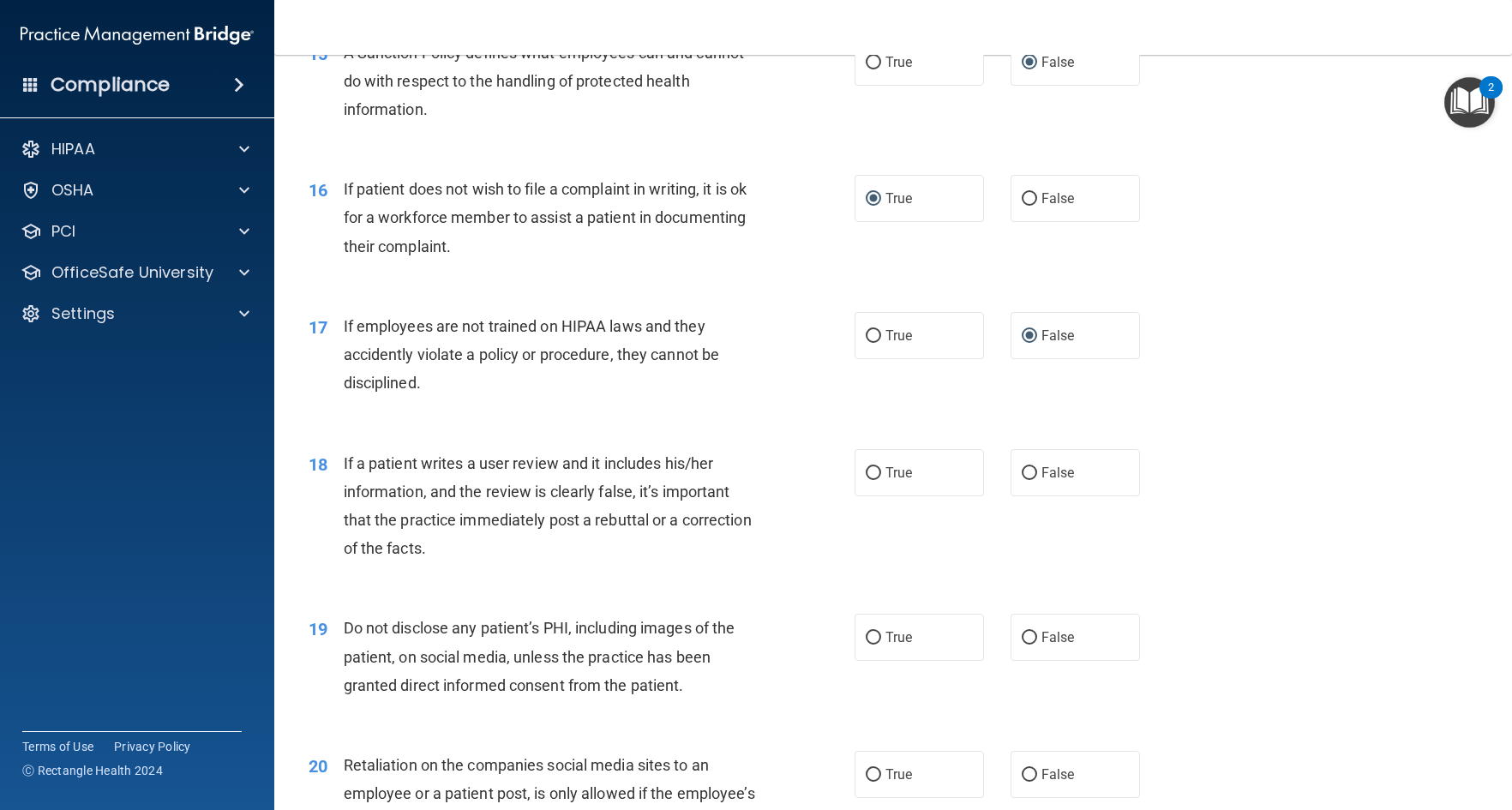
scroll to position [2314, 0]
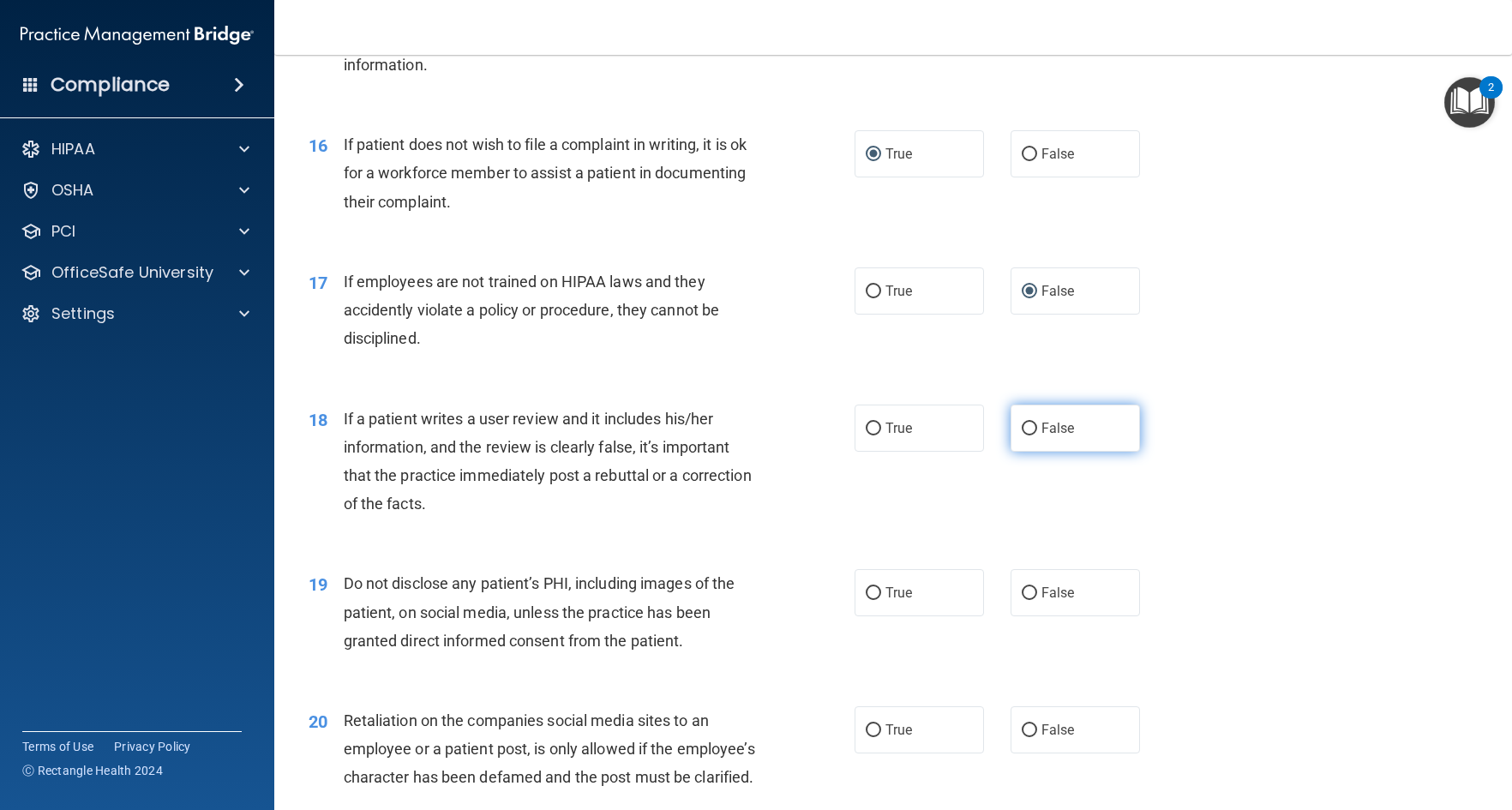
click at [1027, 435] on input "False" at bounding box center [1029, 429] width 16 height 13
radio input "true"
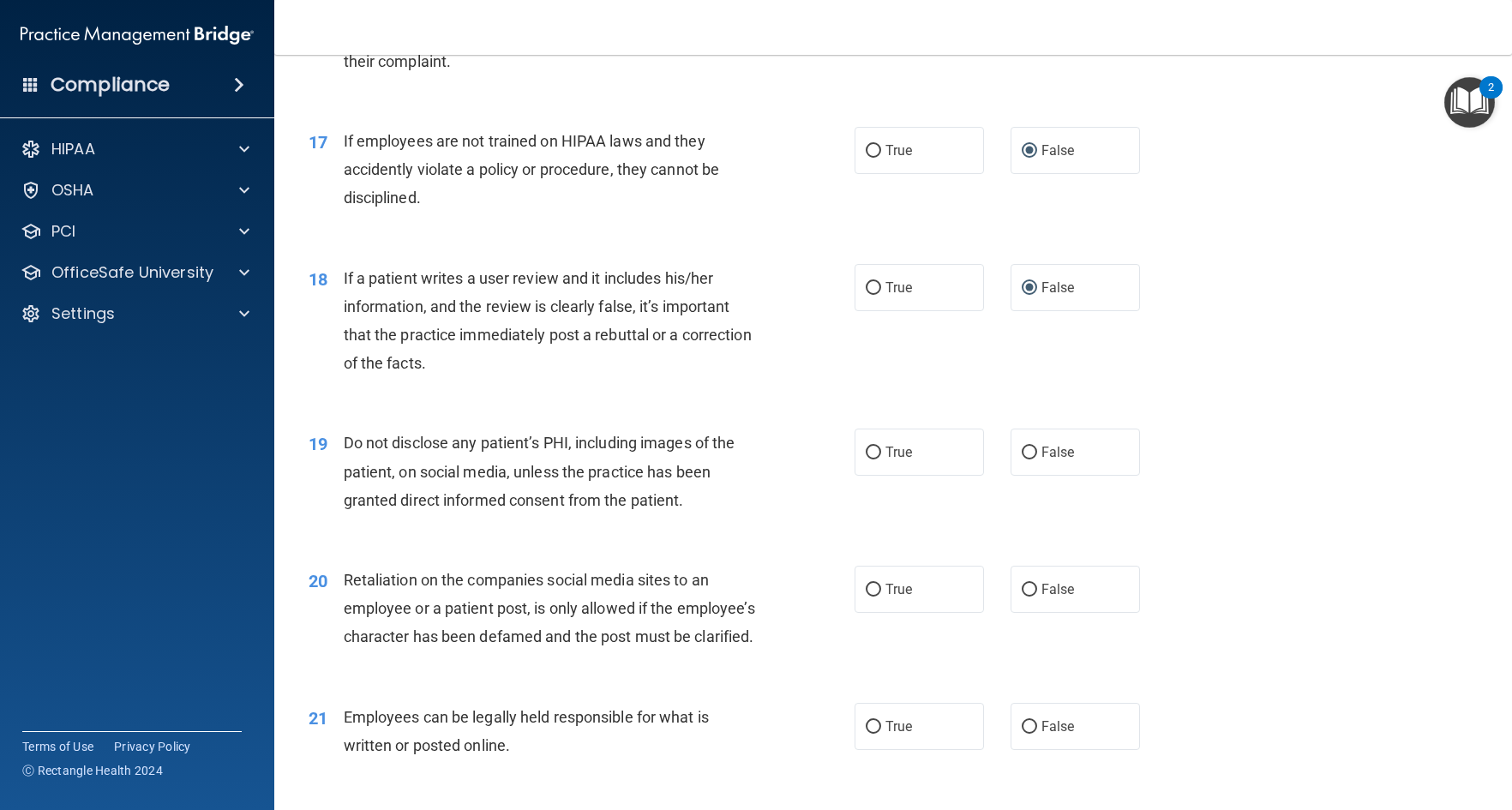
scroll to position [2486, 0]
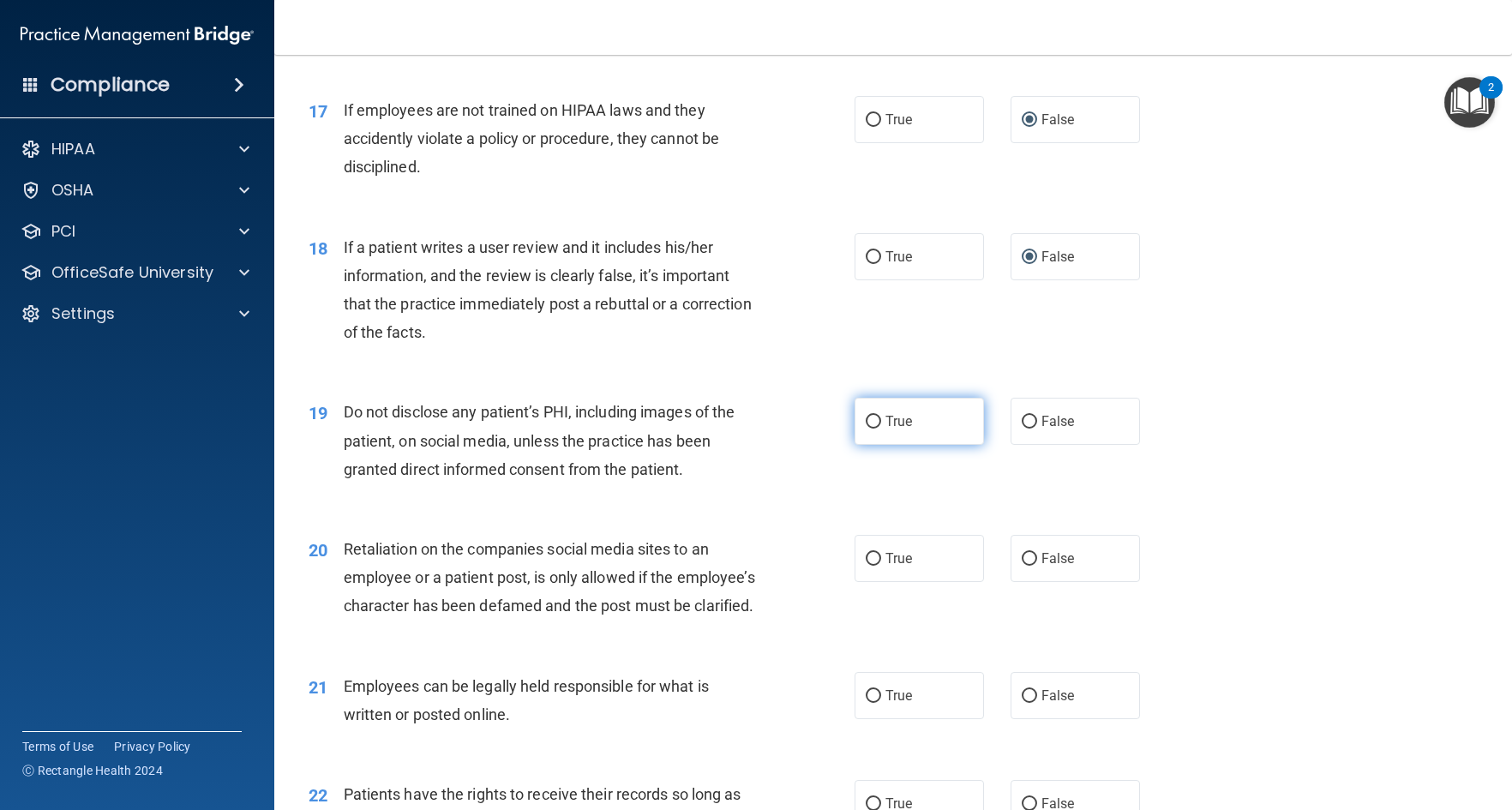
click at [867, 429] on input "True" at bounding box center [873, 422] width 16 height 13
radio input "true"
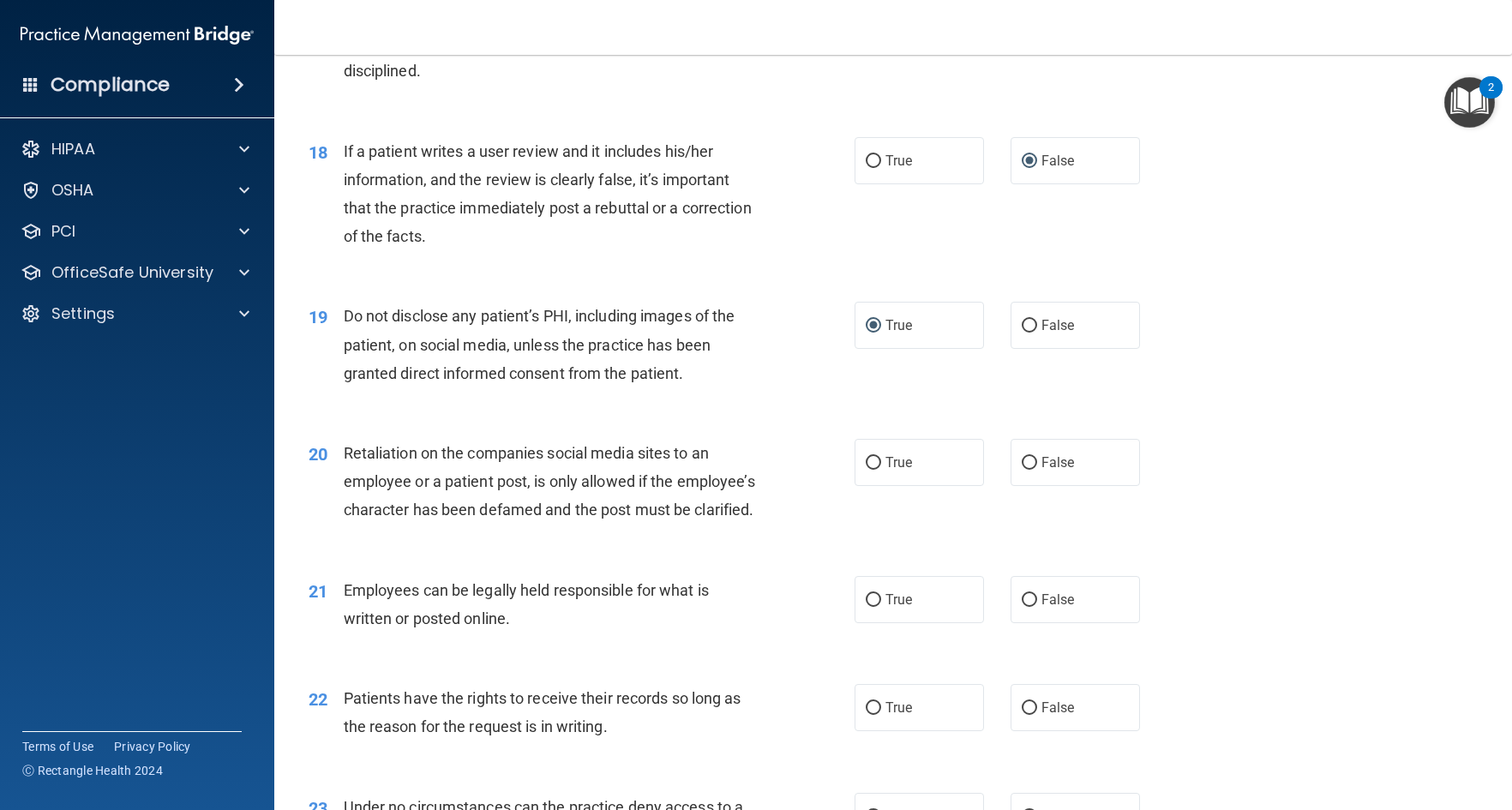
scroll to position [2657, 0]
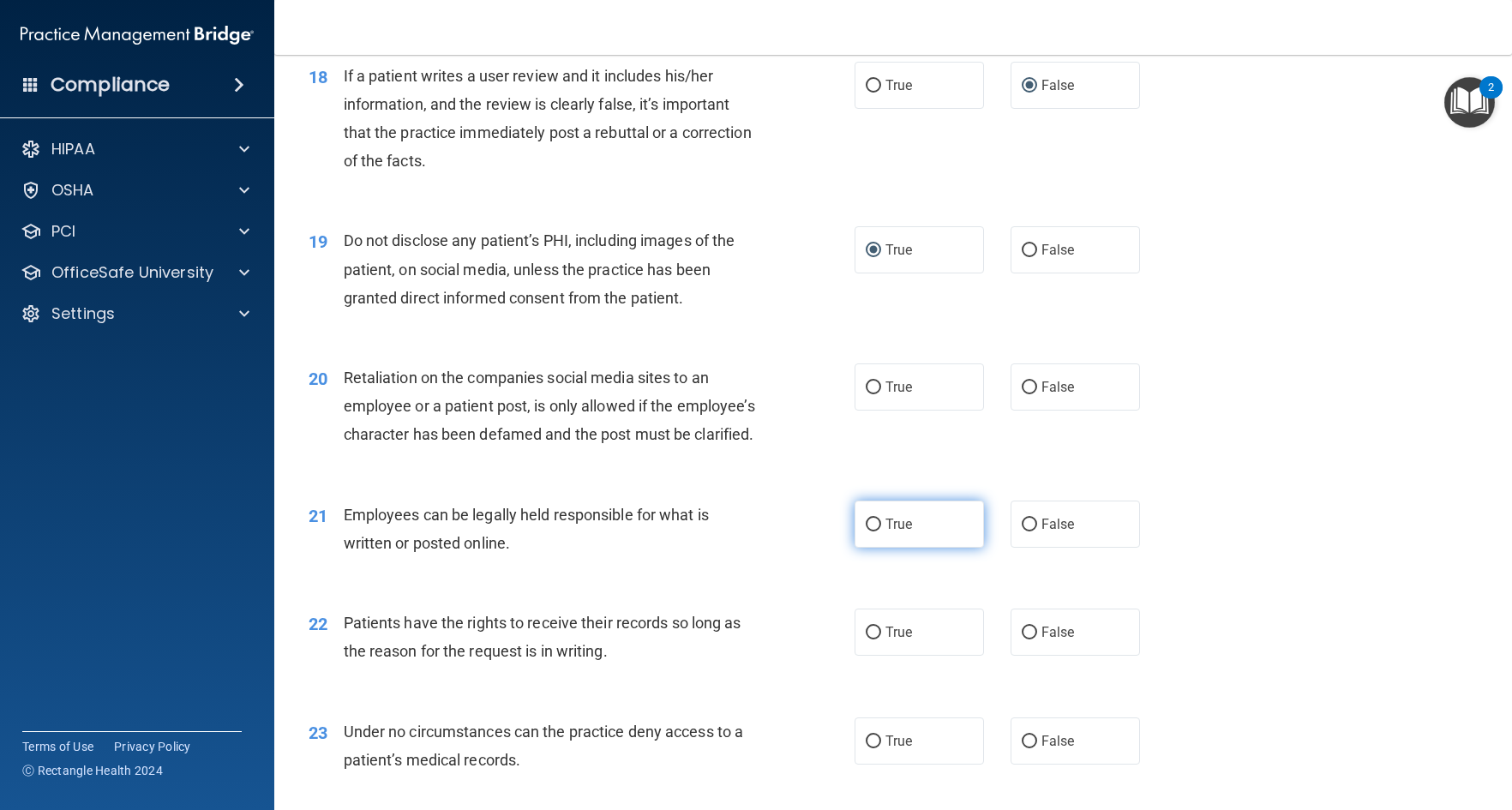
click at [866, 532] on input "True" at bounding box center [873, 525] width 16 height 13
radio input "true"
click at [1022, 394] on input "False" at bounding box center [1029, 388] width 16 height 13
radio input "true"
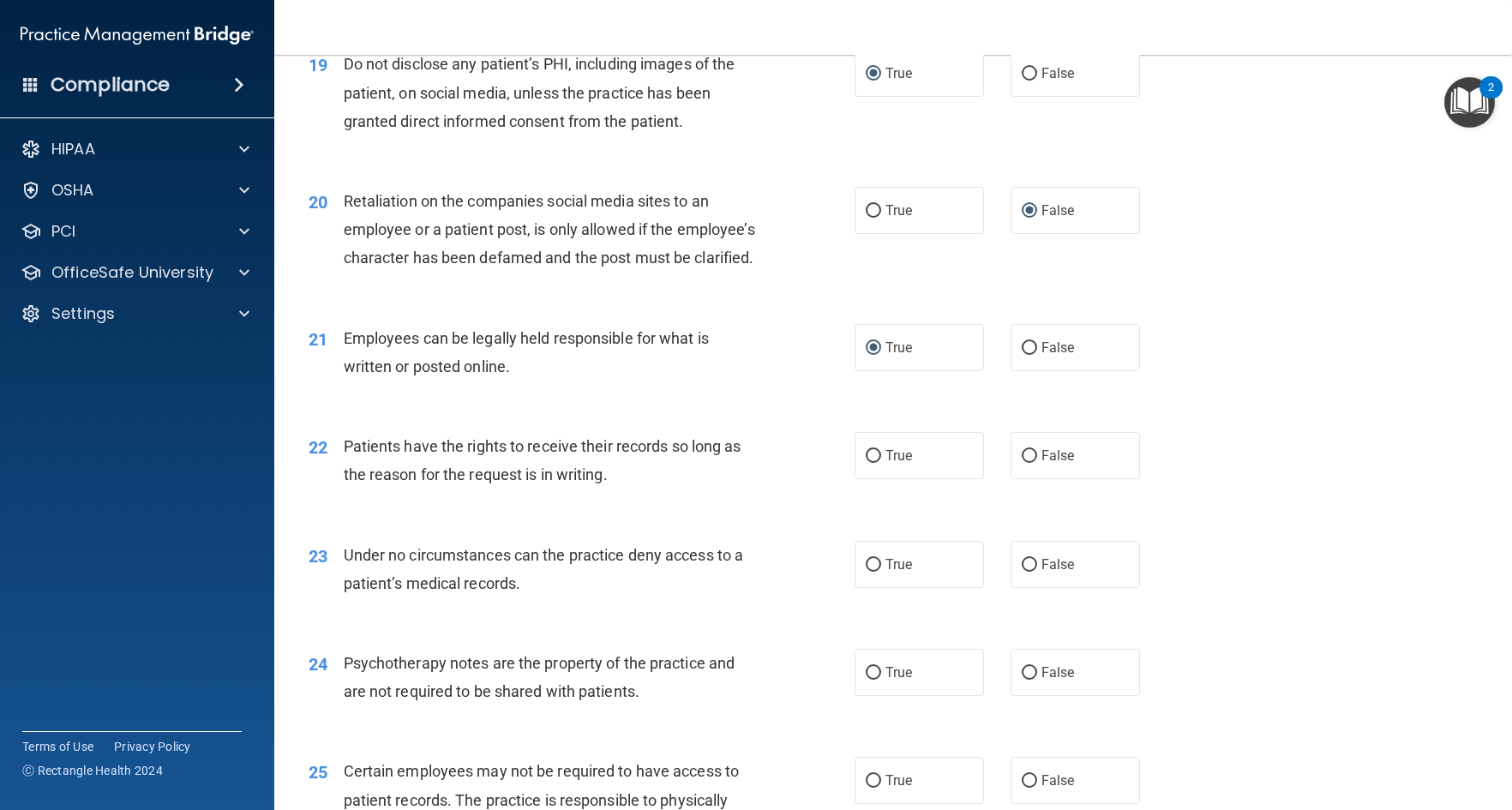
scroll to position [2914, 0]
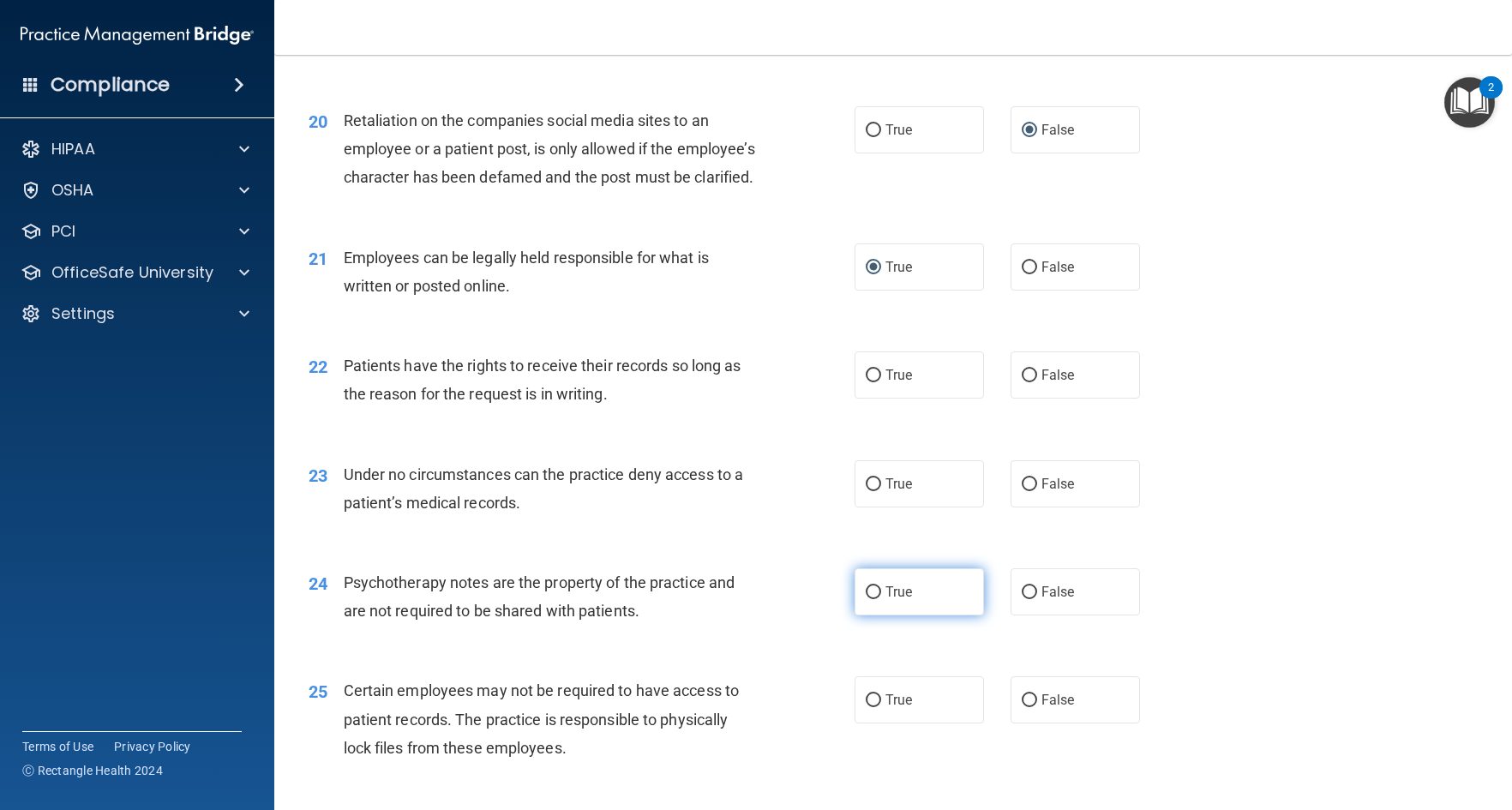
click at [866, 599] on input "True" at bounding box center [873, 593] width 16 height 13
radio input "true"
click at [1023, 599] on input "False" at bounding box center [1029, 593] width 16 height 13
radio input "true"
radio input "false"
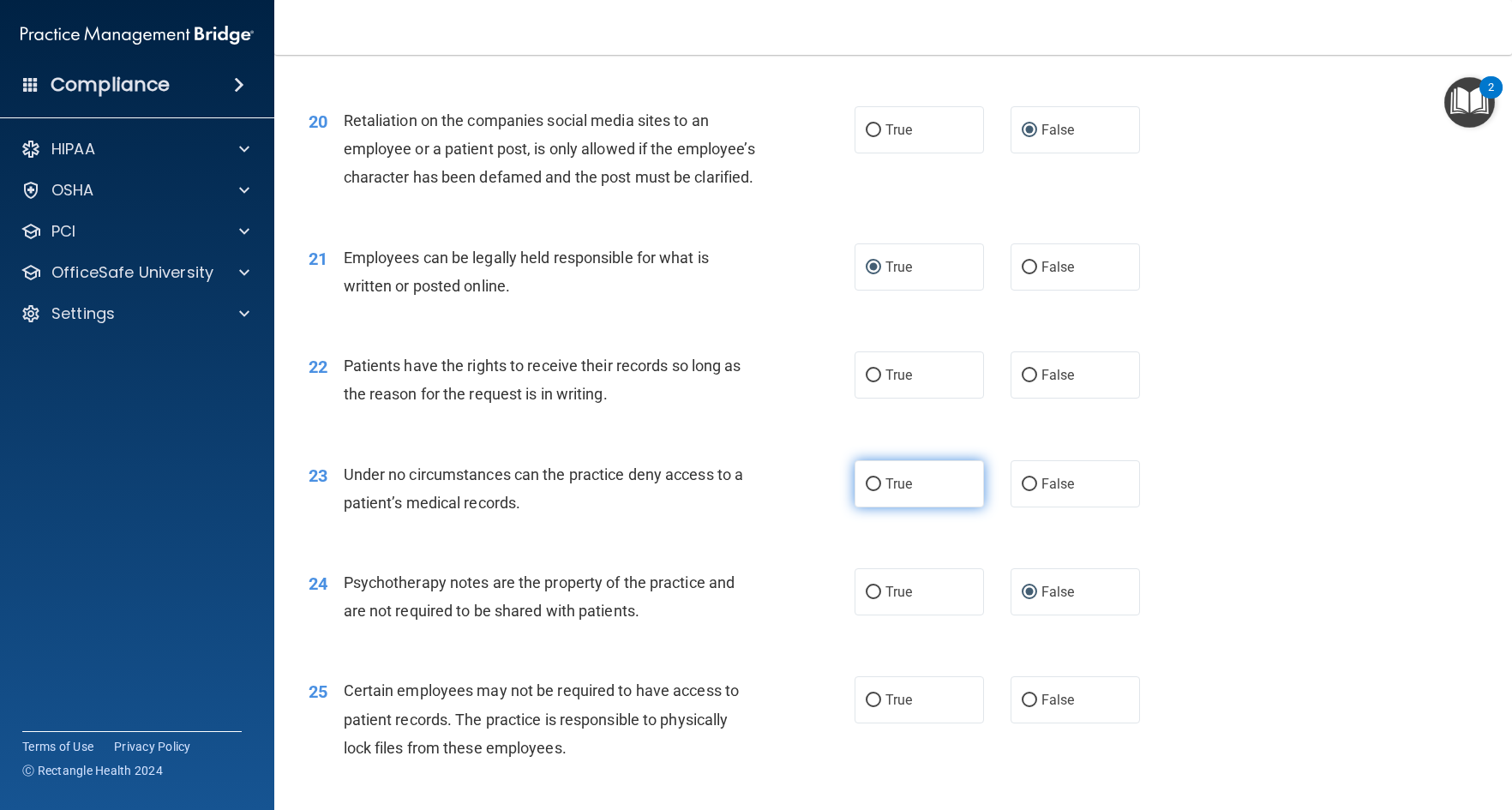
click at [866, 491] on input "True" at bounding box center [873, 484] width 16 height 13
radio input "true"
click at [866, 382] on input "True" at bounding box center [873, 376] width 16 height 13
radio input "true"
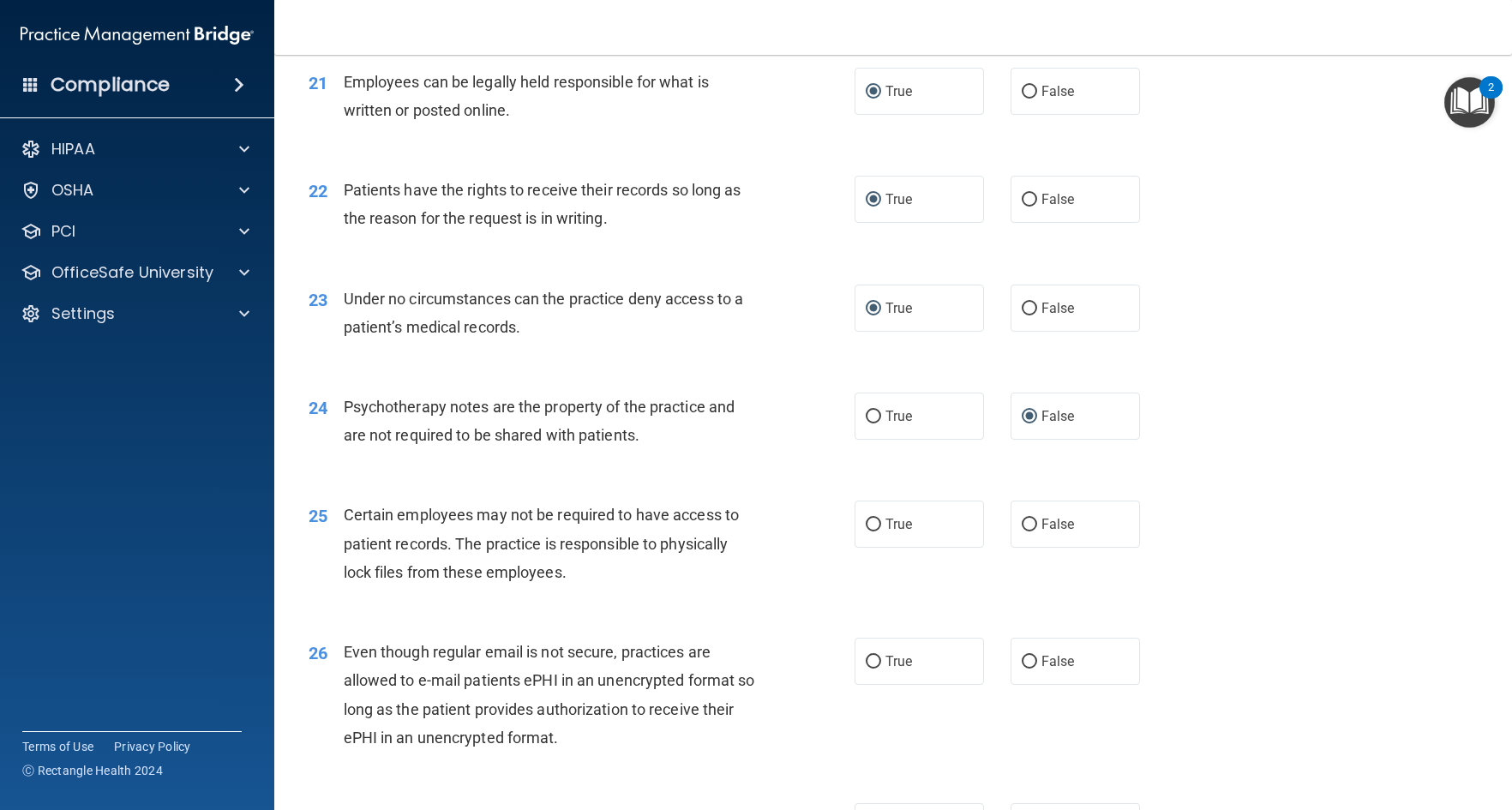
scroll to position [3171, 0]
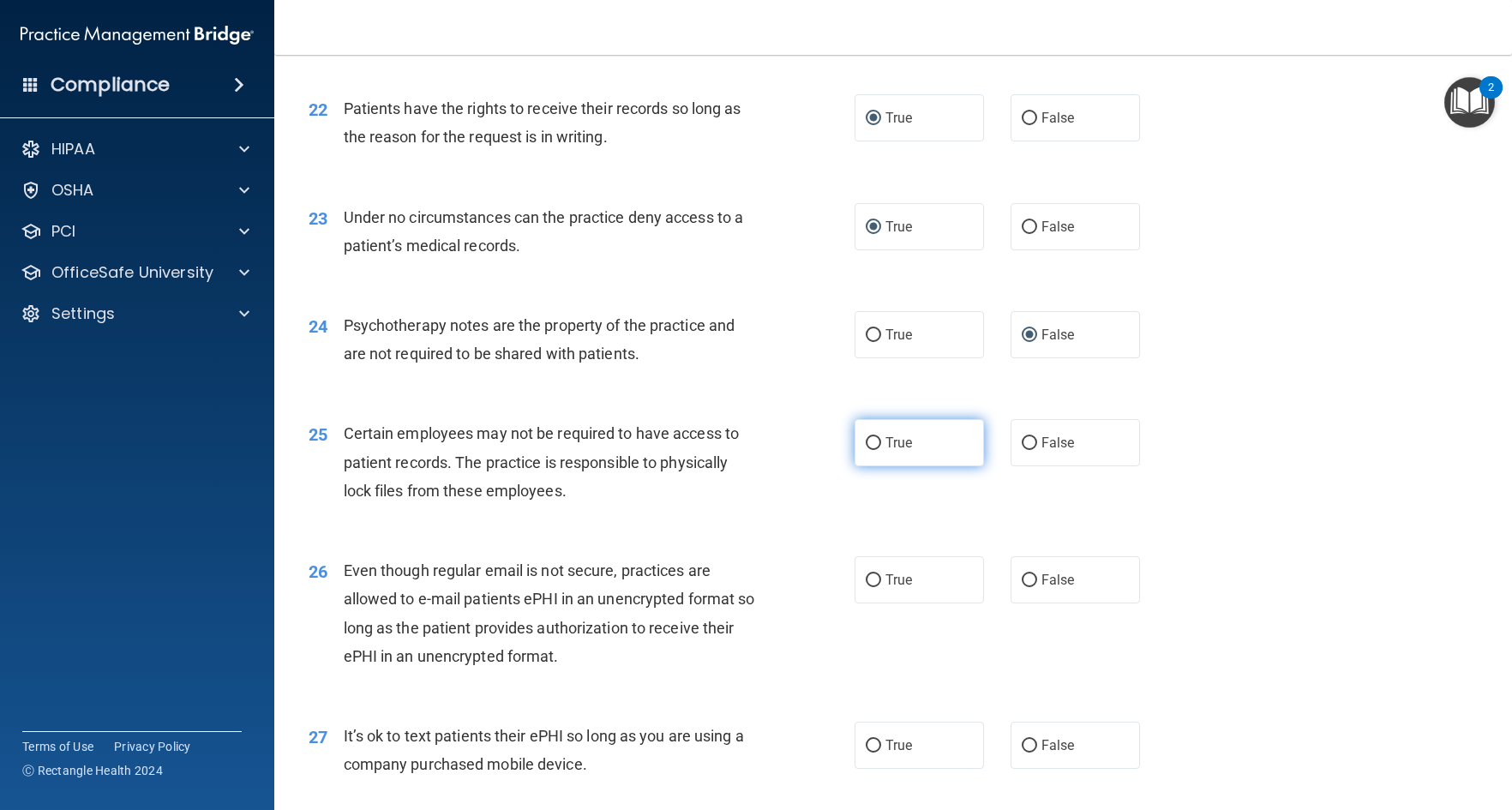
click at [867, 450] on input "True" at bounding box center [873, 444] width 16 height 13
radio input "true"
click at [866, 587] on input "True" at bounding box center [873, 581] width 16 height 13
radio input "true"
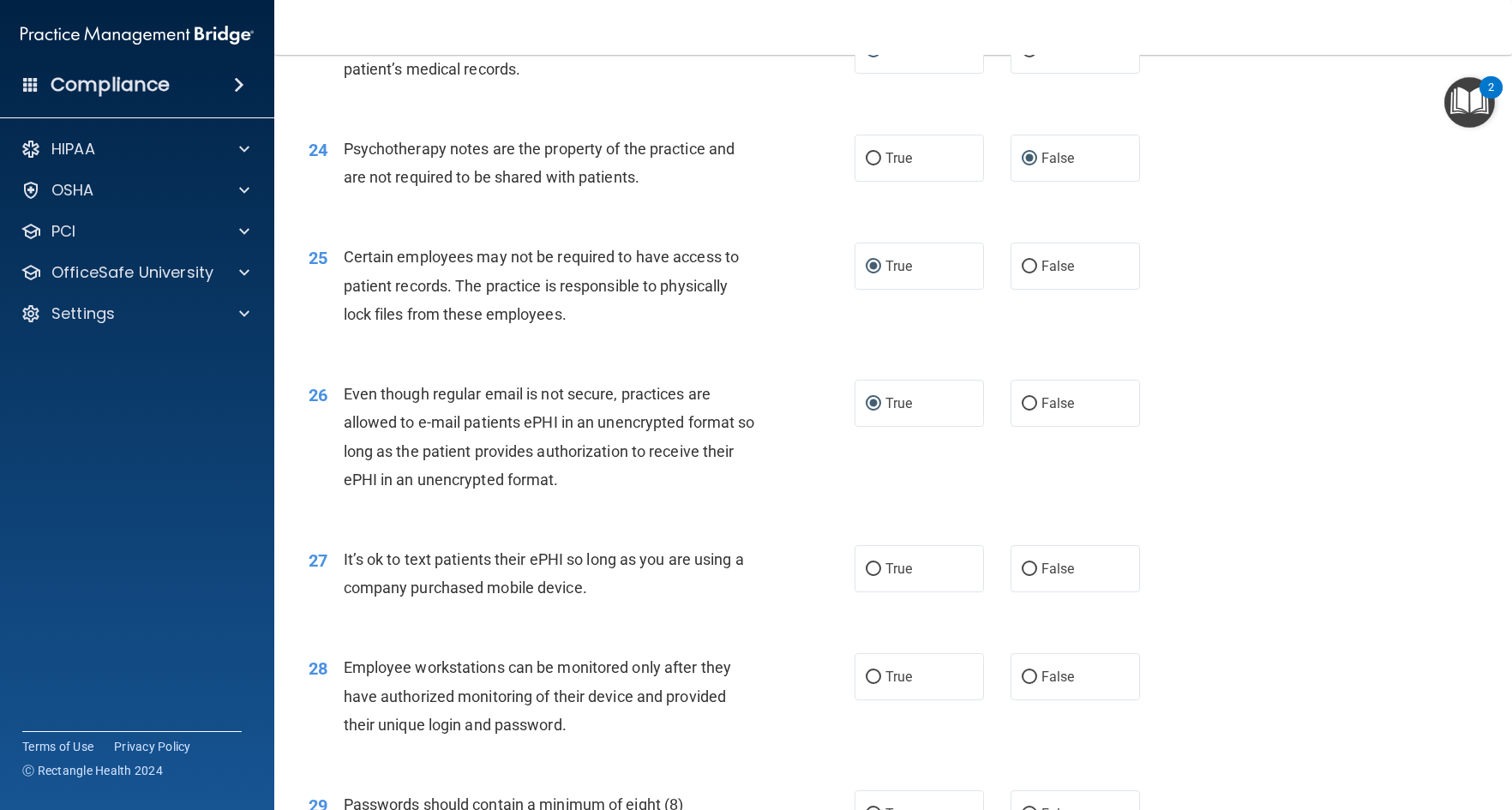
scroll to position [3428, 0]
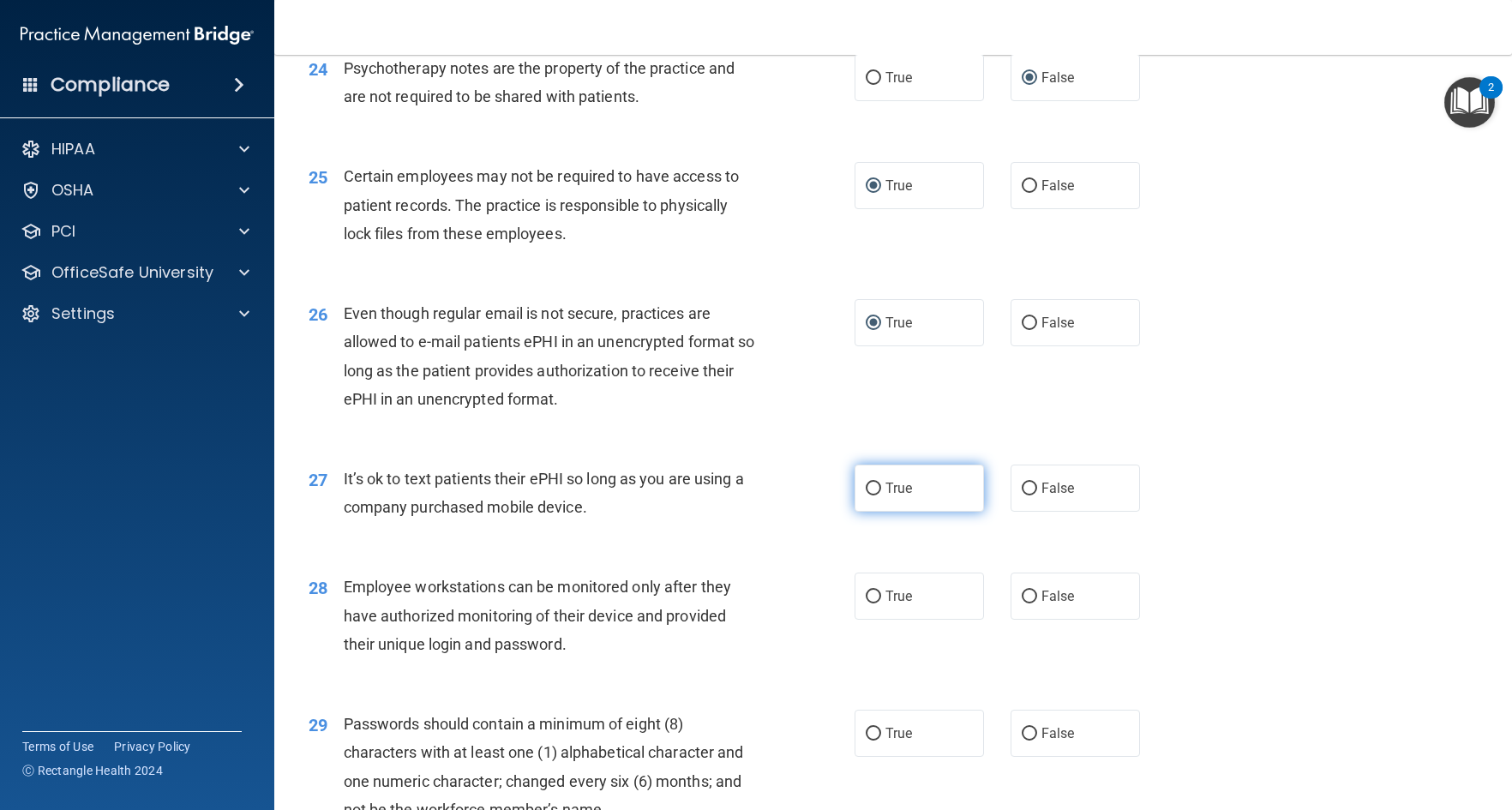
click at [867, 495] on input "True" at bounding box center [873, 489] width 16 height 13
radio input "true"
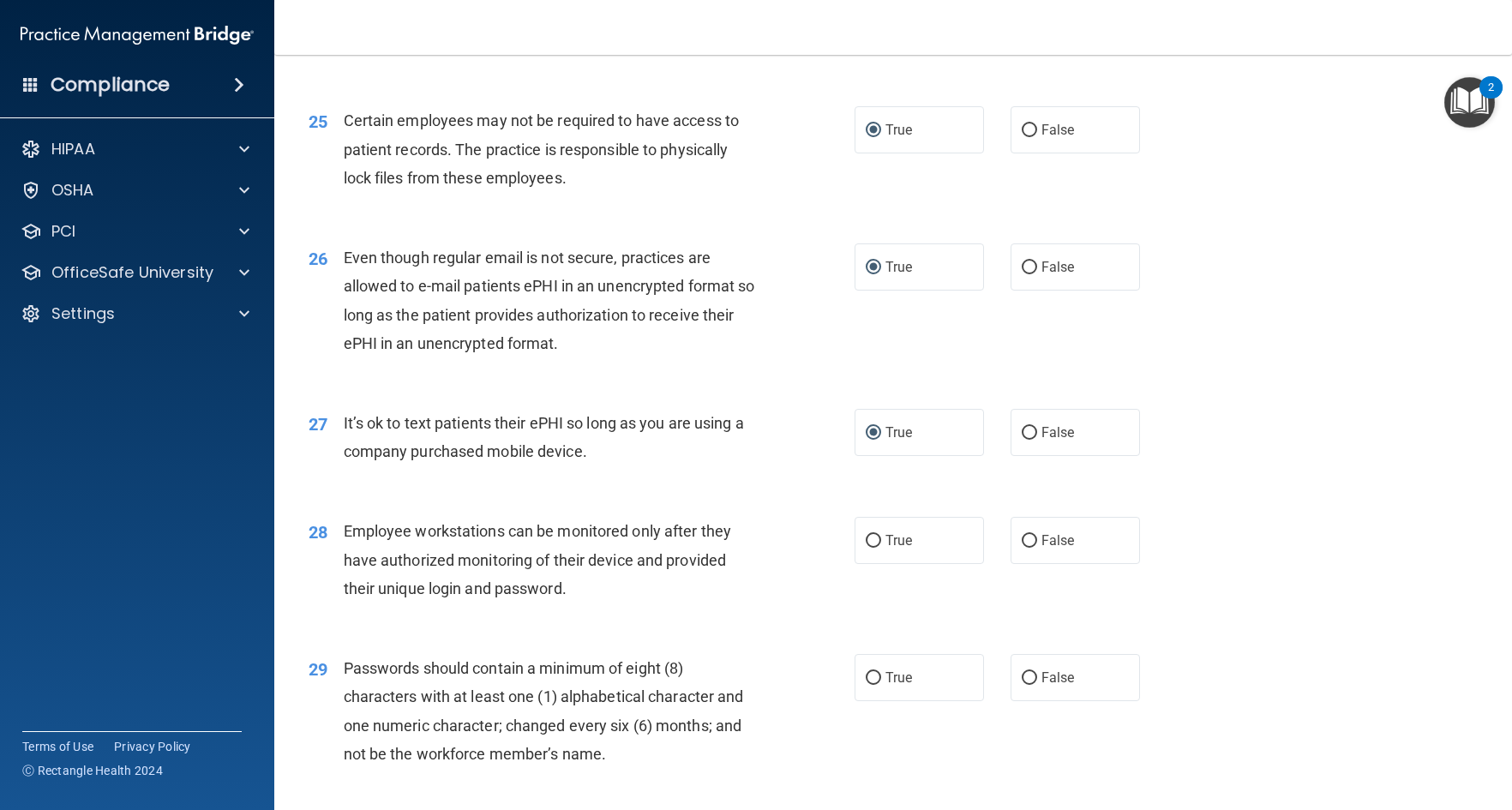
scroll to position [3600, 0]
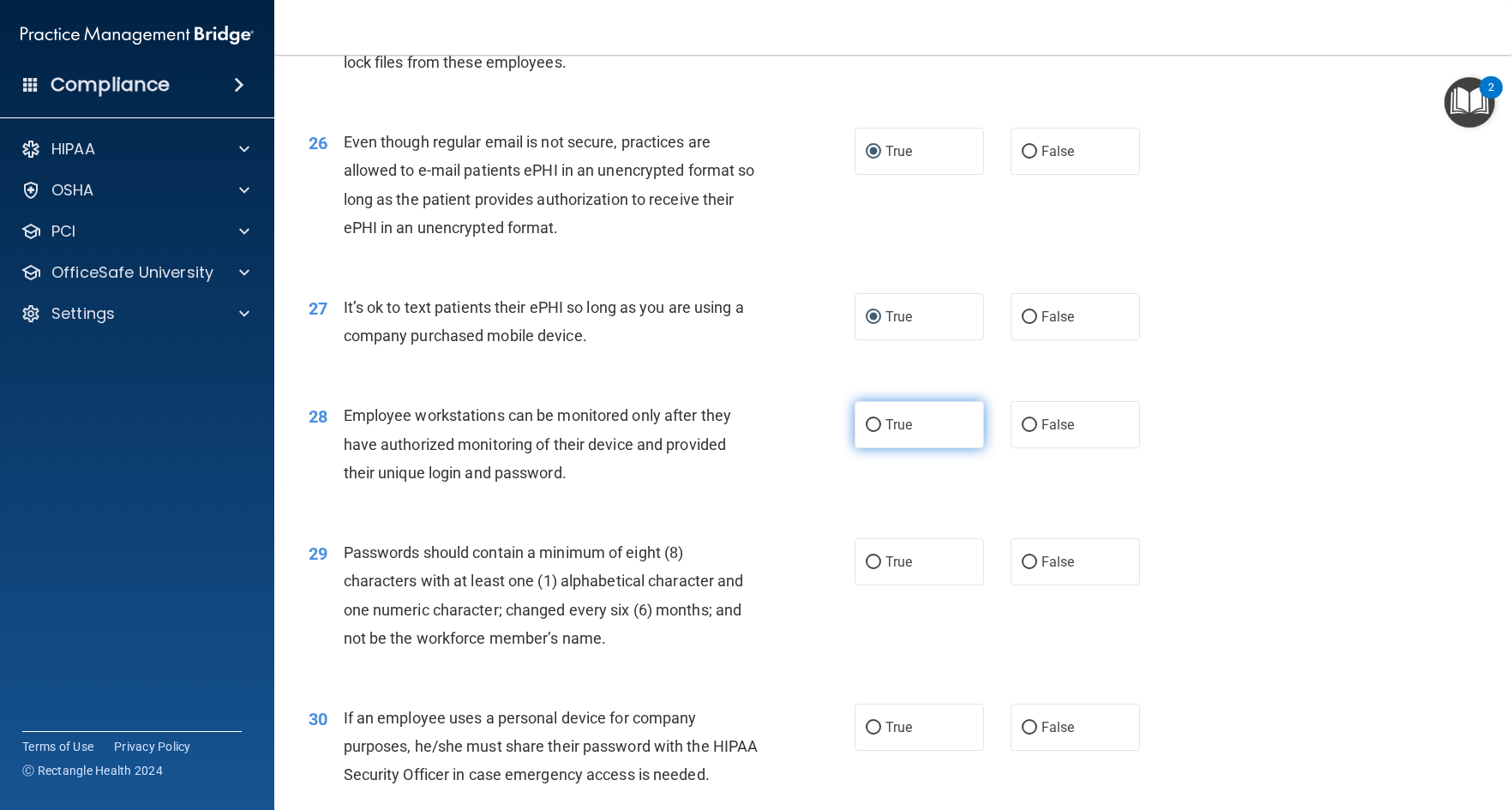
click at [867, 432] on input "True" at bounding box center [873, 426] width 16 height 13
radio input "true"
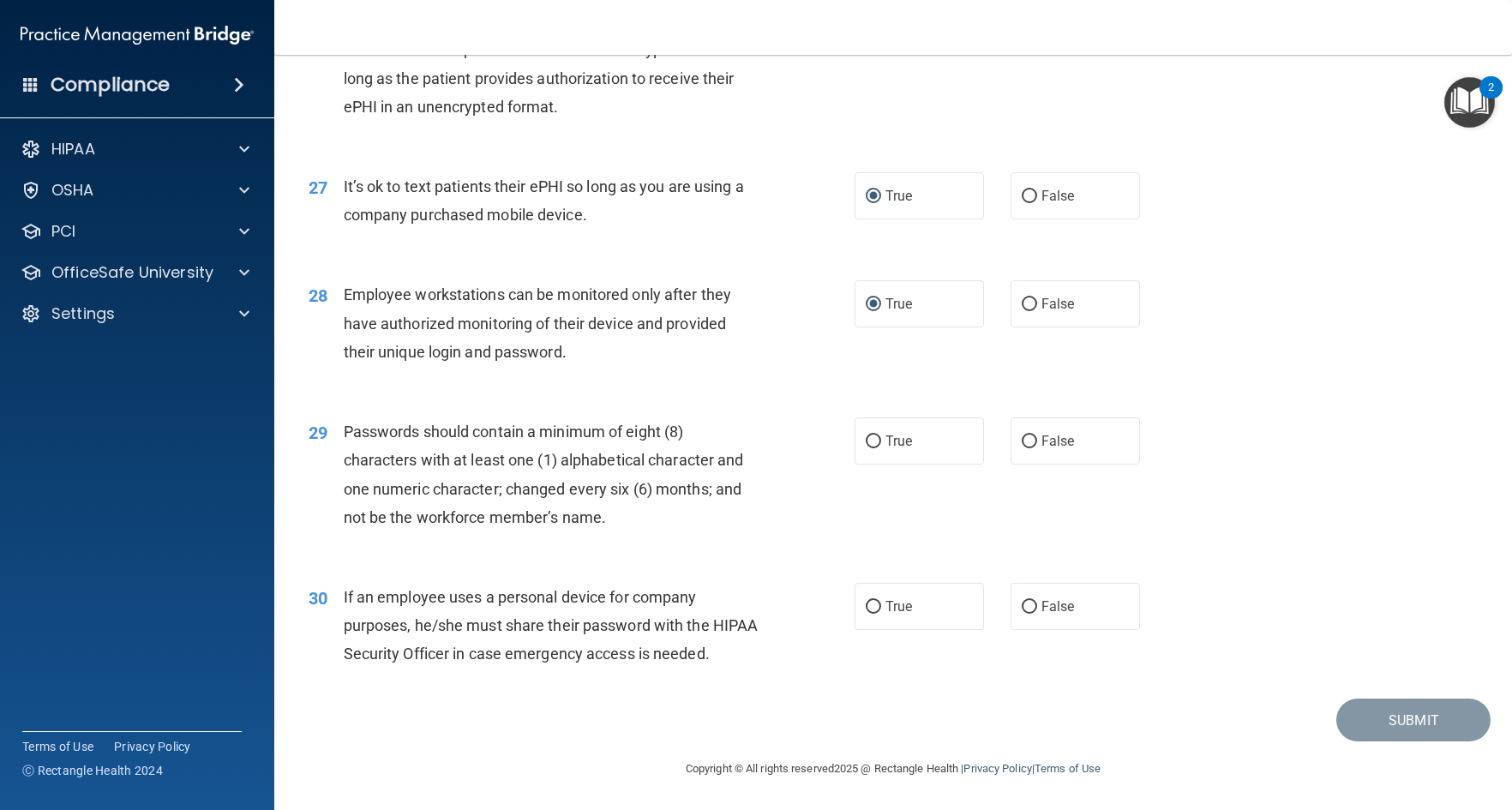
scroll to position [3806, 0]
click at [869, 435] on input "True" at bounding box center [873, 442] width 16 height 13
radio input "true"
click at [868, 601] on input "True" at bounding box center [873, 608] width 16 height 13
radio input "true"
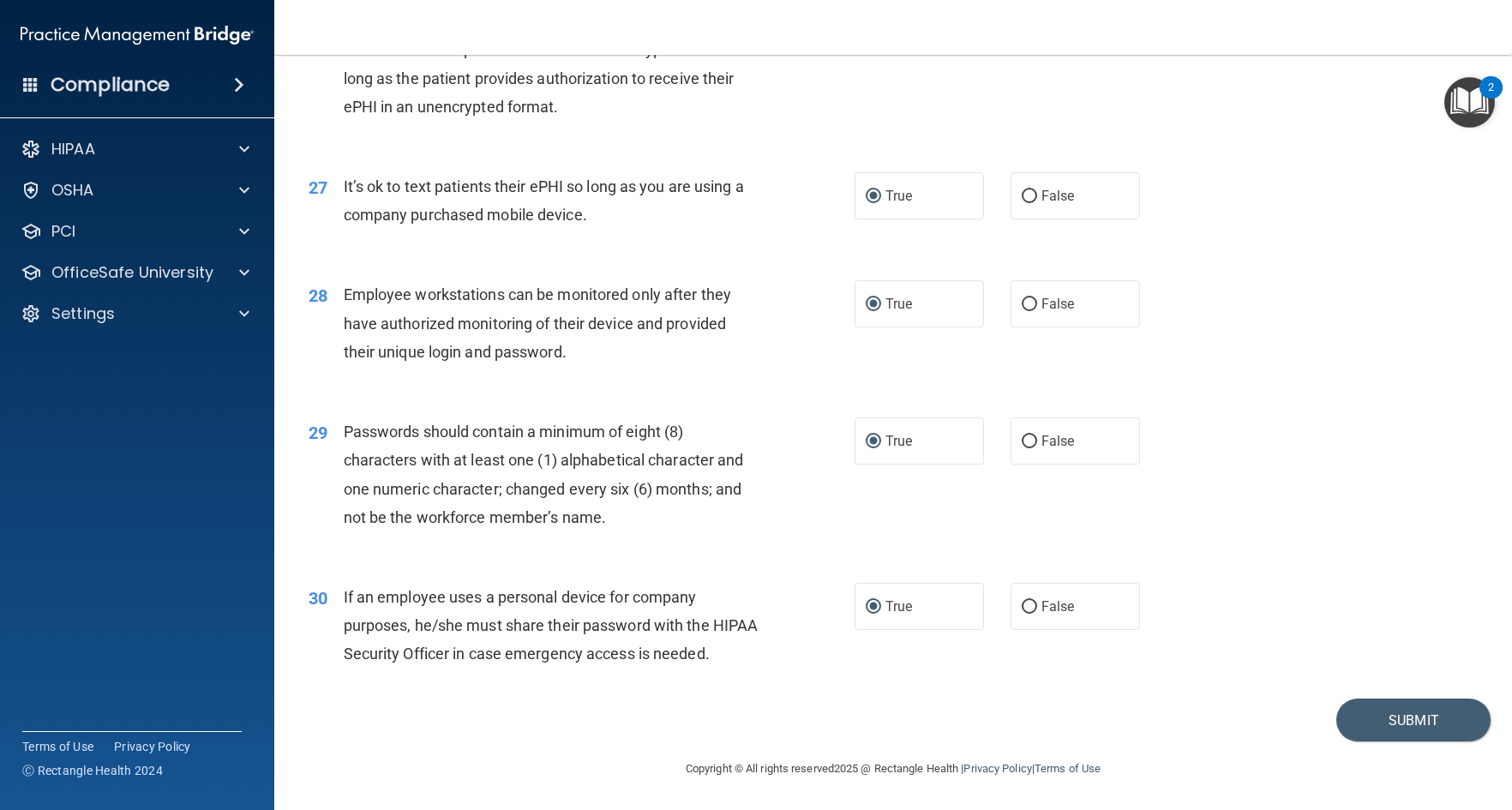
click at [1388, 617] on div "30 If an employee uses a personal device for company purposes, he/she must shar…" at bounding box center [894, 630] width 1195 height 137
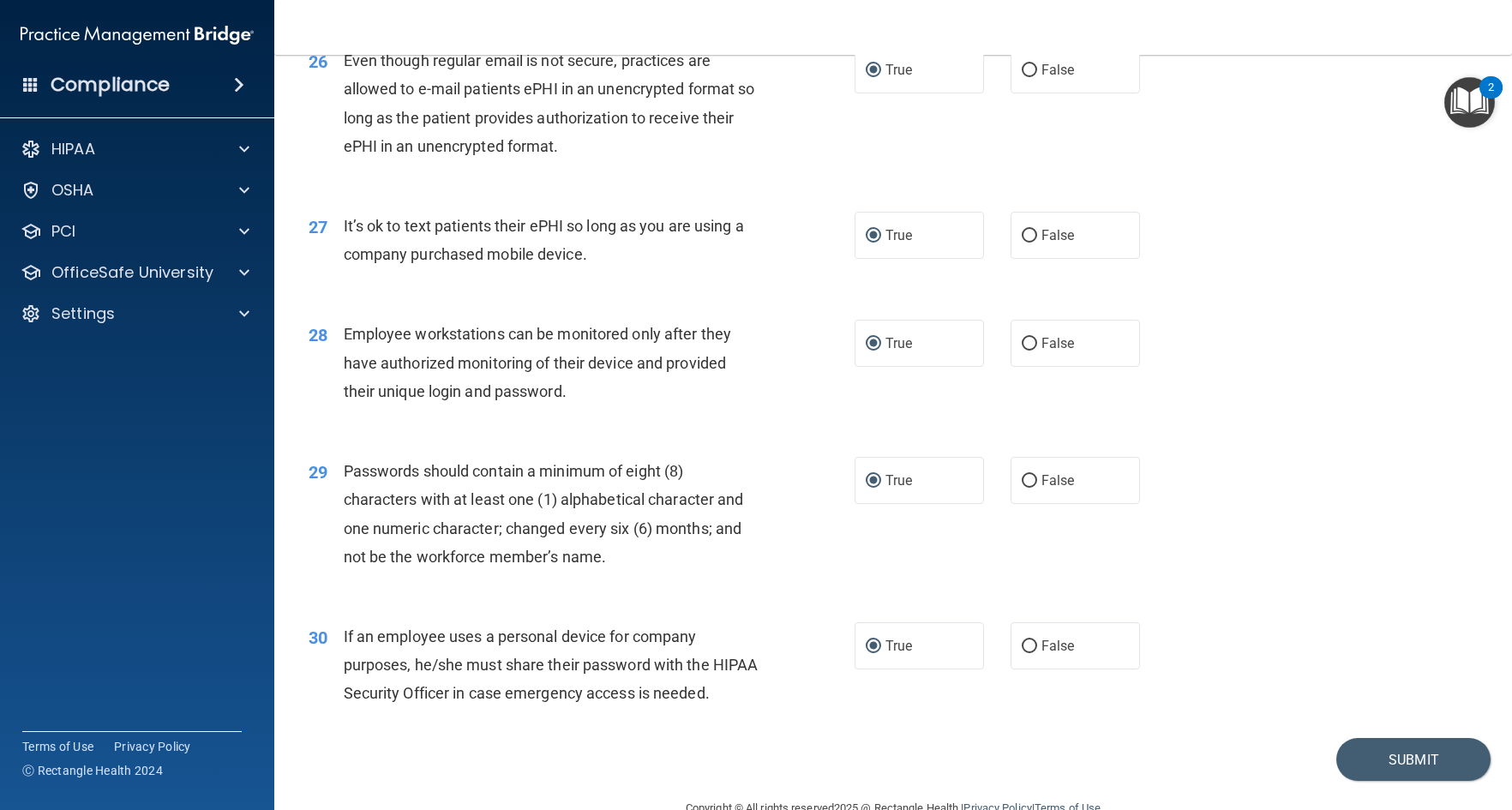
scroll to position [3721, 0]
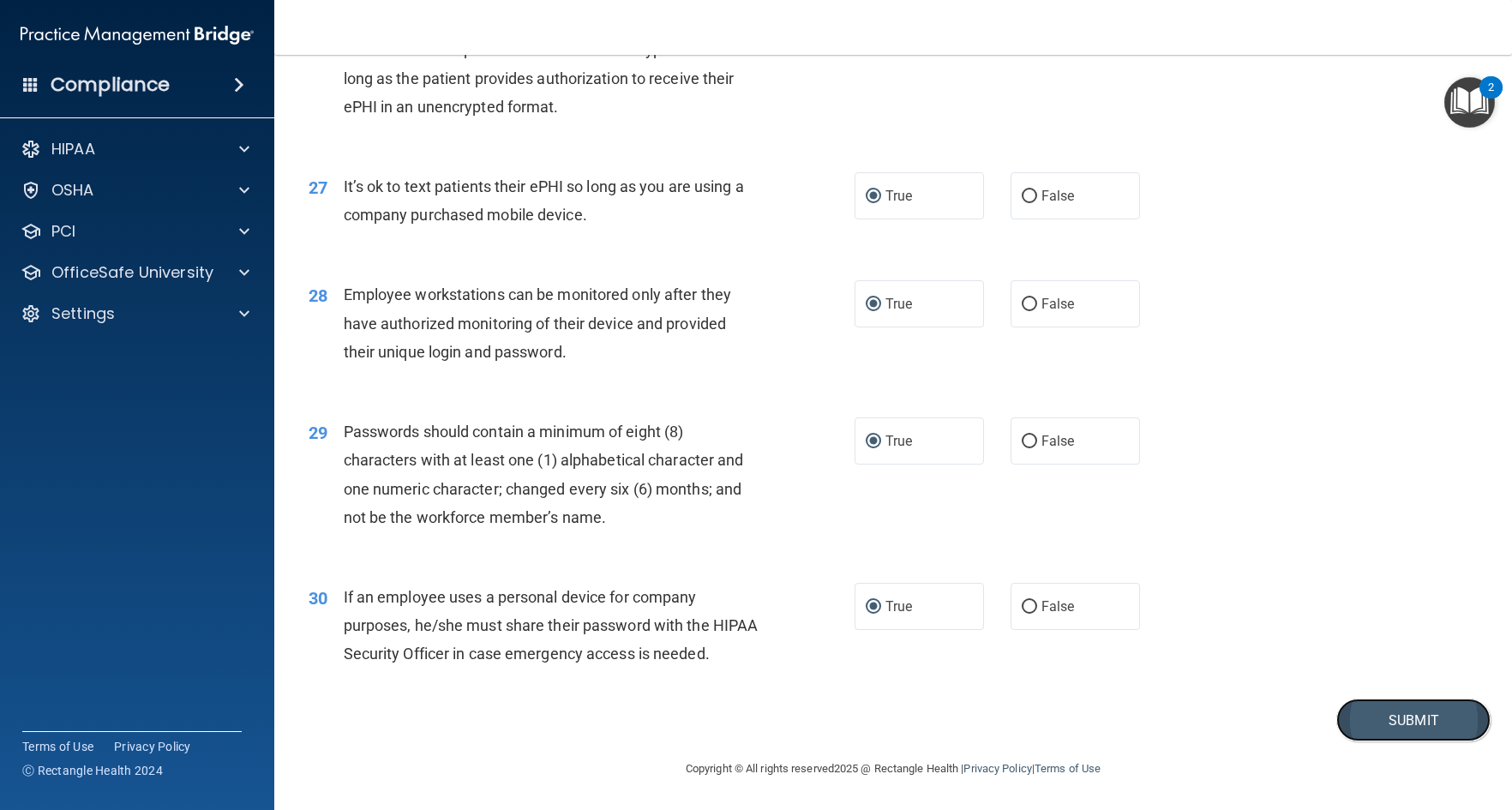
click at [1417, 742] on button "Submit" at bounding box center [1414, 720] width 154 height 44
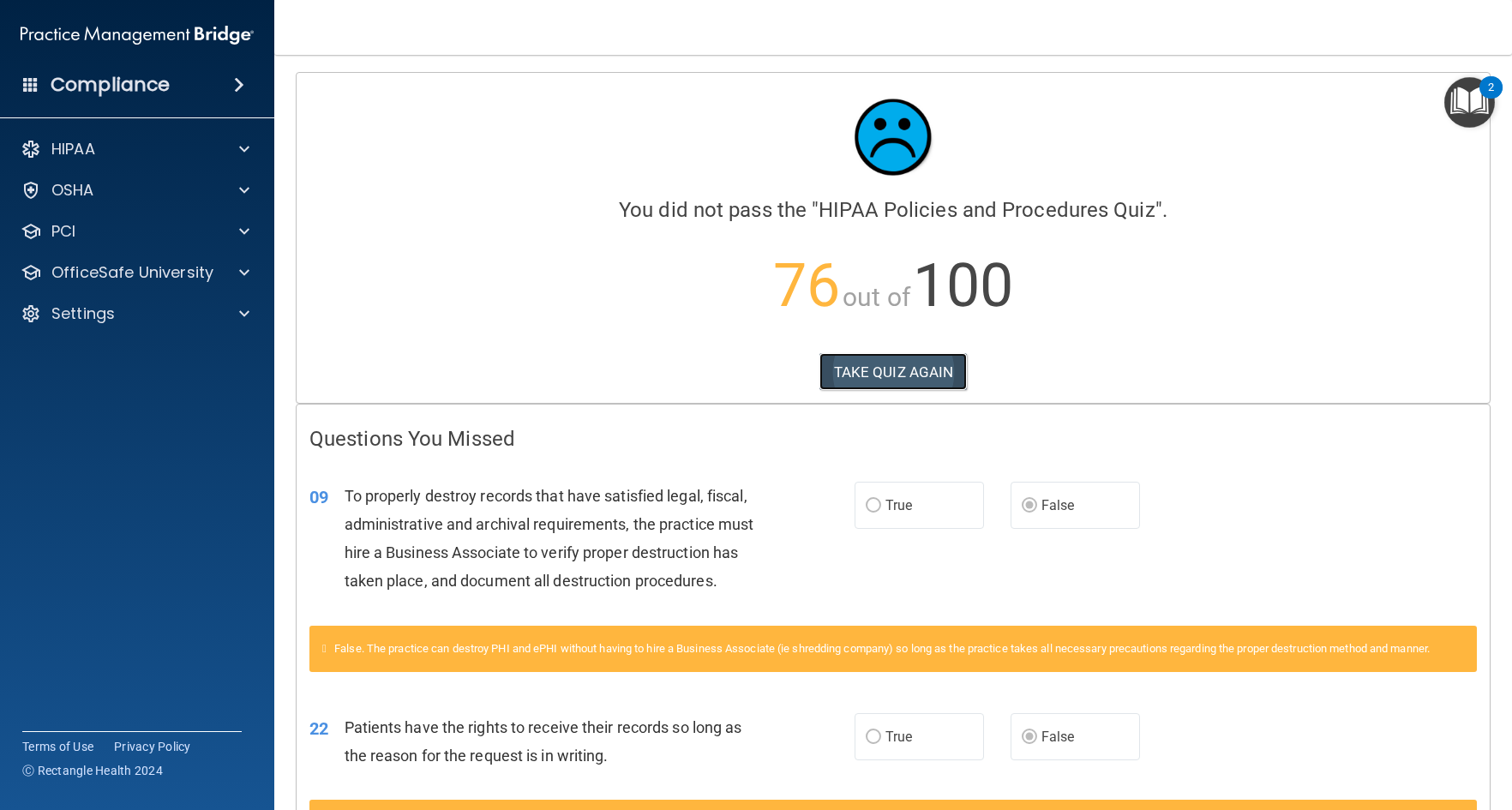
click at [864, 369] on button "TAKE QUIZ AGAIN" at bounding box center [894, 372] width 149 height 38
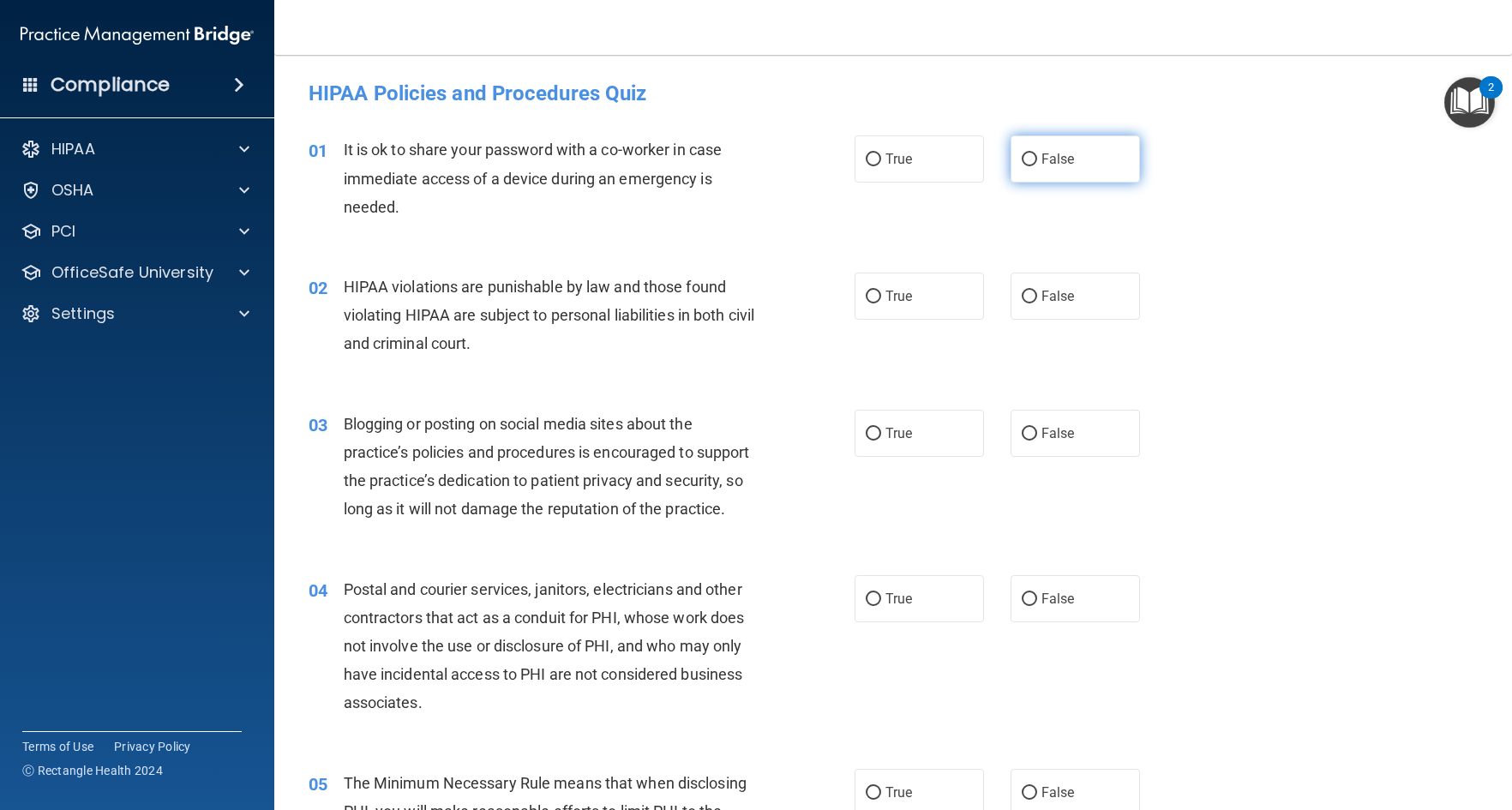
click at [1022, 159] on input "False" at bounding box center [1029, 160] width 16 height 13
radio input "true"
click at [870, 292] on input "True" at bounding box center [873, 297] width 16 height 13
radio input "true"
click at [1022, 436] on input "False" at bounding box center [1029, 434] width 16 height 13
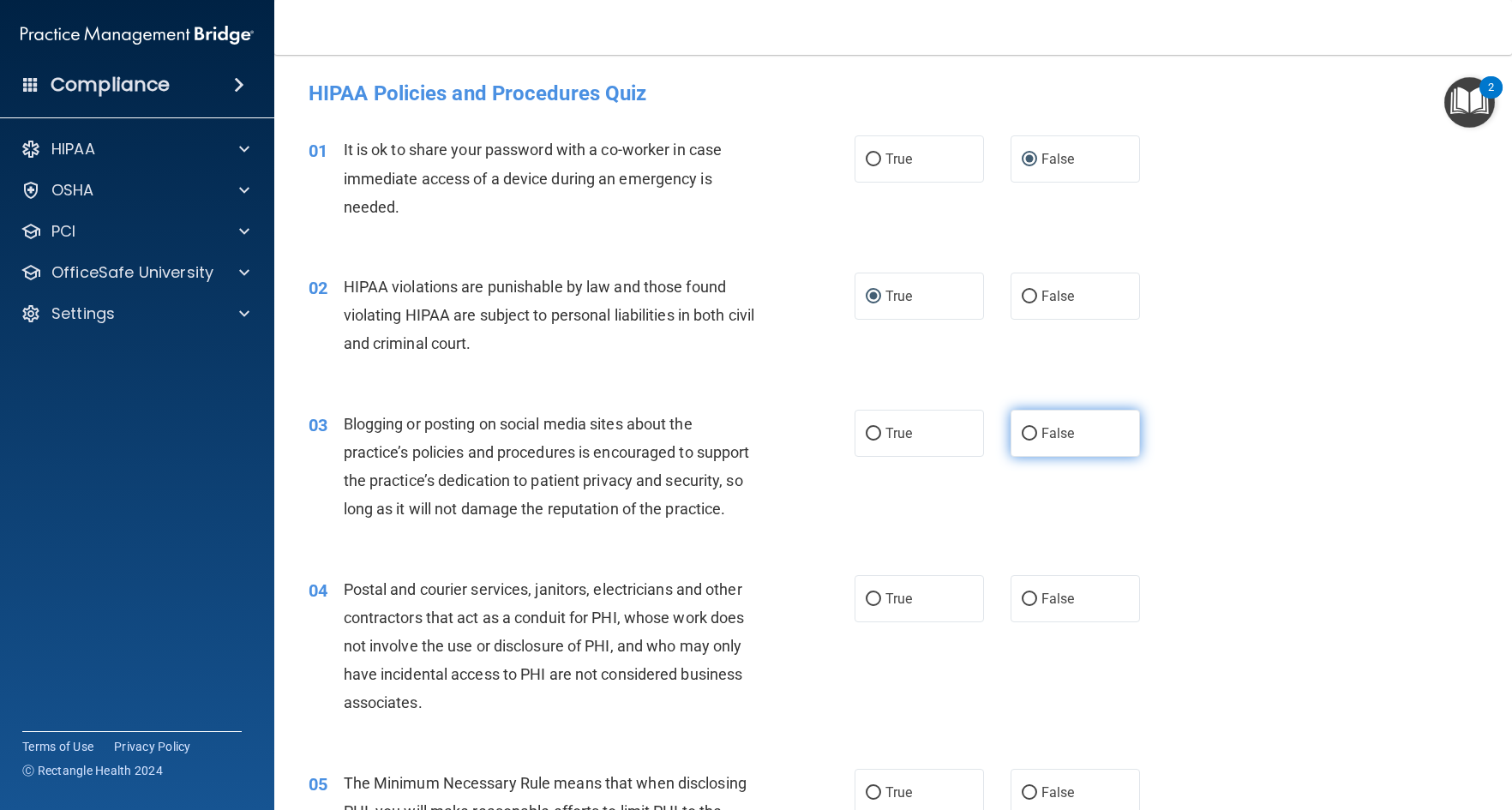
radio input "true"
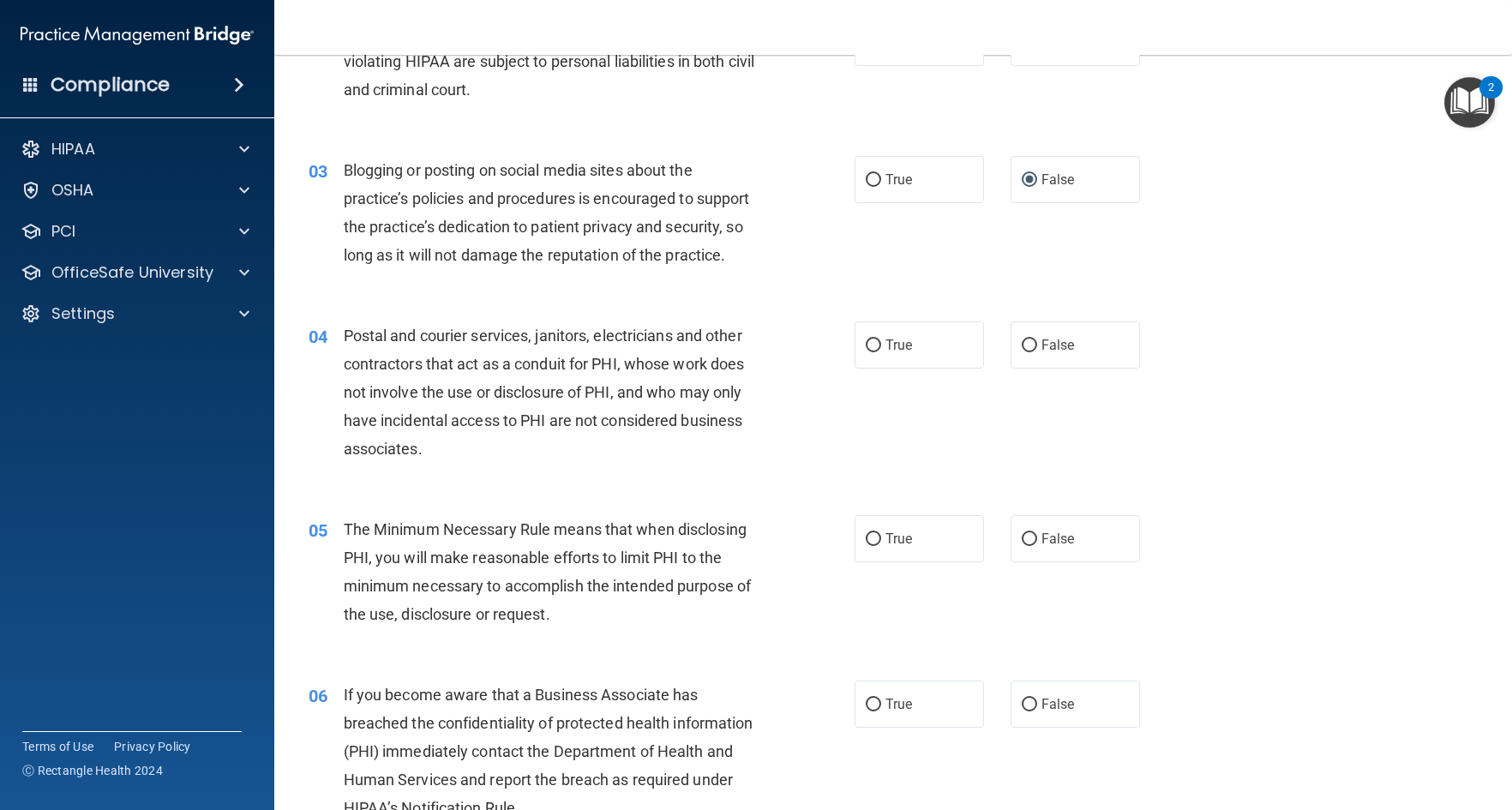
scroll to position [257, 0]
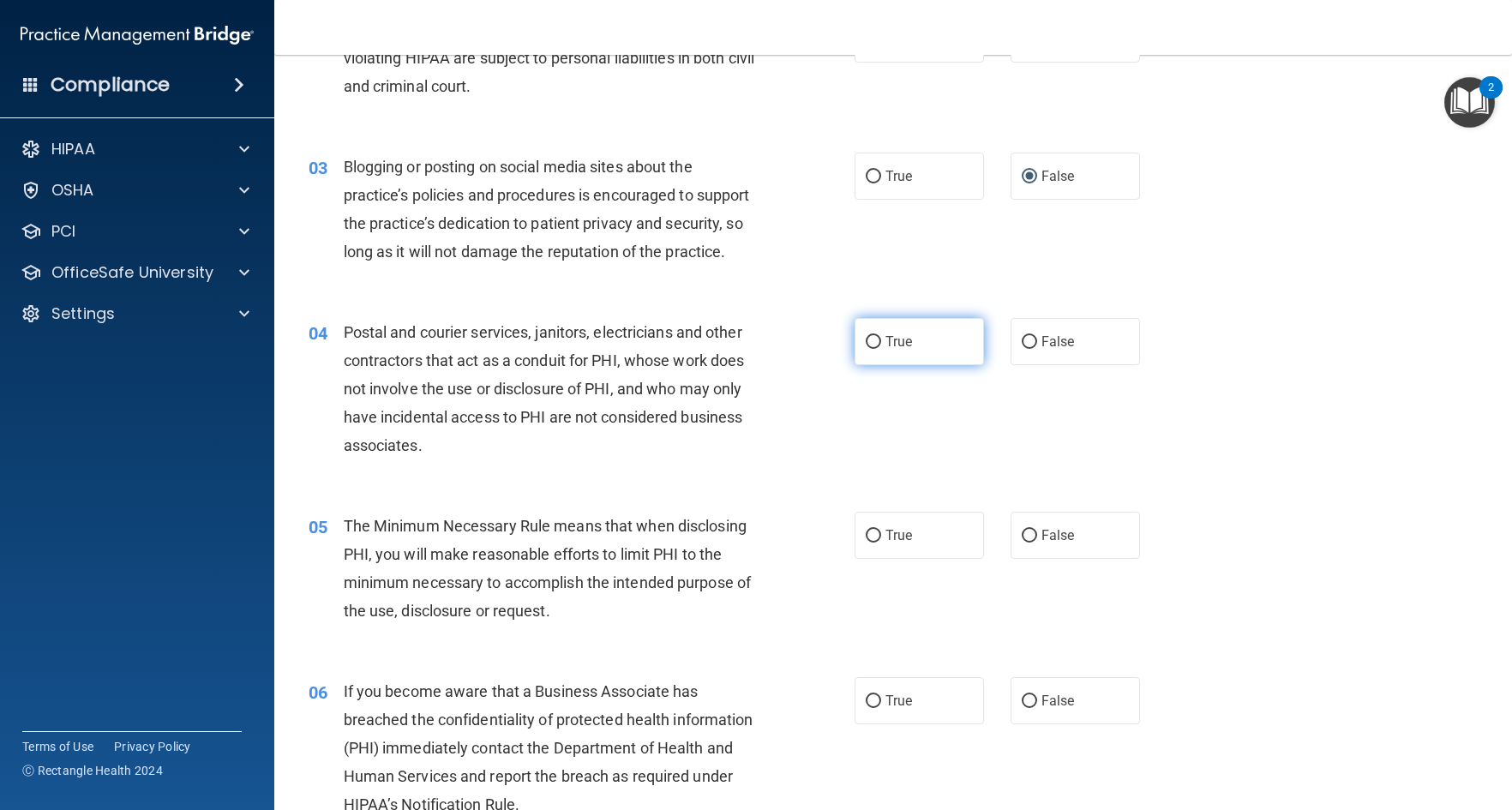
click at [866, 349] on input "True" at bounding box center [873, 342] width 16 height 13
radio input "true"
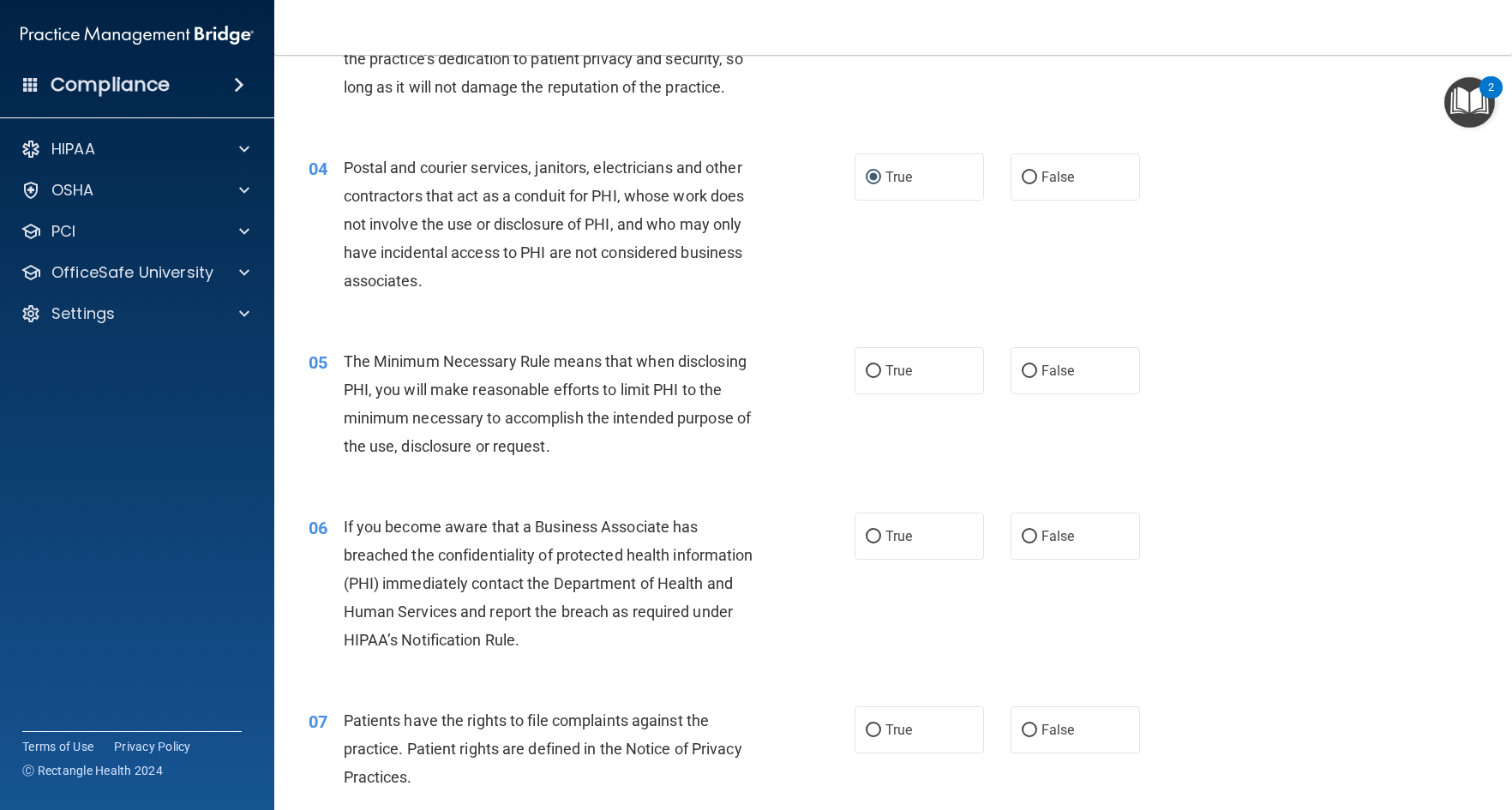
scroll to position [429, 0]
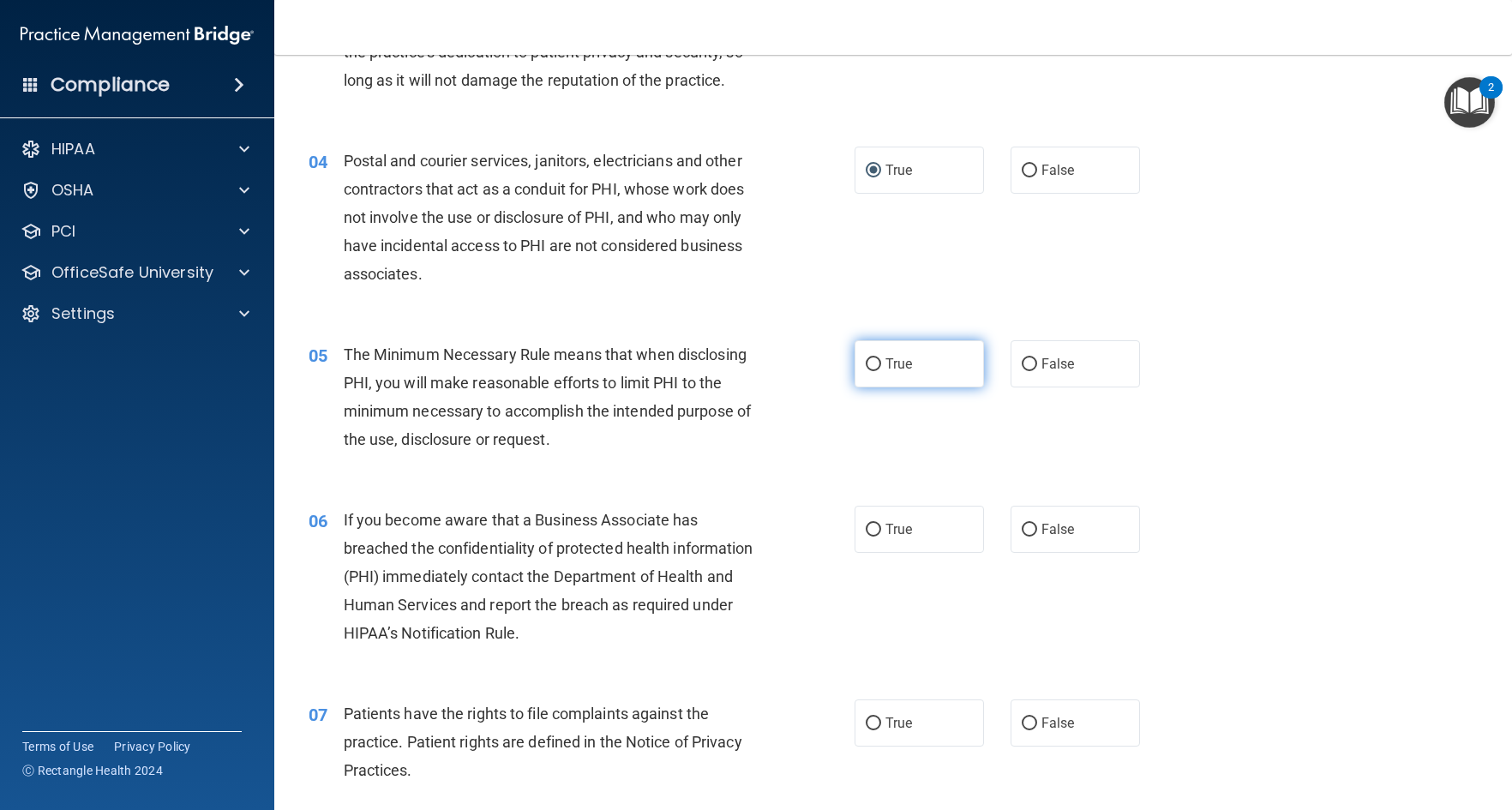
click at [866, 371] on input "True" at bounding box center [873, 365] width 16 height 13
radio input "true"
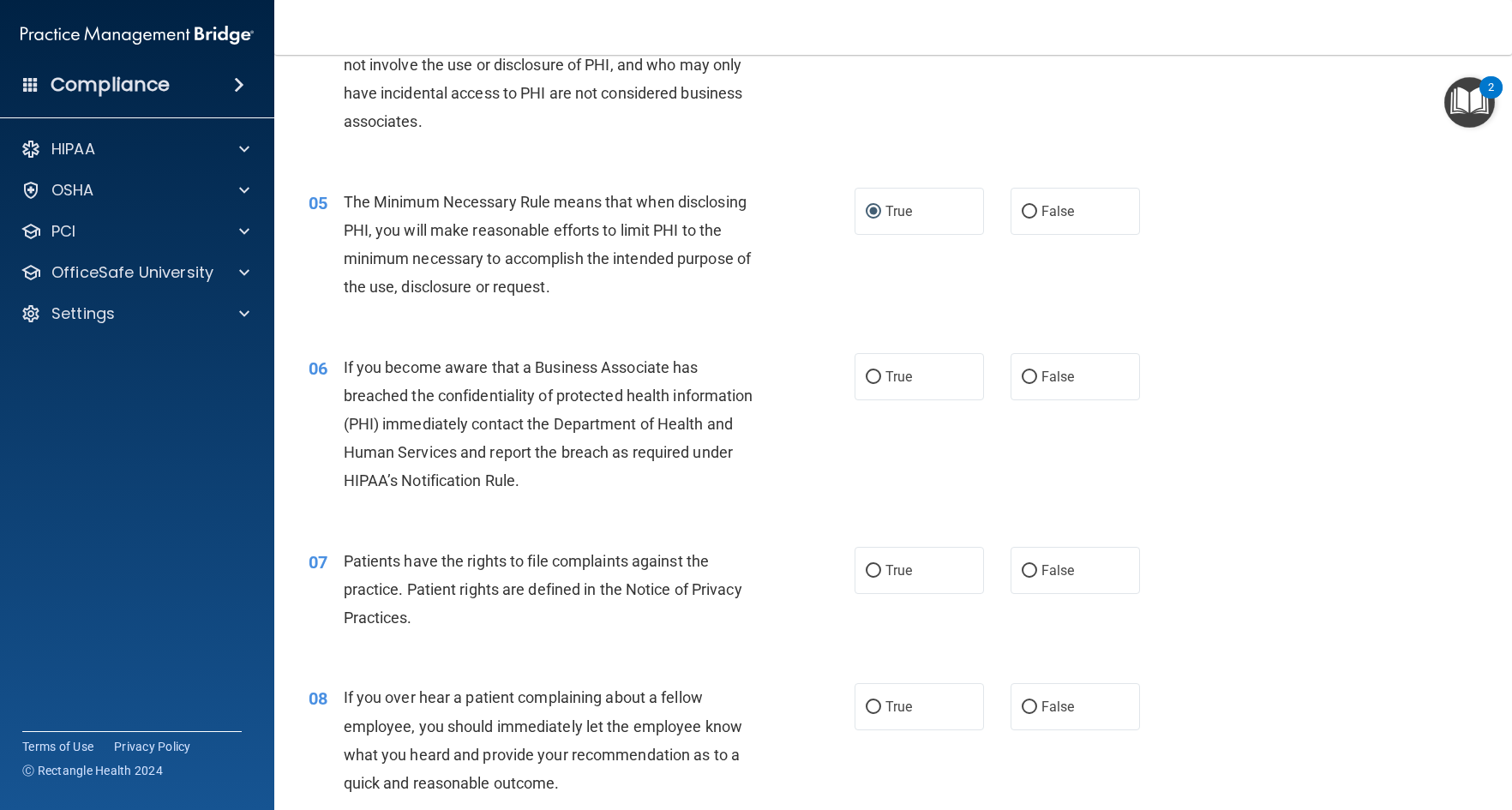
scroll to position [600, 0]
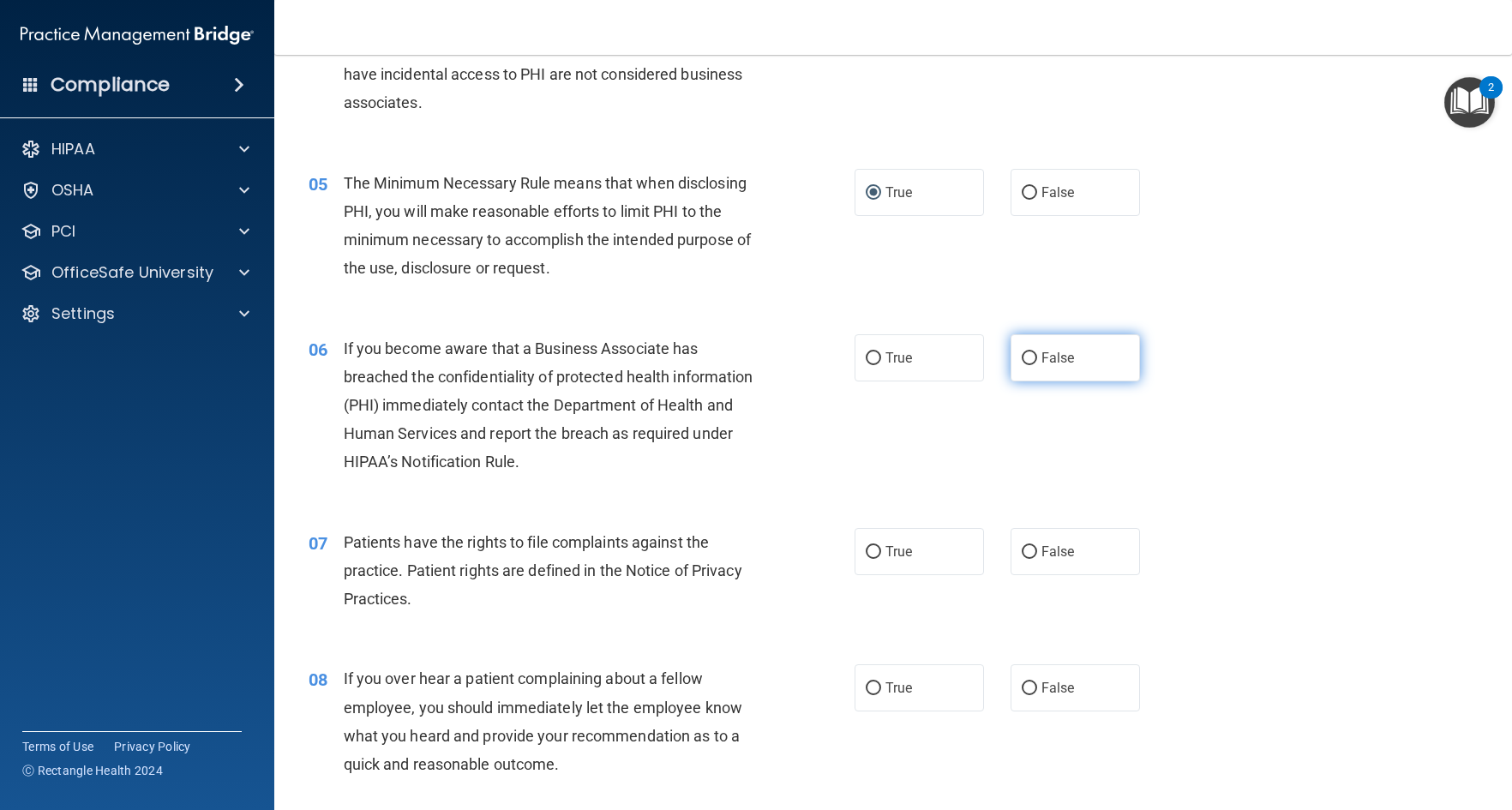
click at [1024, 366] on input "False" at bounding box center [1029, 359] width 16 height 13
radio input "true"
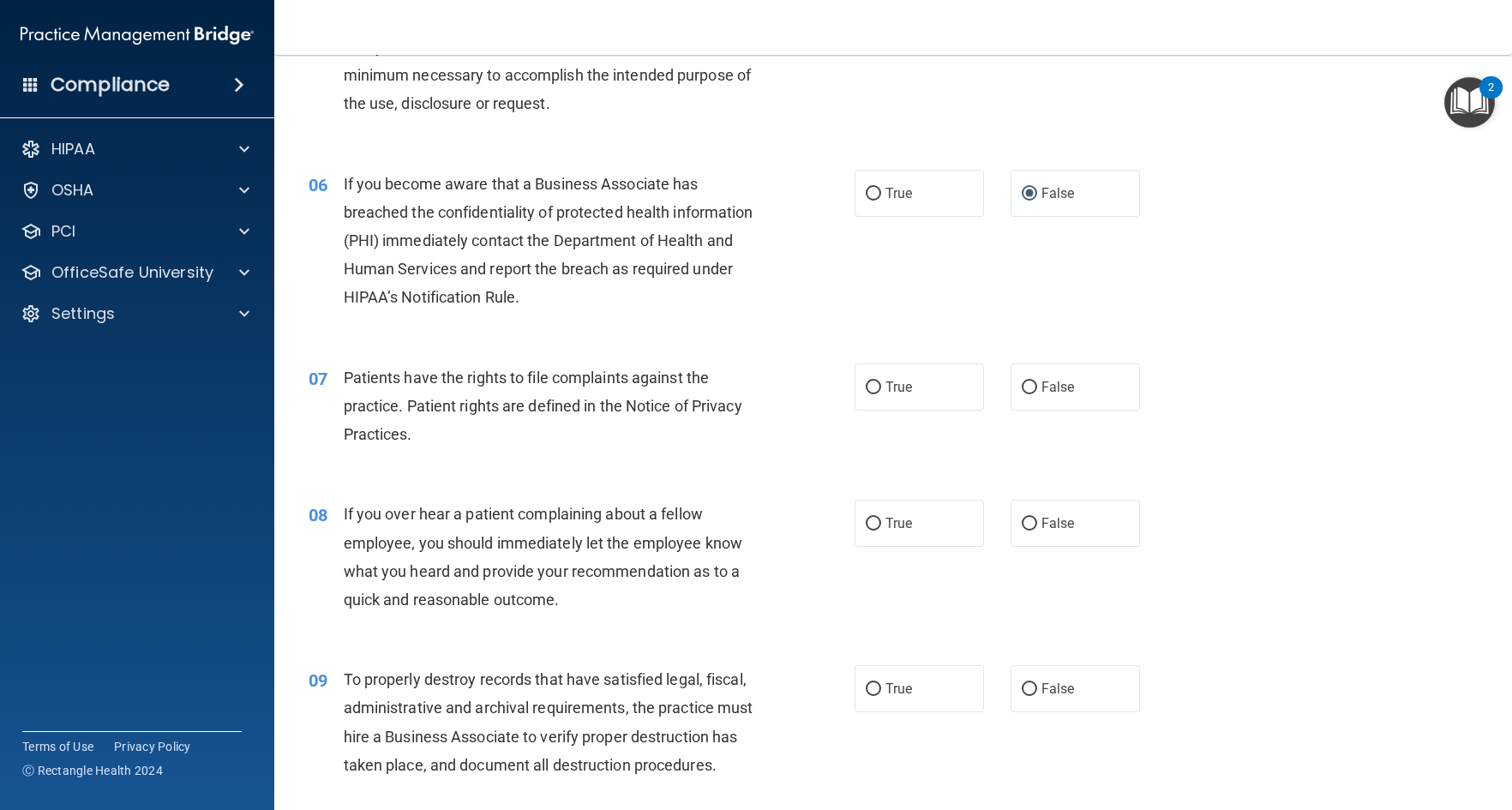
scroll to position [771, 0]
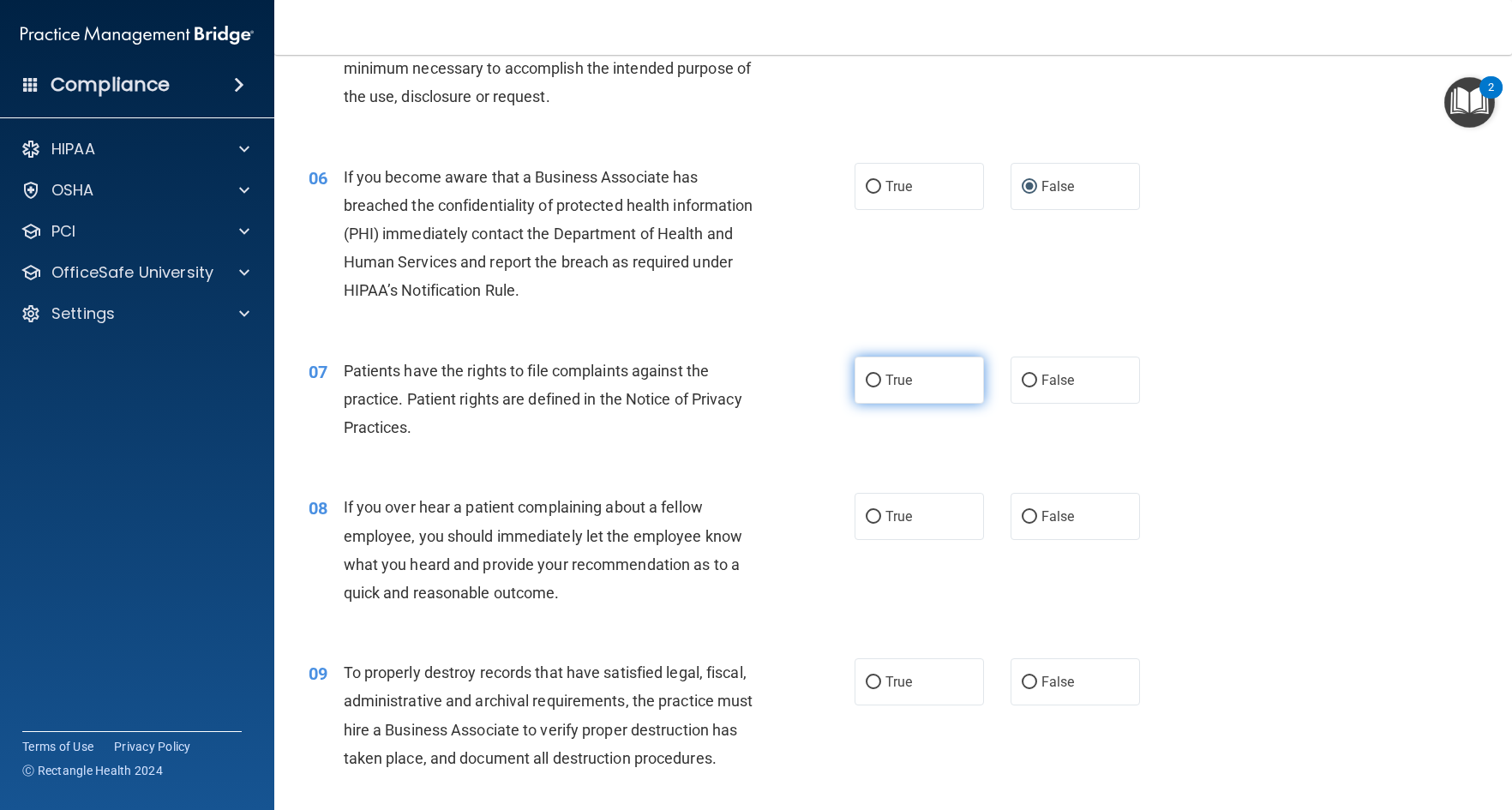
click at [868, 388] on input "True" at bounding box center [873, 381] width 16 height 13
radio input "true"
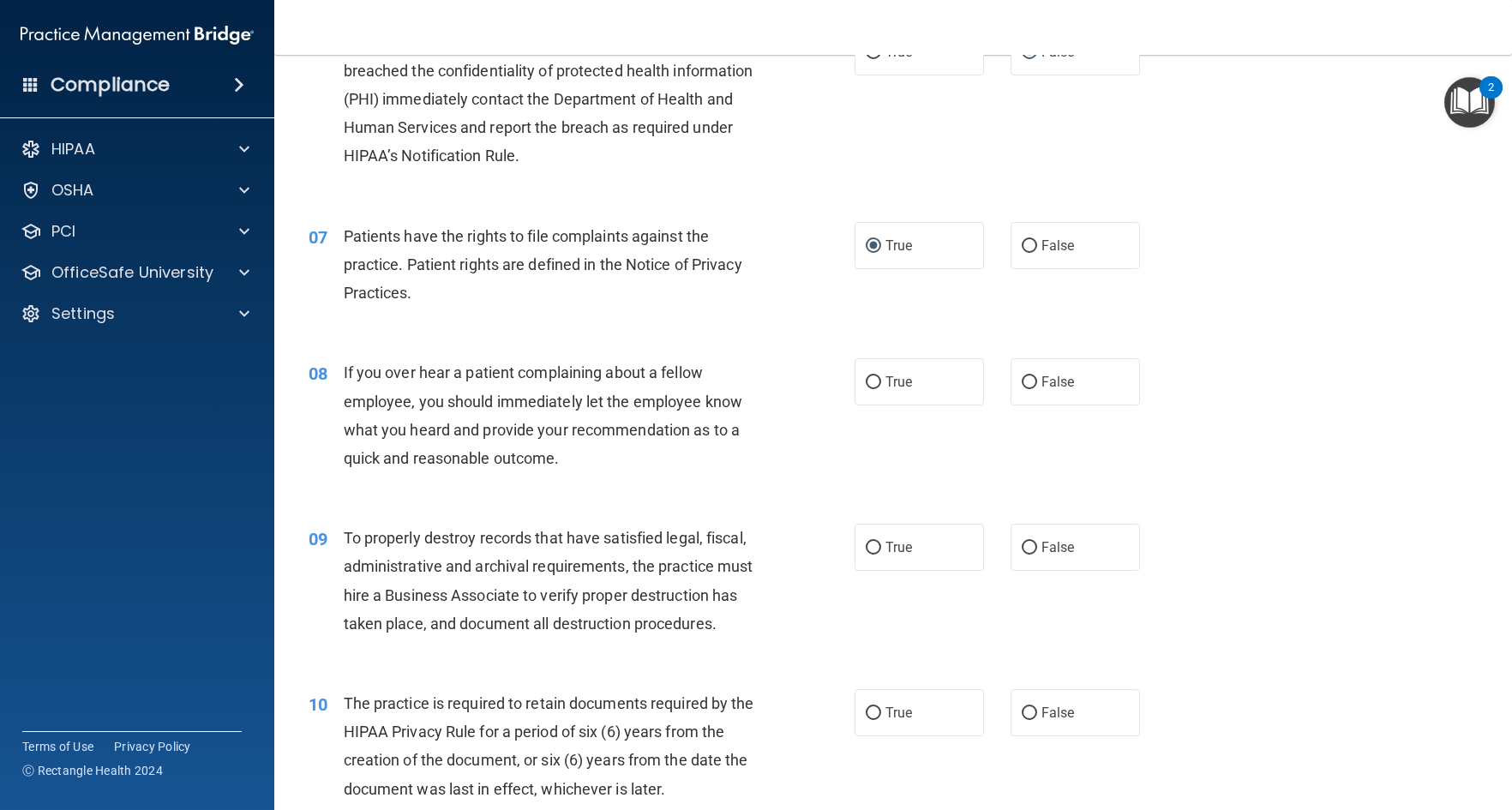
scroll to position [943, 0]
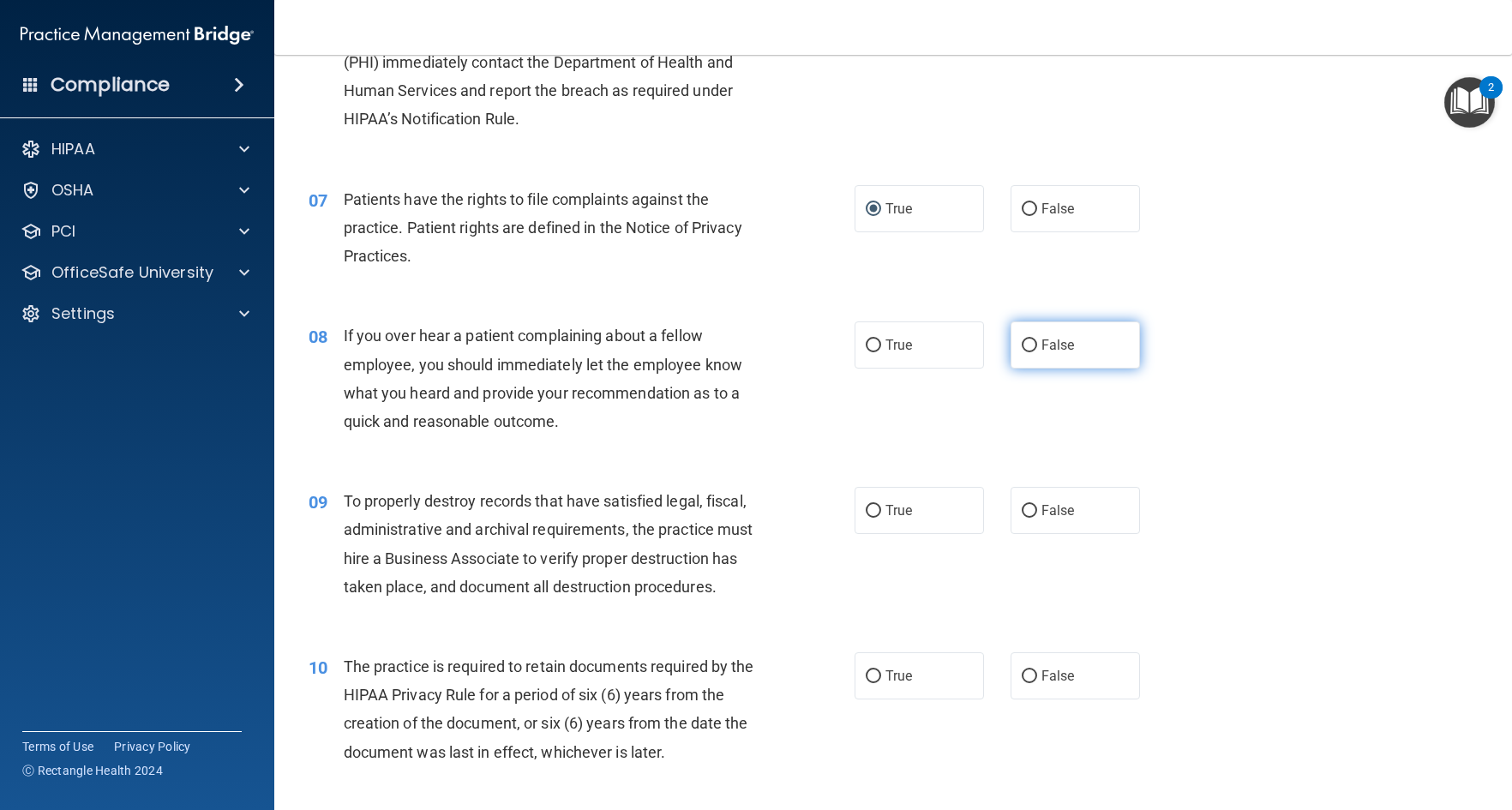
click at [1025, 353] on input "False" at bounding box center [1029, 346] width 16 height 13
radio input "true"
click at [1025, 518] on input "False" at bounding box center [1029, 511] width 16 height 13
radio input "true"
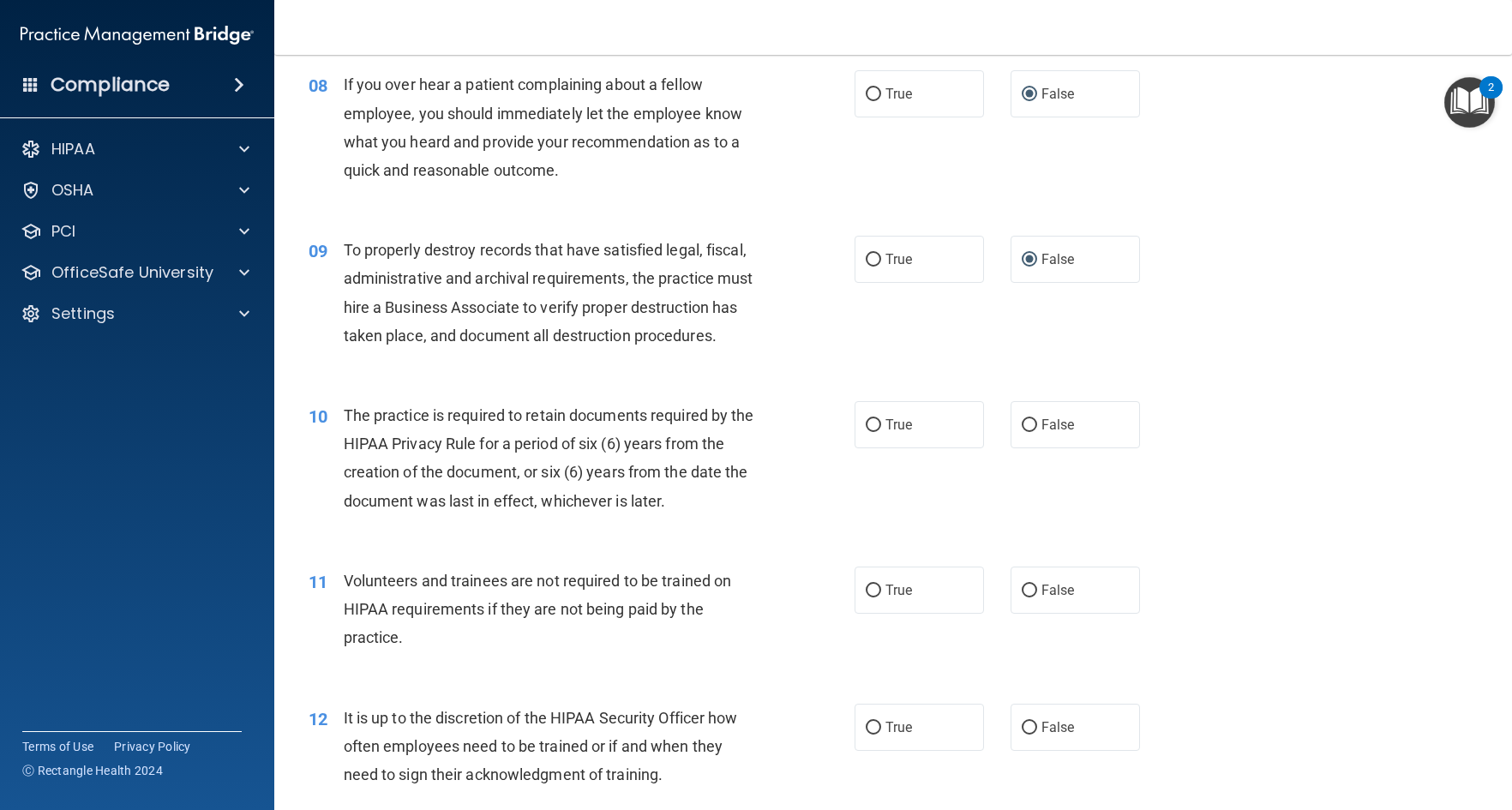
scroll to position [1200, 0]
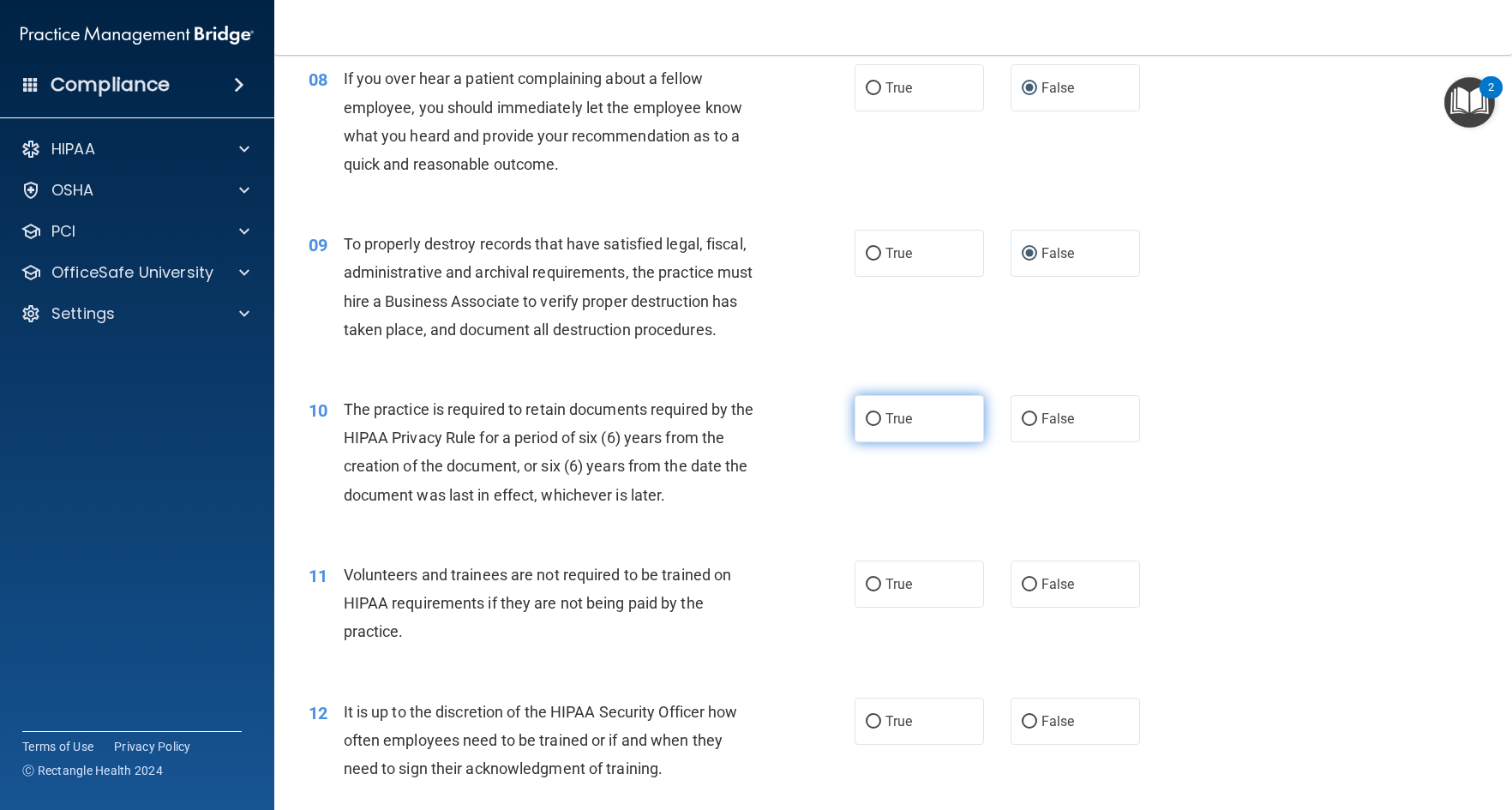
click at [872, 426] on input "True" at bounding box center [873, 419] width 16 height 13
radio input "true"
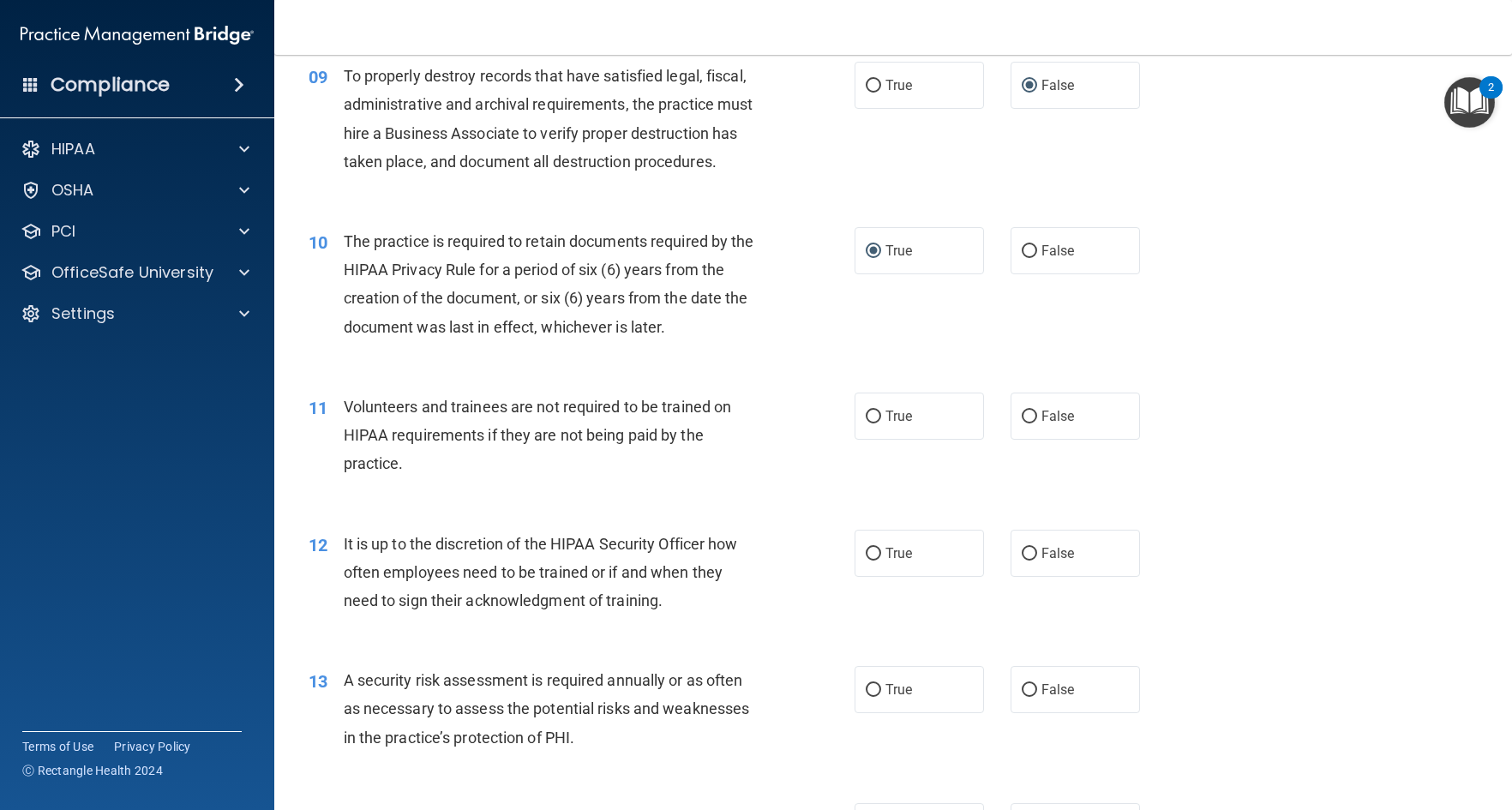
scroll to position [1371, 0]
click at [1022, 420] on input "False" at bounding box center [1029, 414] width 16 height 13
radio input "true"
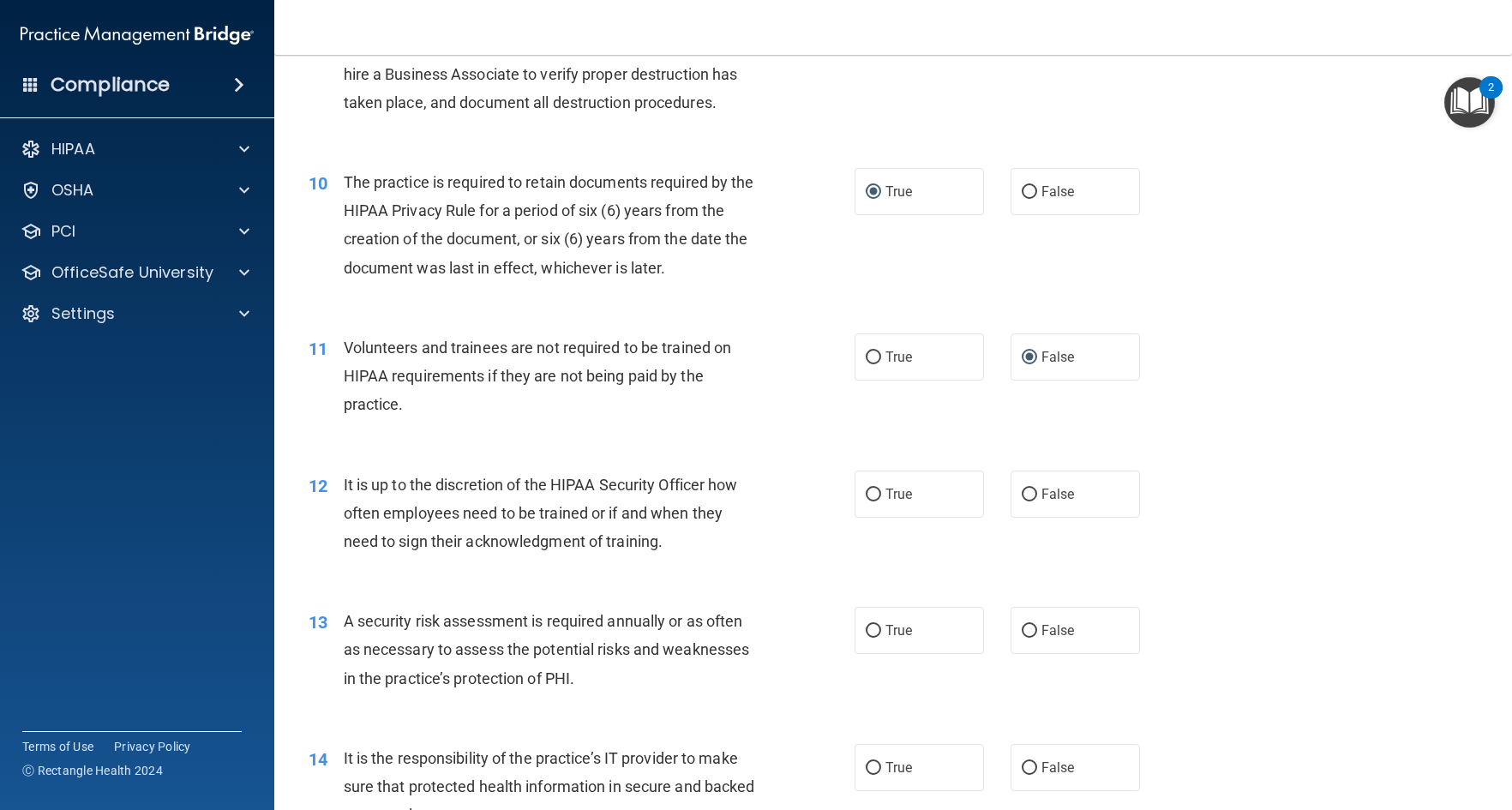
scroll to position [1543, 0]
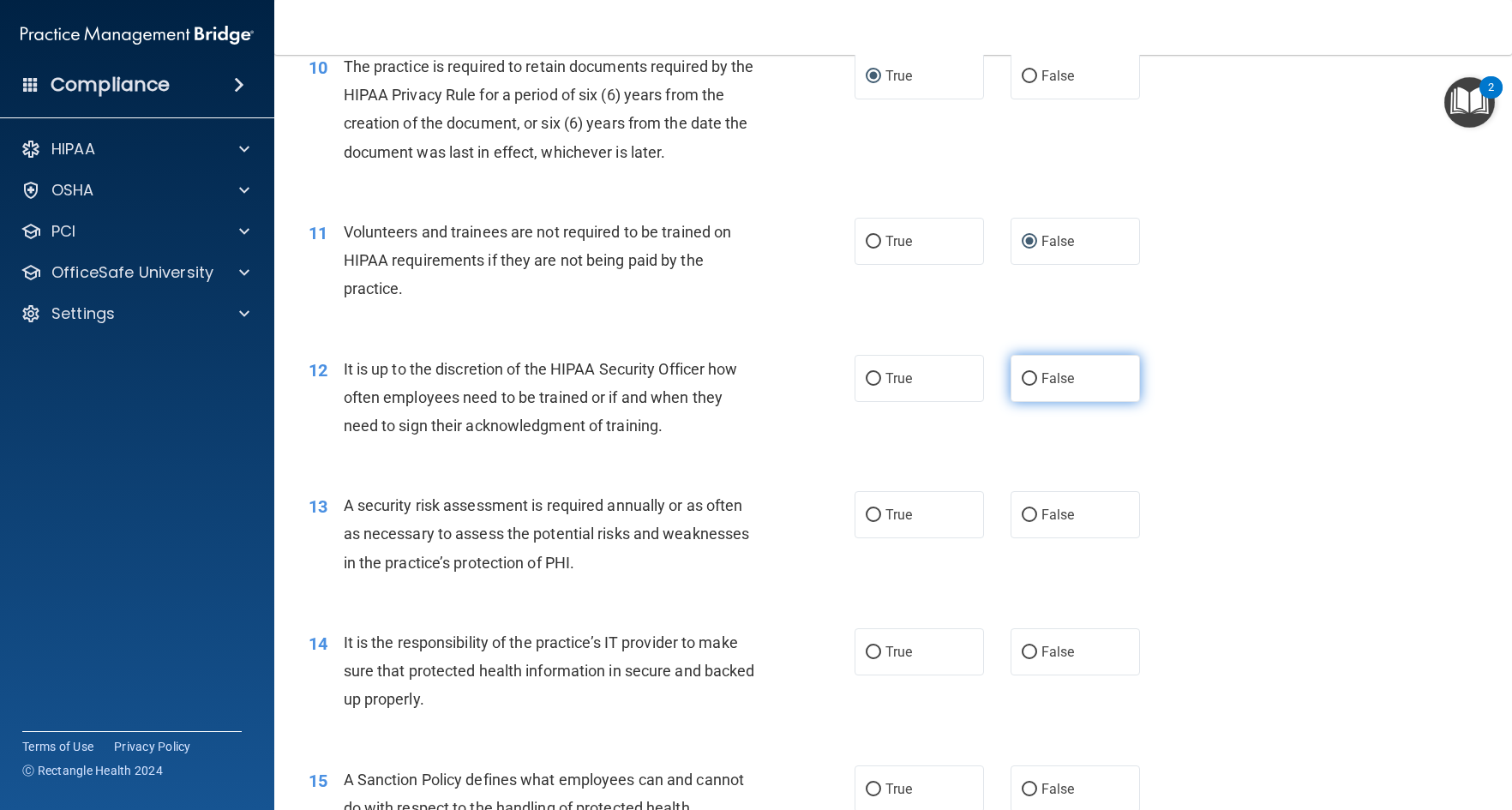
click at [1022, 386] on input "False" at bounding box center [1029, 379] width 16 height 13
radio input "true"
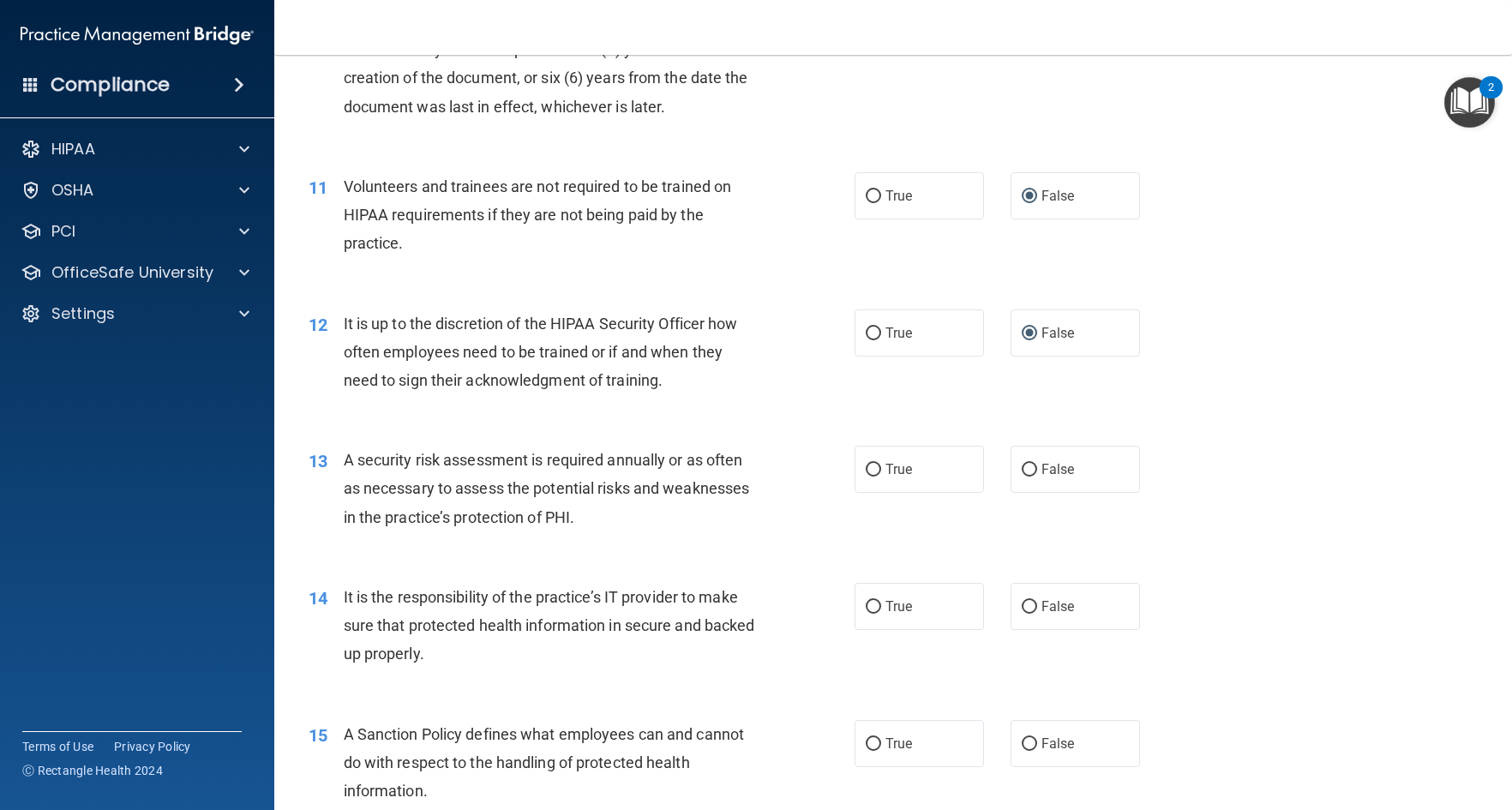
scroll to position [1628, 0]
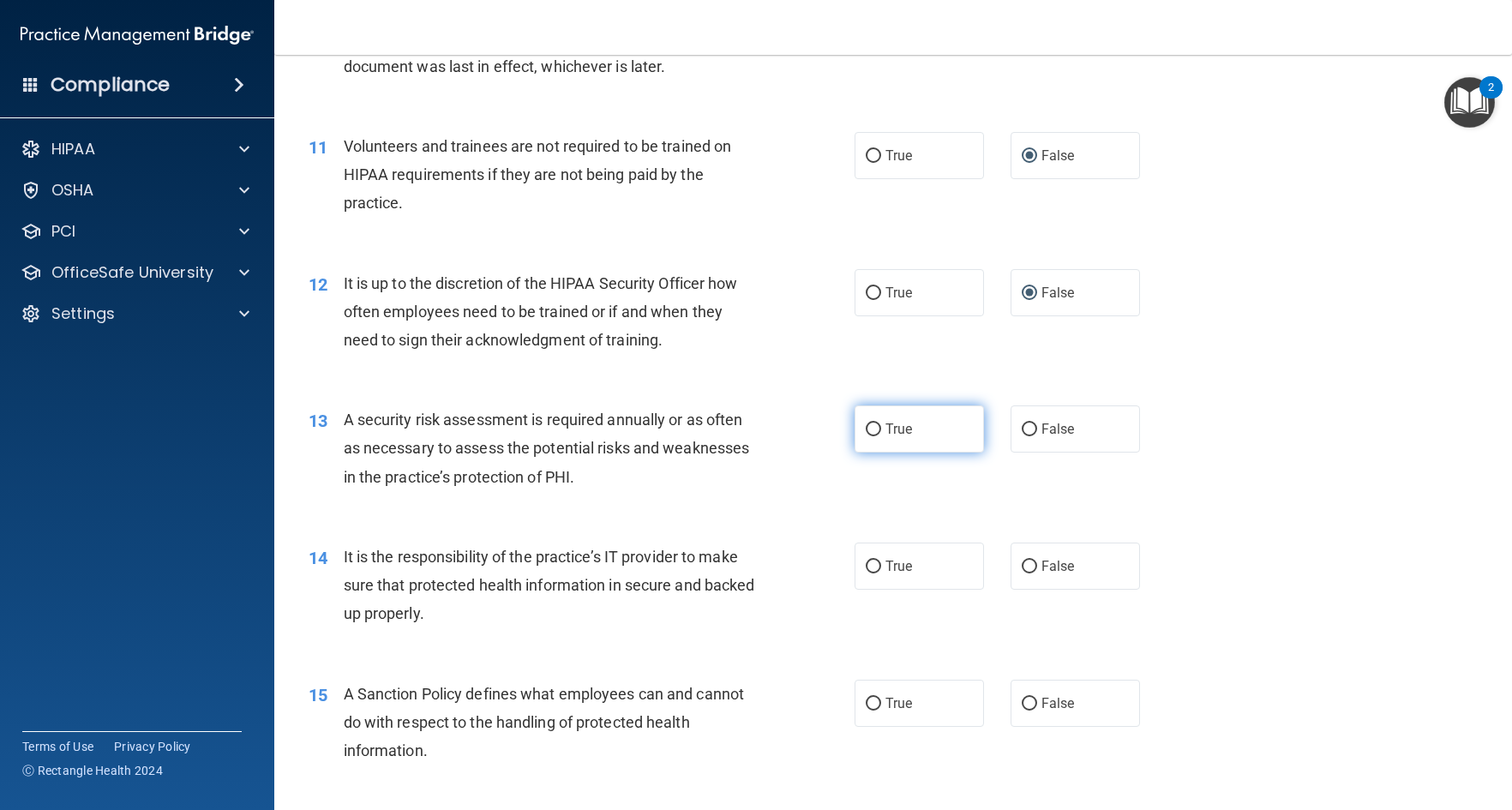
click at [872, 436] on input "True" at bounding box center [873, 430] width 16 height 13
radio input "true"
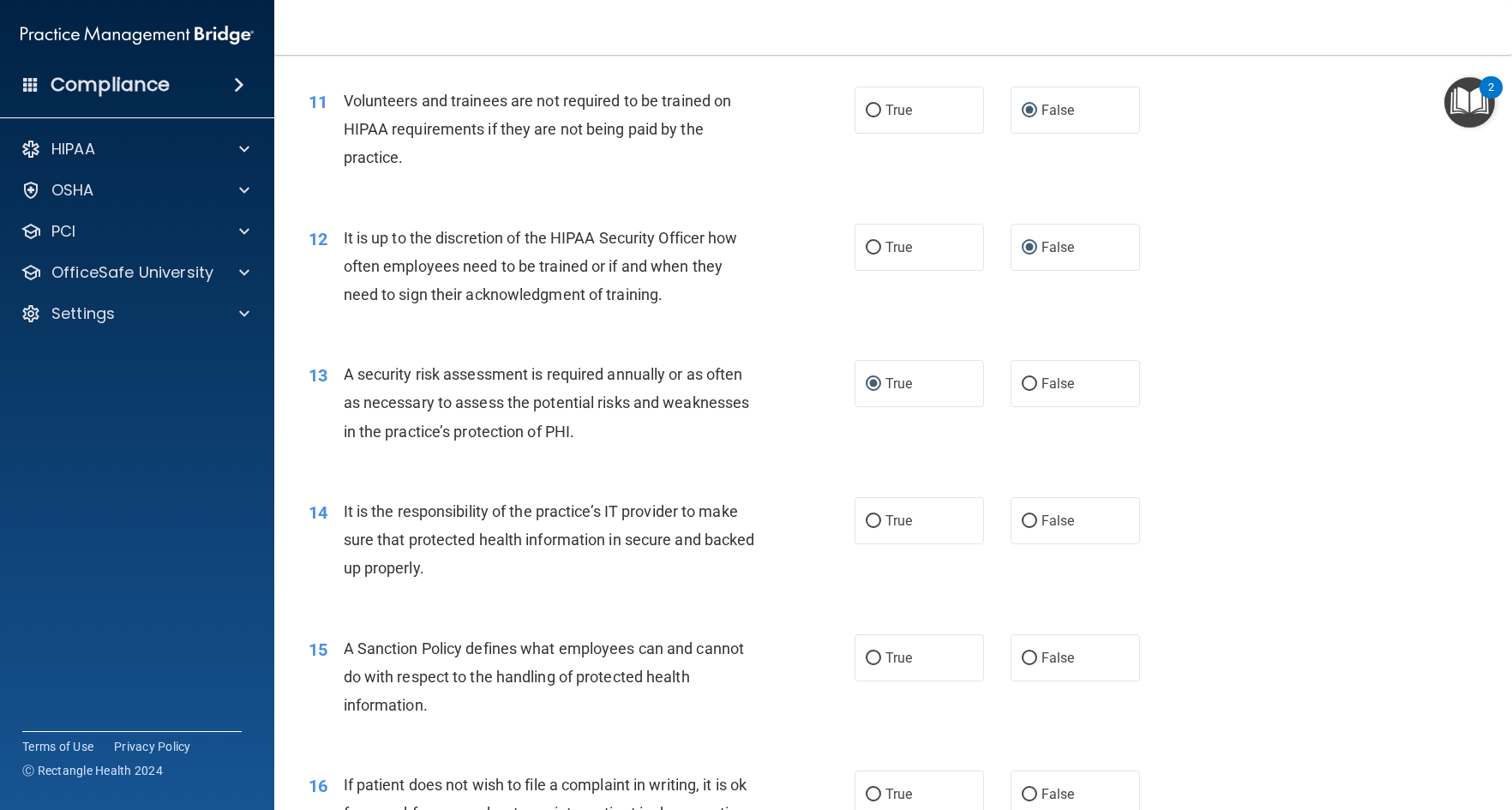
scroll to position [1714, 0]
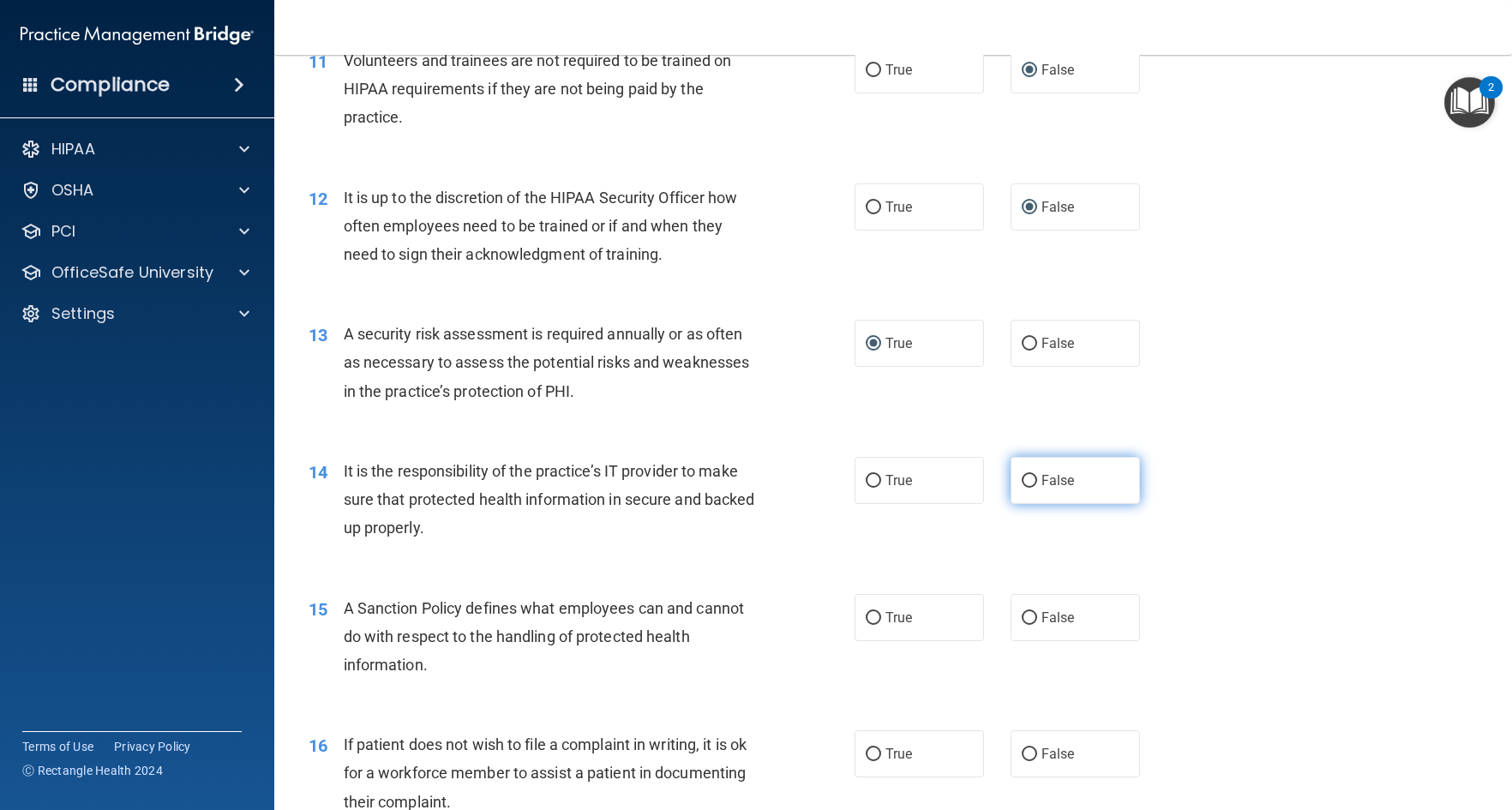
click at [1022, 488] on input "False" at bounding box center [1029, 482] width 16 height 13
radio input "true"
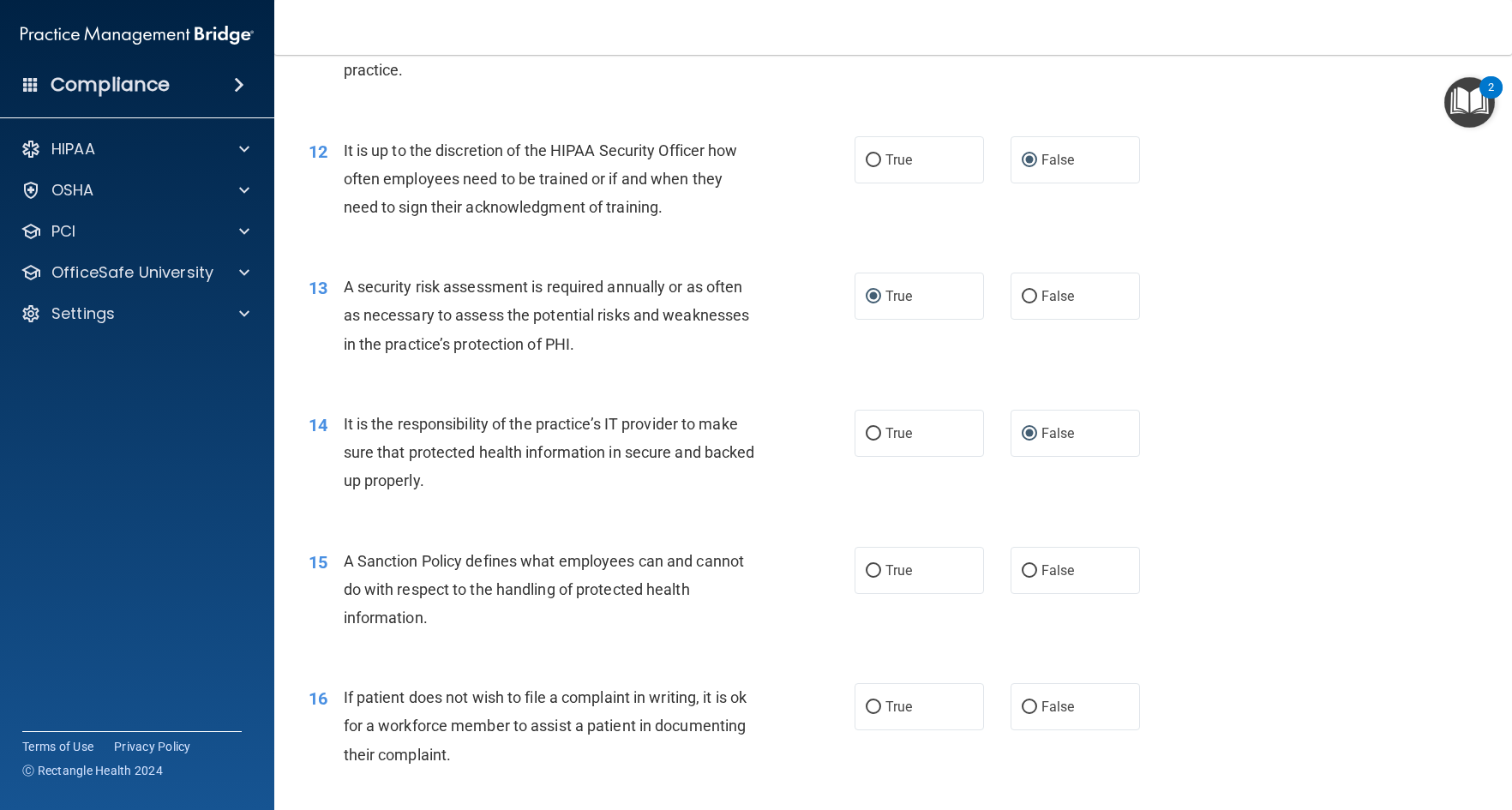
scroll to position [1885, 0]
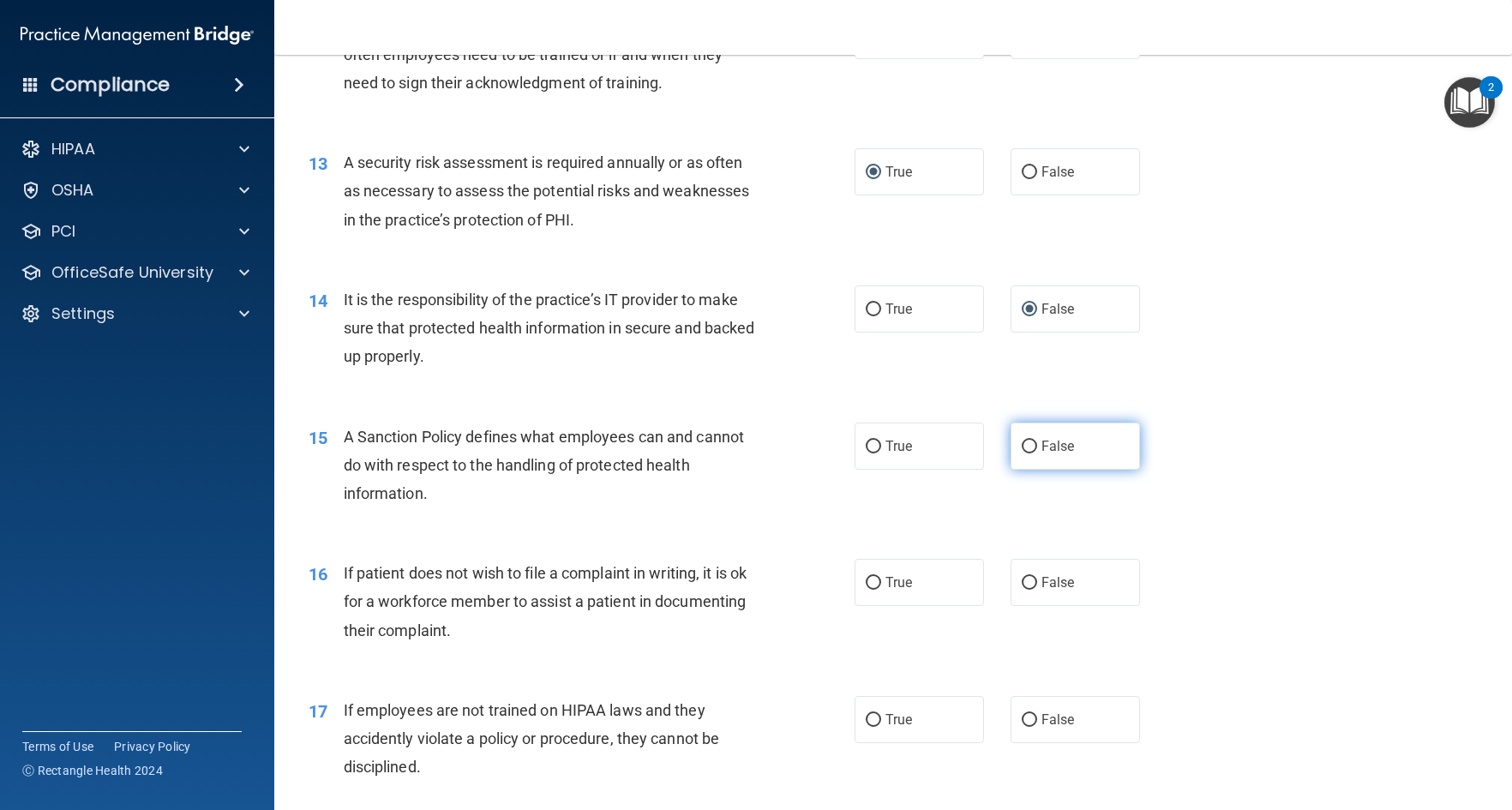
drag, startPoint x: 1022, startPoint y: 476, endPoint x: 1014, endPoint y: 489, distance: 15.3
click at [1022, 454] on input "False" at bounding box center [1029, 447] width 16 height 13
radio input "true"
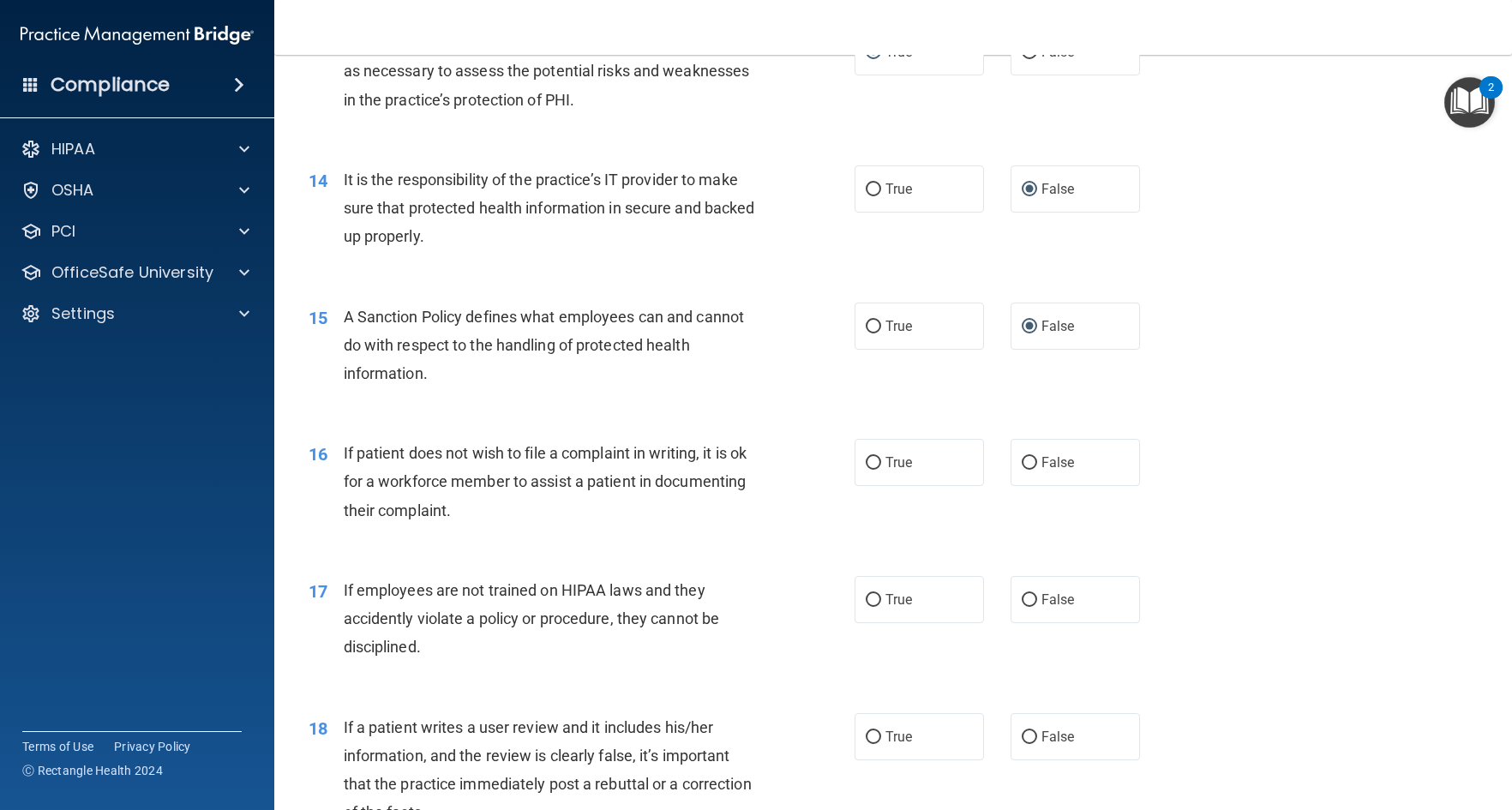
scroll to position [2057, 0]
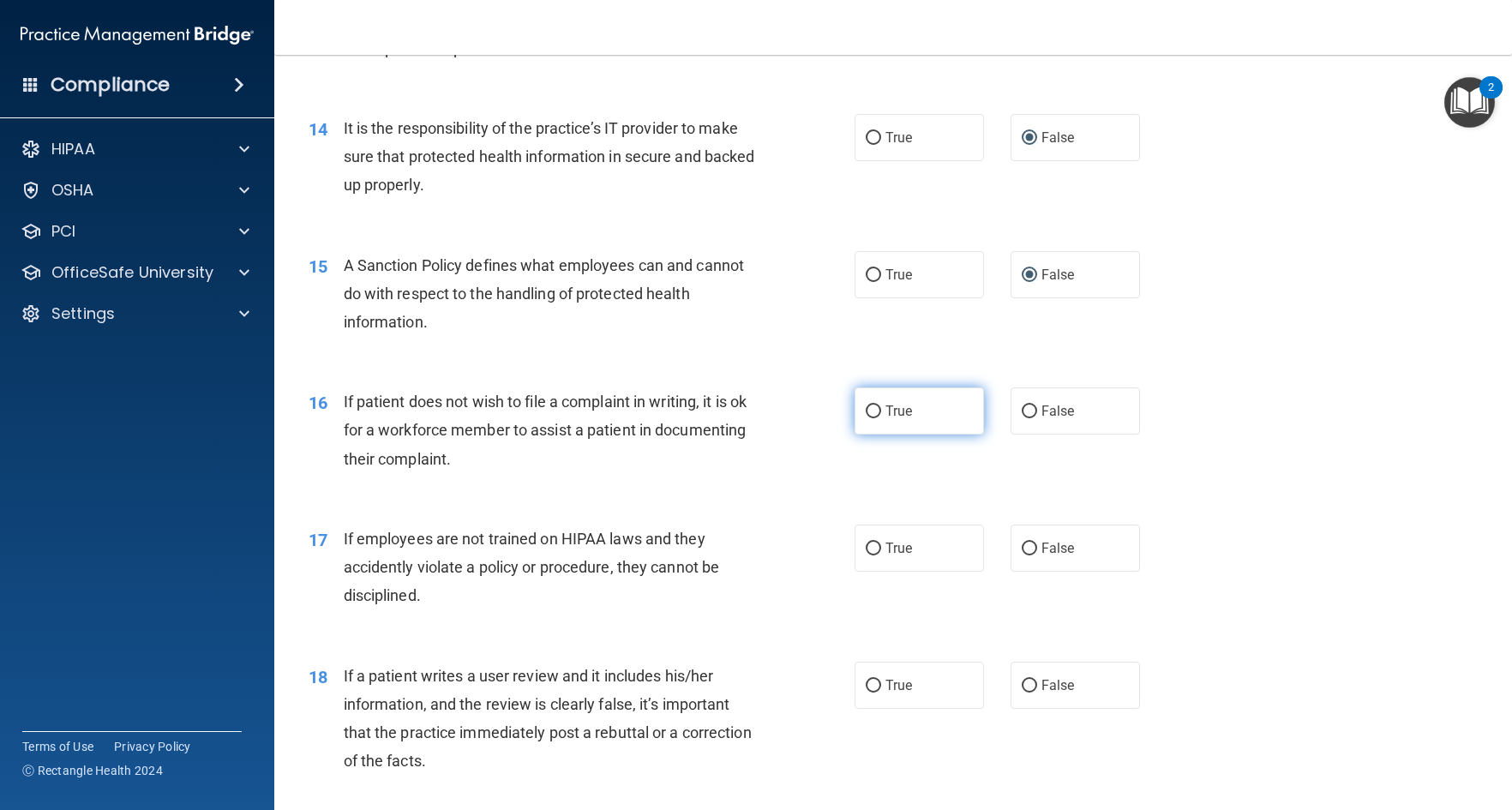
click at [870, 418] on input "True" at bounding box center [873, 412] width 16 height 13
radio input "true"
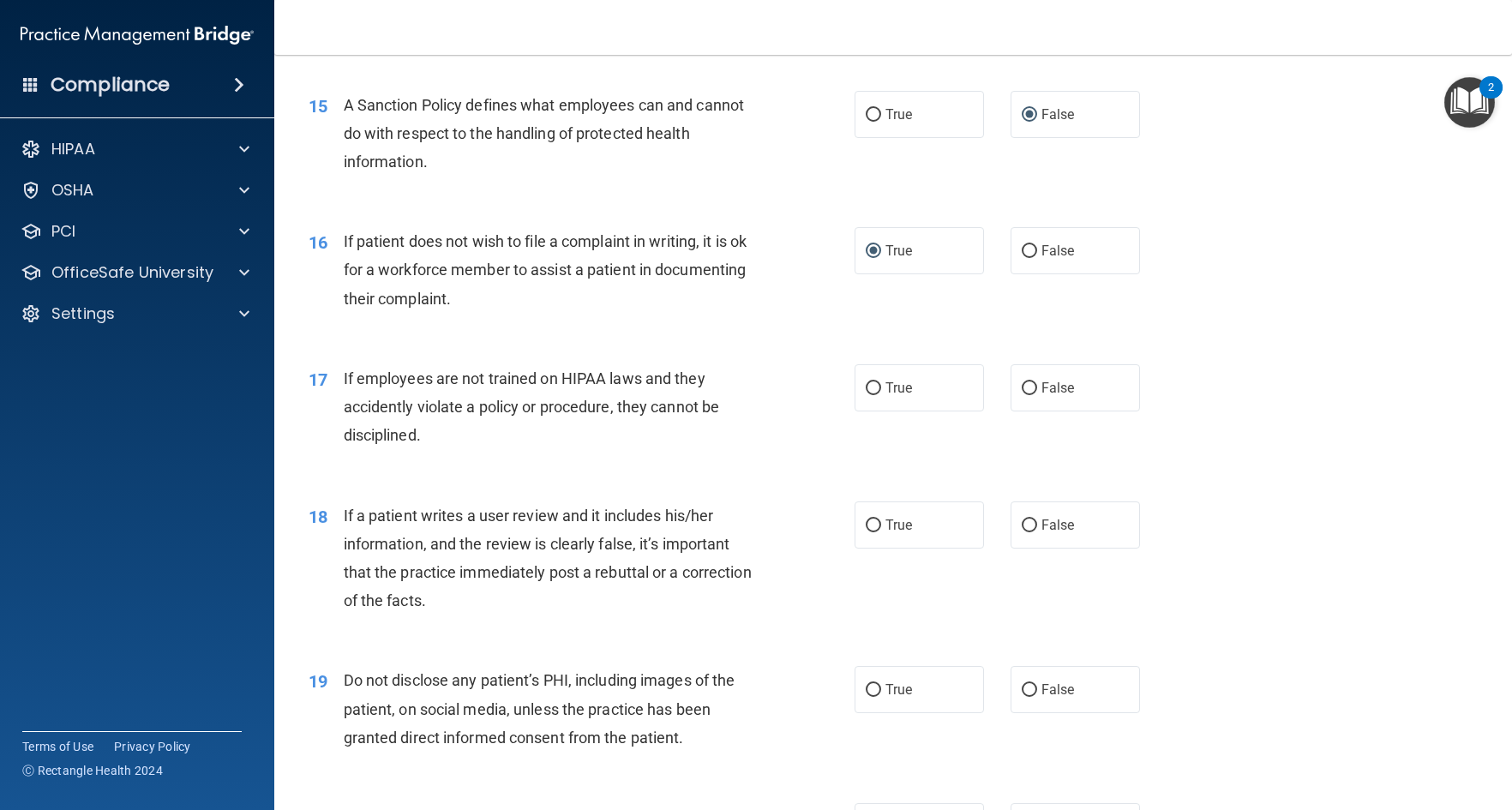
scroll to position [2314, 0]
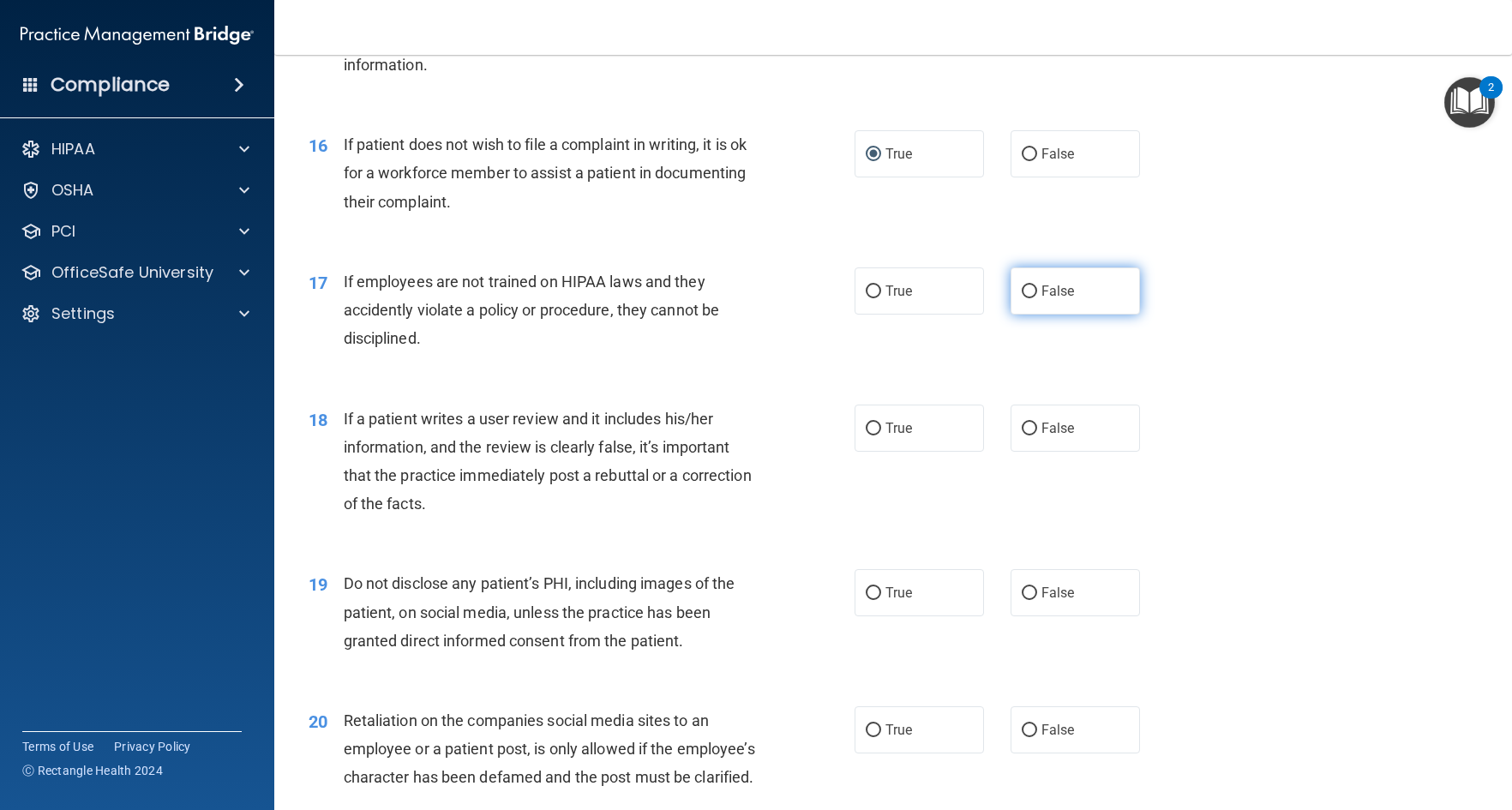
click at [1022, 298] on input "False" at bounding box center [1029, 292] width 16 height 13
radio input "true"
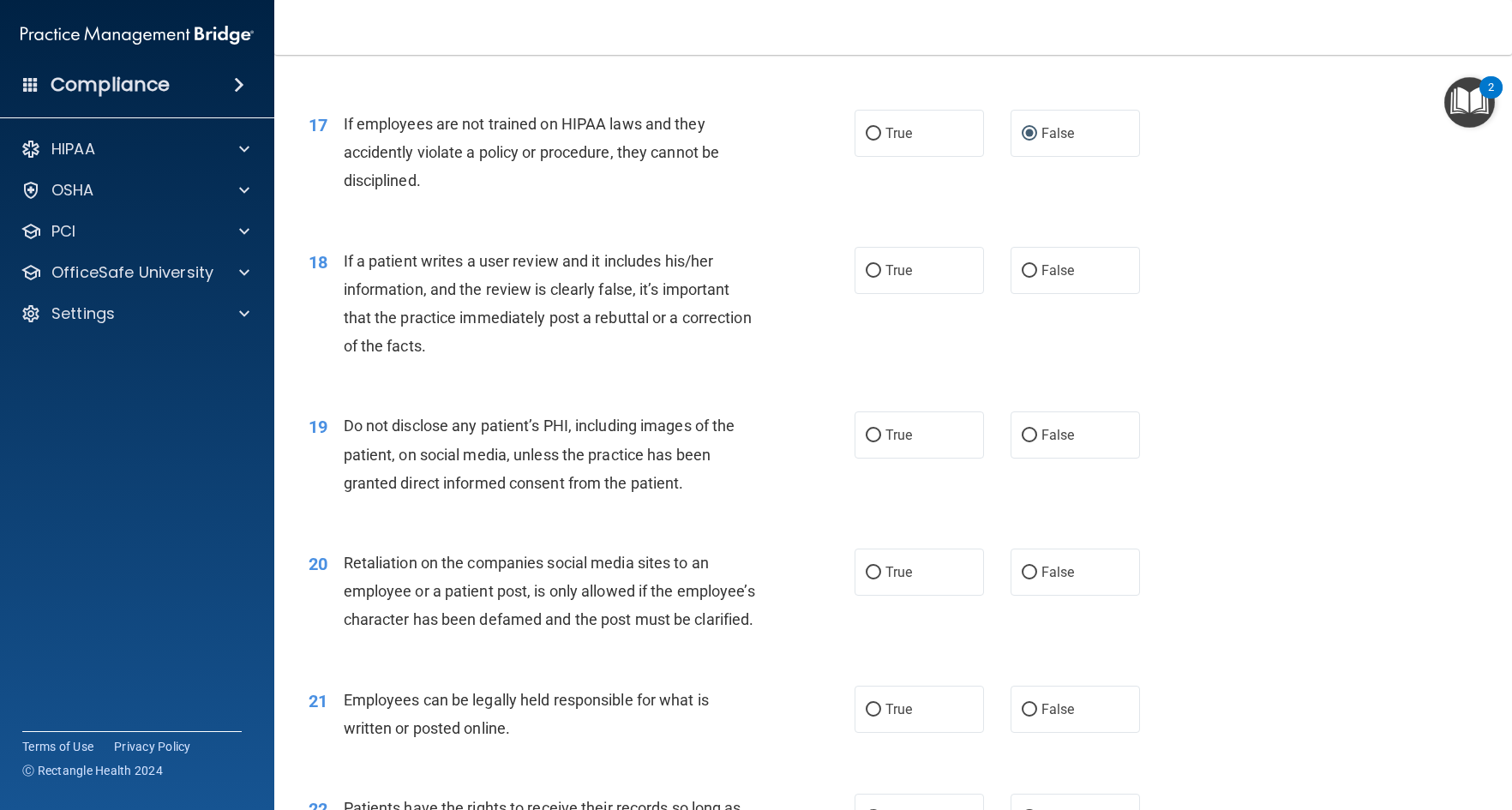
scroll to position [2486, 0]
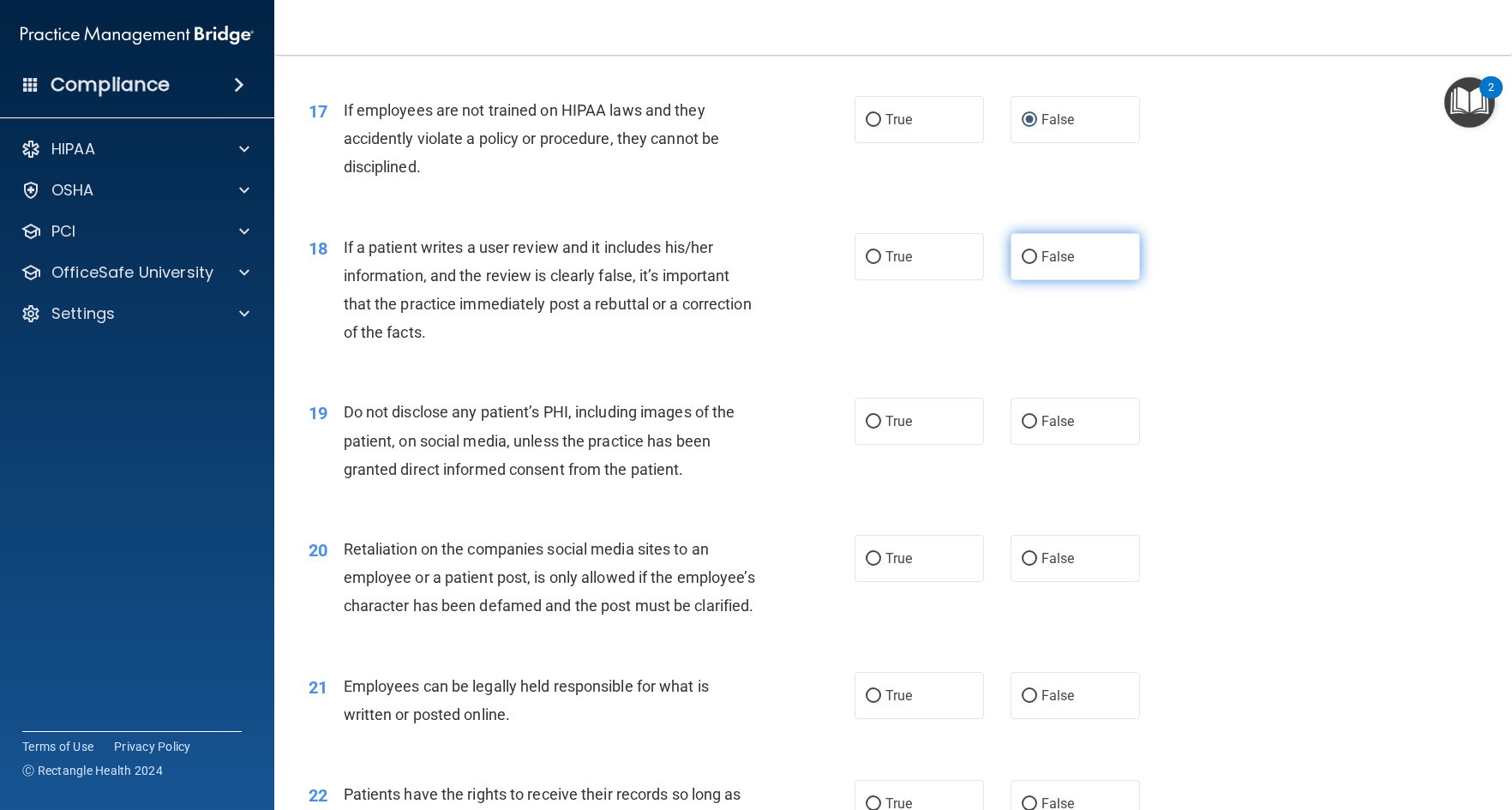
click at [1022, 264] on input "False" at bounding box center [1029, 258] width 16 height 13
radio input "true"
click at [869, 429] on input "True" at bounding box center [873, 422] width 16 height 13
radio input "true"
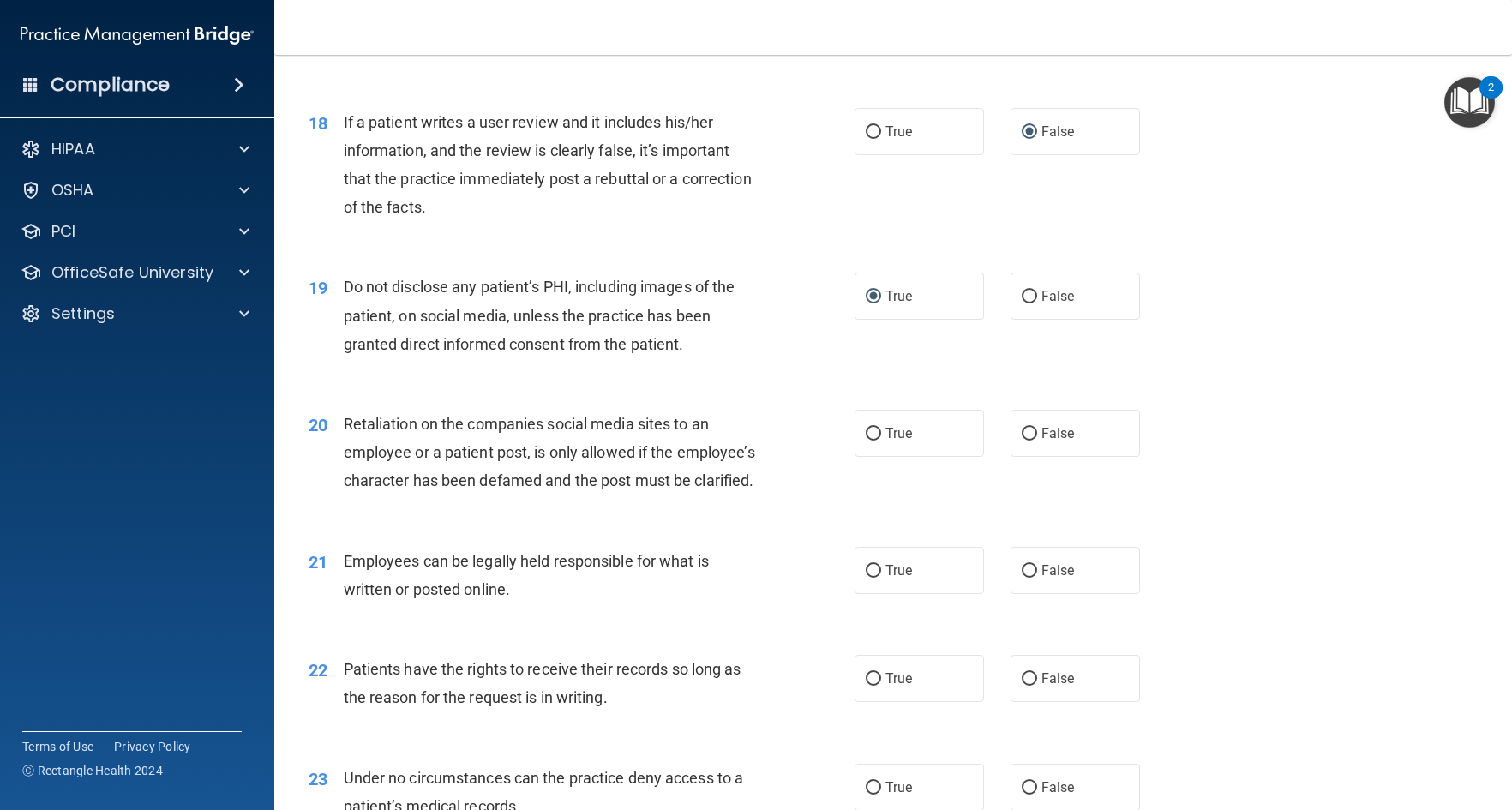
scroll to position [2657, 0]
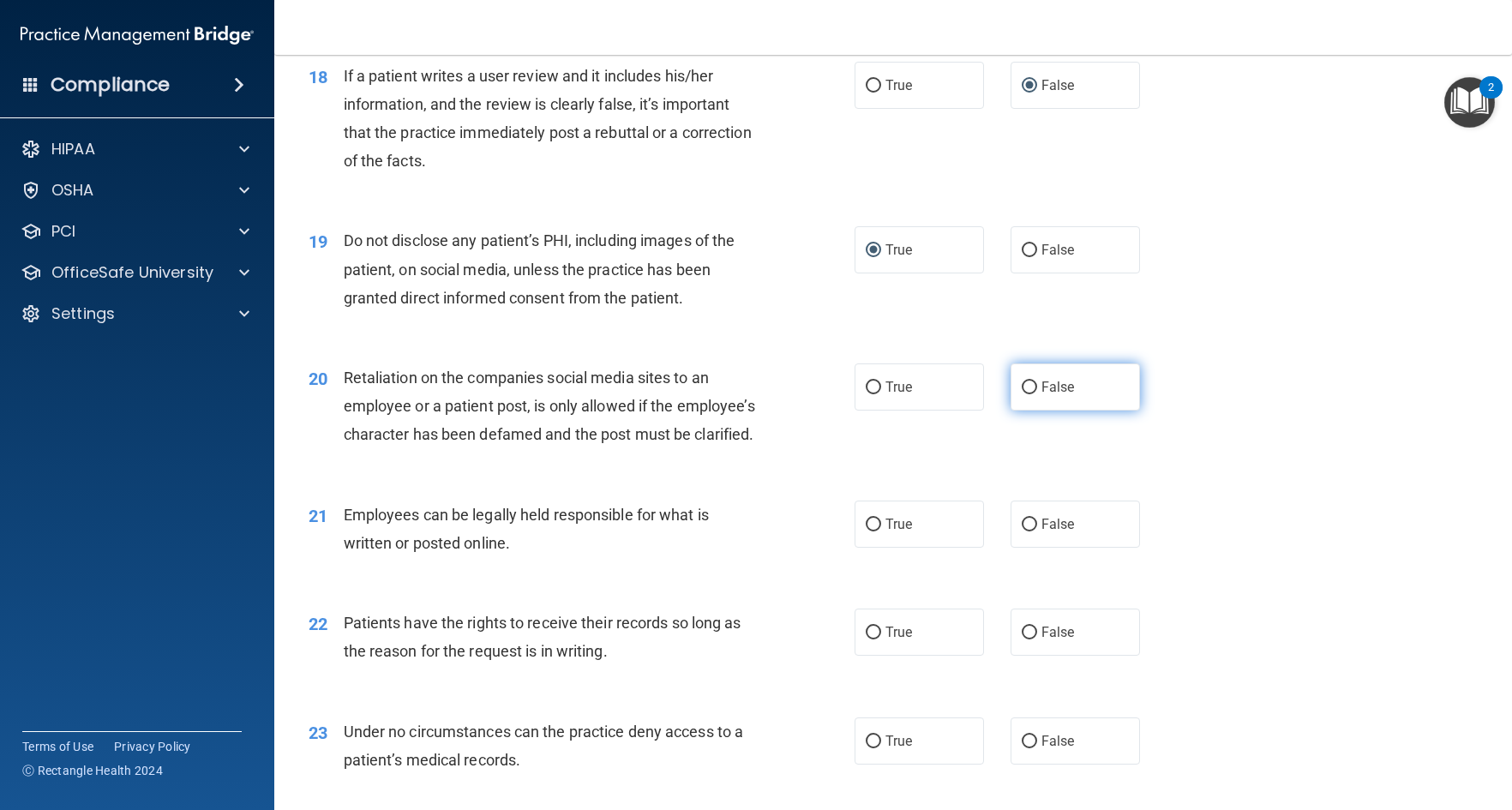
click at [1022, 394] on input "False" at bounding box center [1029, 388] width 16 height 13
radio input "true"
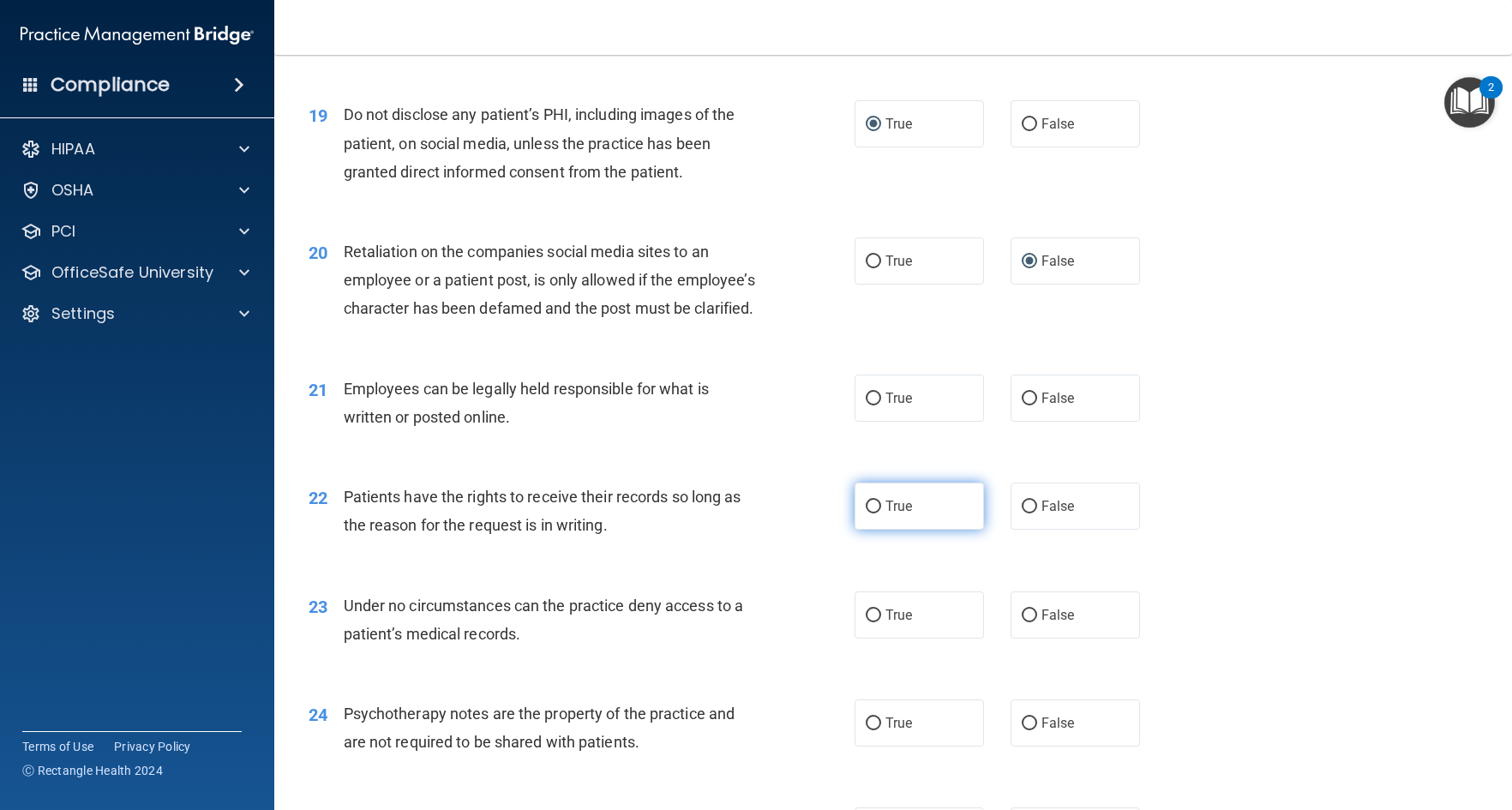
scroll to position [2828, 0]
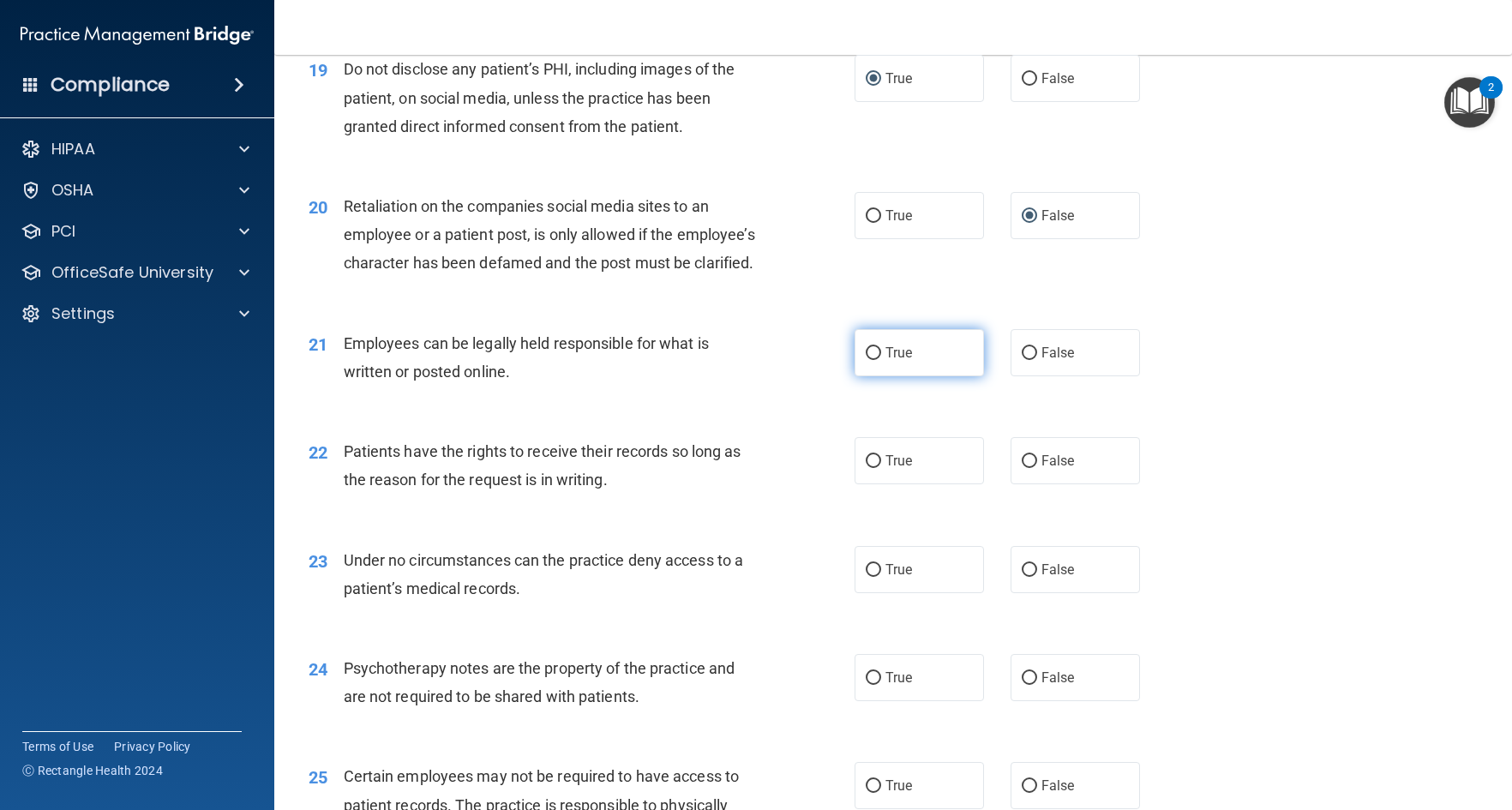
click at [869, 360] on input "True" at bounding box center [873, 354] width 16 height 13
radio input "true"
click at [1022, 468] on input "False" at bounding box center [1029, 462] width 16 height 13
radio input "true"
click at [1025, 577] on input "False" at bounding box center [1029, 571] width 16 height 13
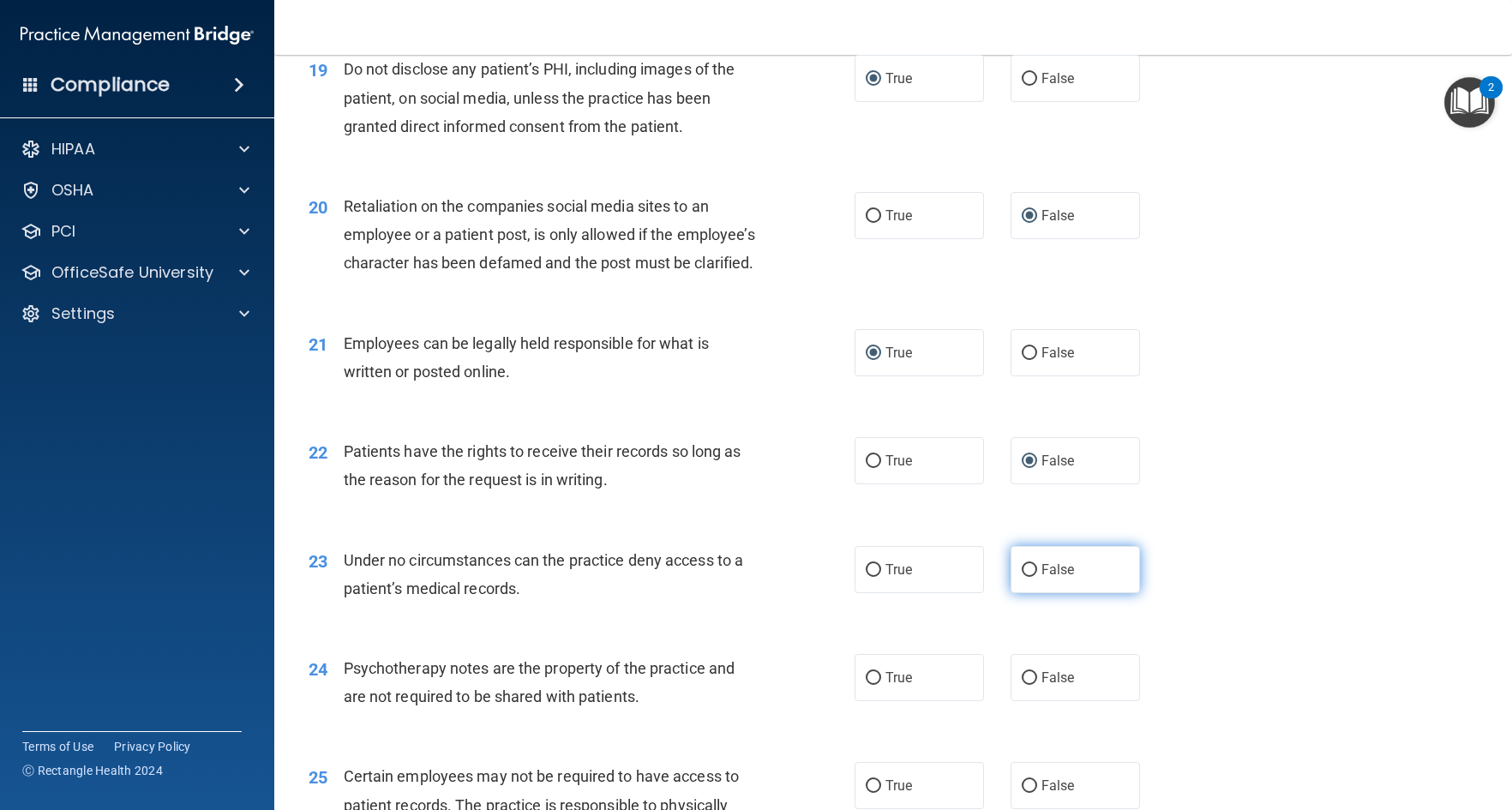
radio input "true"
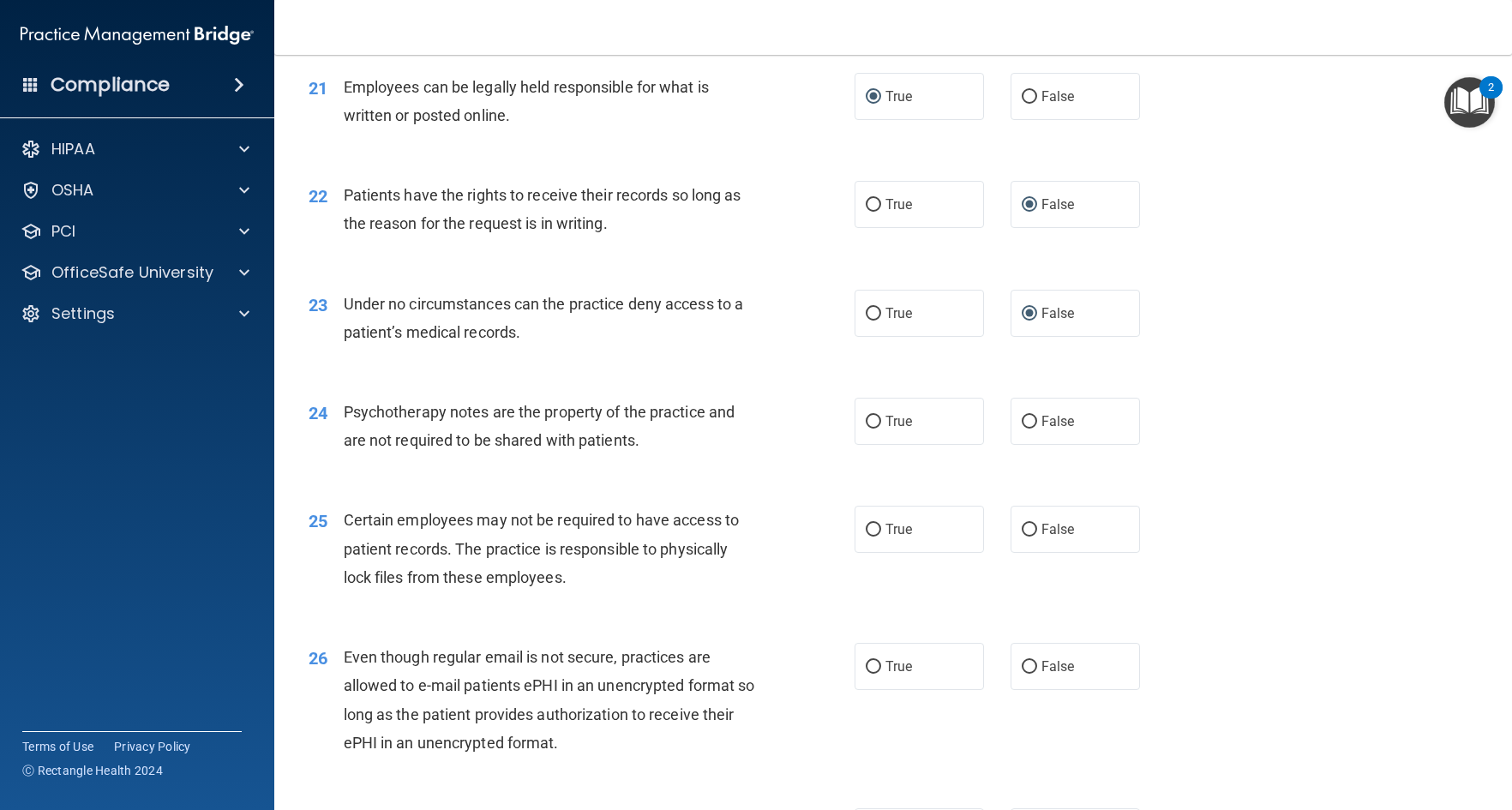
scroll to position [3085, 0]
drag, startPoint x: 864, startPoint y: 473, endPoint x: 863, endPoint y: 483, distance: 10.0
click at [866, 428] on input "True" at bounding box center [873, 421] width 16 height 13
radio input "true"
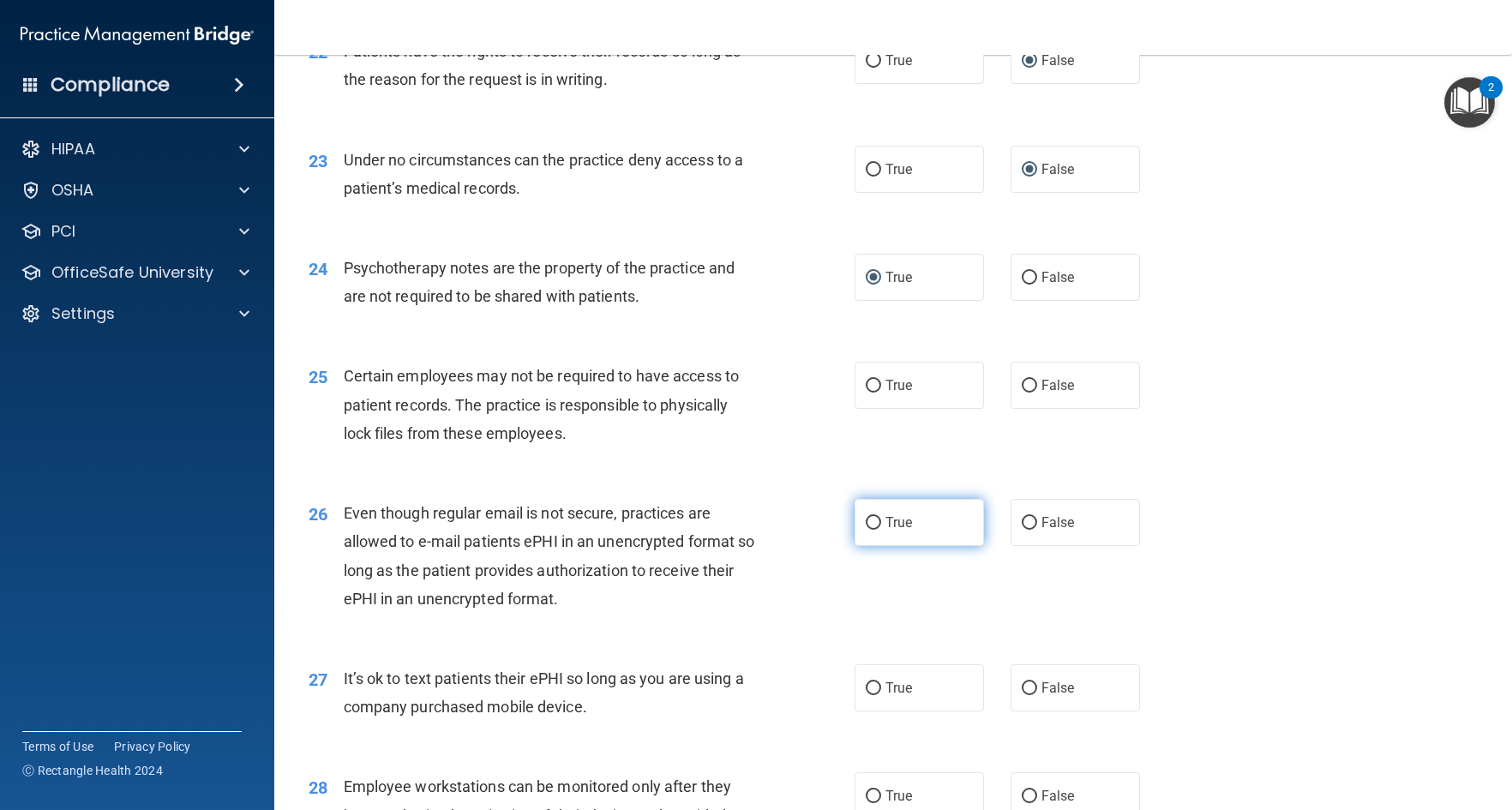
scroll to position [3257, 0]
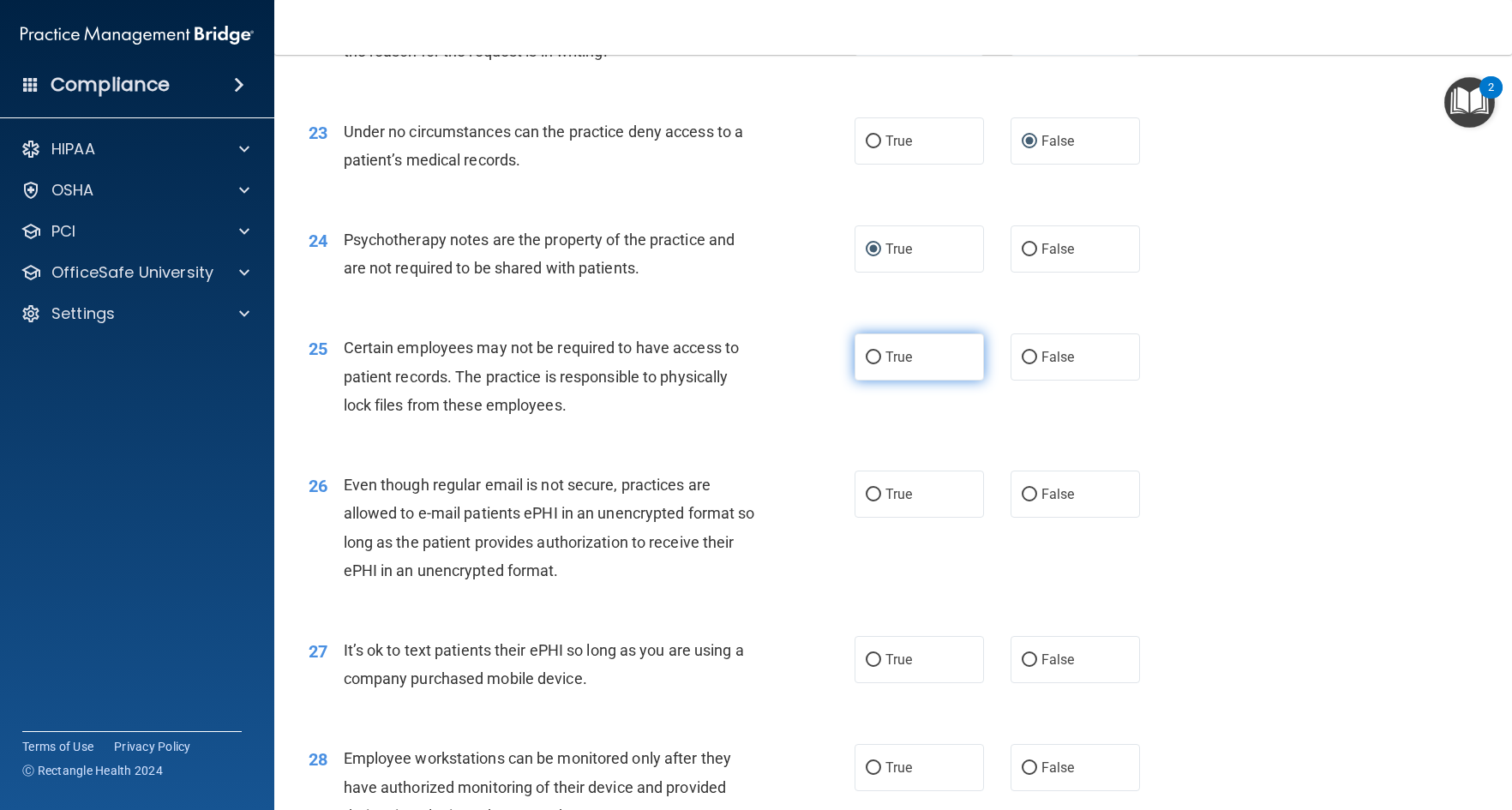
click at [866, 365] on input "True" at bounding box center [873, 358] width 16 height 13
radio input "true"
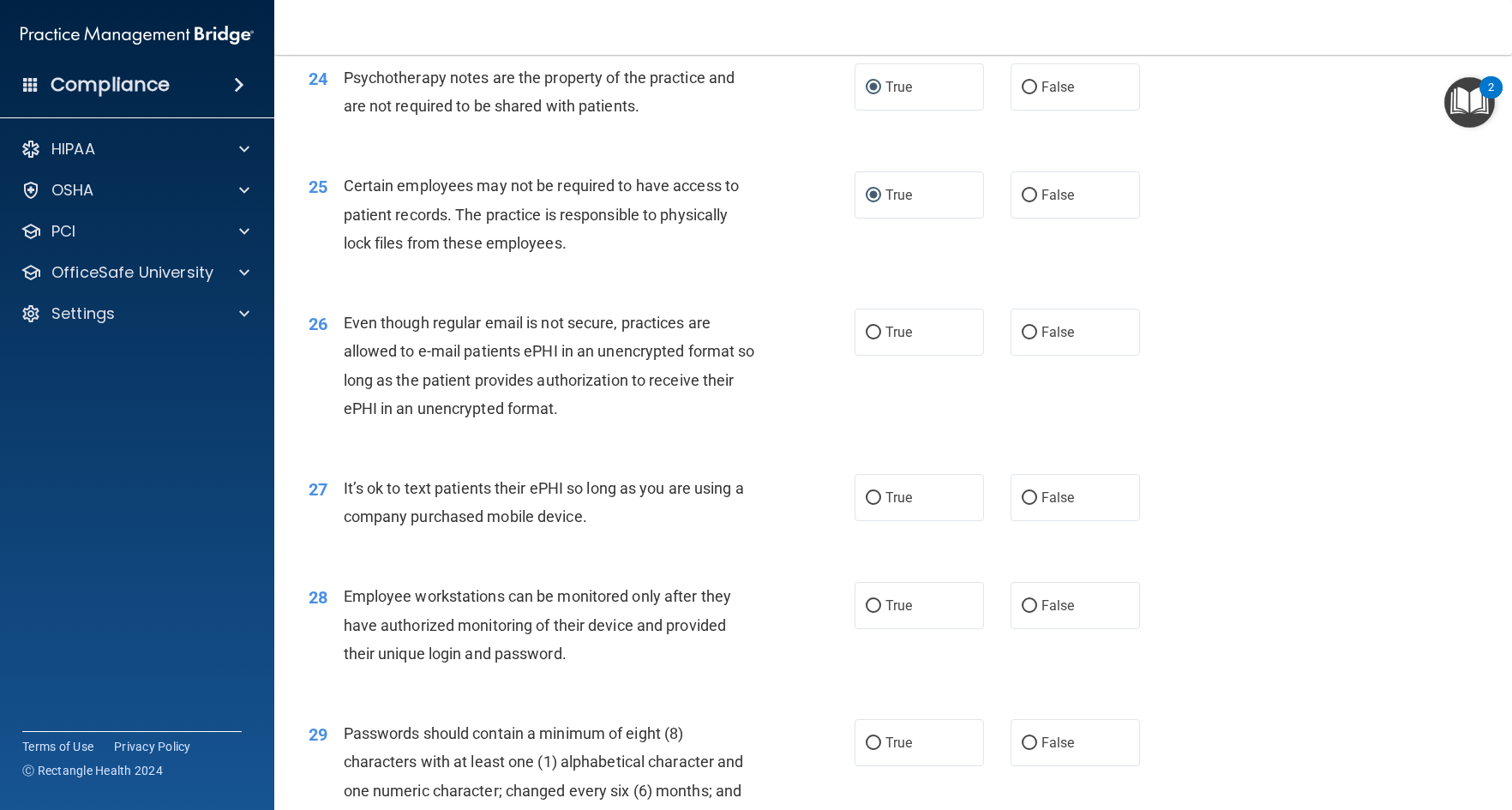
scroll to position [3428, 0]
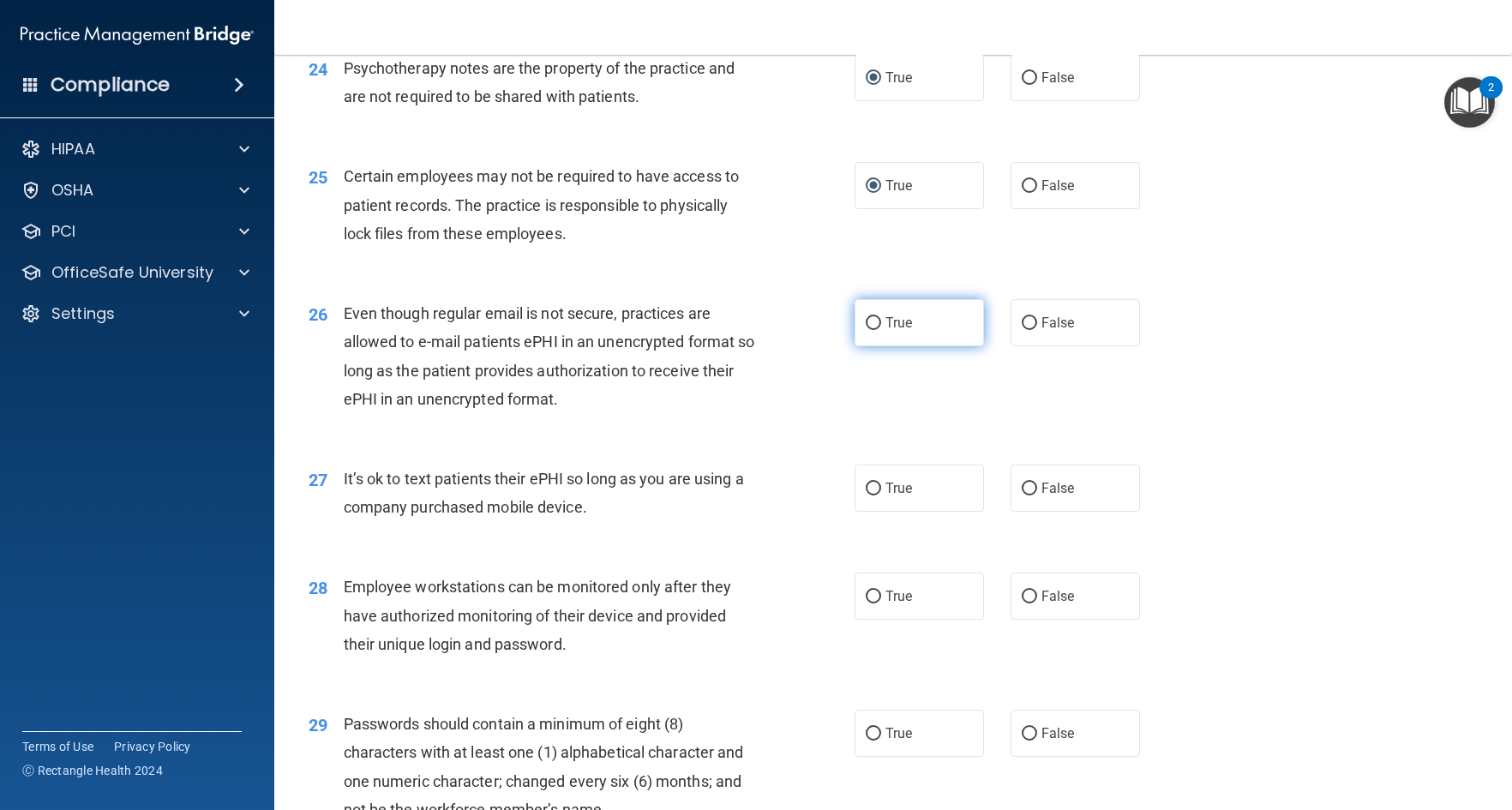
click at [867, 330] on input "True" at bounding box center [873, 324] width 16 height 13
radio input "true"
click at [1023, 495] on input "False" at bounding box center [1029, 489] width 16 height 13
radio input "true"
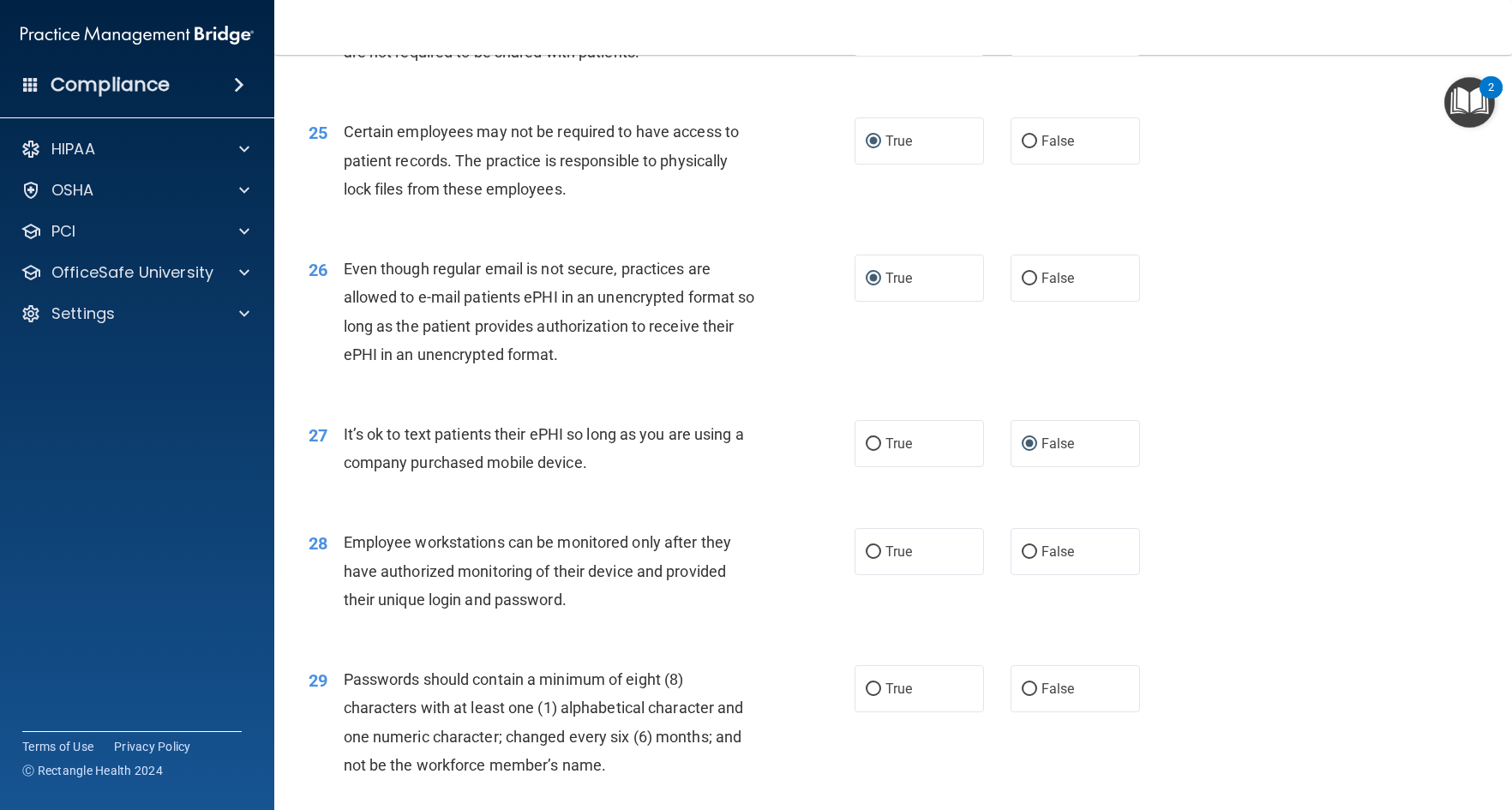
scroll to position [3600, 0]
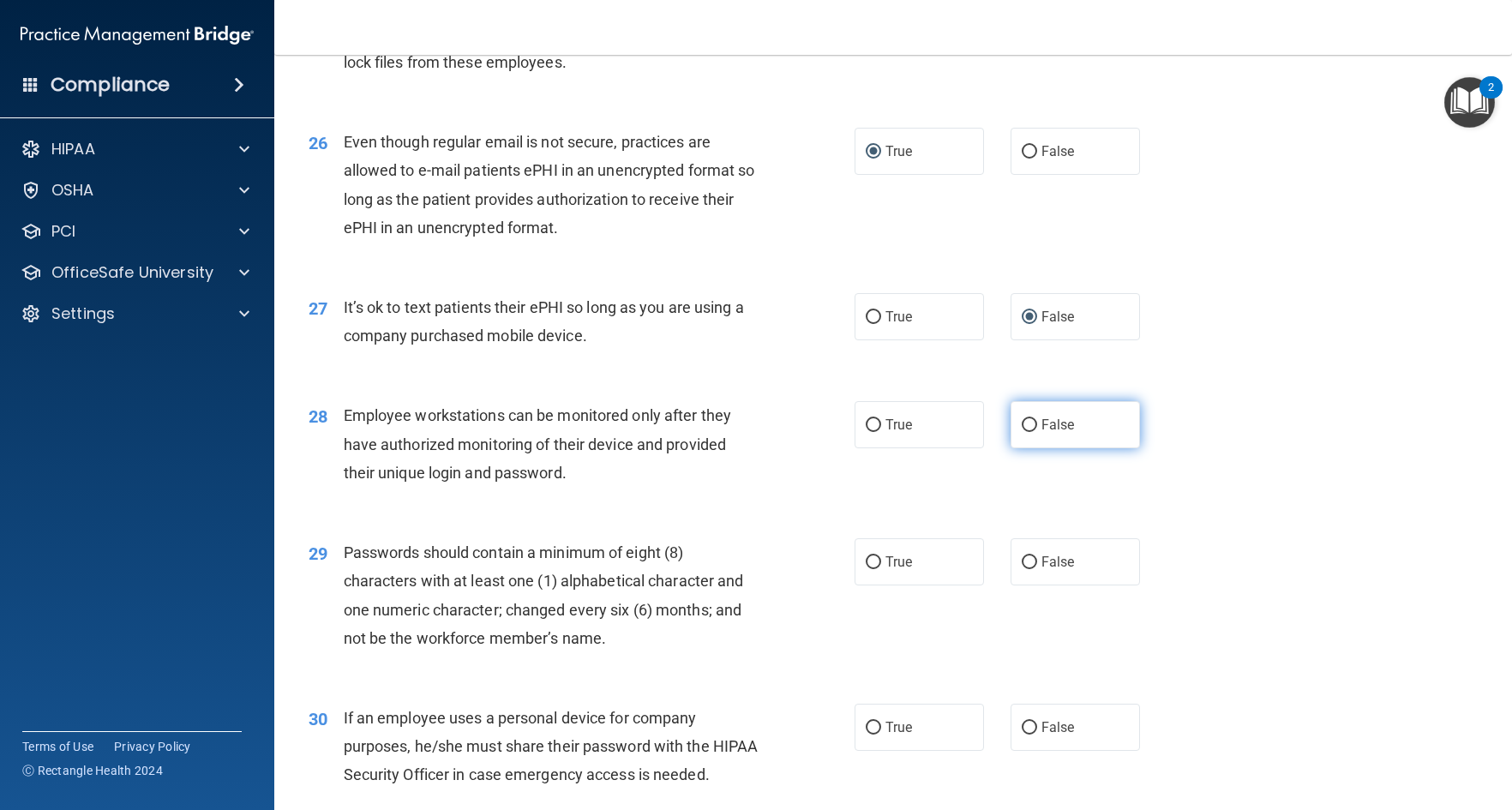
click at [1022, 432] on input "False" at bounding box center [1029, 426] width 16 height 13
radio input "true"
click at [866, 569] on input "True" at bounding box center [873, 563] width 16 height 13
radio input "true"
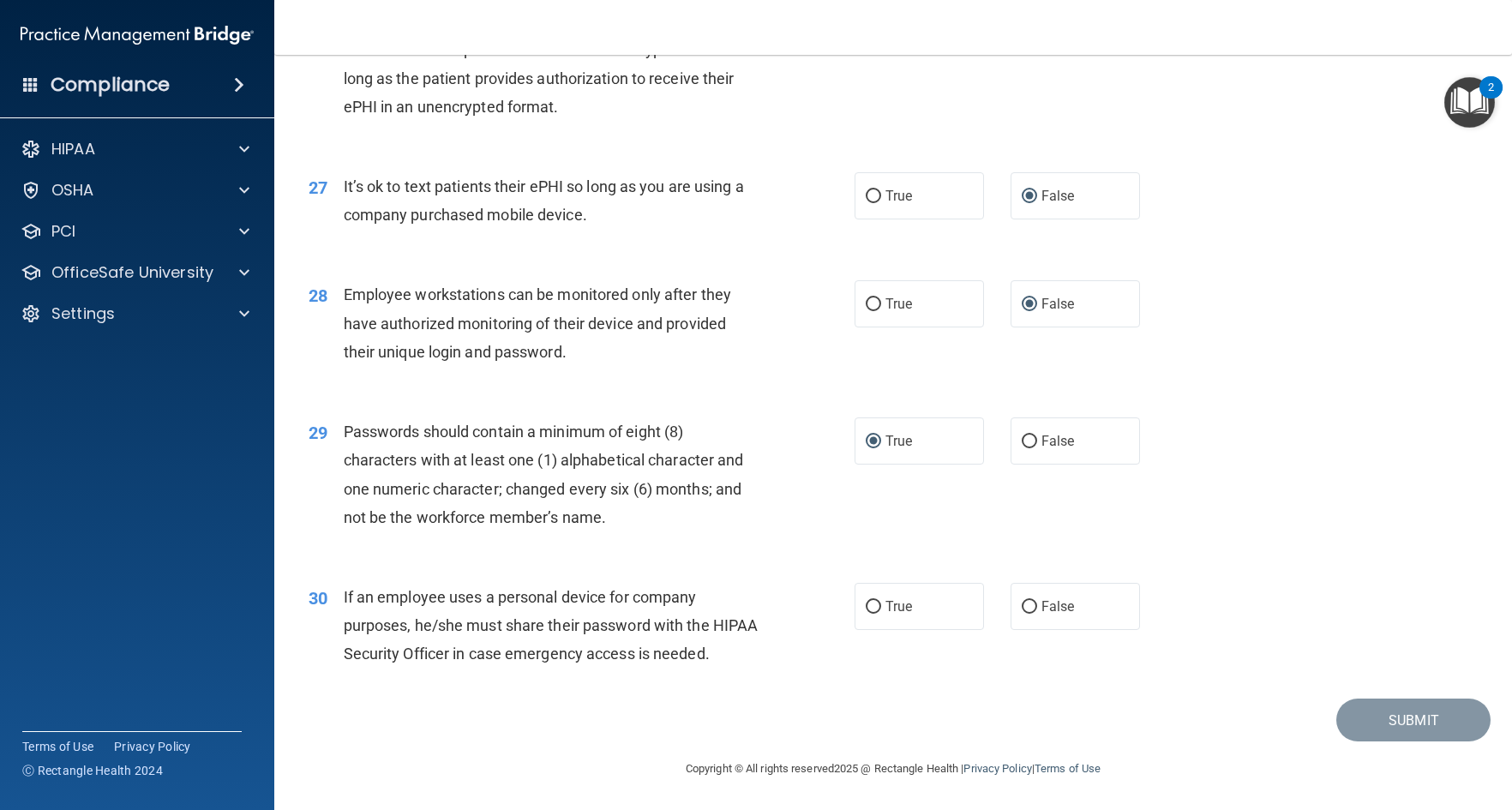
scroll to position [3806, 0]
click at [1022, 601] on input "False" at bounding box center [1029, 608] width 16 height 13
radio input "true"
click at [1344, 590] on div "30 If an employee uses a personal device for company purposes, he/she must shar…" at bounding box center [894, 630] width 1195 height 137
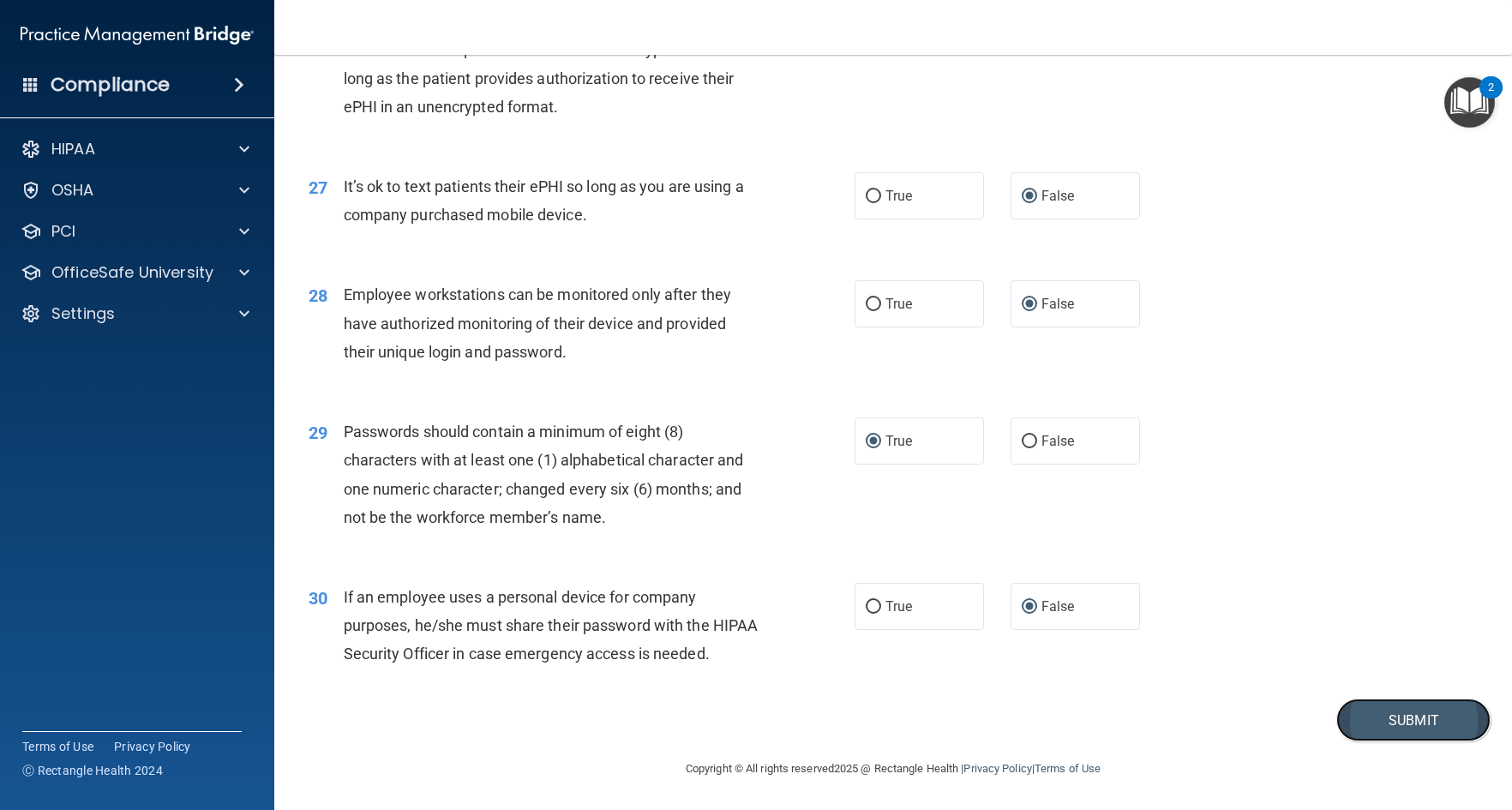
click at [1396, 742] on button "Submit" at bounding box center [1414, 720] width 154 height 44
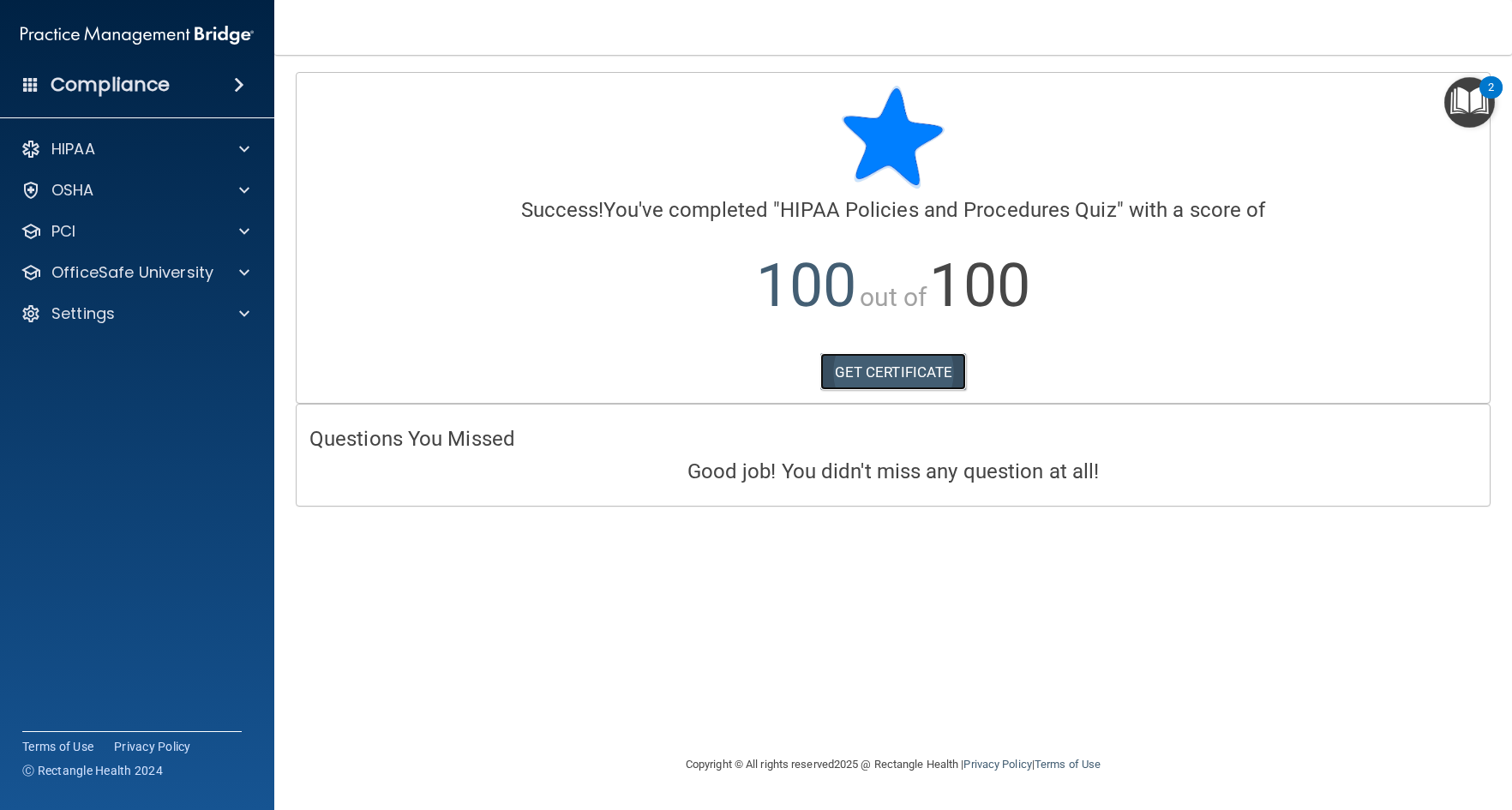
click at [882, 374] on link "GET CERTIFICATE" at bounding box center [894, 372] width 147 height 38
click at [152, 270] on p "OfficeSafe University" at bounding box center [132, 273] width 162 height 20
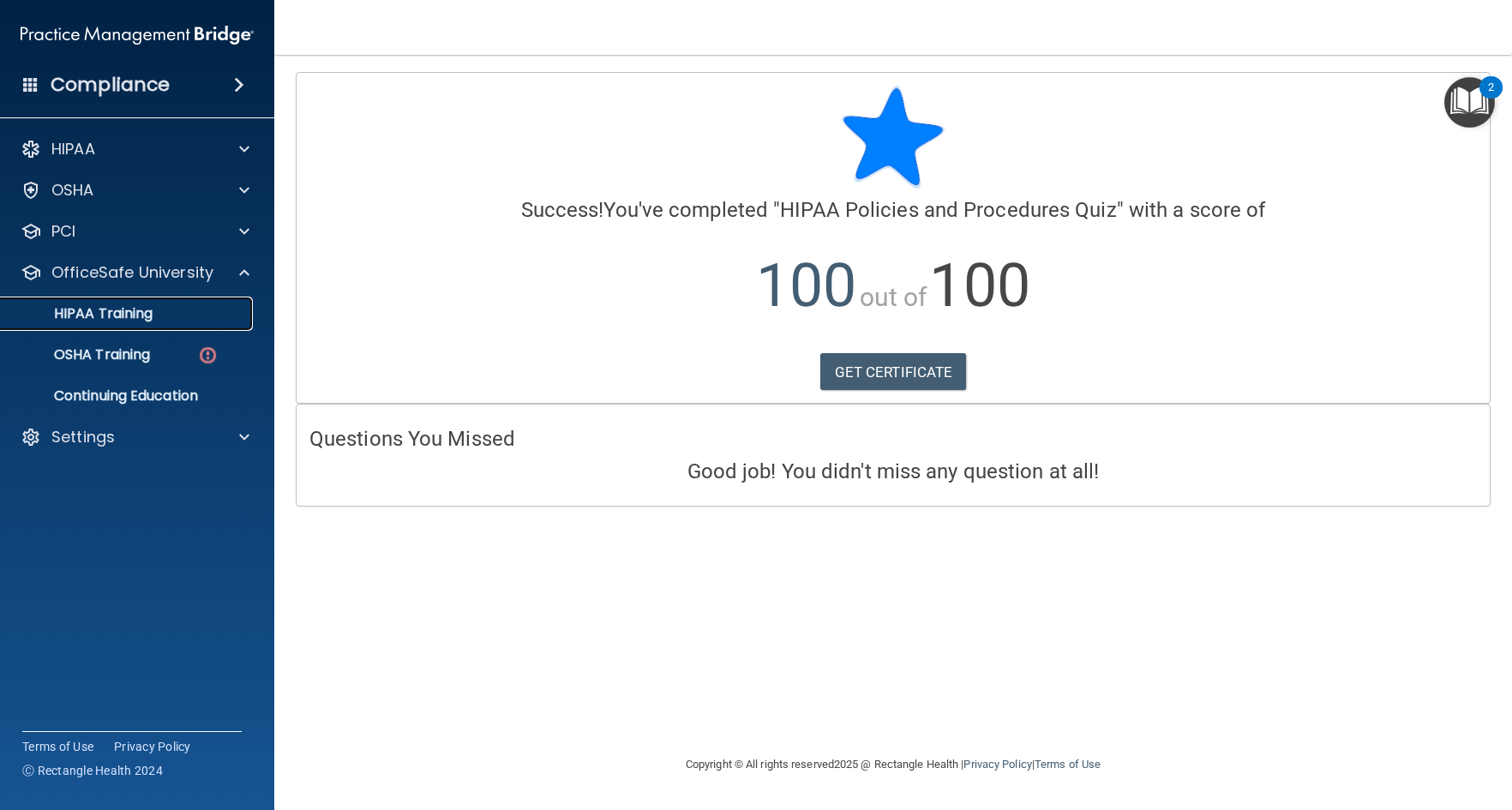
click at [113, 309] on p "HIPAA Training" at bounding box center [82, 314] width 141 height 17
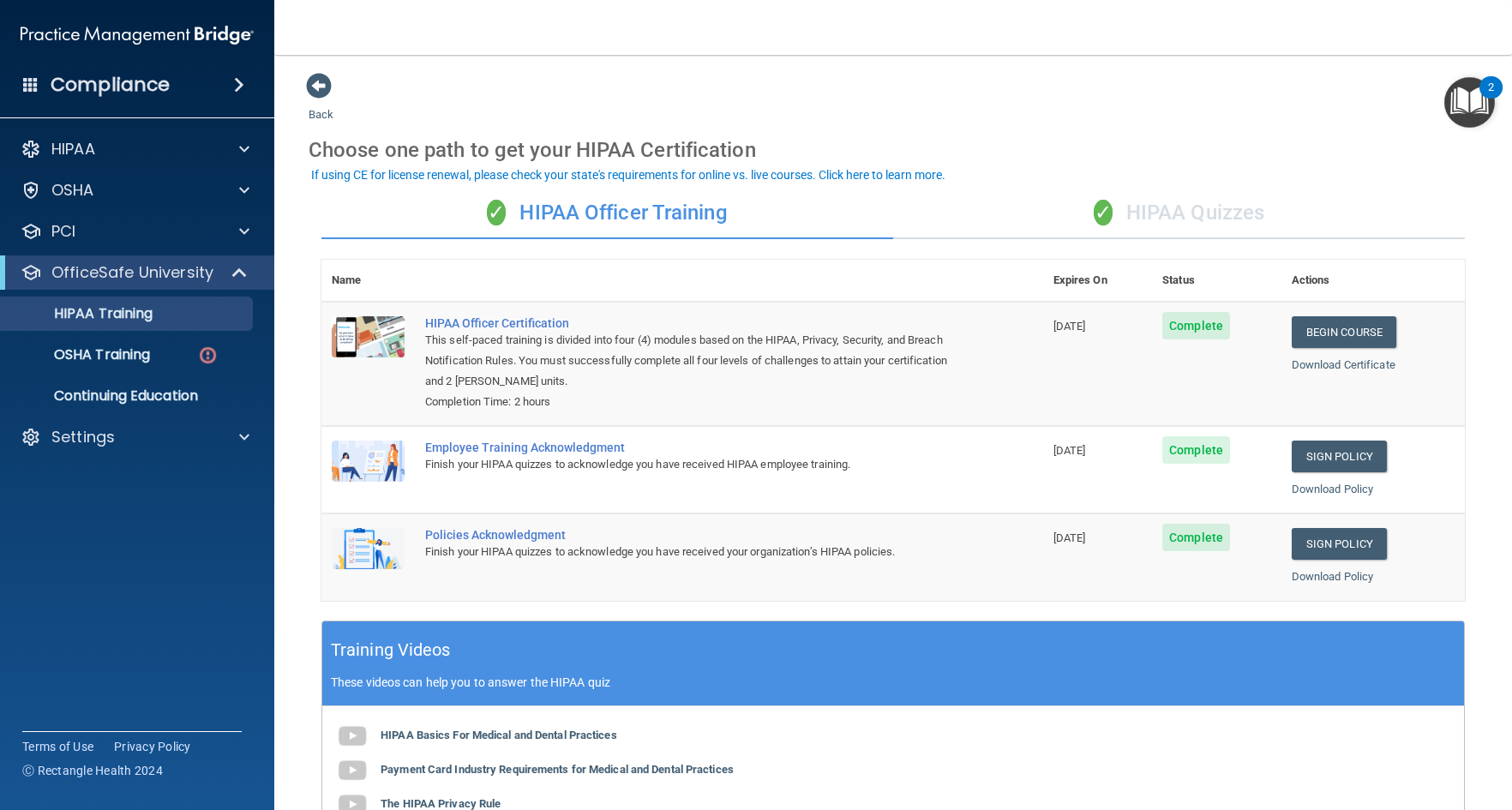
click at [1142, 208] on div "✓ HIPAA Quizzes" at bounding box center [1180, 212] width 572 height 51
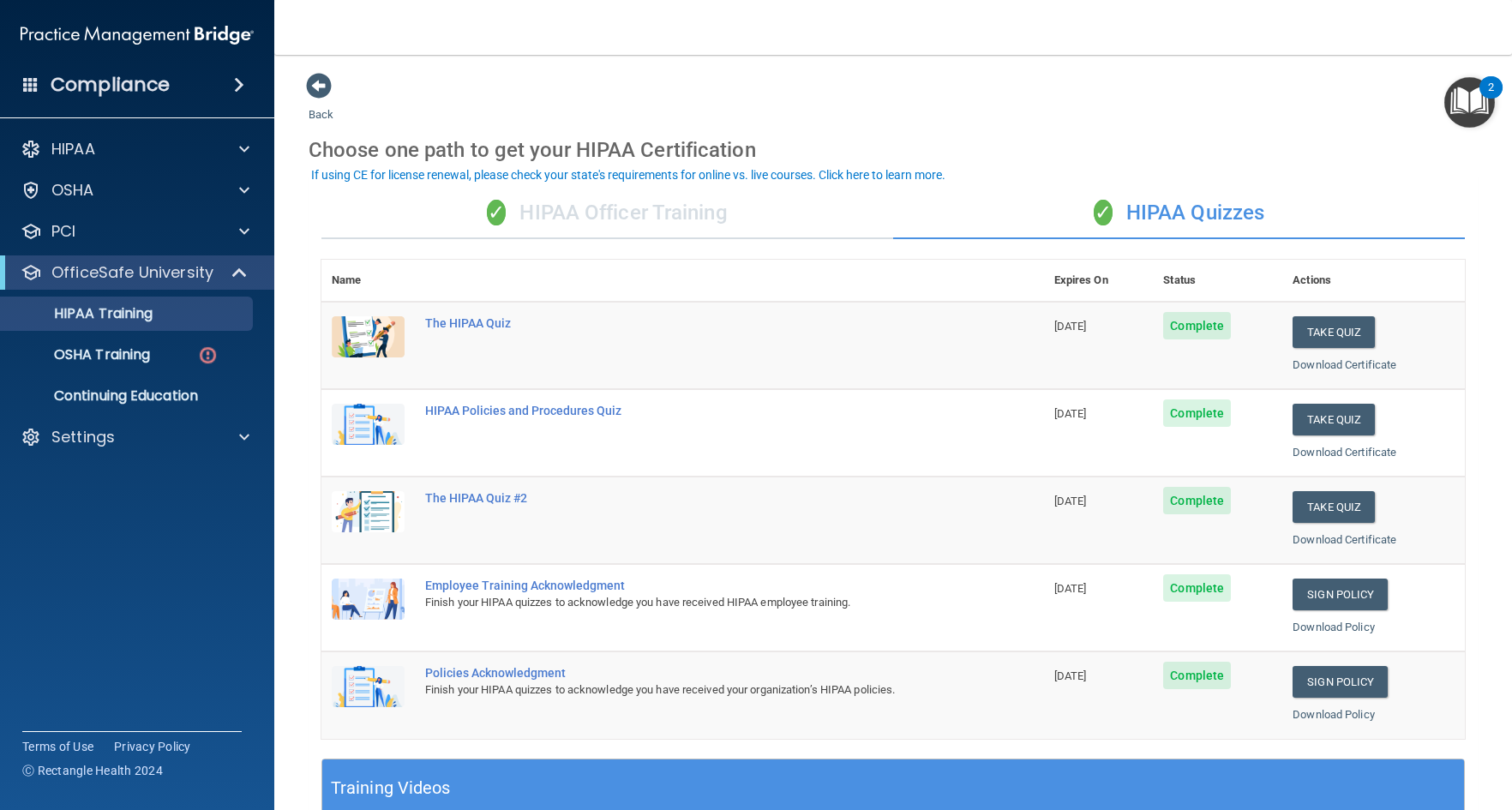
click at [627, 212] on div "✓ HIPAA Officer Training" at bounding box center [607, 212] width 572 height 51
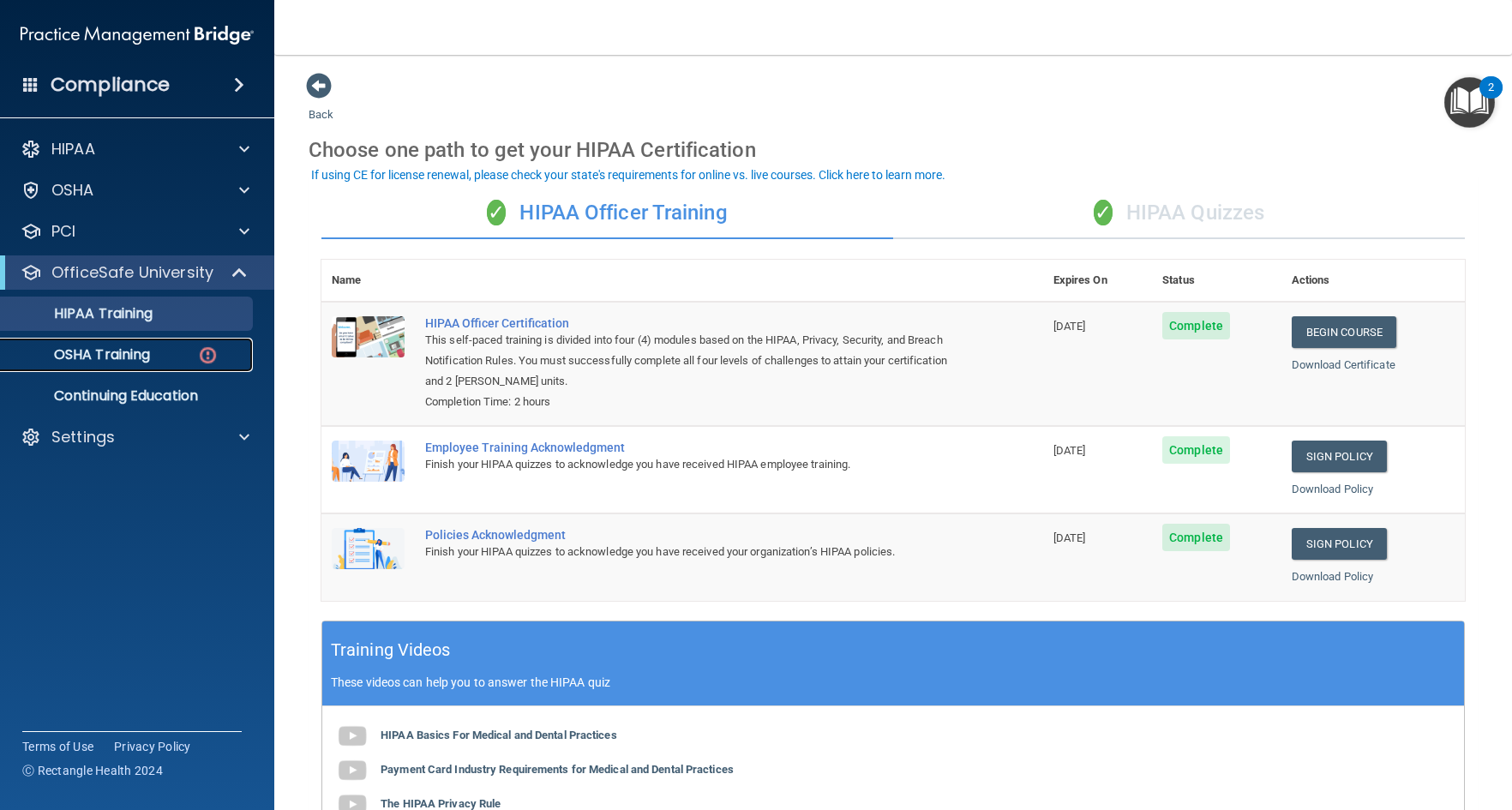
click at [128, 351] on p "OSHA Training" at bounding box center [81, 354] width 139 height 17
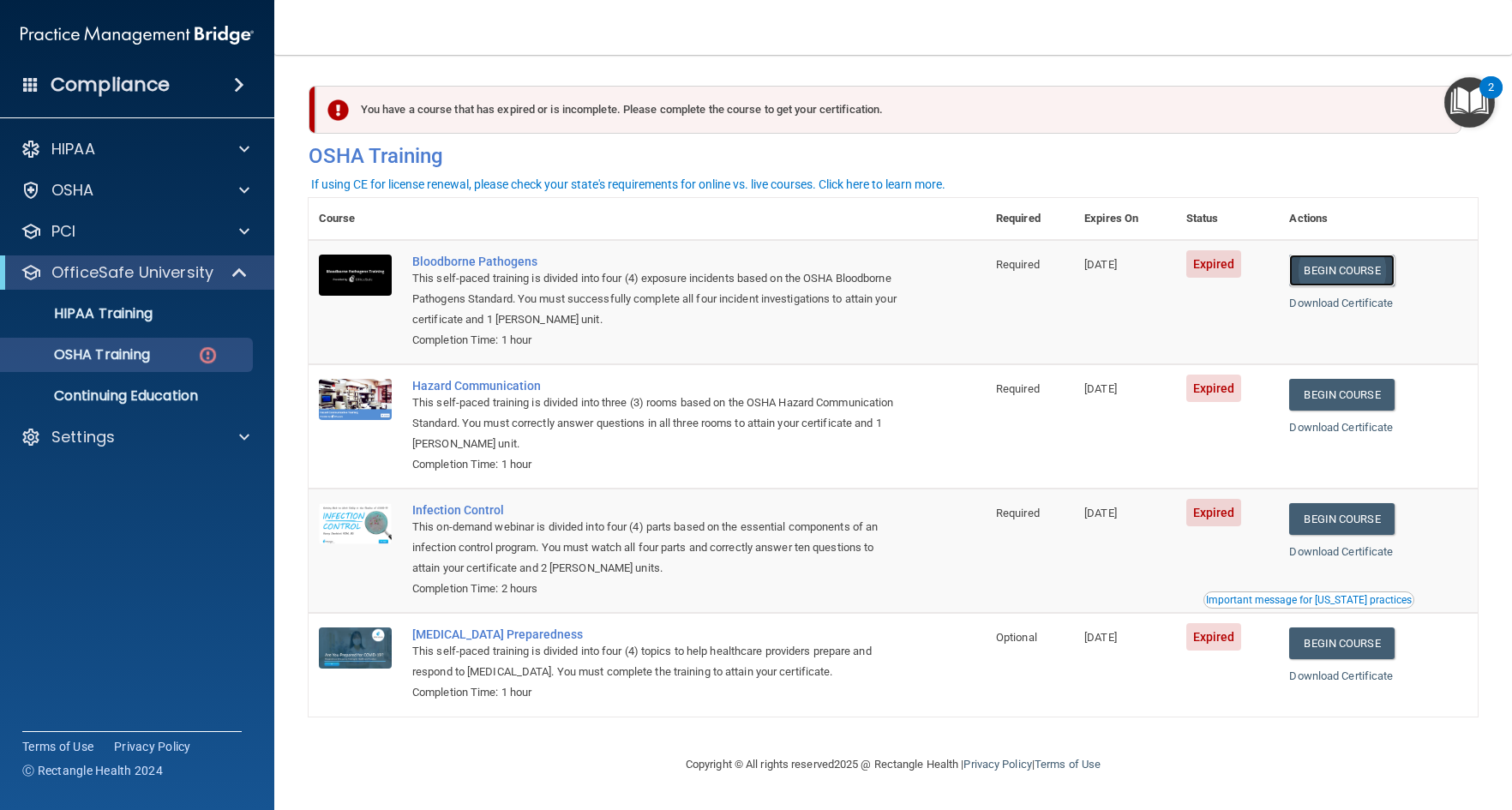
click at [1346, 268] on link "Begin Course" at bounding box center [1341, 270] width 105 height 32
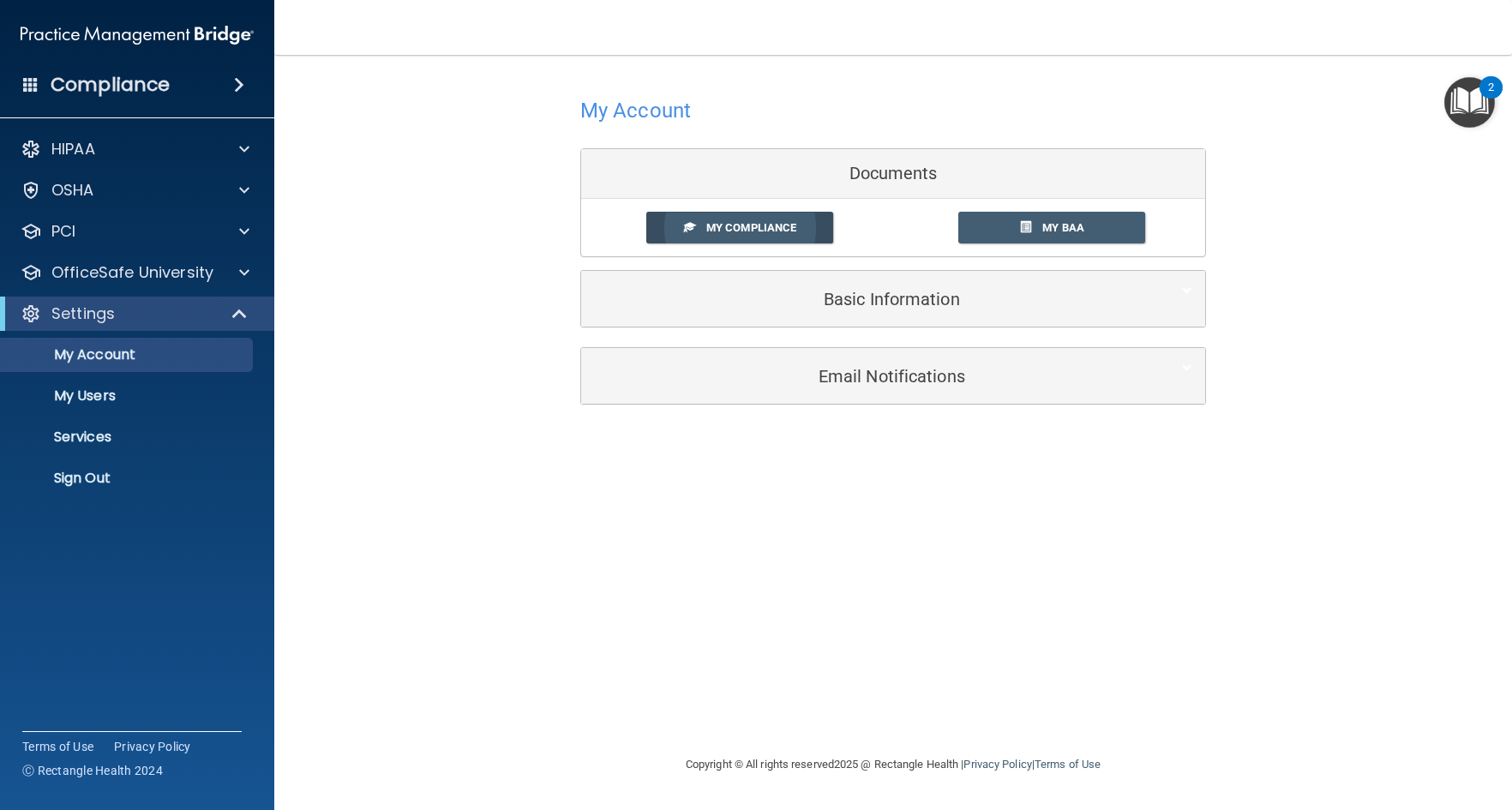
click at [764, 223] on span "My Compliance" at bounding box center [751, 227] width 90 height 13
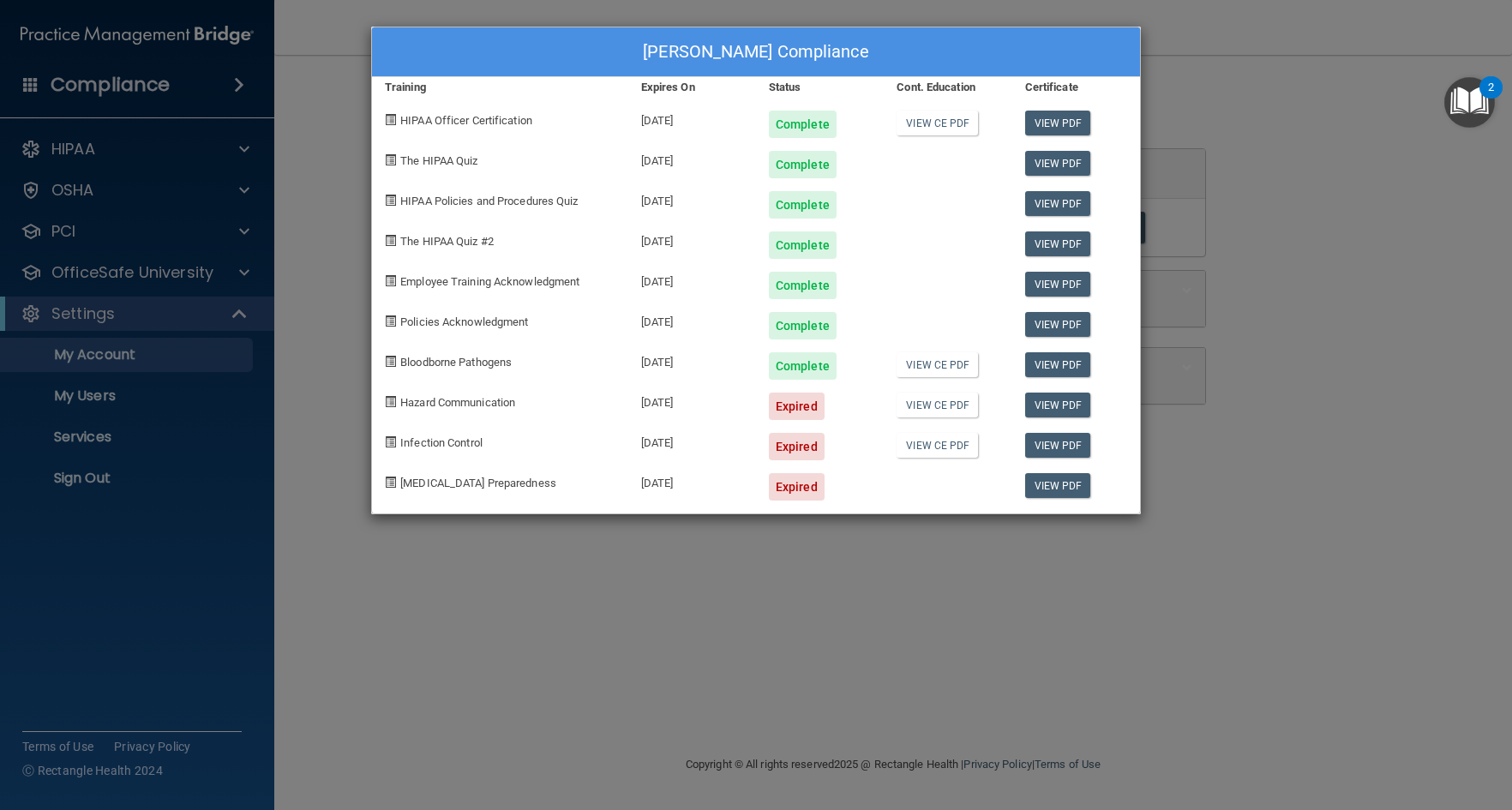
click at [124, 287] on div "John Redmond's Compliance Training Expires On Status Cont. Education Certificat…" at bounding box center [756, 405] width 1512 height 810
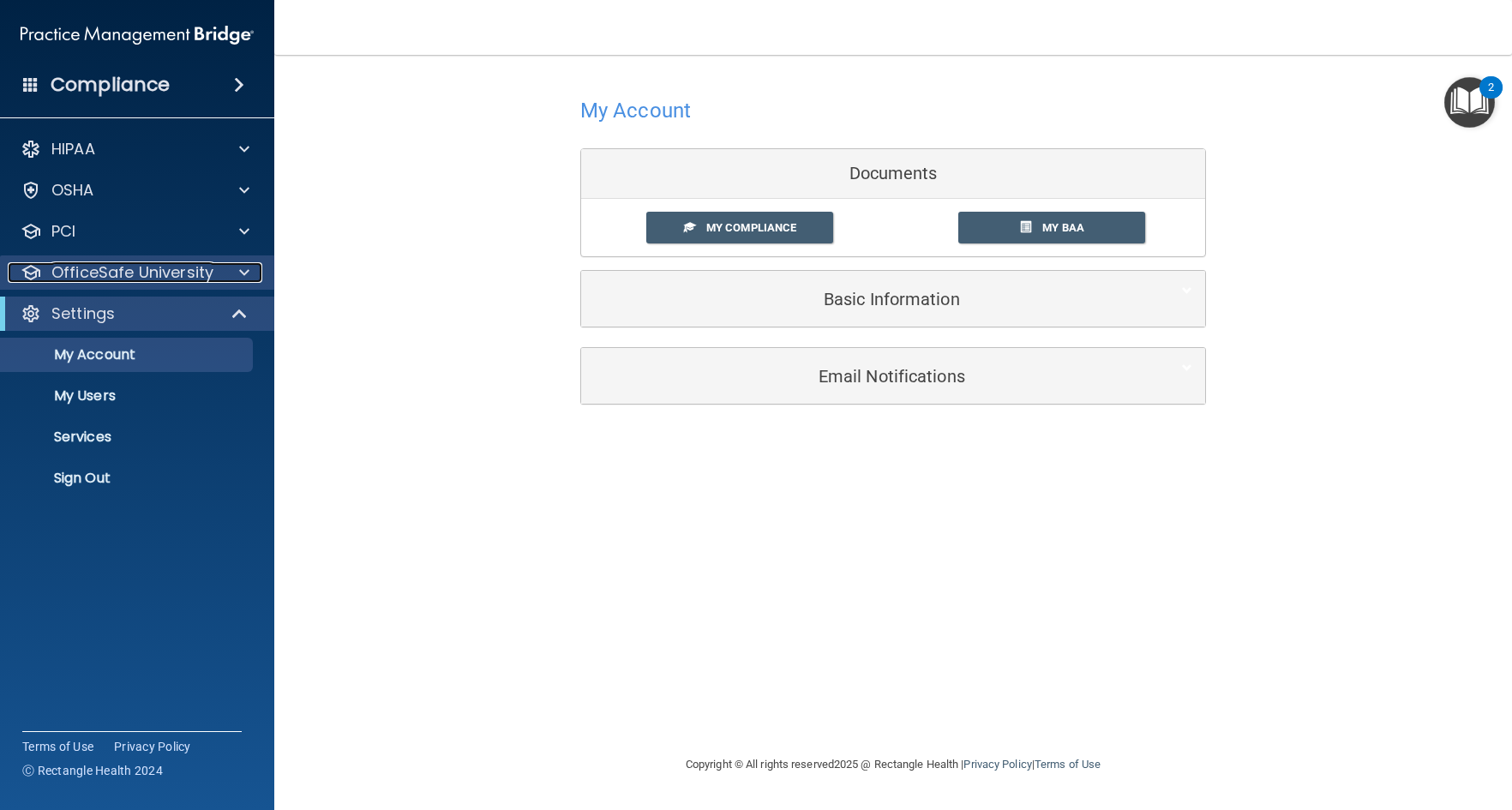
click at [149, 276] on p "OfficeSafe University" at bounding box center [132, 273] width 162 height 20
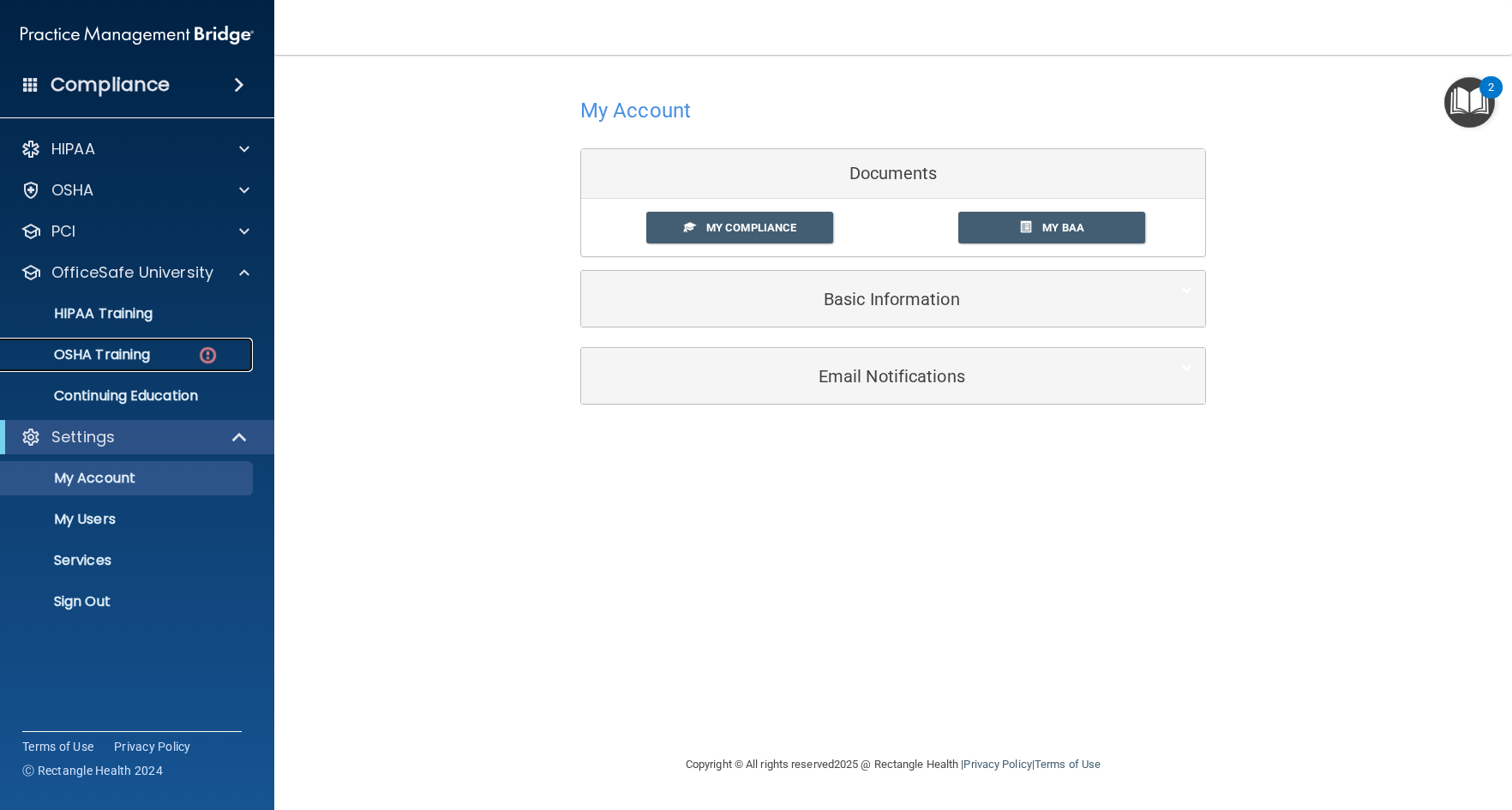
click at [105, 361] on p "OSHA Training" at bounding box center [81, 354] width 139 height 17
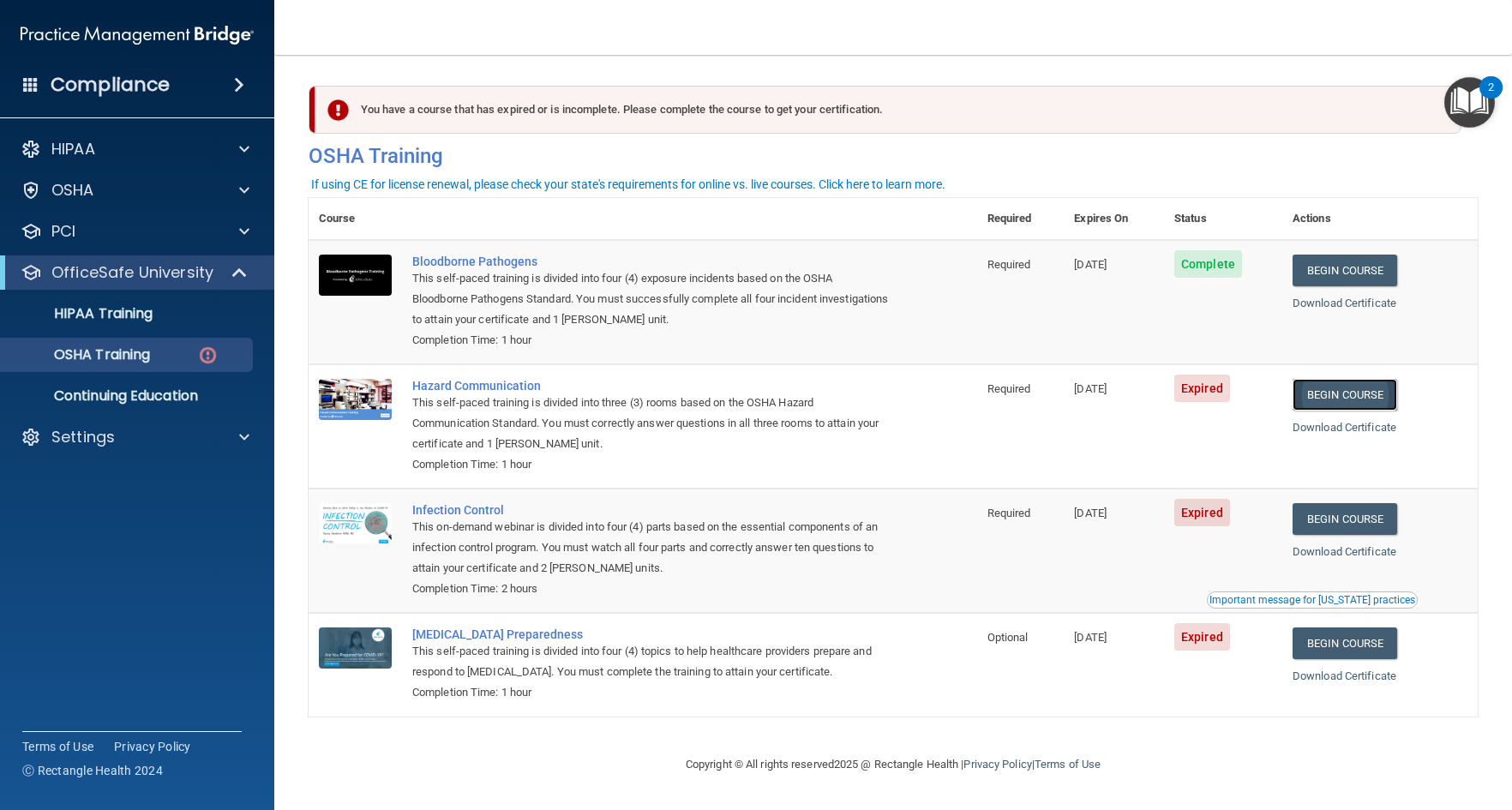
click at [1338, 394] on link "Begin Course" at bounding box center [1345, 394] width 105 height 32
